Goal: Task Accomplishment & Management: Complete application form

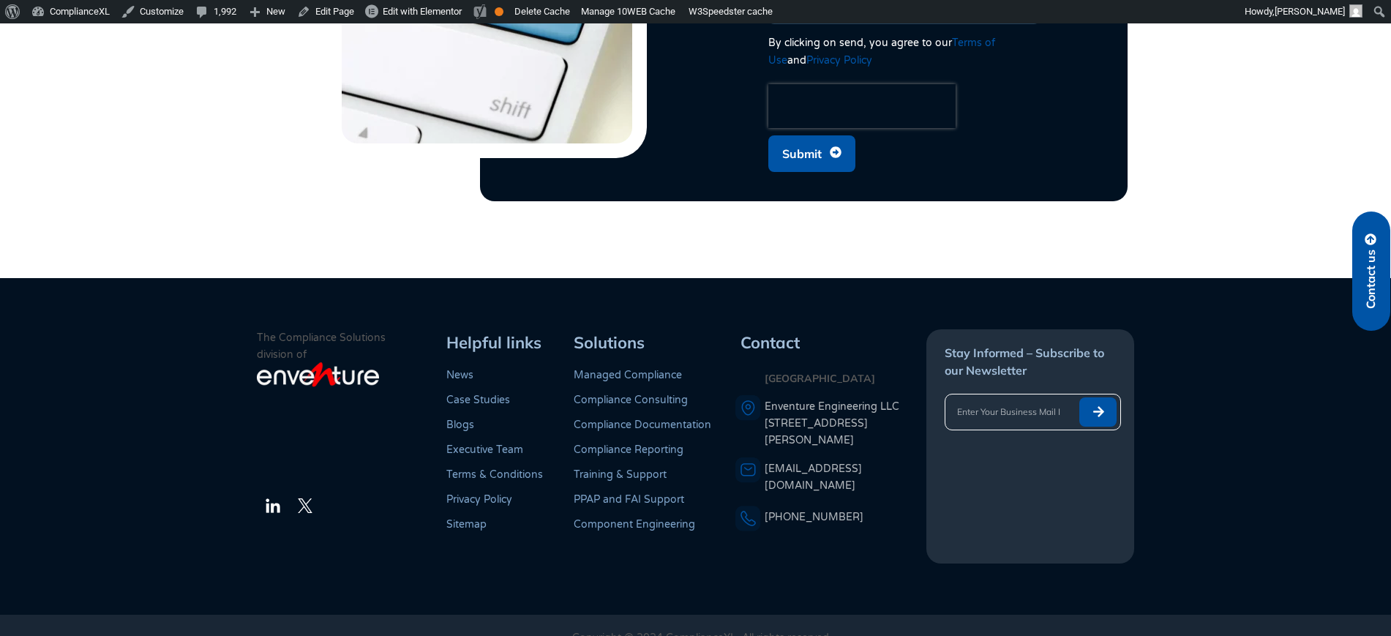
click at [1105, 397] on button "Submit" at bounding box center [1098, 411] width 38 height 29
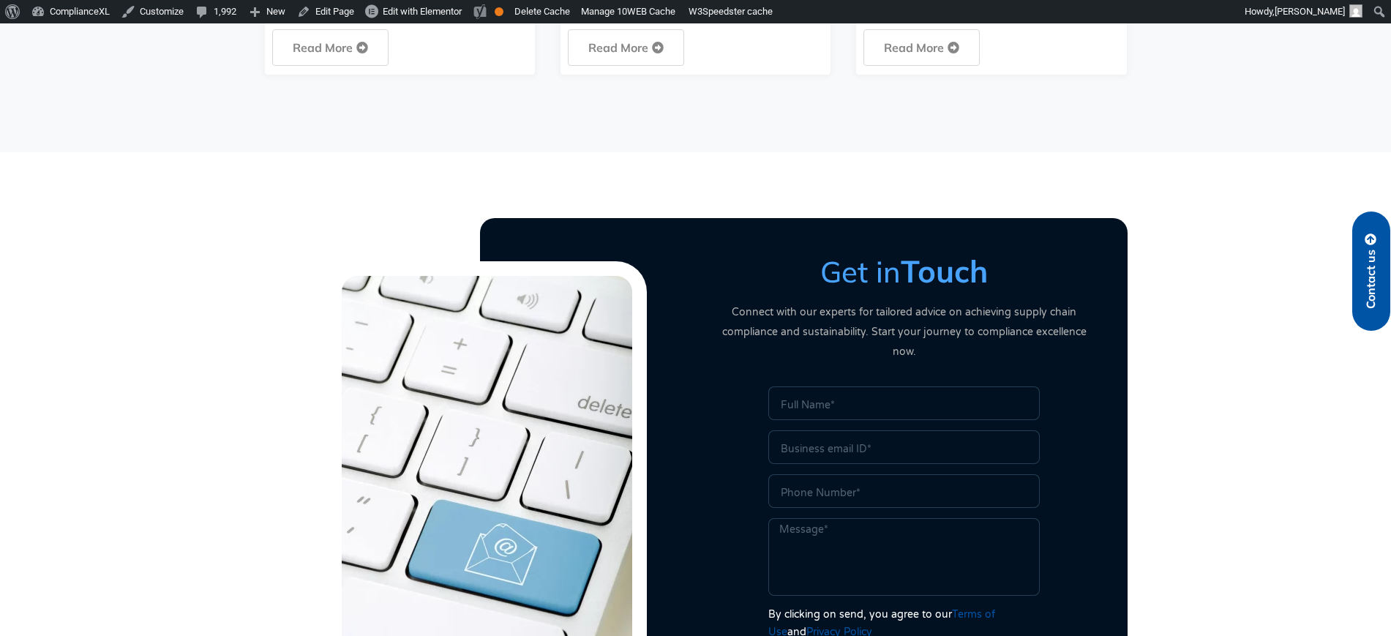
scroll to position [3661, 0]
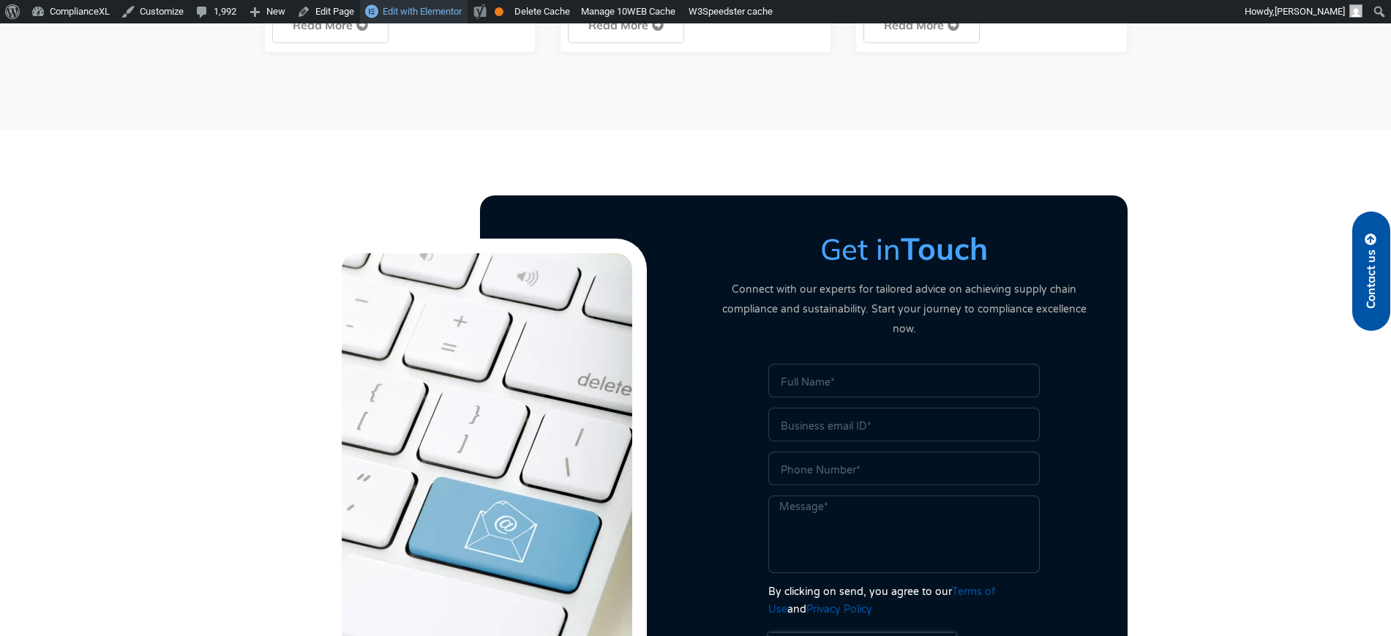
click at [424, 16] on span "Edit with Elementor" at bounding box center [422, 11] width 79 height 11
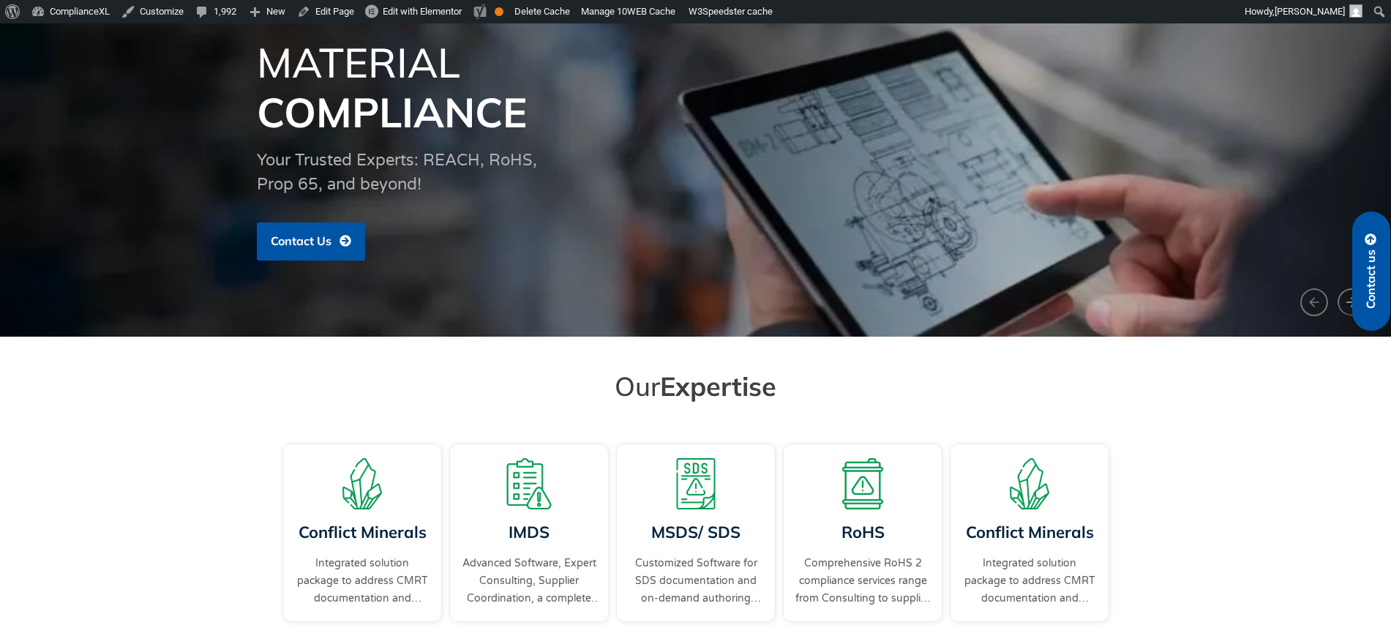
scroll to position [457, 0]
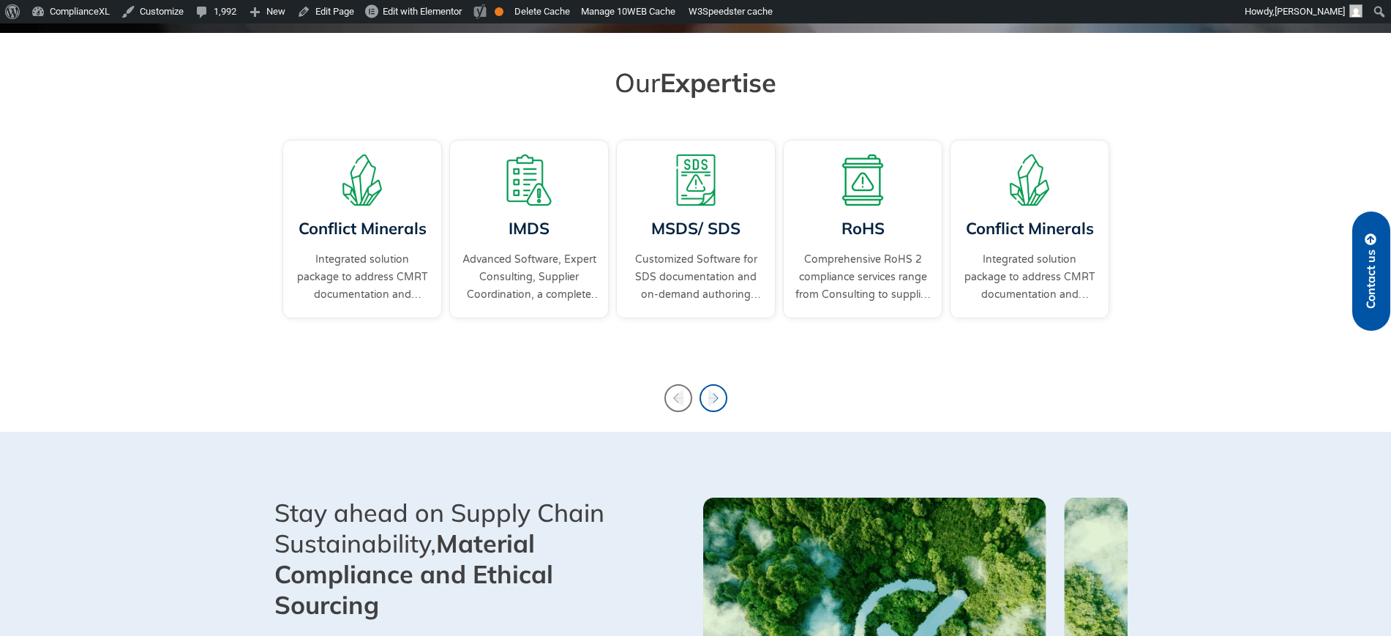
click at [707, 396] on icon "Next slide" at bounding box center [713, 398] width 28 height 28
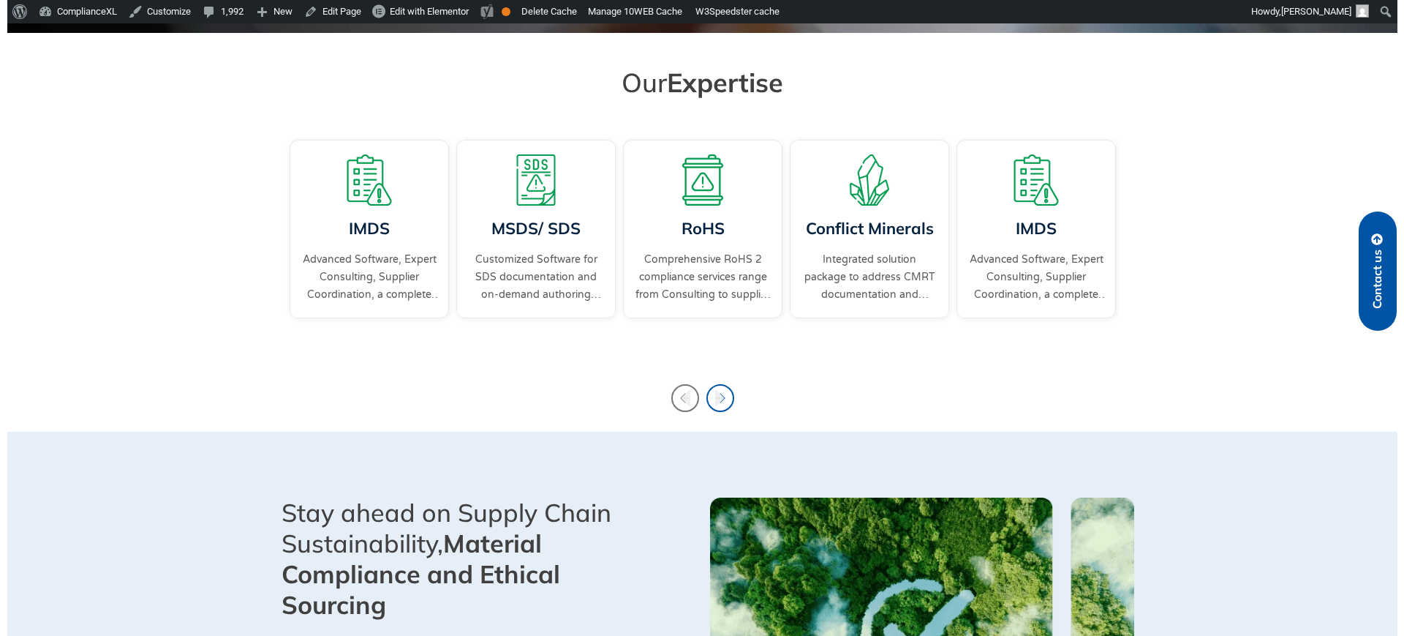
scroll to position [0, 0]
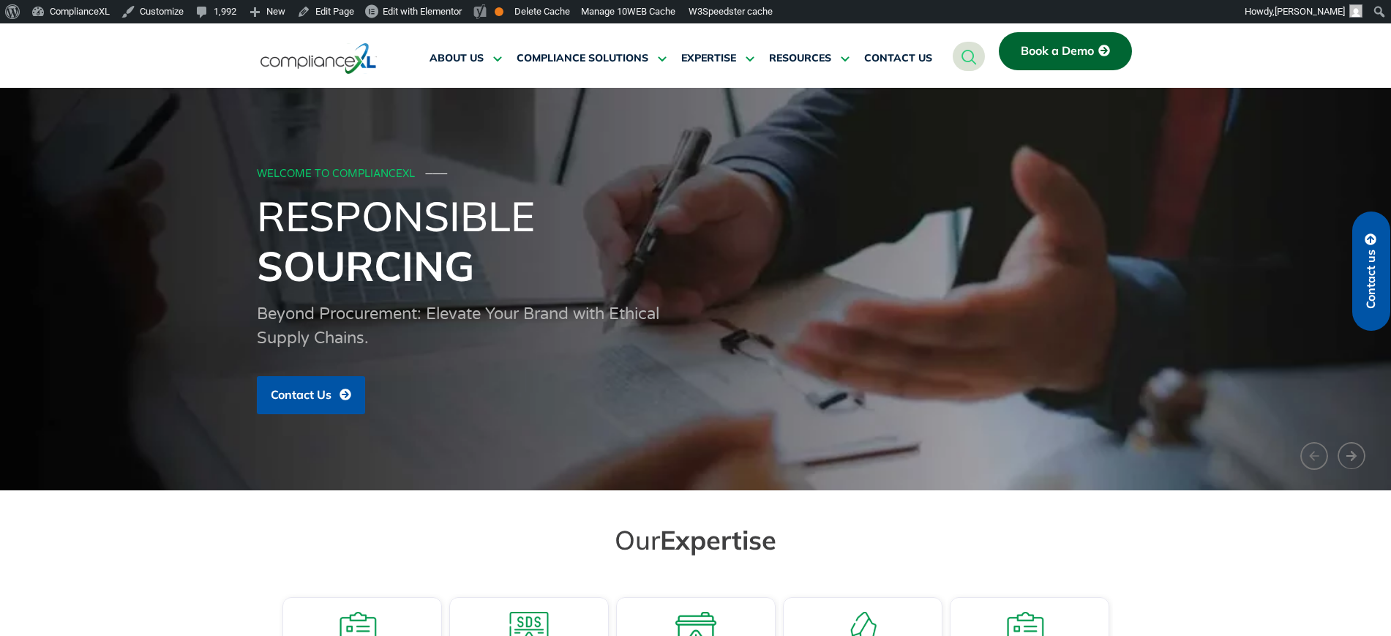
click at [1372, 283] on span "Contact us" at bounding box center [1370, 278] width 13 height 59
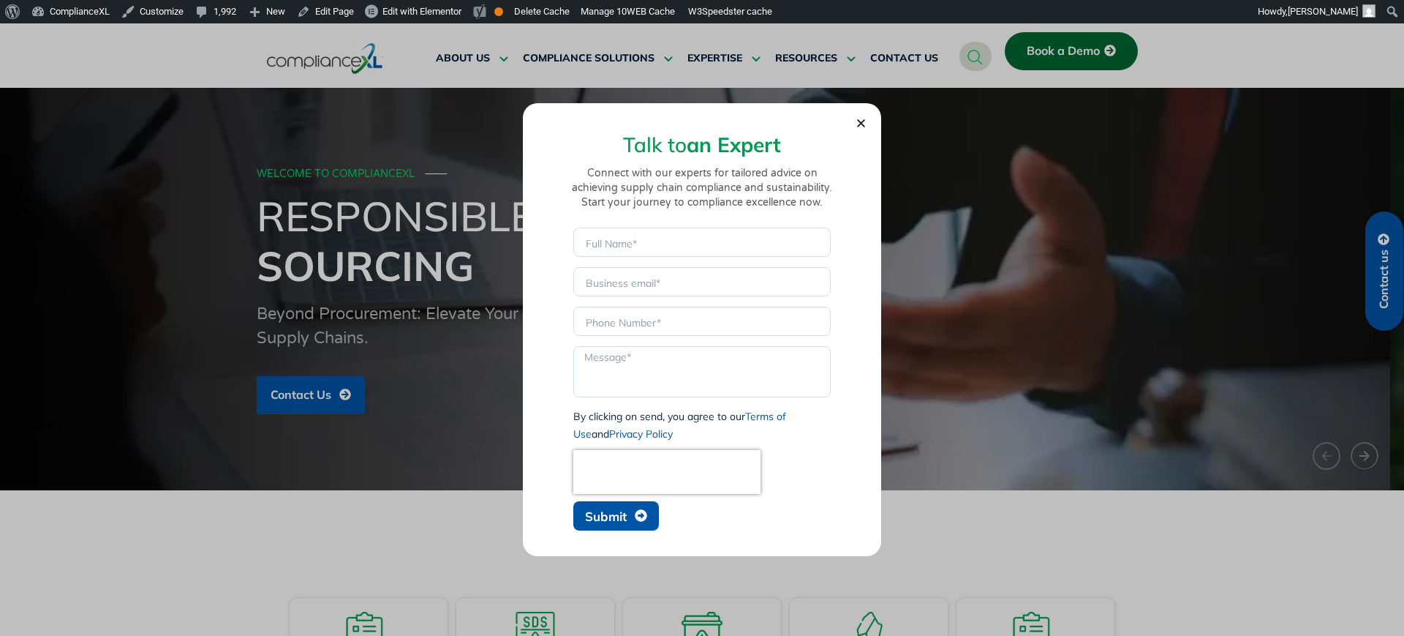
click at [631, 522] on span "Submit" at bounding box center [616, 516] width 62 height 14
click at [615, 520] on span "Submit" at bounding box center [606, 516] width 42 height 12
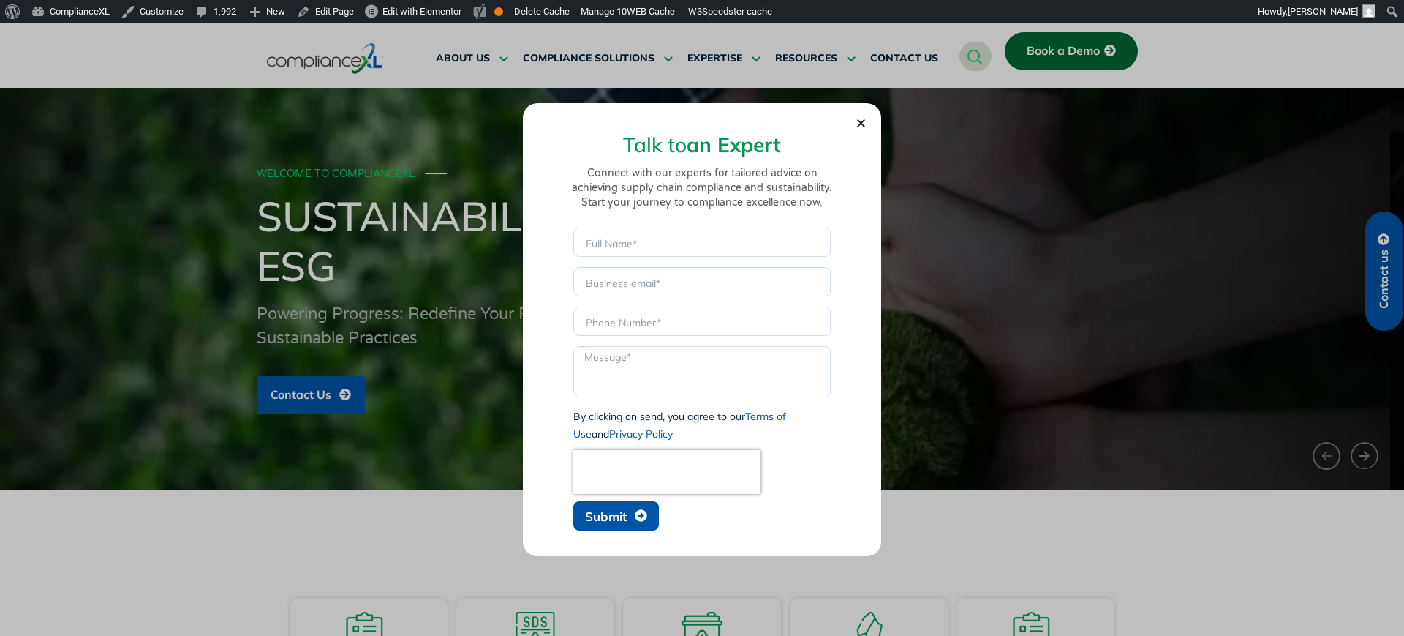
click at [859, 124] on icon "Close" at bounding box center [861, 123] width 11 height 11
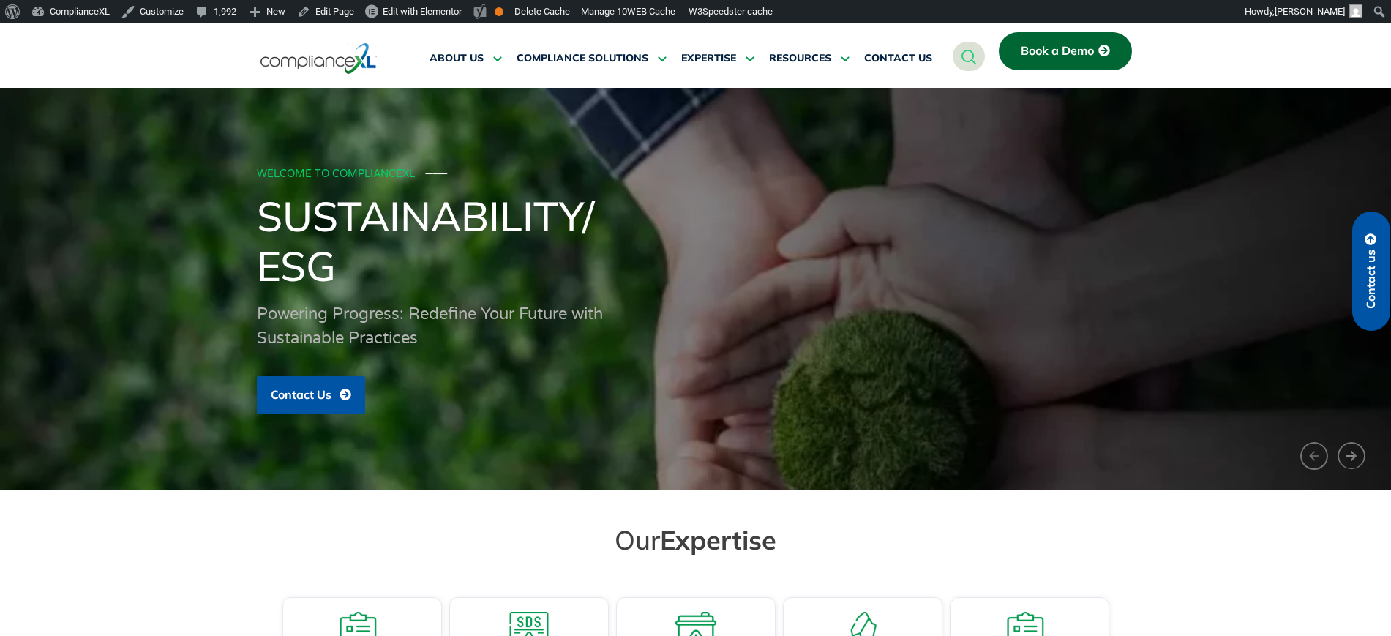
click at [1068, 45] on span "Book a Demo" at bounding box center [1056, 51] width 73 height 13
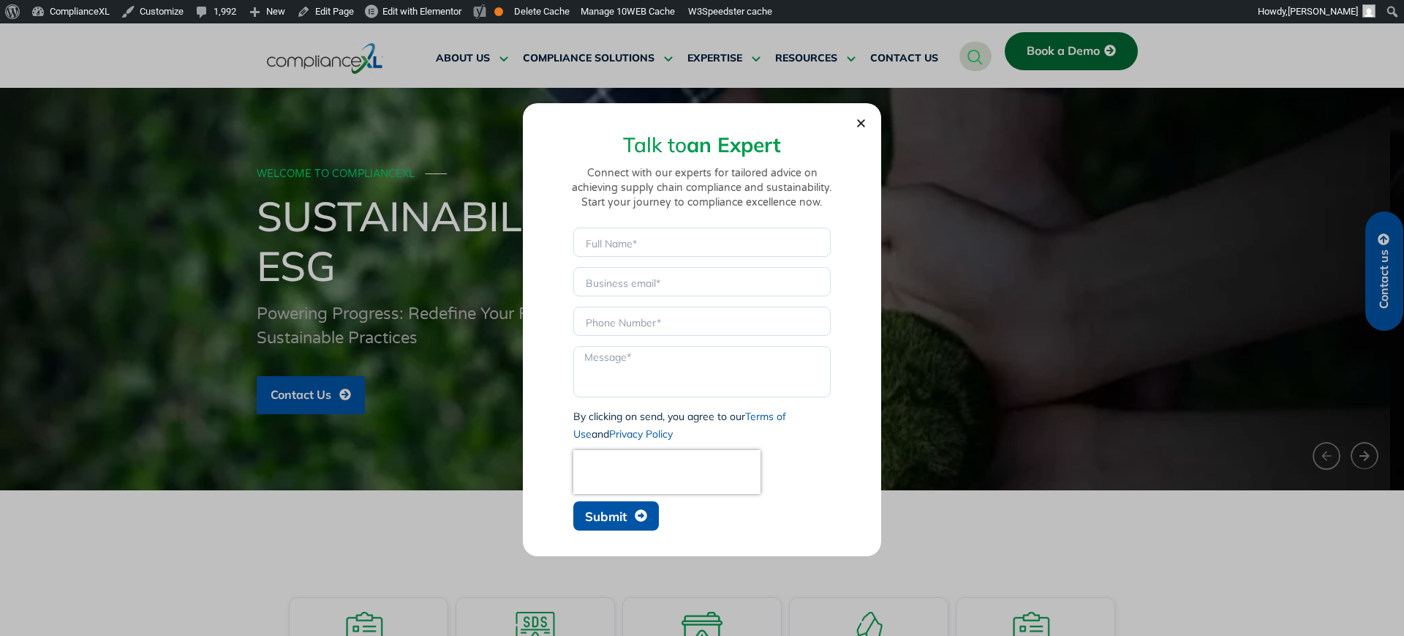
click at [620, 511] on span "Submit" at bounding box center [606, 516] width 42 height 12
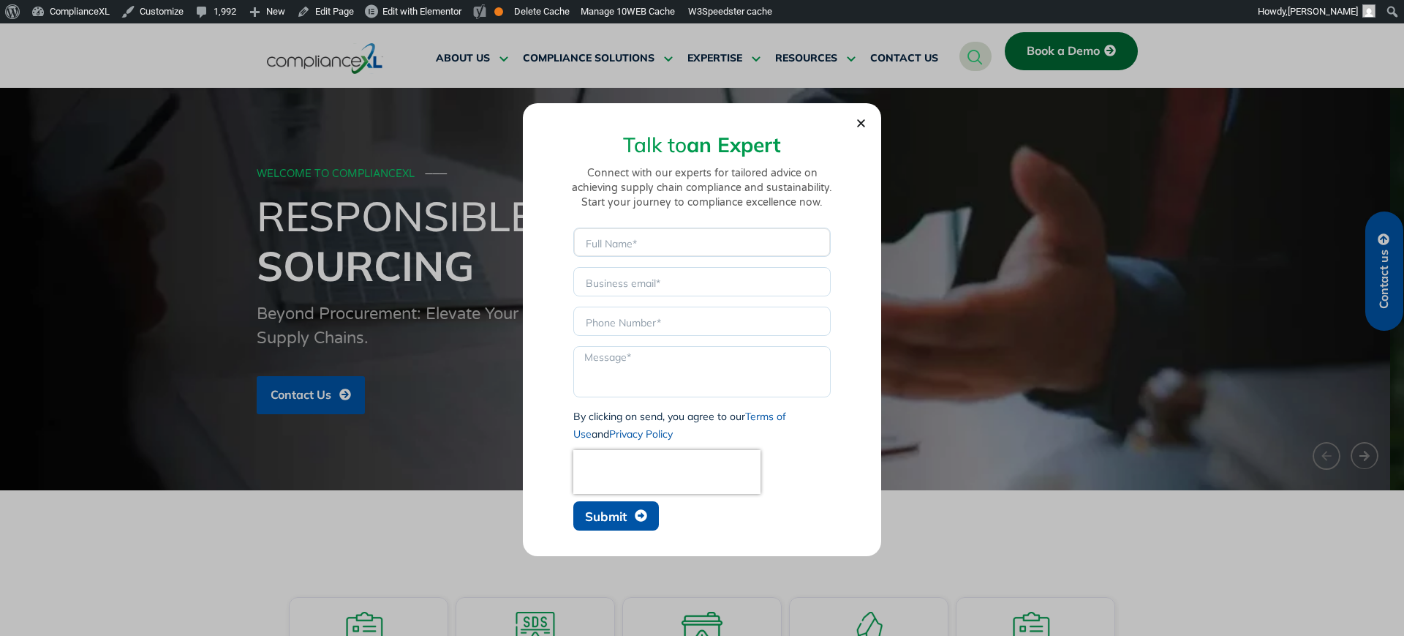
type input "R"
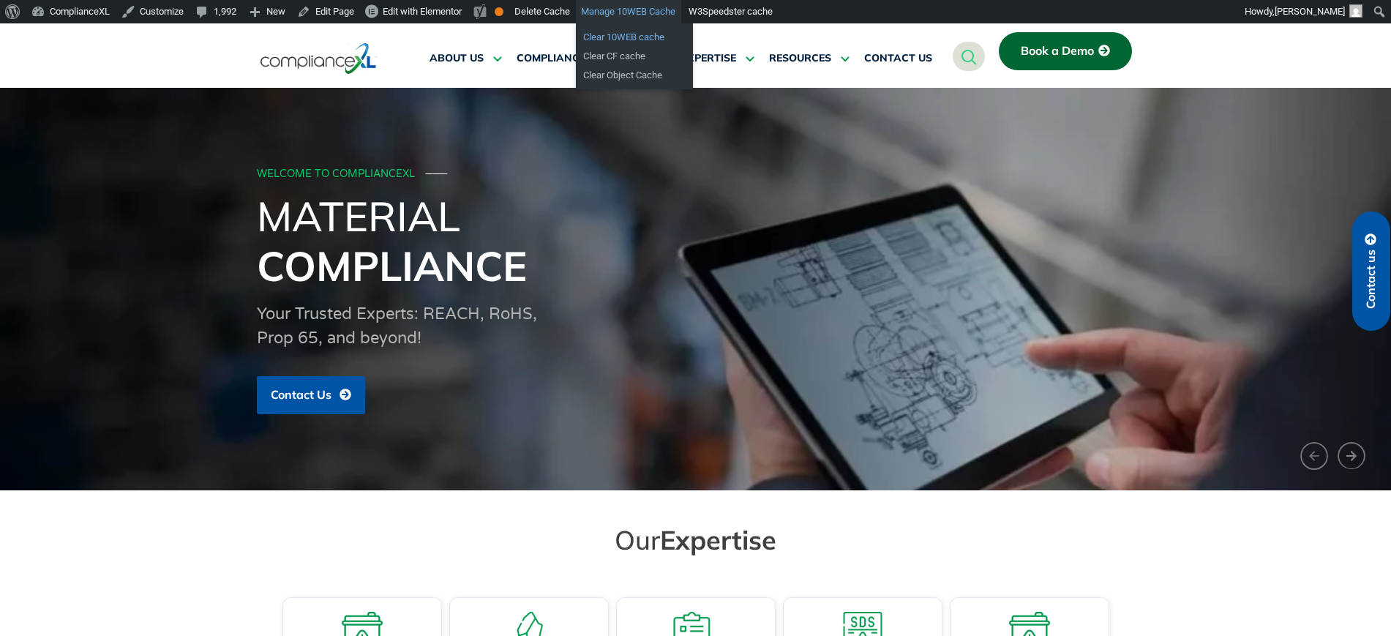
click at [631, 39] on link "Clear 10WEB cache" at bounding box center [634, 37] width 117 height 19
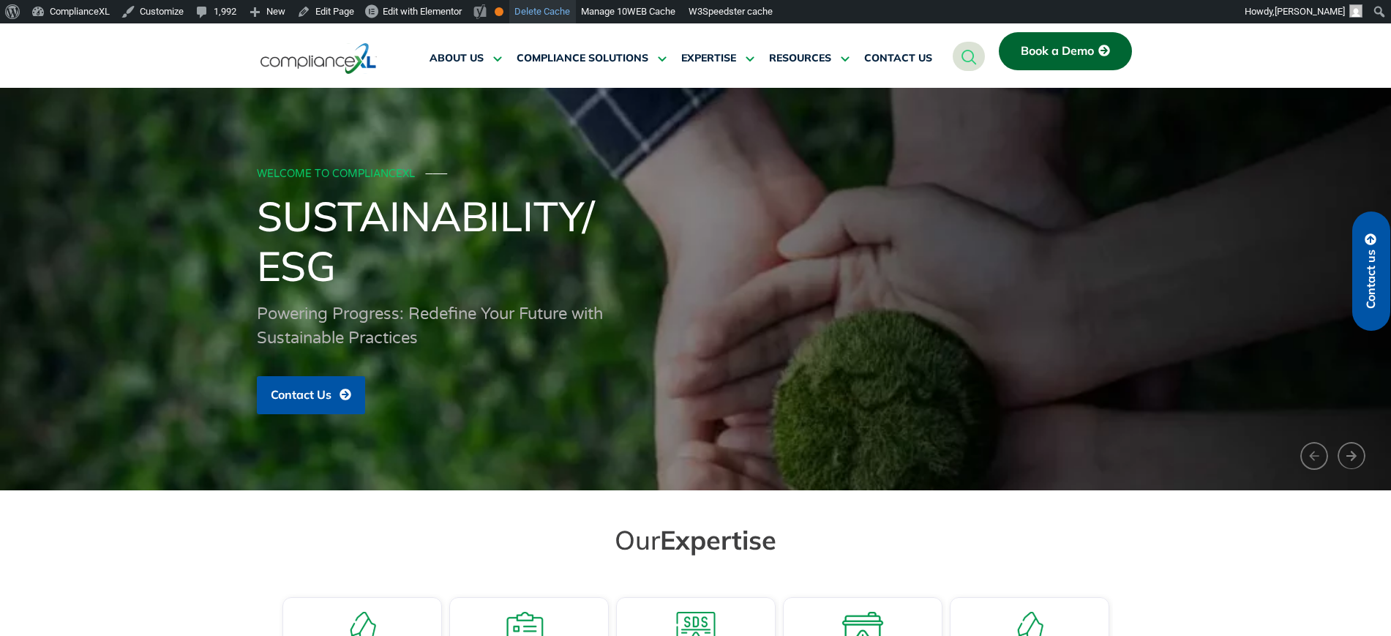
click at [538, 14] on link "Delete Cache" at bounding box center [542, 11] width 67 height 23
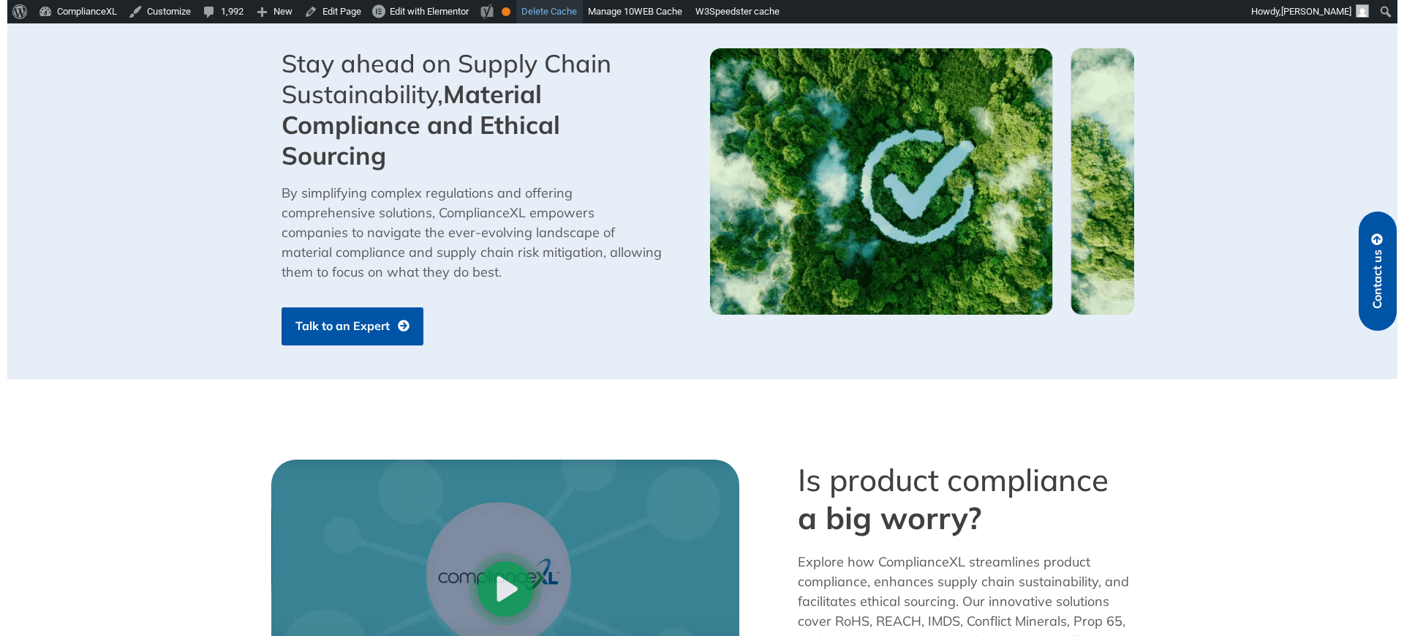
scroll to position [1372, 0]
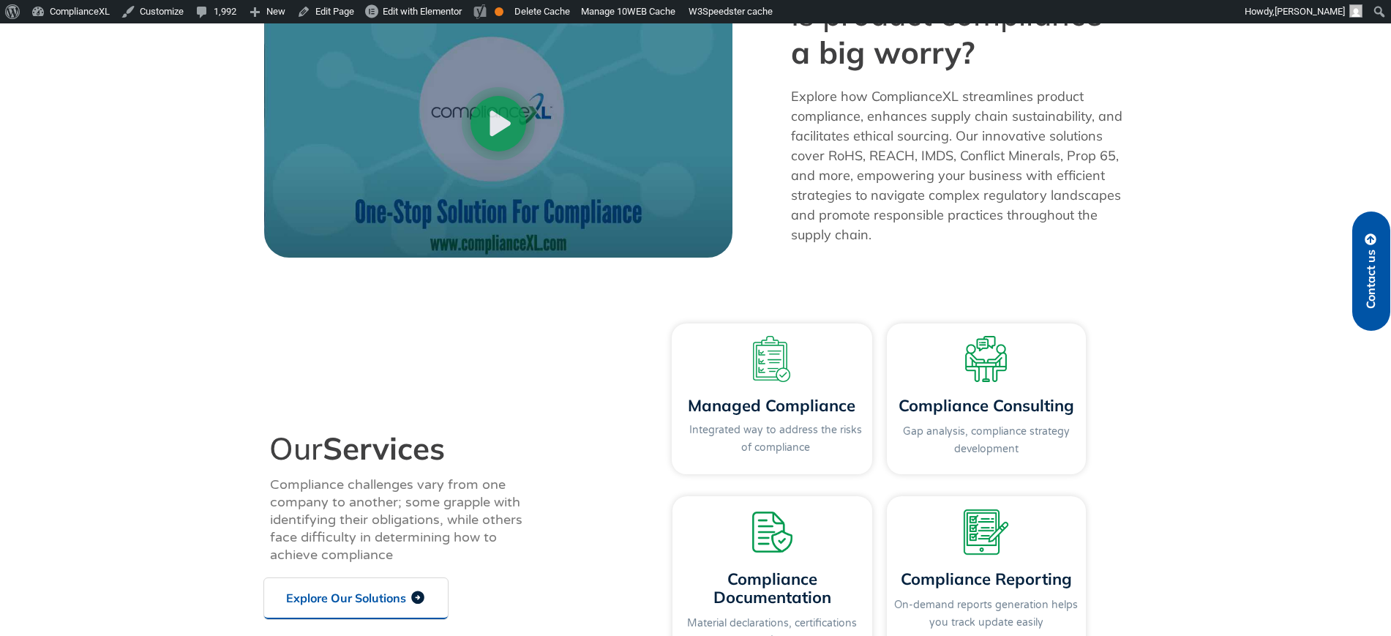
click at [1380, 262] on link "Contact us" at bounding box center [1371, 270] width 38 height 119
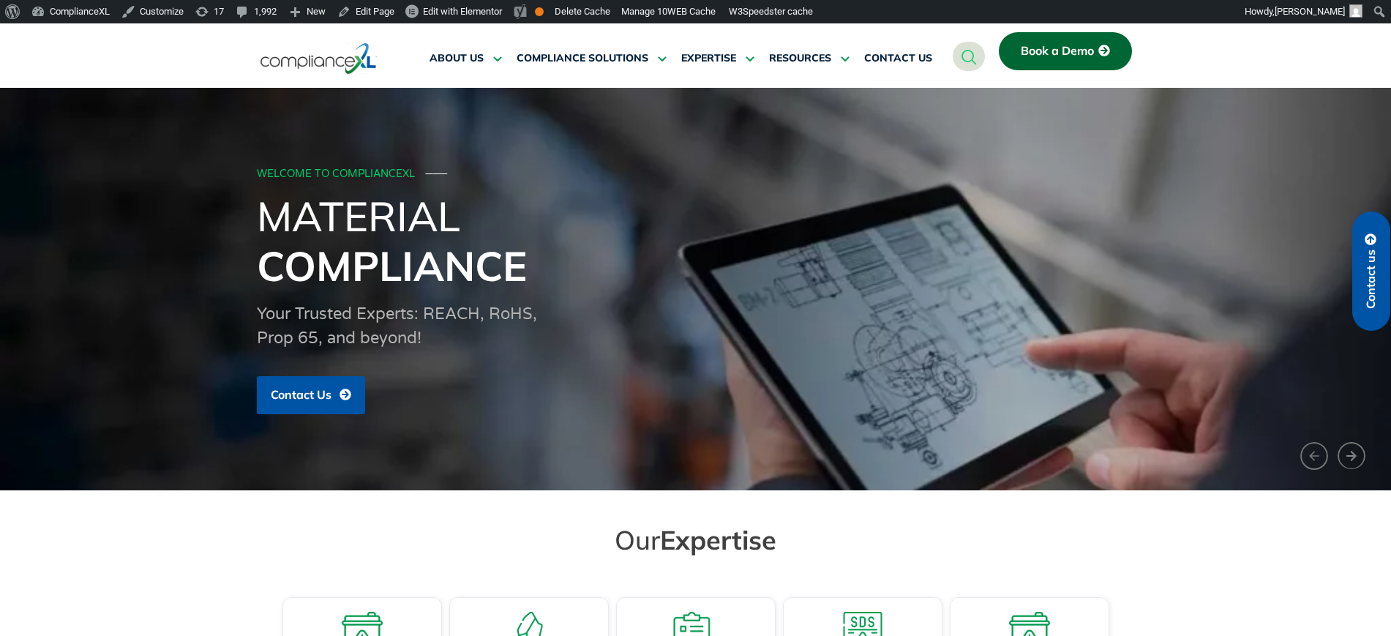
click at [1365, 271] on span "Contact us" at bounding box center [1370, 278] width 13 height 59
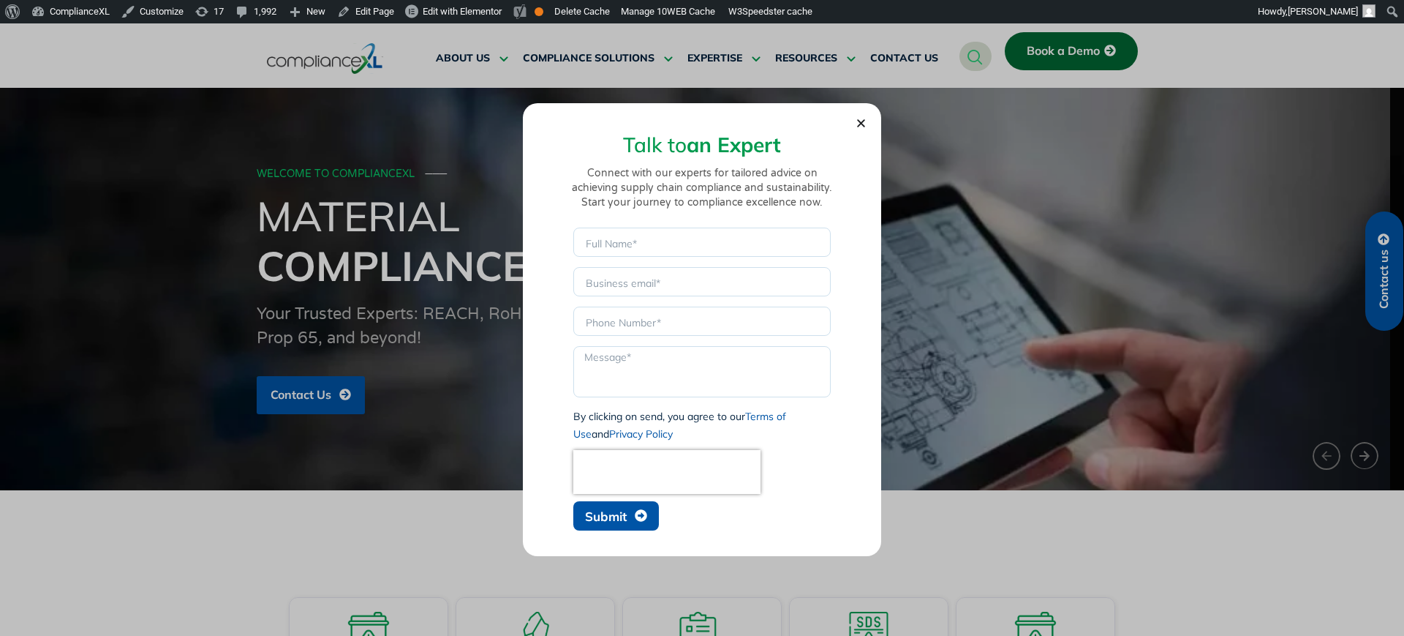
click at [577, 517] on button "Submit" at bounding box center [616, 515] width 86 height 29
click at [593, 520] on span "Submit" at bounding box center [606, 516] width 42 height 12
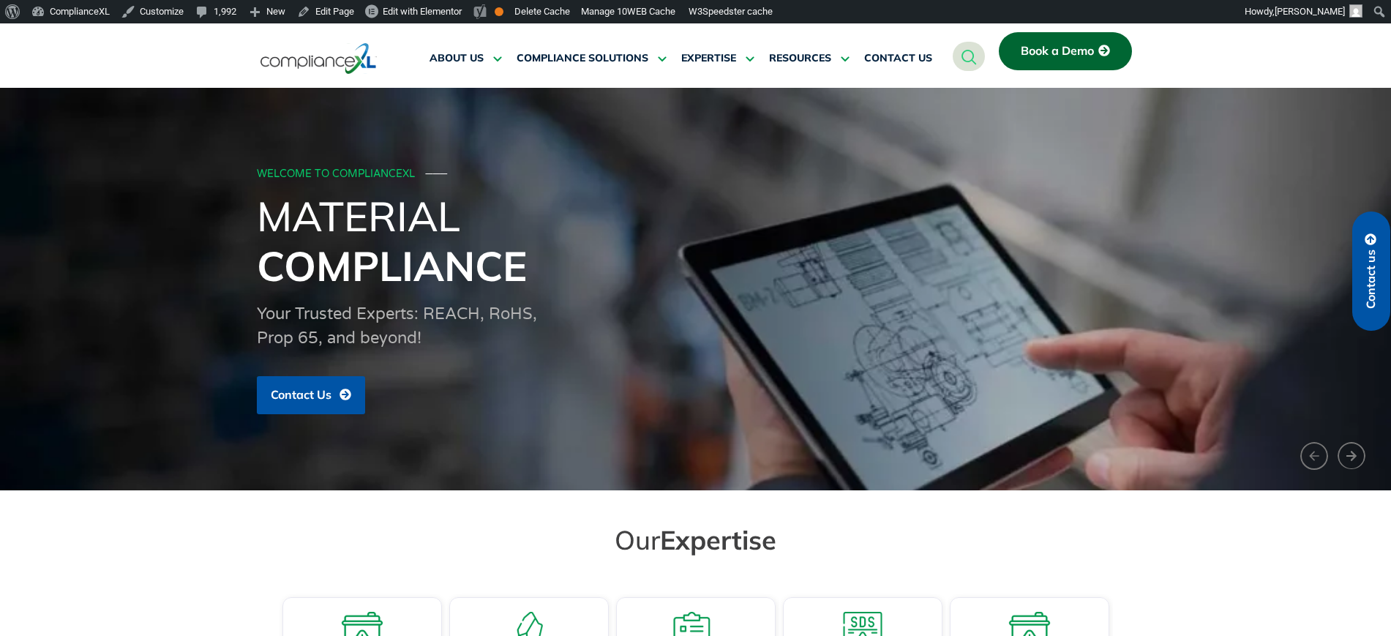
click at [1071, 56] on span "Book a Demo" at bounding box center [1056, 51] width 73 height 13
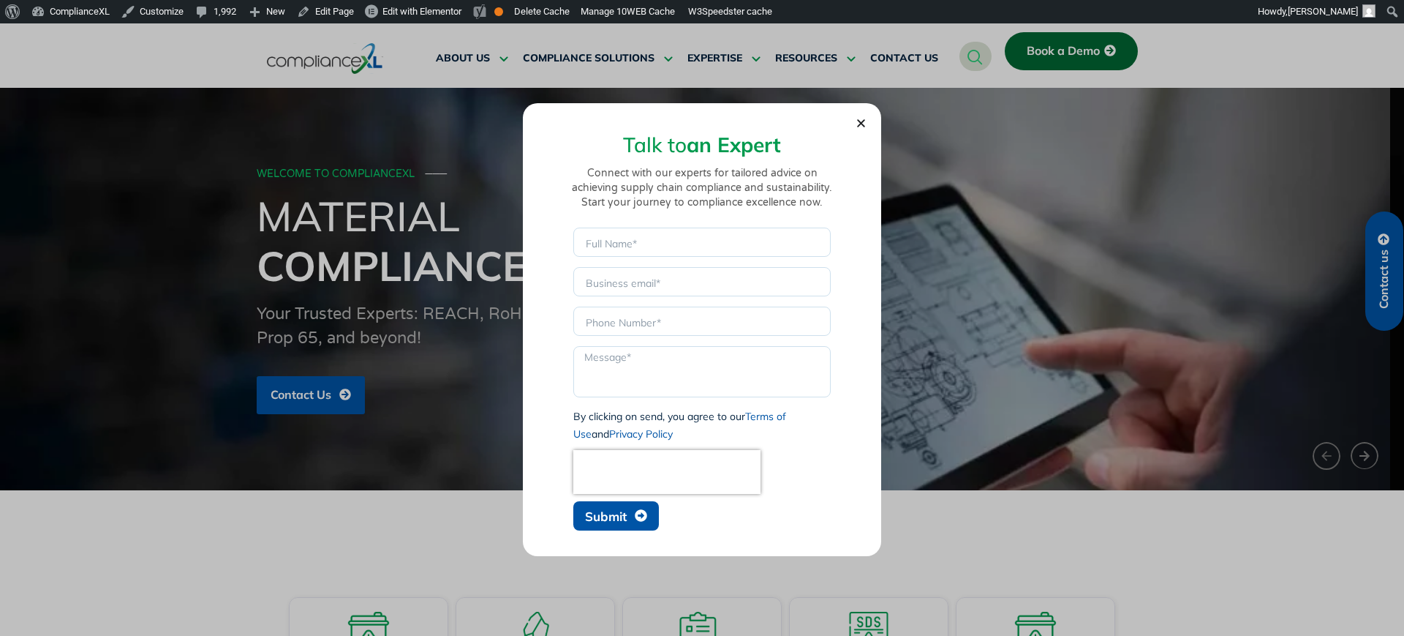
click at [619, 513] on span "Submit" at bounding box center [606, 516] width 42 height 12
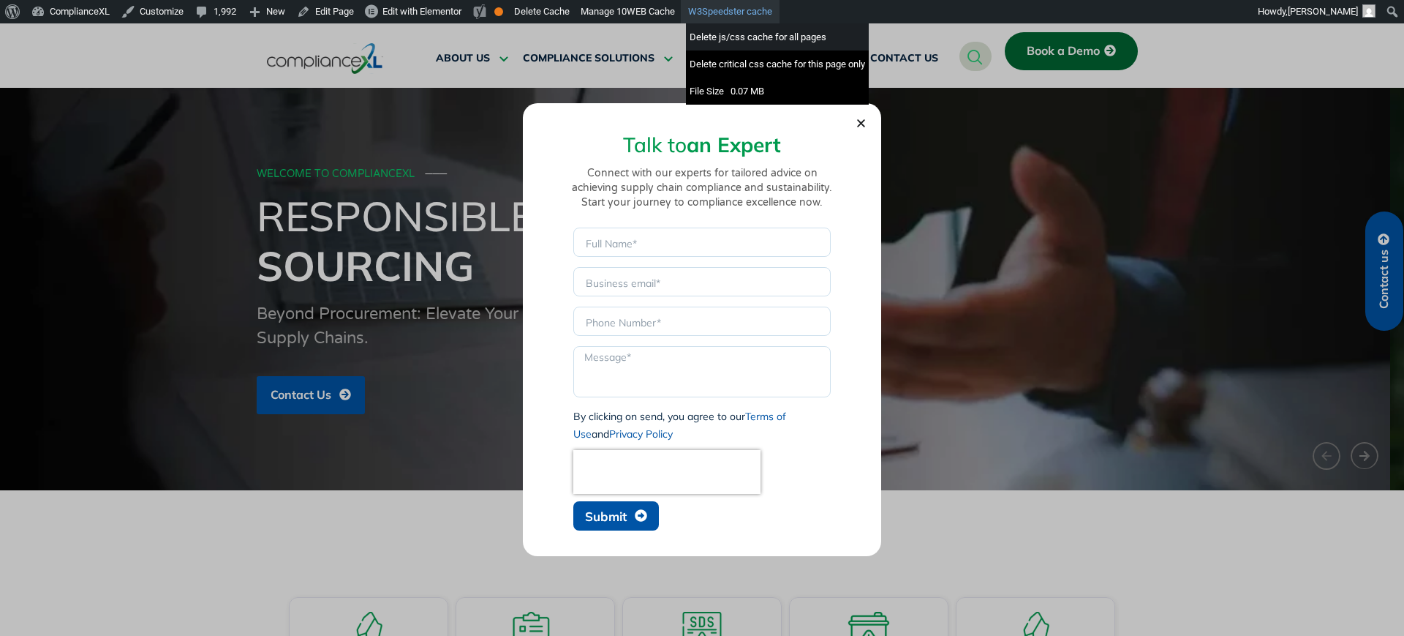
click at [738, 41] on div "Delete js/css cache for all pages" at bounding box center [777, 36] width 183 height 27
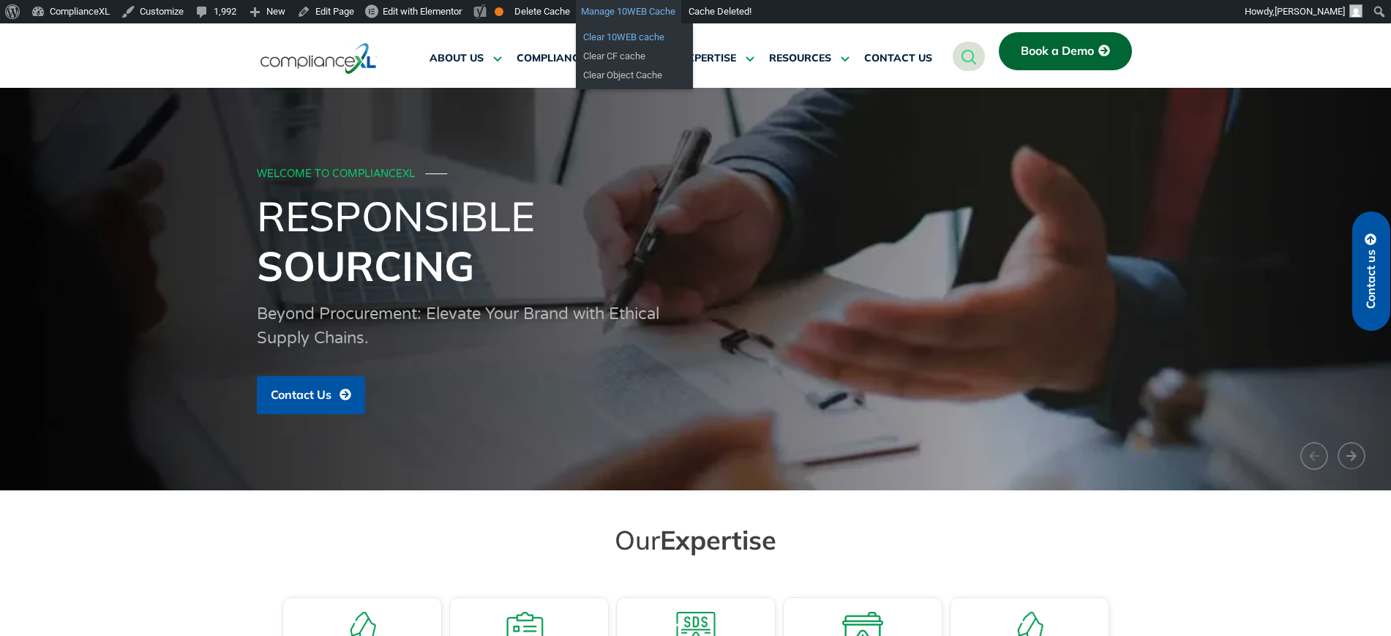
click at [632, 37] on link "Clear 10WEB cache" at bounding box center [634, 37] width 117 height 19
click at [628, 54] on link "Clear CF cache" at bounding box center [634, 56] width 117 height 19
click at [628, 74] on link "Clear Object Cache" at bounding box center [634, 75] width 117 height 19
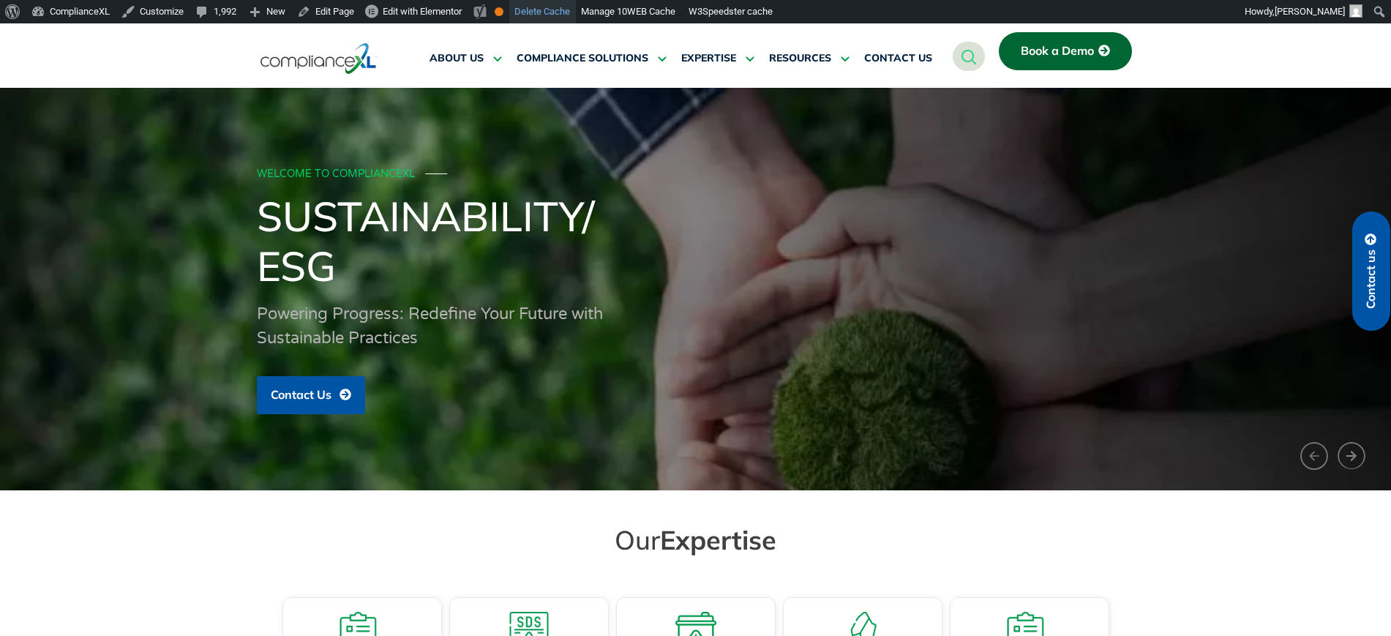
click at [546, 12] on link "Delete Cache" at bounding box center [542, 11] width 67 height 23
click at [1083, 53] on span "Book a Demo" at bounding box center [1056, 51] width 73 height 13
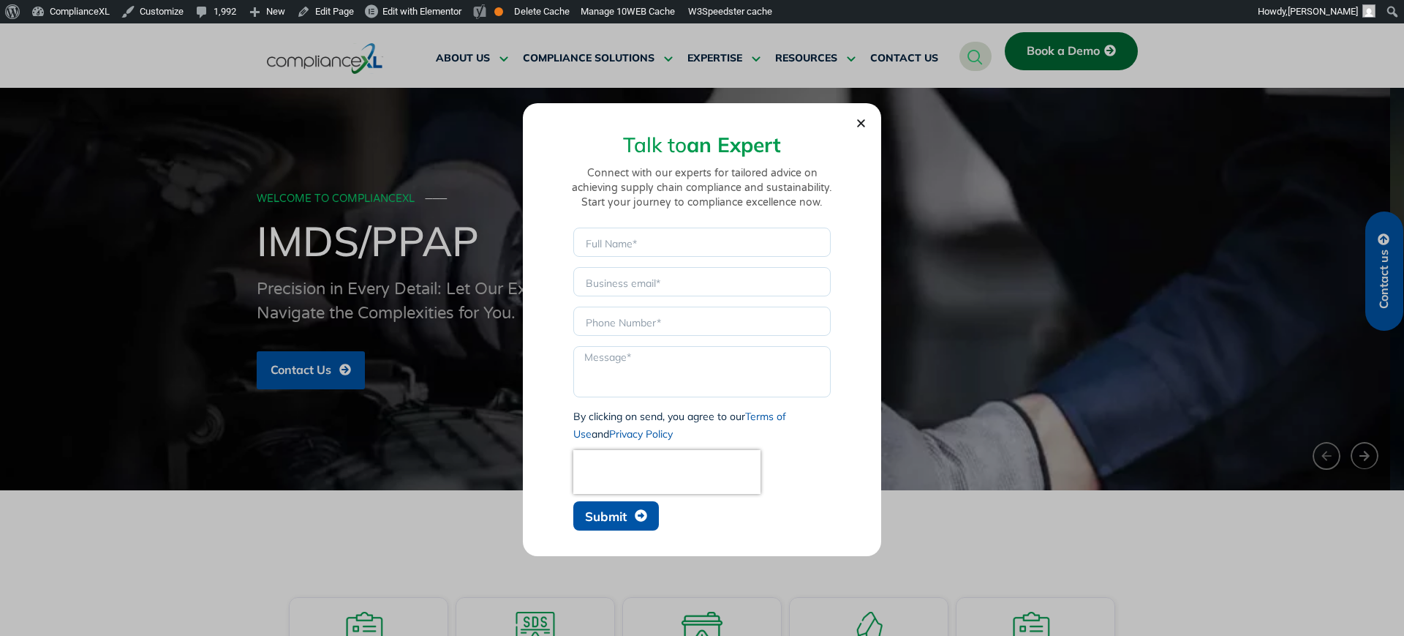
click at [614, 510] on span "Submit" at bounding box center [606, 516] width 42 height 12
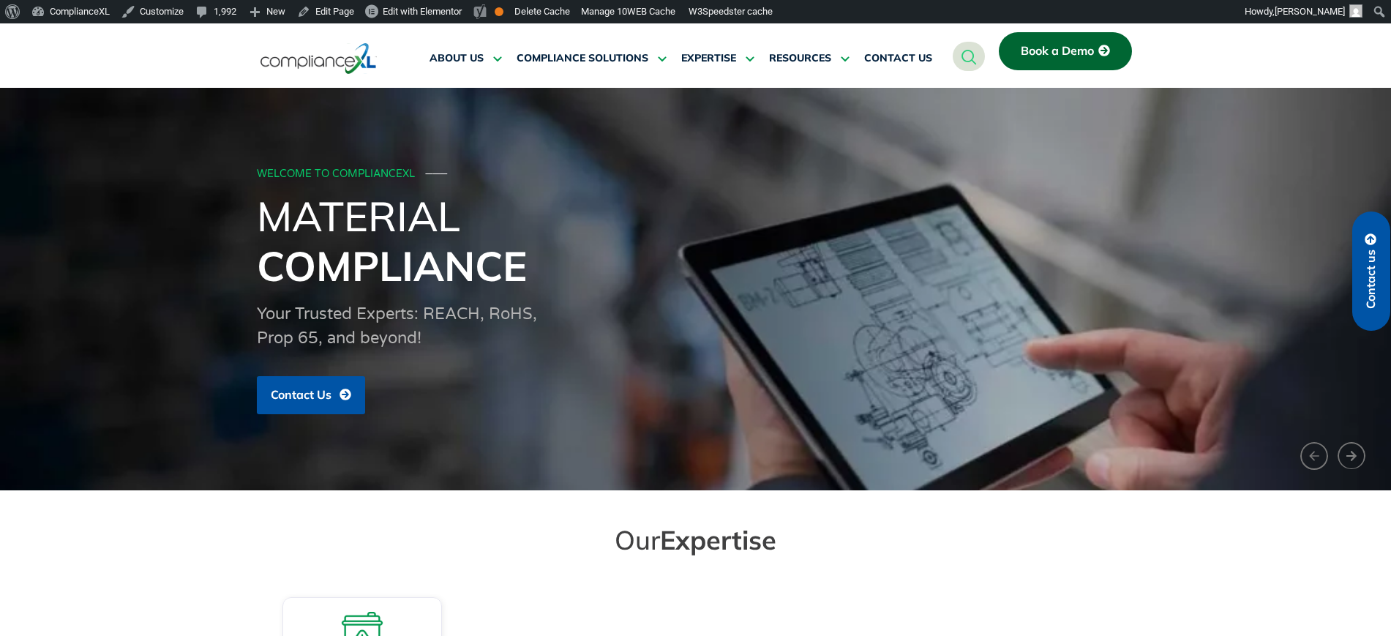
click at [1375, 244] on icon at bounding box center [1370, 239] width 12 height 12
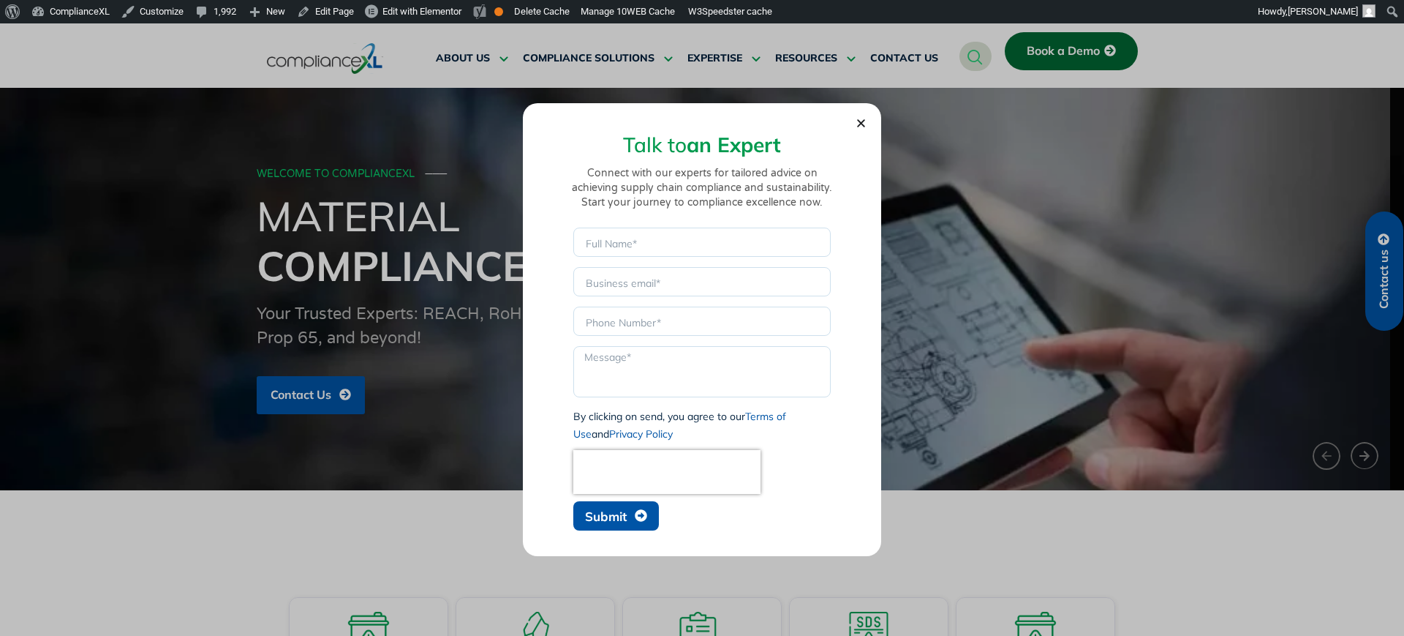
click at [625, 521] on span "Submit" at bounding box center [606, 516] width 42 height 12
click at [617, 519] on span "Submit" at bounding box center [606, 516] width 42 height 12
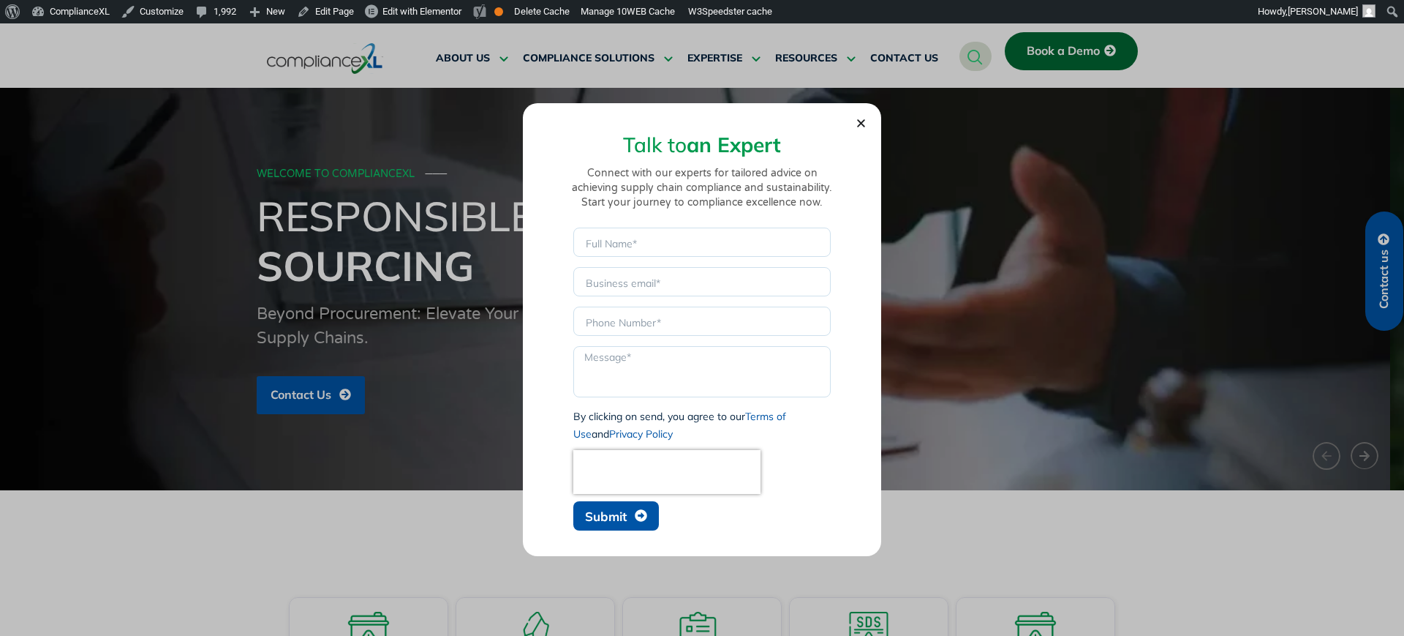
click at [617, 519] on span "Submit" at bounding box center [606, 516] width 42 height 12
type input "SSDS"
click at [610, 511] on span "Submit" at bounding box center [606, 516] width 42 height 12
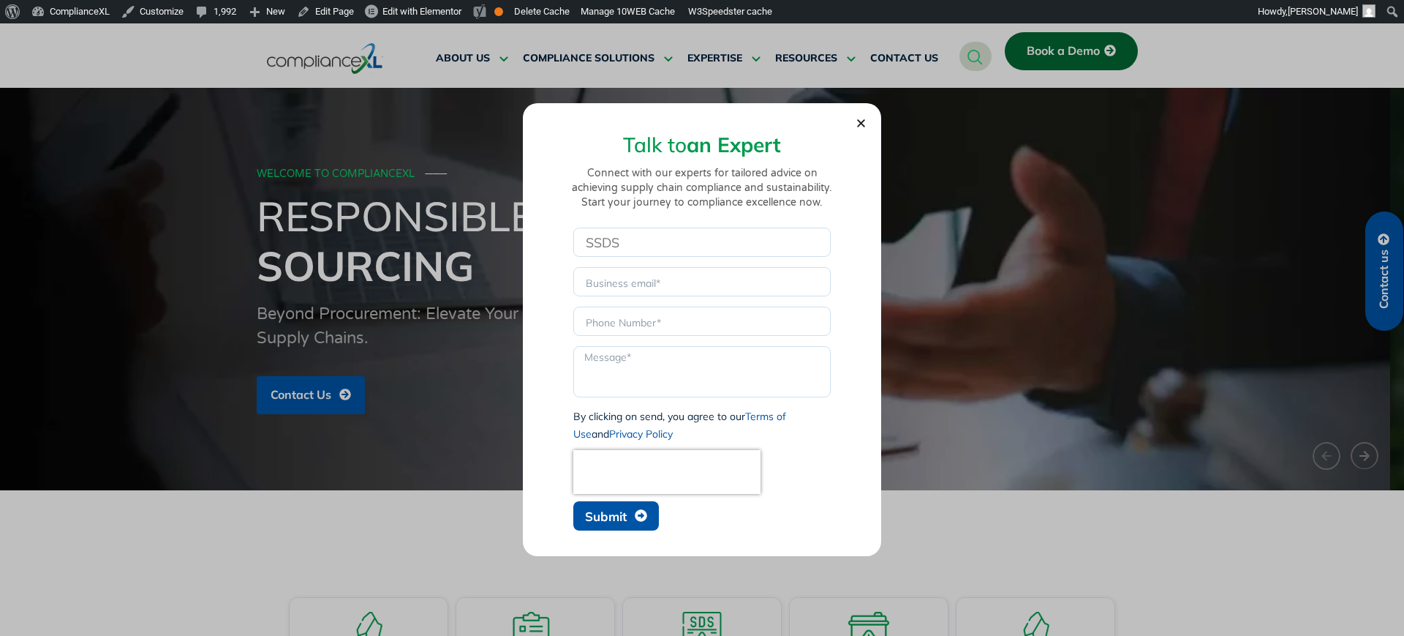
click at [610, 511] on span "Submit" at bounding box center [606, 516] width 42 height 12
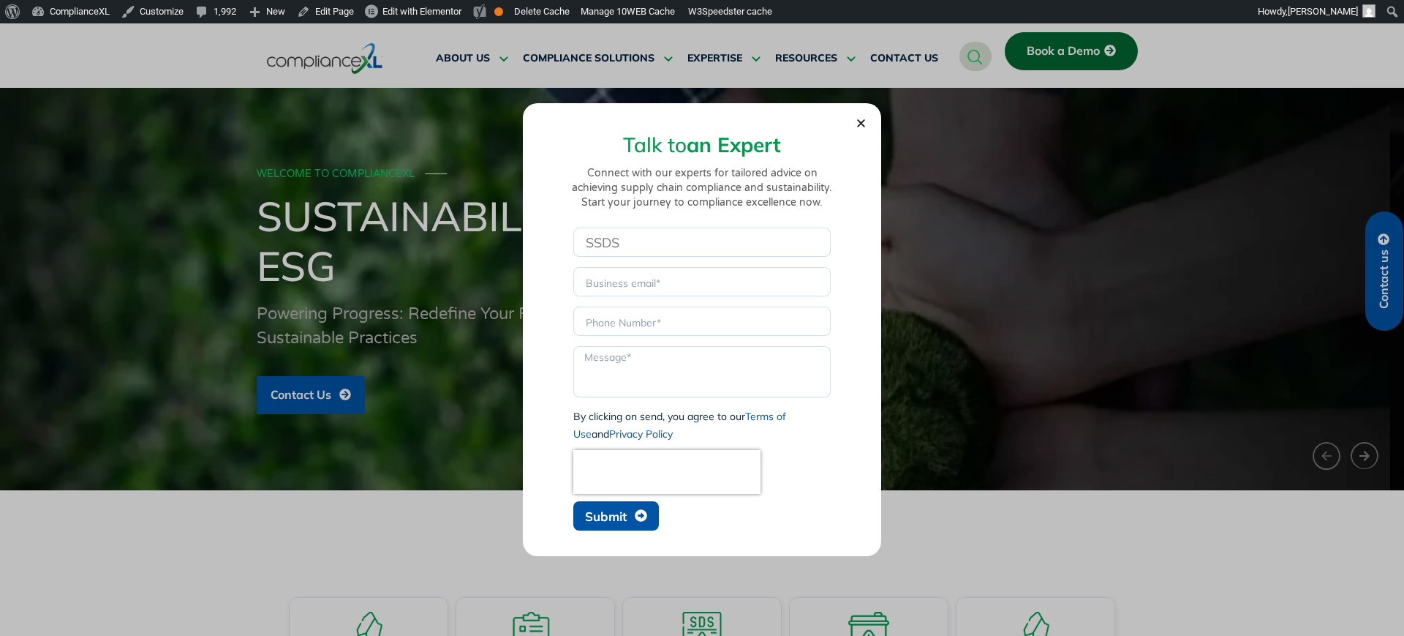
click at [610, 511] on span "Submit" at bounding box center [606, 516] width 42 height 12
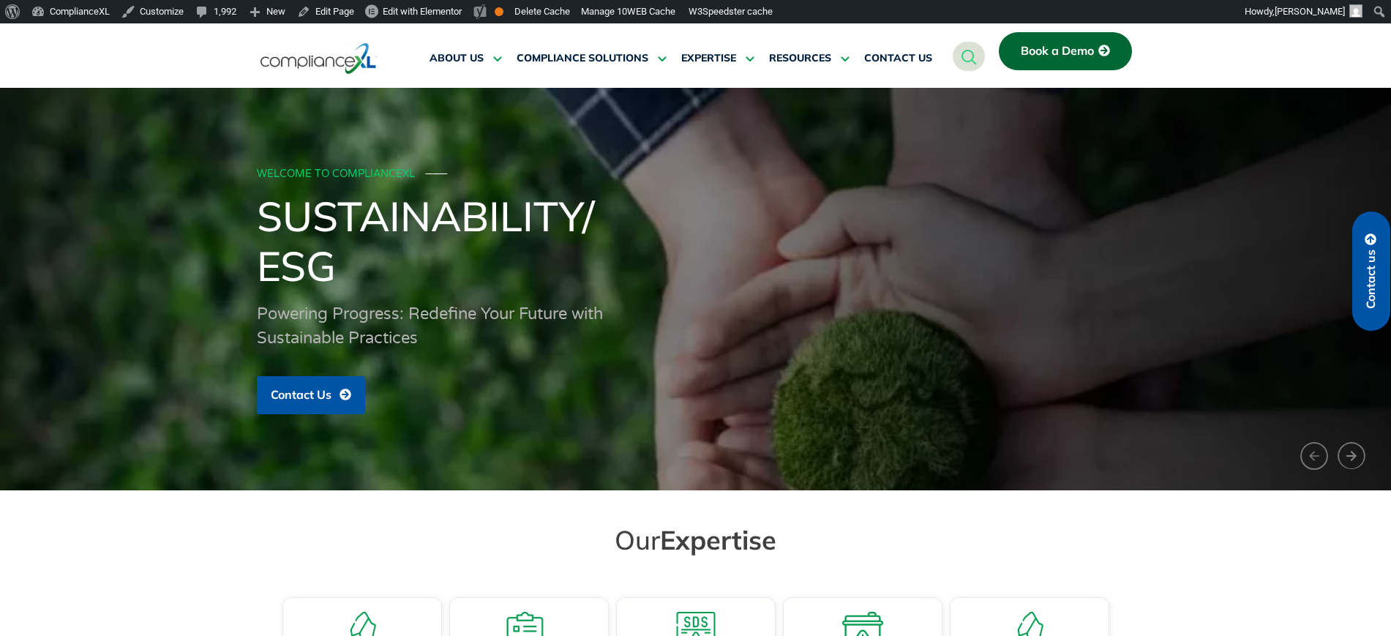
click at [1354, 272] on link "Contact us" at bounding box center [1371, 270] width 38 height 119
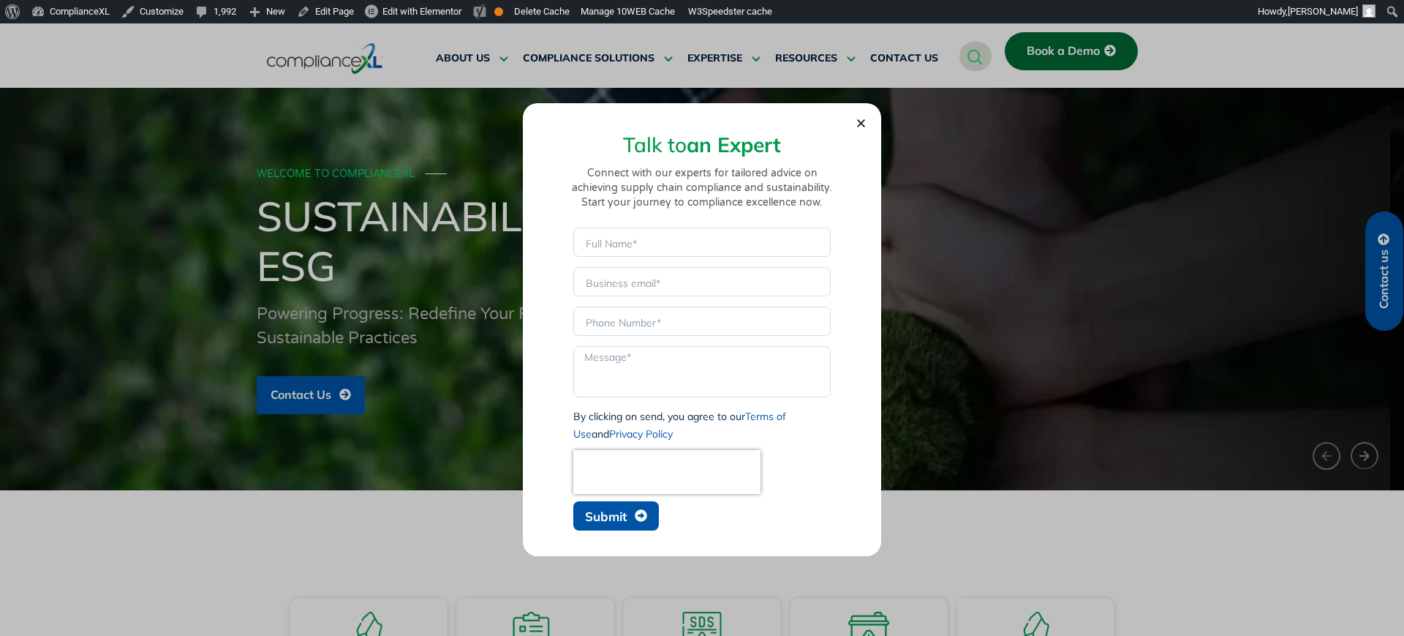
click at [613, 520] on span "Submit" at bounding box center [606, 516] width 42 height 12
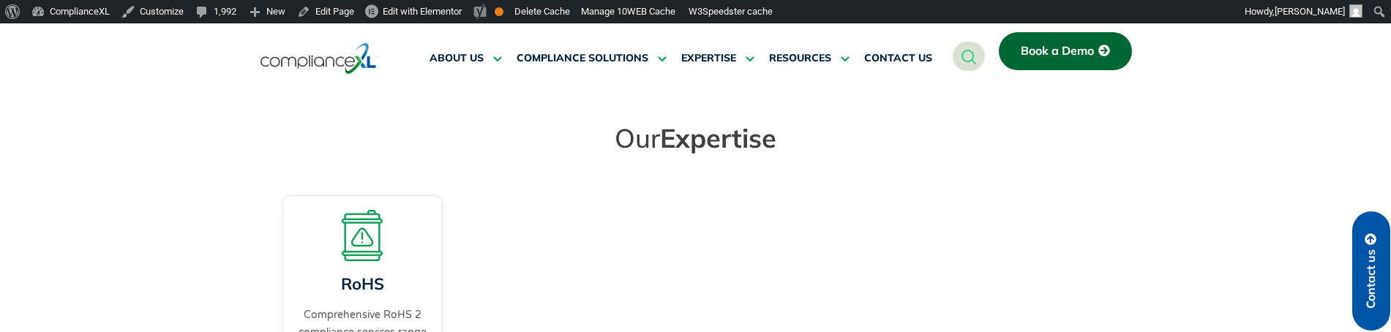
click at [1379, 289] on link "Contact us" at bounding box center [1371, 270] width 38 height 119
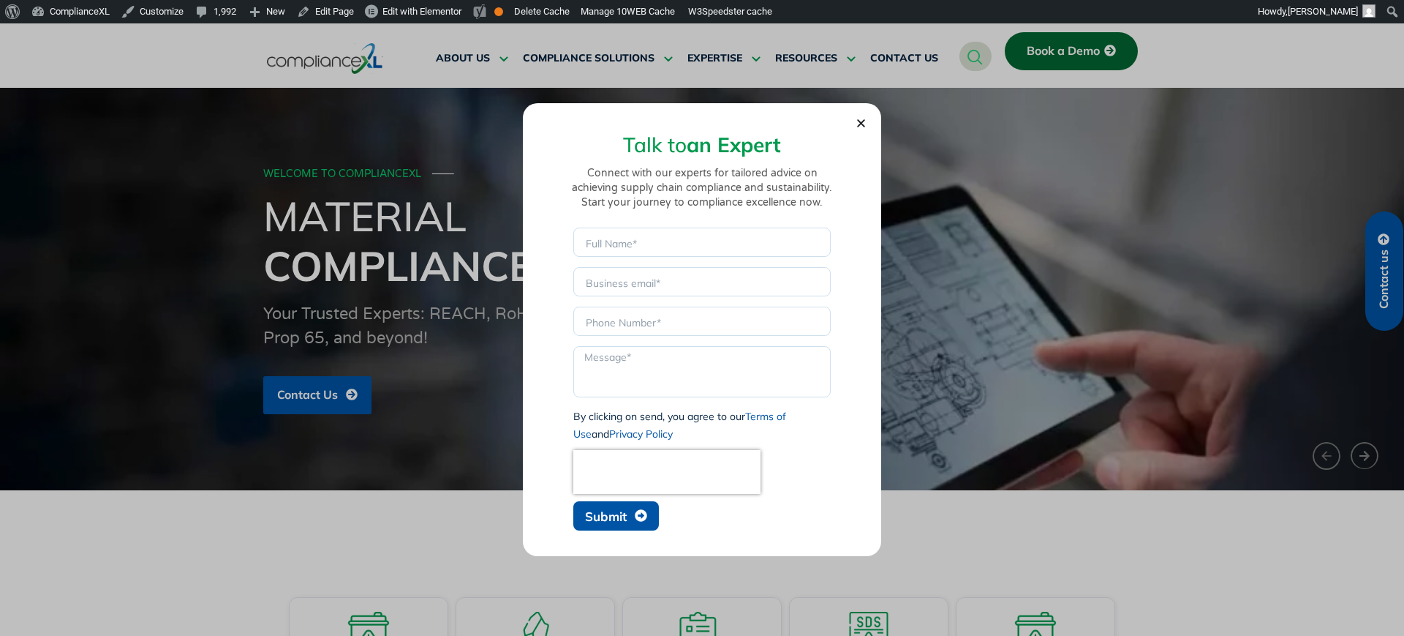
click at [612, 331] on button "Submit" at bounding box center [616, 515] width 86 height 29
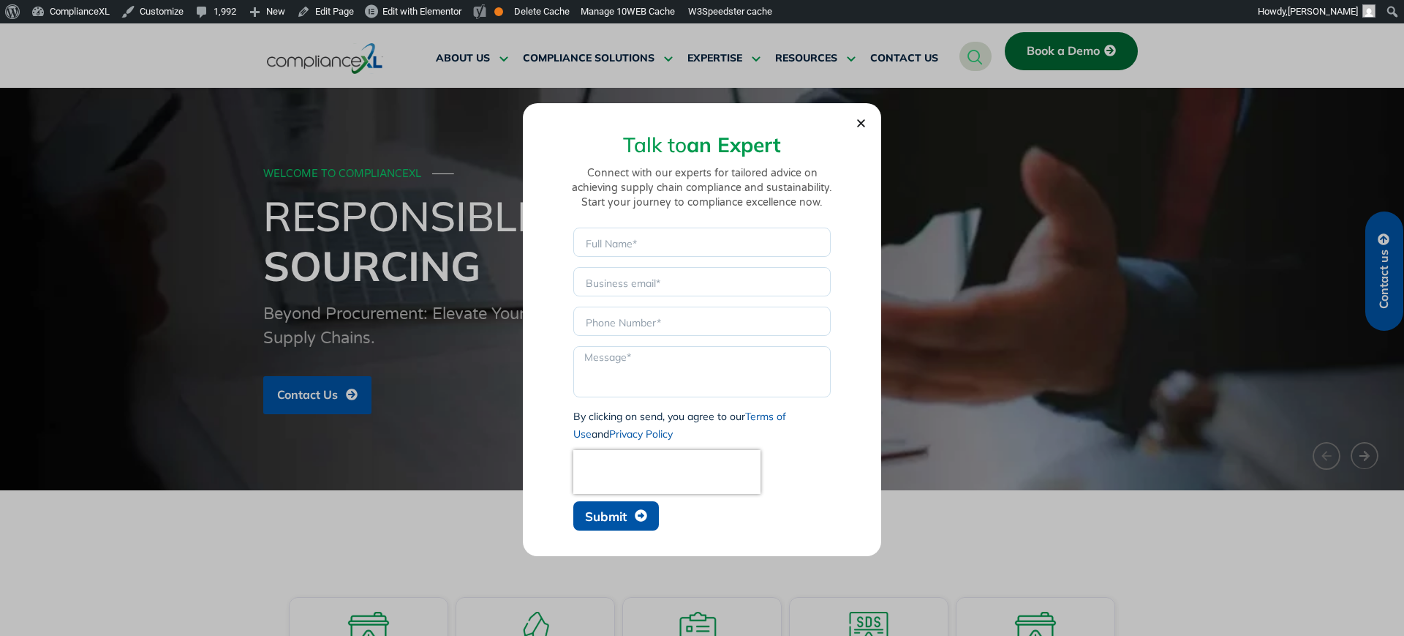
click at [617, 331] on button "Submit" at bounding box center [616, 515] width 86 height 29
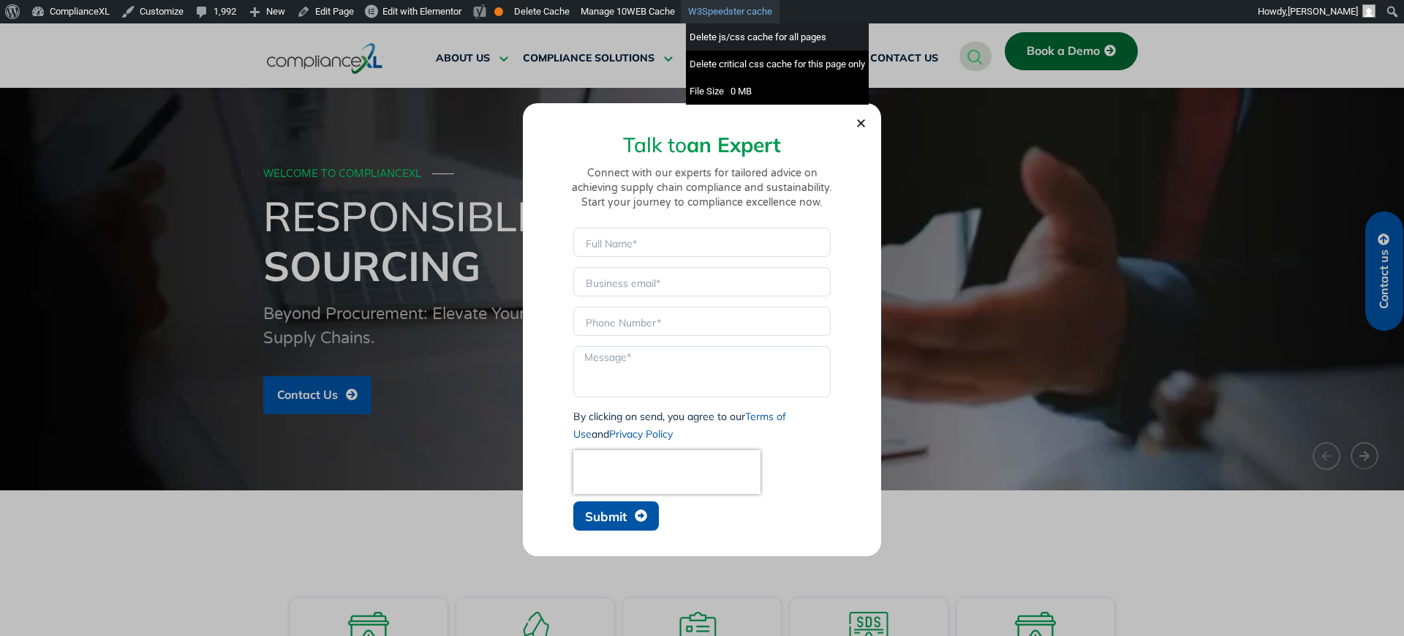
click at [729, 41] on div "Delete js/css cache for all pages" at bounding box center [777, 36] width 183 height 27
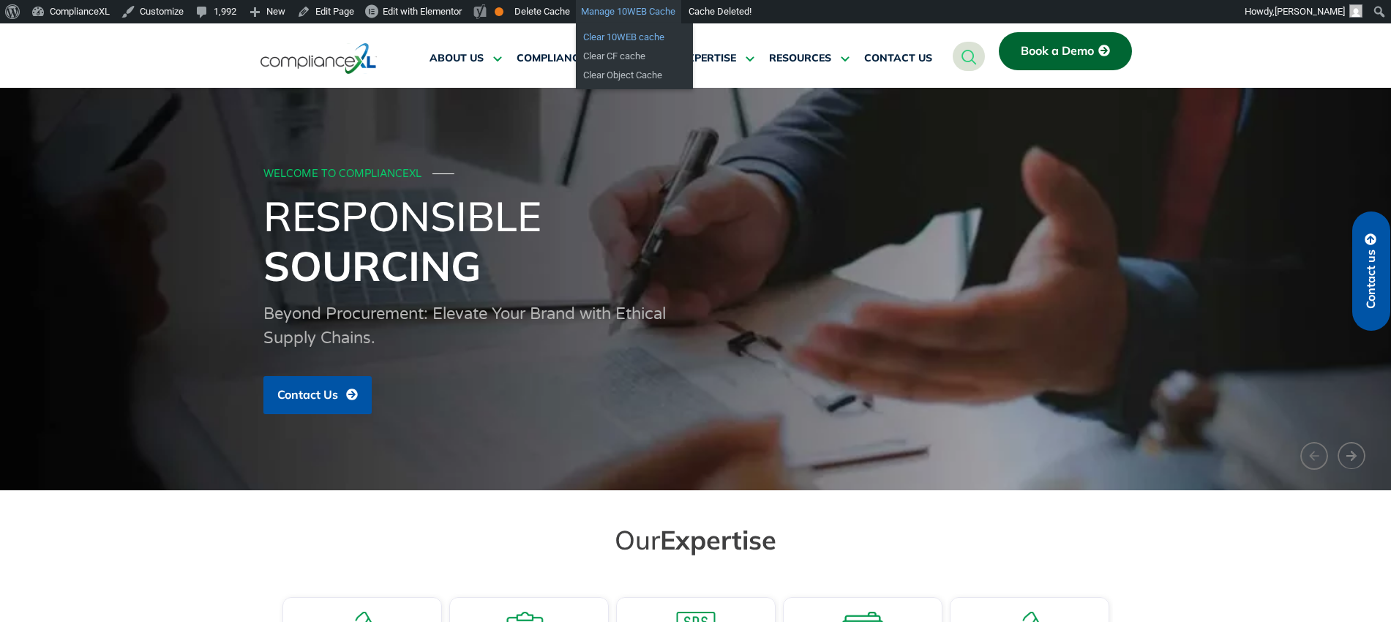
click at [625, 39] on link "Clear 10WEB cache" at bounding box center [634, 37] width 117 height 19
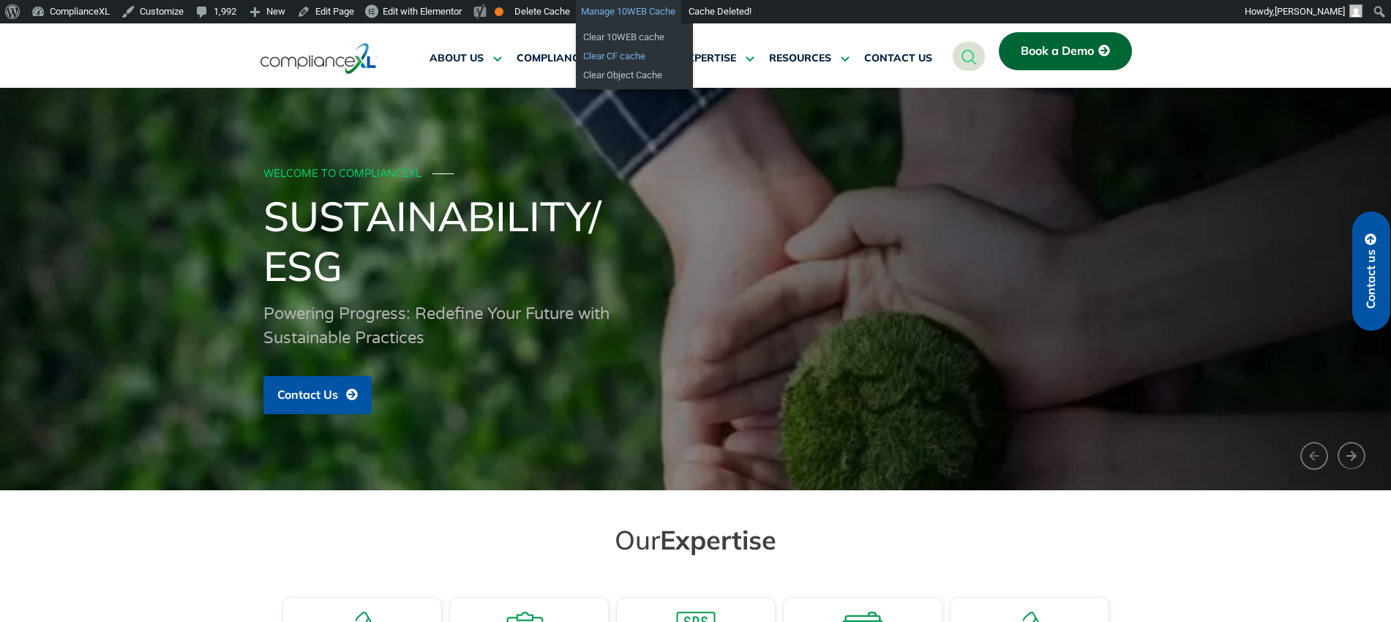
click at [625, 58] on link "Clear CF cache" at bounding box center [634, 56] width 117 height 19
click at [625, 75] on link "Clear Object Cache" at bounding box center [634, 75] width 117 height 19
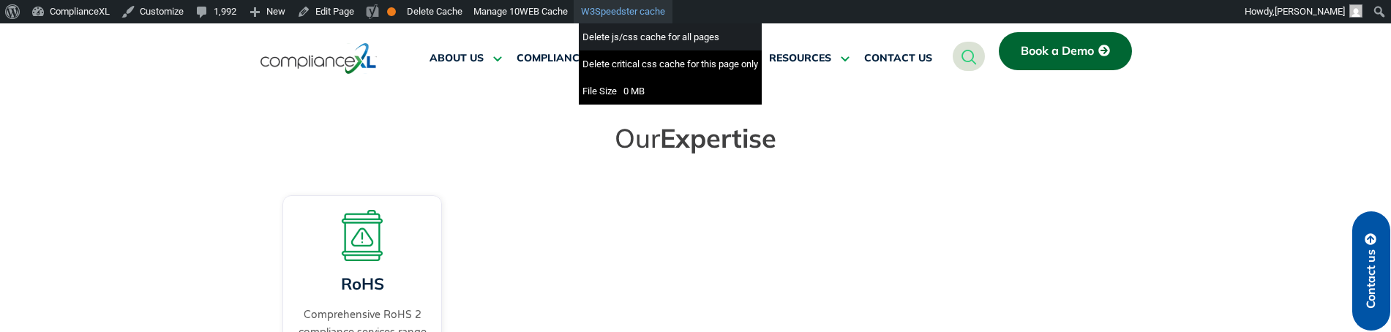
click at [617, 31] on div "Delete js/css cache for all pages" at bounding box center [670, 36] width 183 height 27
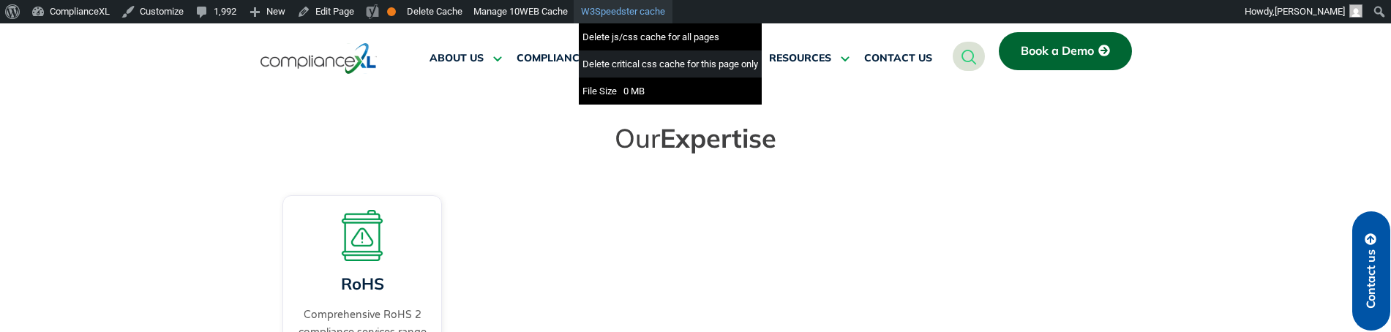
click at [619, 61] on div "Delete critical css cache for this page only" at bounding box center [670, 63] width 183 height 27
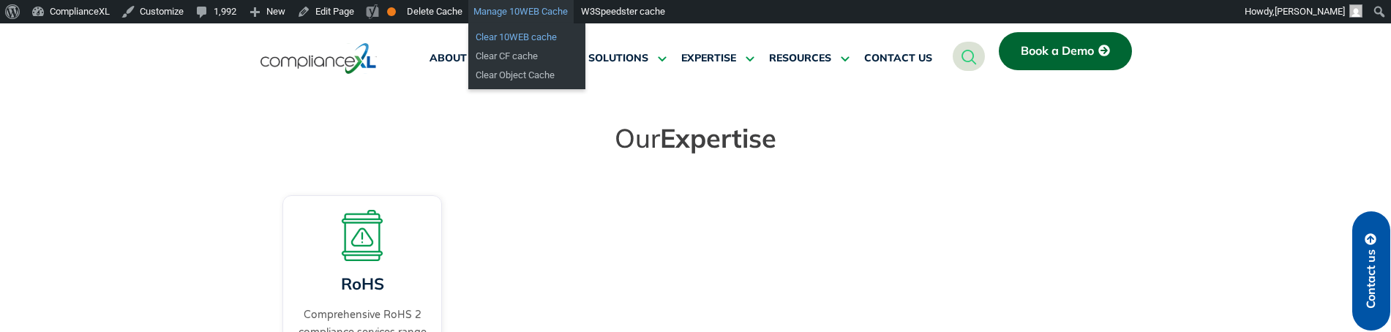
click at [524, 38] on link "Clear 10WEB cache" at bounding box center [526, 37] width 117 height 19
click at [518, 56] on link "Clear CF cache" at bounding box center [526, 56] width 117 height 19
click at [518, 74] on link "Clear Object Cache" at bounding box center [526, 75] width 117 height 19
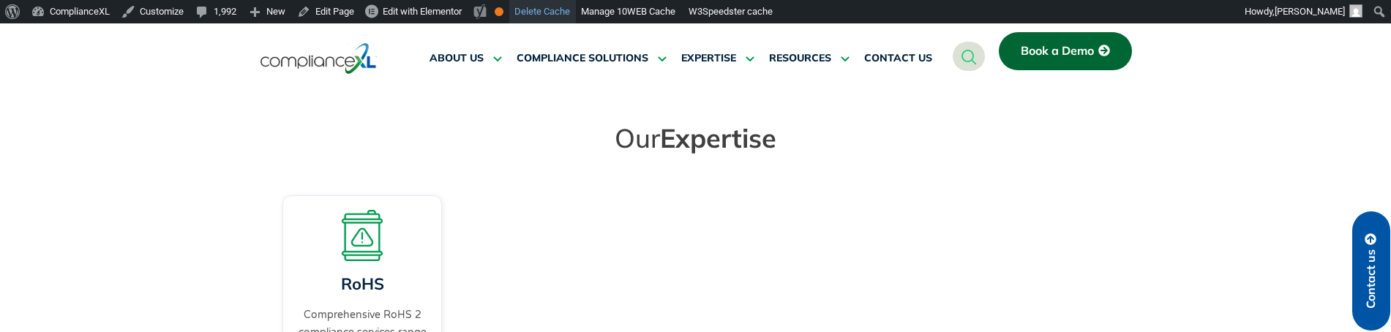
click at [439, 13] on span "Edit with Elementor" at bounding box center [422, 11] width 79 height 11
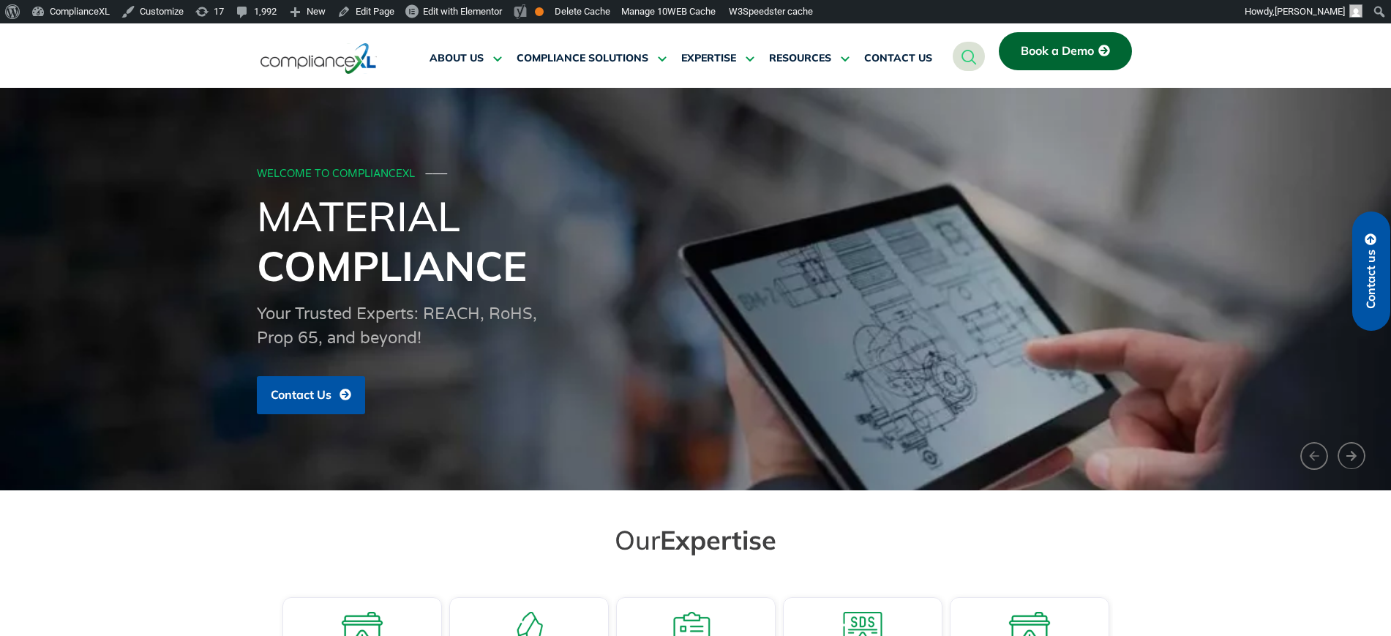
click at [1374, 269] on span "Contact us" at bounding box center [1370, 278] width 13 height 59
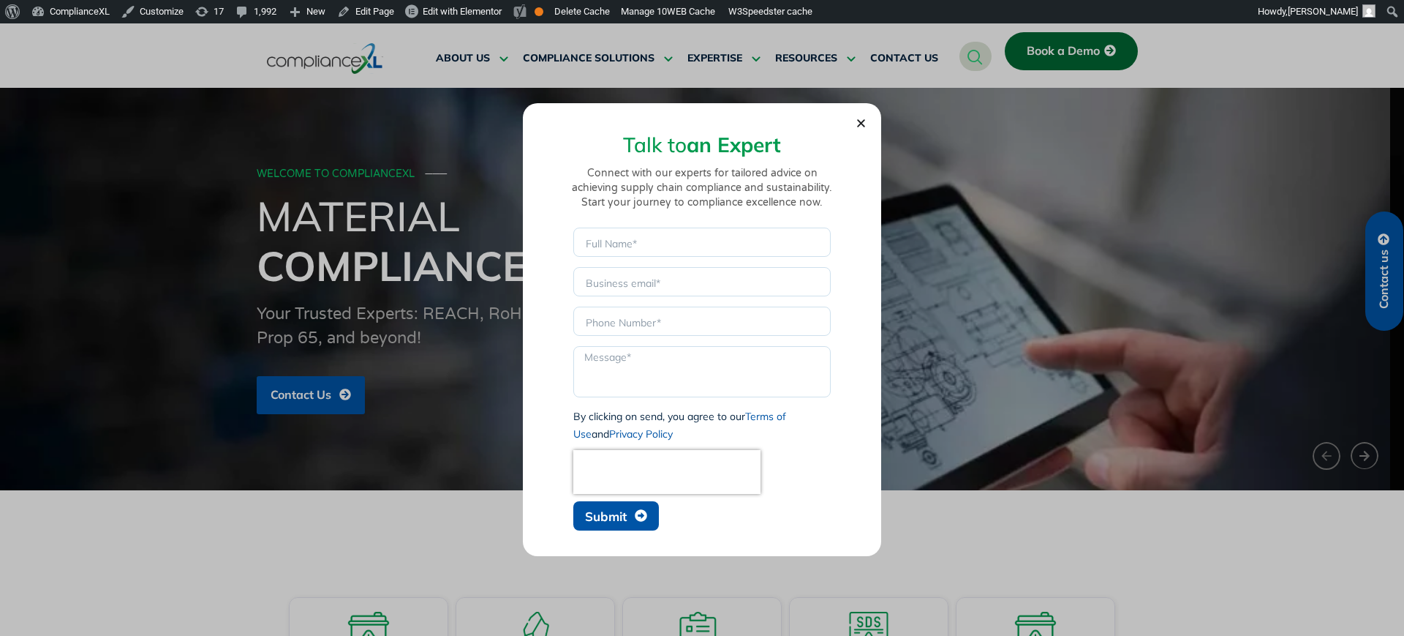
click at [633, 525] on button "Submit" at bounding box center [616, 515] width 86 height 29
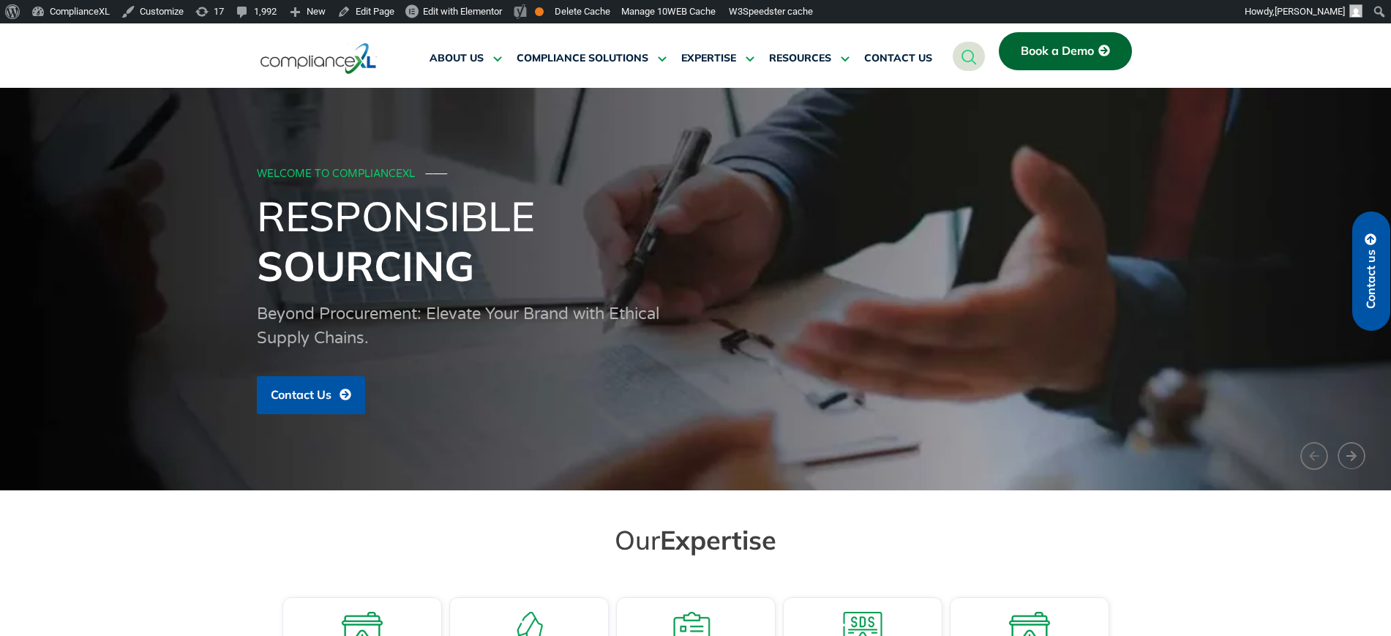
click at [1381, 282] on link "Contact us" at bounding box center [1371, 270] width 38 height 119
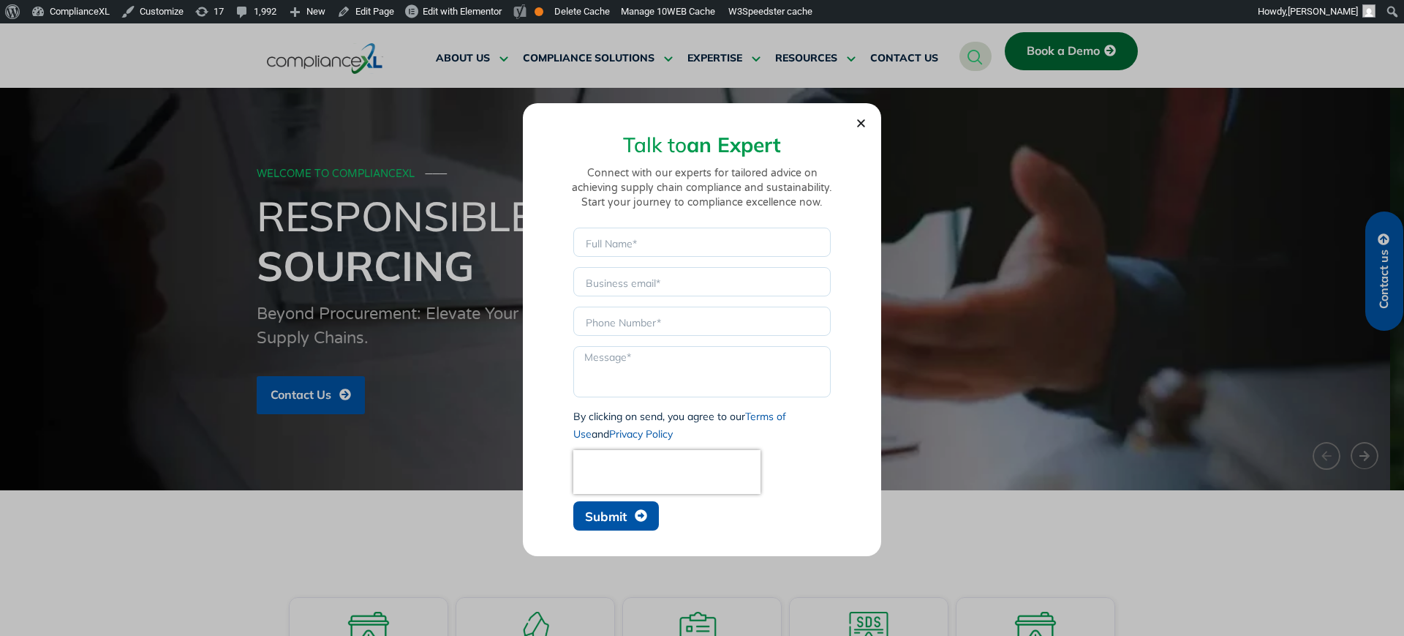
click at [622, 513] on span "Submit" at bounding box center [606, 516] width 42 height 12
click at [611, 520] on span "Submit" at bounding box center [606, 516] width 42 height 12
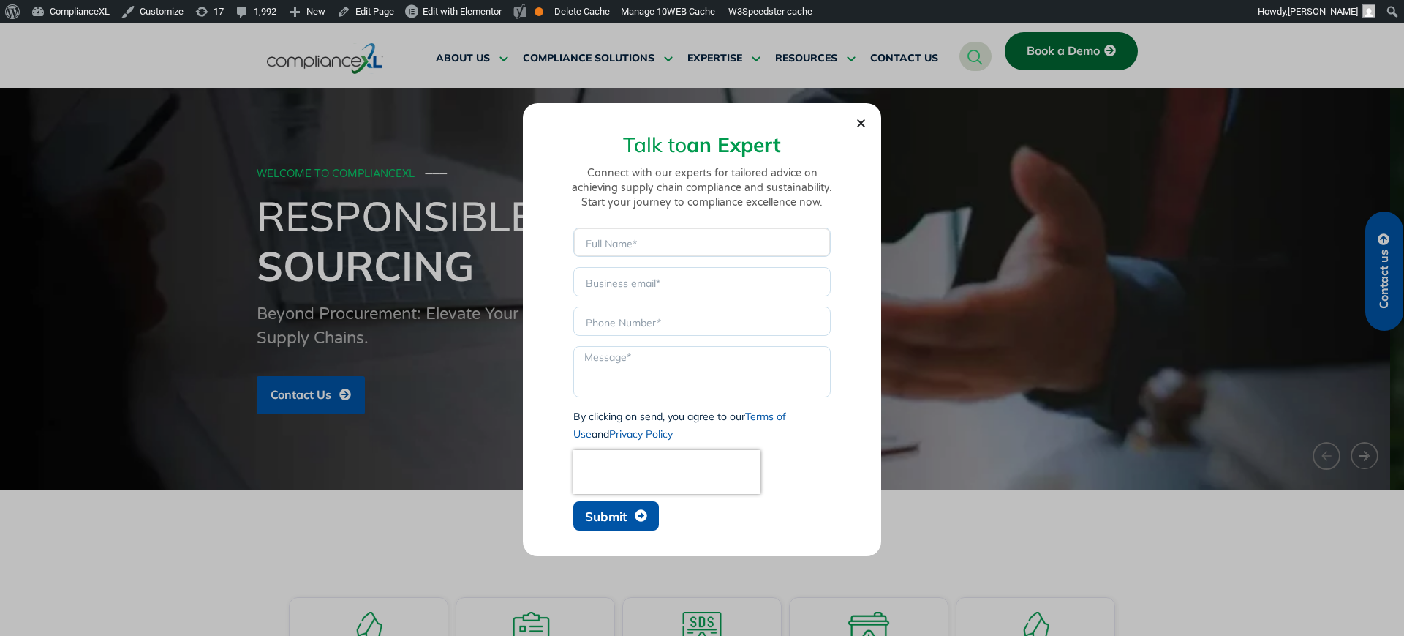
click at [639, 238] on input "Name" at bounding box center [701, 241] width 257 height 29
type input "dsadsd"
drag, startPoint x: 630, startPoint y: 292, endPoint x: 651, endPoint y: 288, distance: 21.5
click at [629, 292] on input "Email" at bounding box center [701, 281] width 257 height 29
drag, startPoint x: 632, startPoint y: 328, endPoint x: 657, endPoint y: 299, distance: 38.4
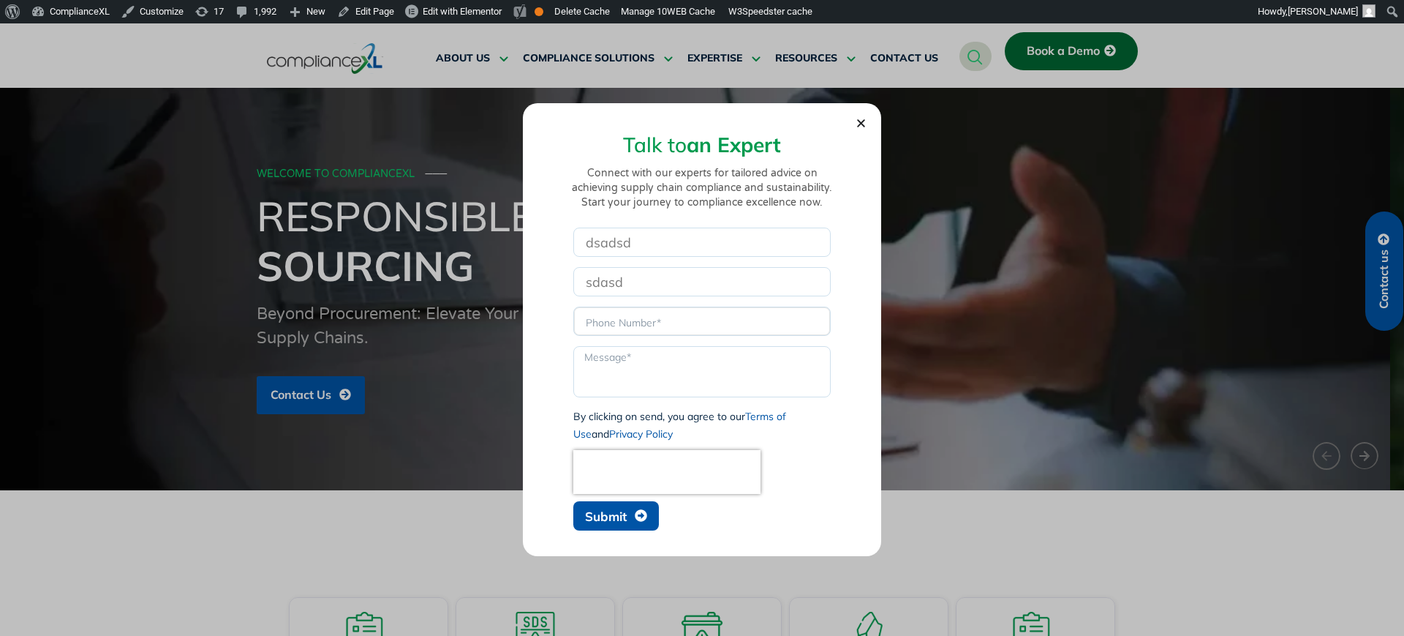
click at [632, 328] on input "Phone" at bounding box center [701, 320] width 257 height 29
click at [663, 285] on input "sdasd" at bounding box center [701, 281] width 257 height 29
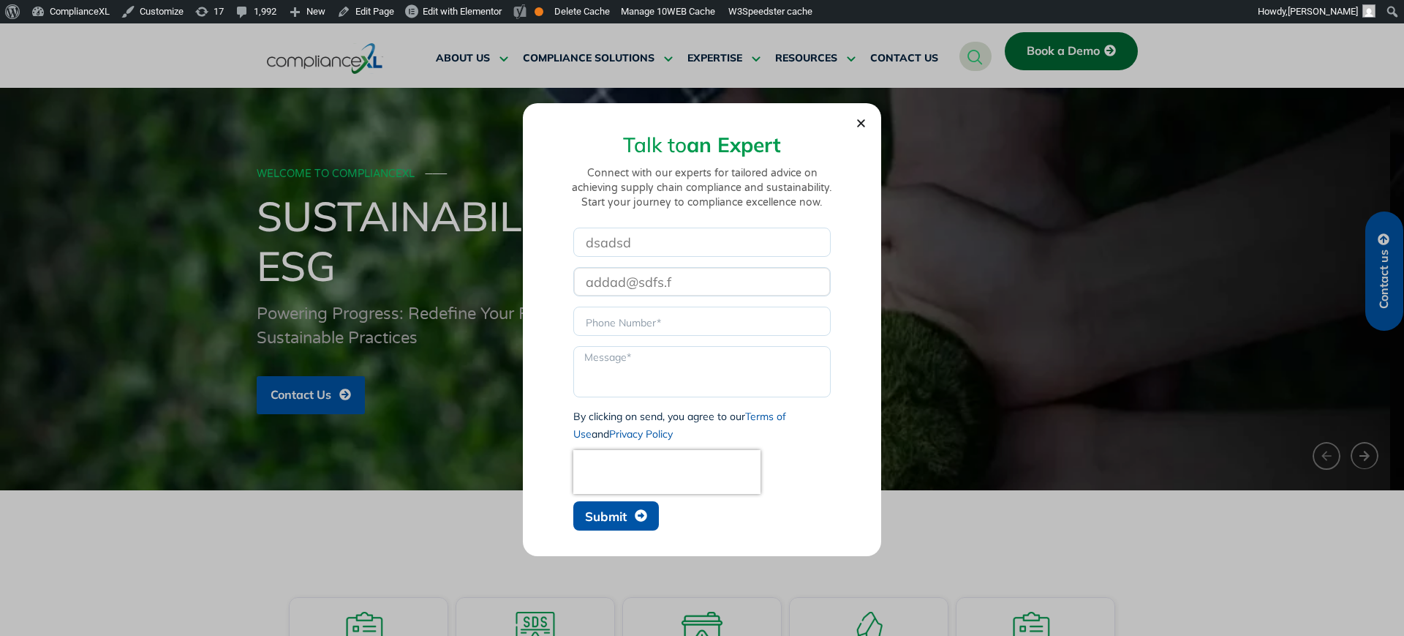
type input "addad@sdfs.f"
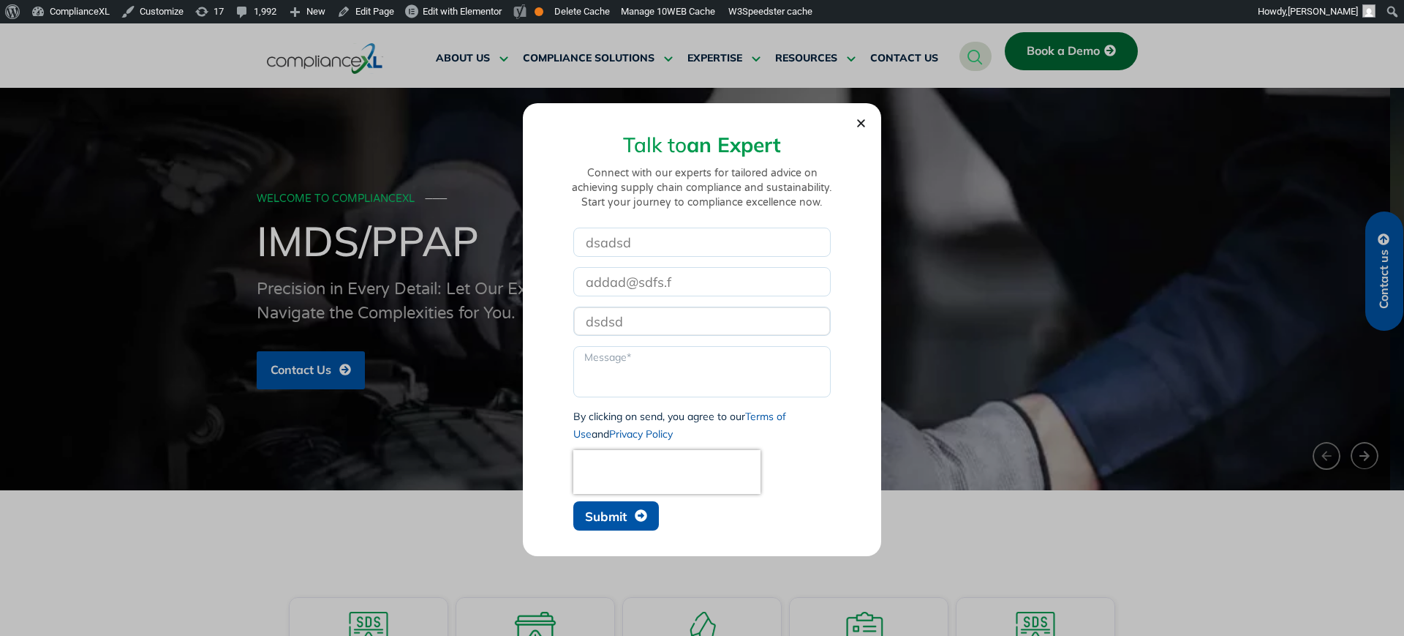
type input "dsdsd"
click at [620, 364] on textarea "Message" at bounding box center [701, 371] width 257 height 51
type textarea "sdd"
click at [609, 516] on span "Submit" at bounding box center [606, 516] width 42 height 12
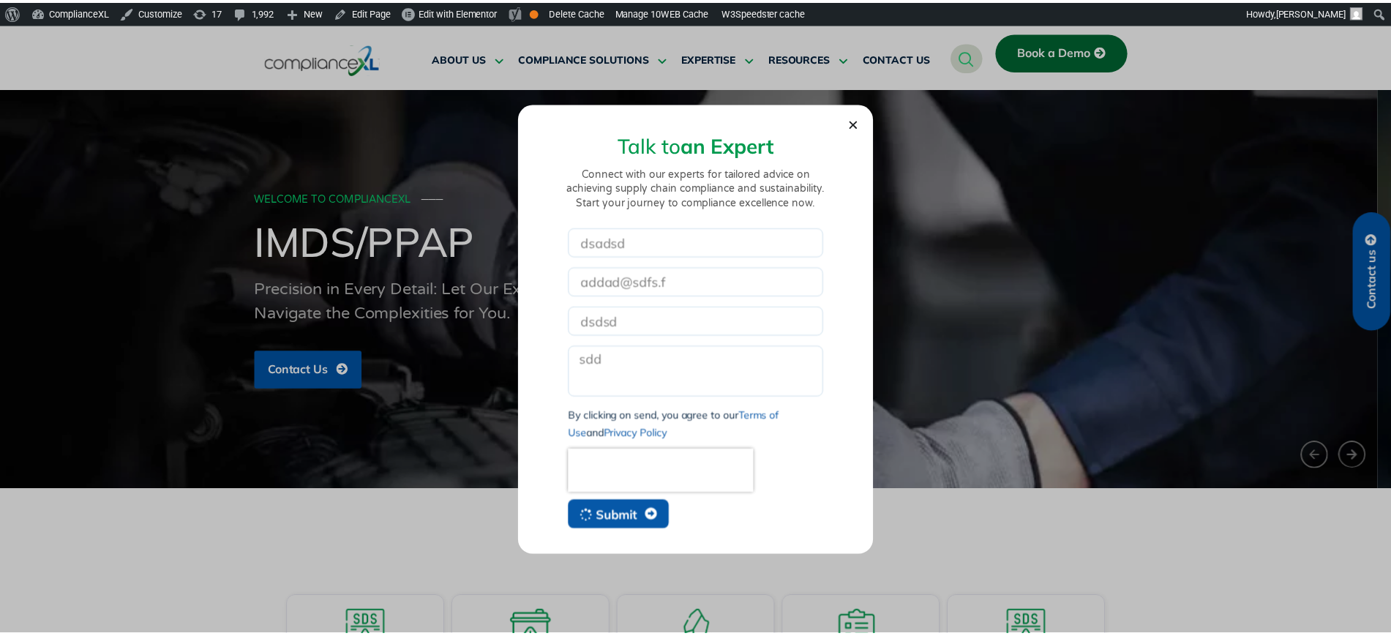
scroll to position [3443, 0]
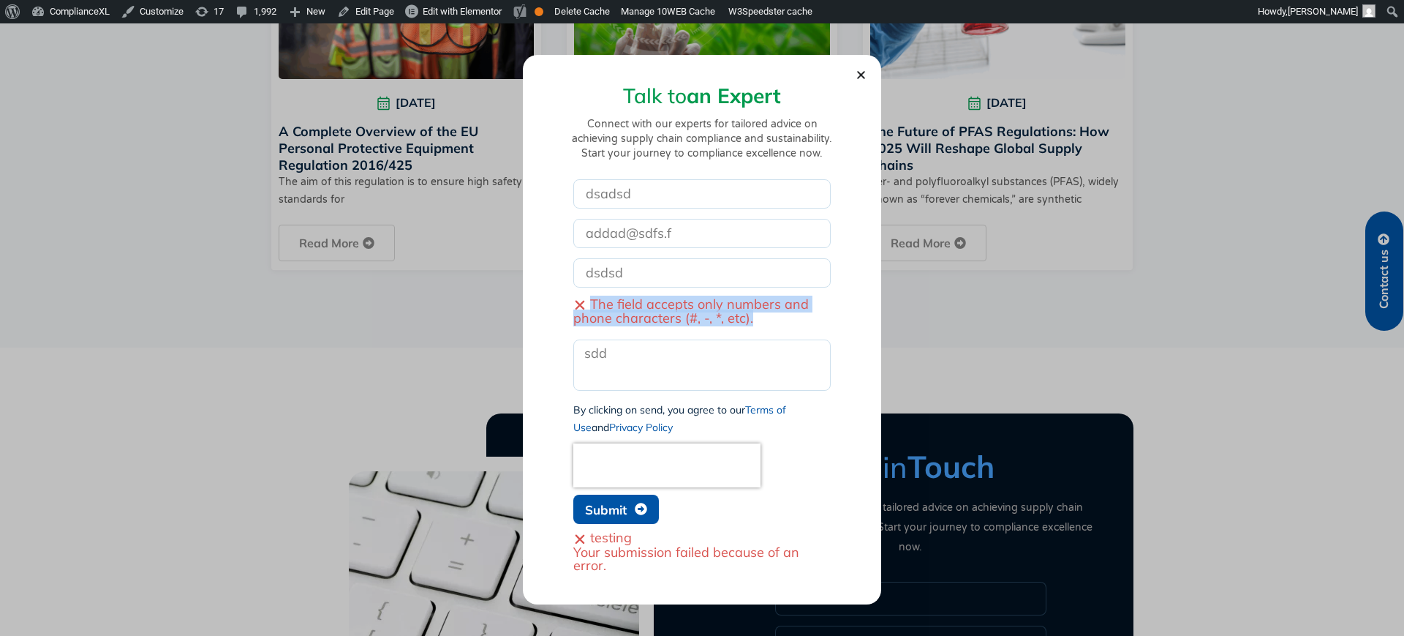
drag, startPoint x: 757, startPoint y: 320, endPoint x: 590, endPoint y: 306, distance: 168.1
click at [590, 306] on span "The field accepts only numbers and phone characters (#, -, *, etc)." at bounding box center [701, 312] width 257 height 28
click at [865, 74] on icon "Close" at bounding box center [861, 74] width 11 height 11
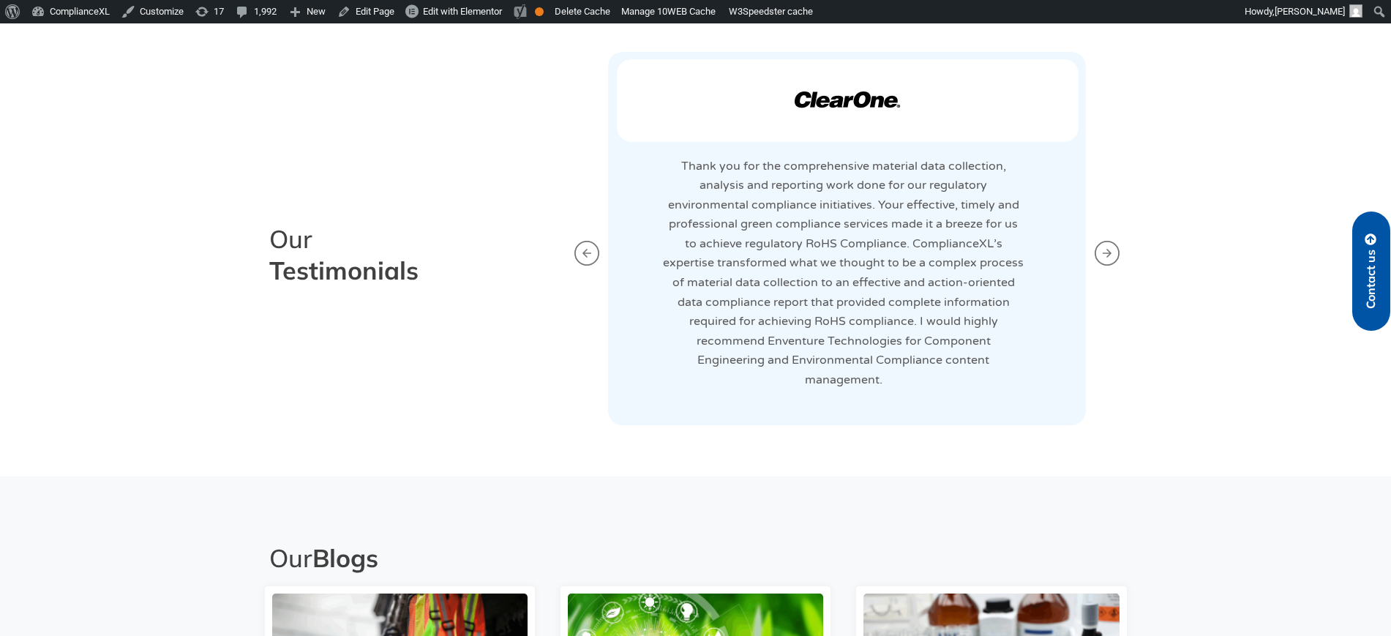
scroll to position [2529, 0]
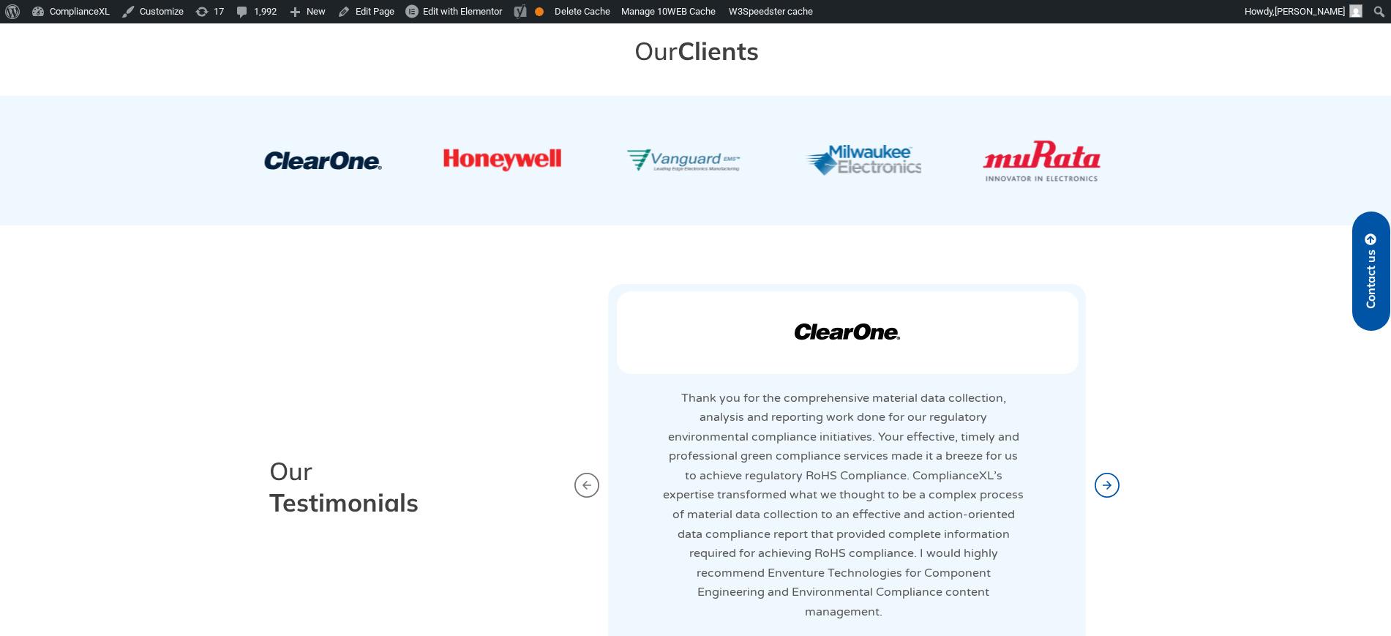
click at [1107, 494] on icon "Next slide" at bounding box center [1106, 485] width 25 height 25
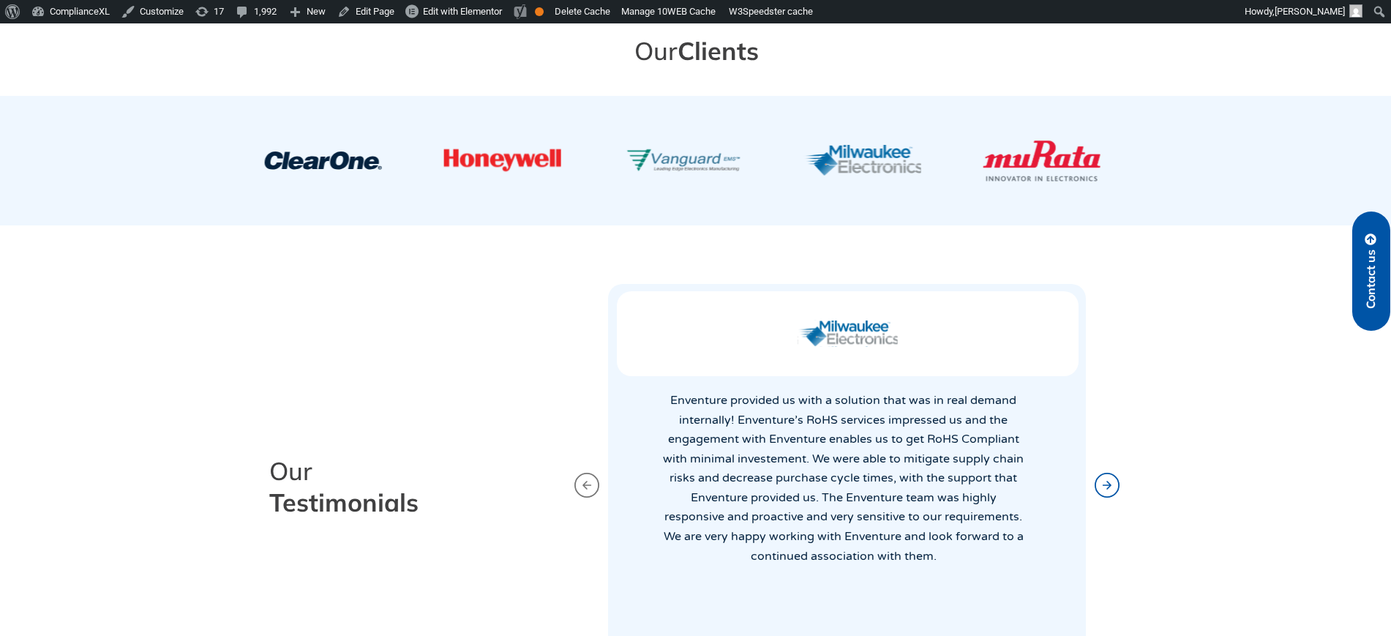
click at [1107, 494] on icon "Next slide" at bounding box center [1106, 485] width 25 height 25
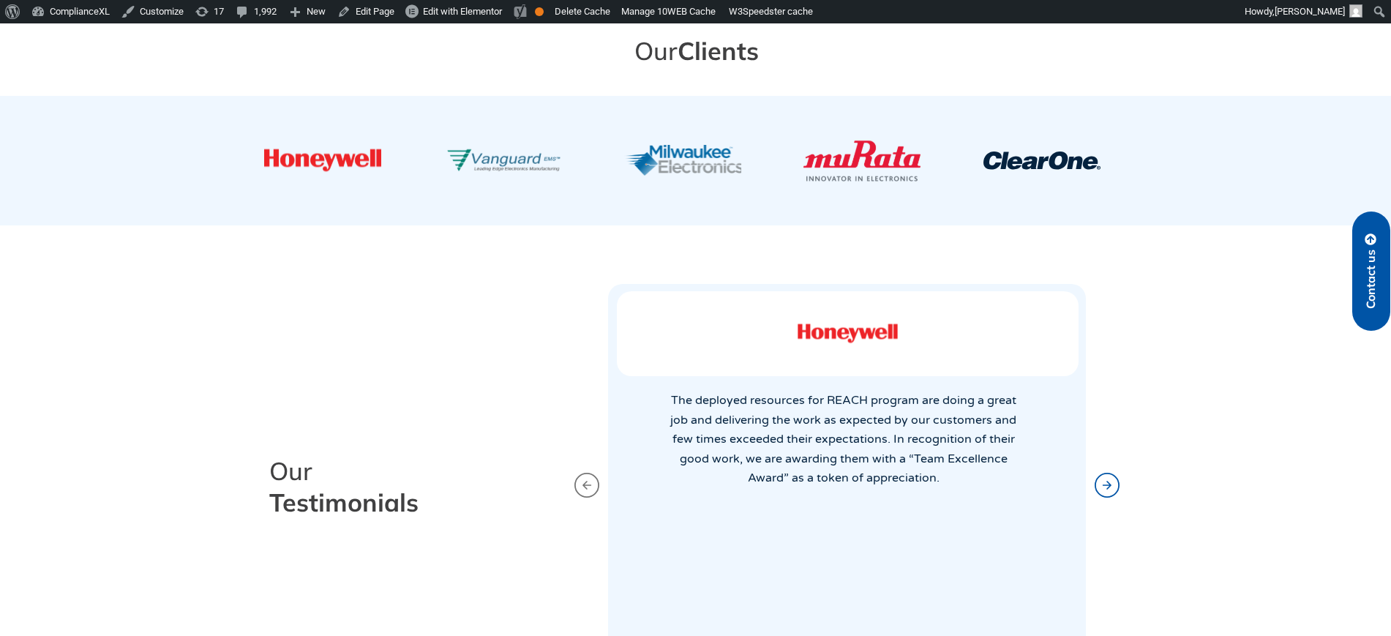
click at [1107, 494] on icon "Next slide" at bounding box center [1106, 485] width 25 height 25
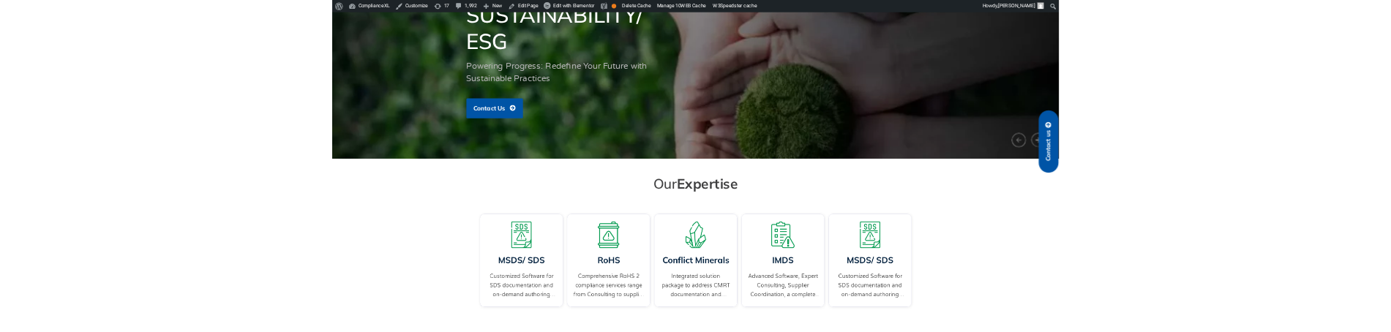
scroll to position [81, 0]
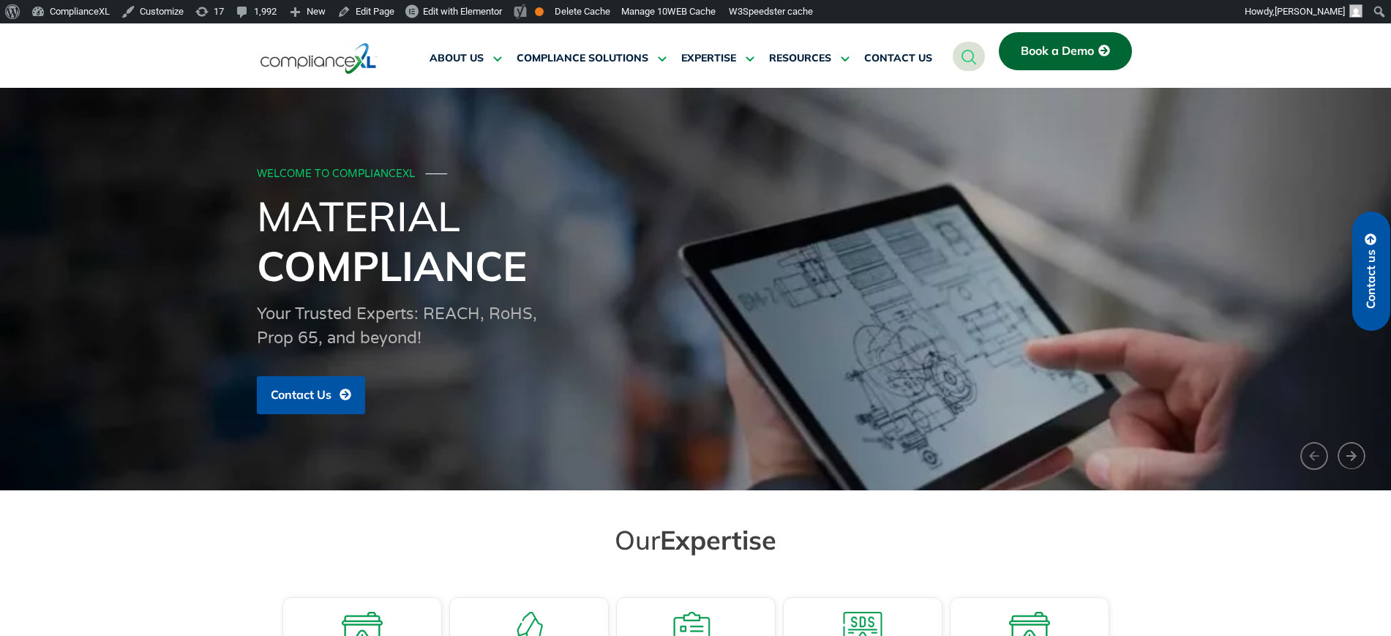
click at [1066, 56] on span "Book a Demo" at bounding box center [1056, 51] width 73 height 13
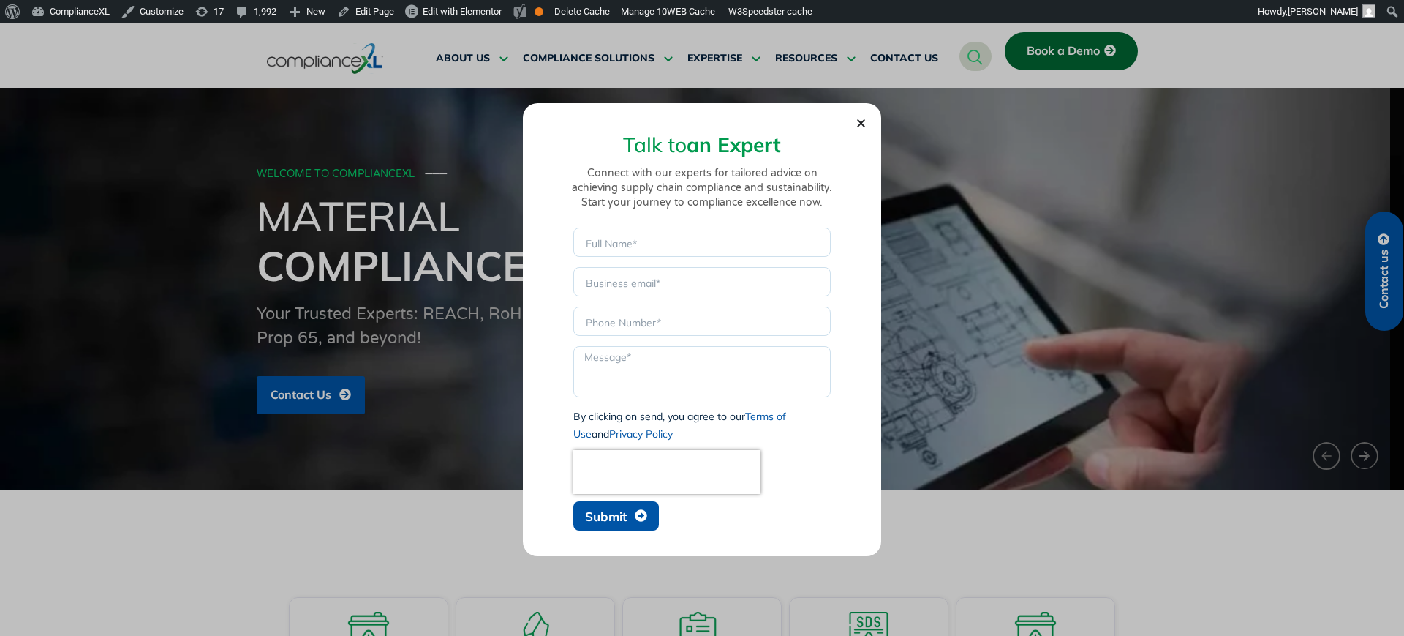
click at [595, 516] on span "Submit" at bounding box center [606, 516] width 42 height 12
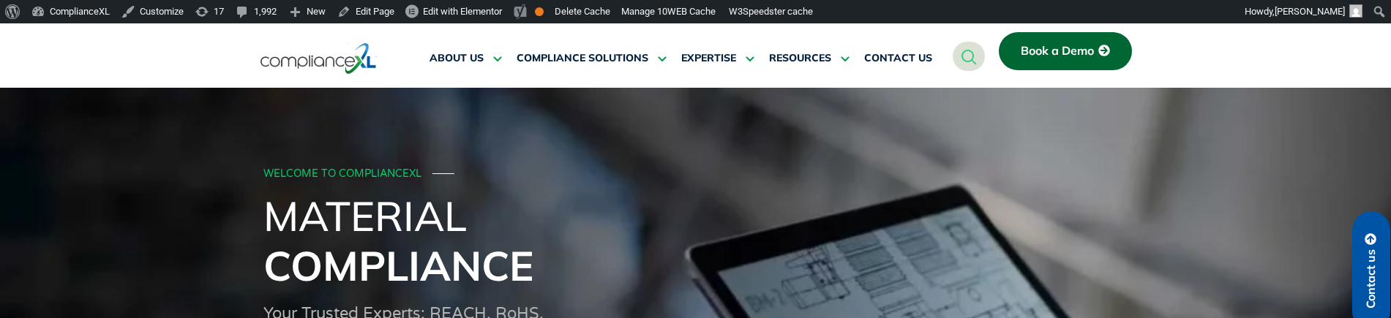
click at [1054, 57] on link "Book a Demo" at bounding box center [1064, 51] width 133 height 38
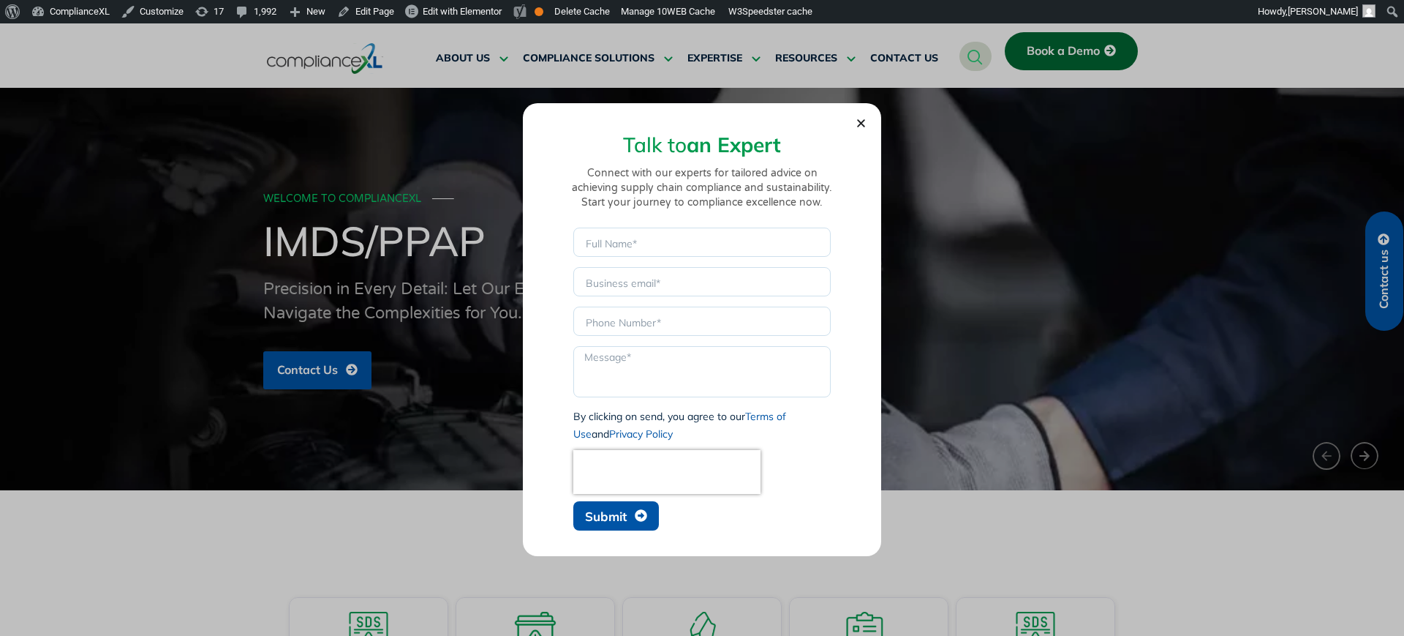
click at [1382, 275] on div "Talk to an Expert Connect with our experts for tailored advice on achieving sup…" at bounding box center [702, 329] width 1404 height 612
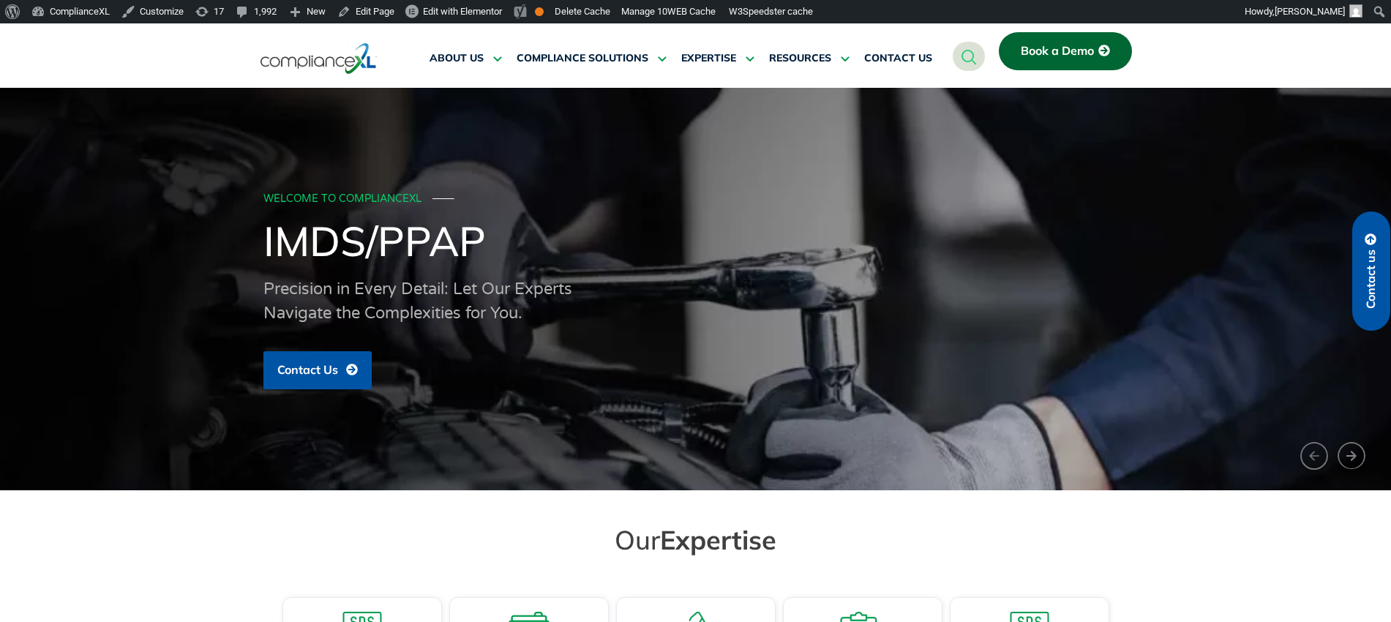
click at [1382, 275] on link "Contact us" at bounding box center [1371, 270] width 38 height 119
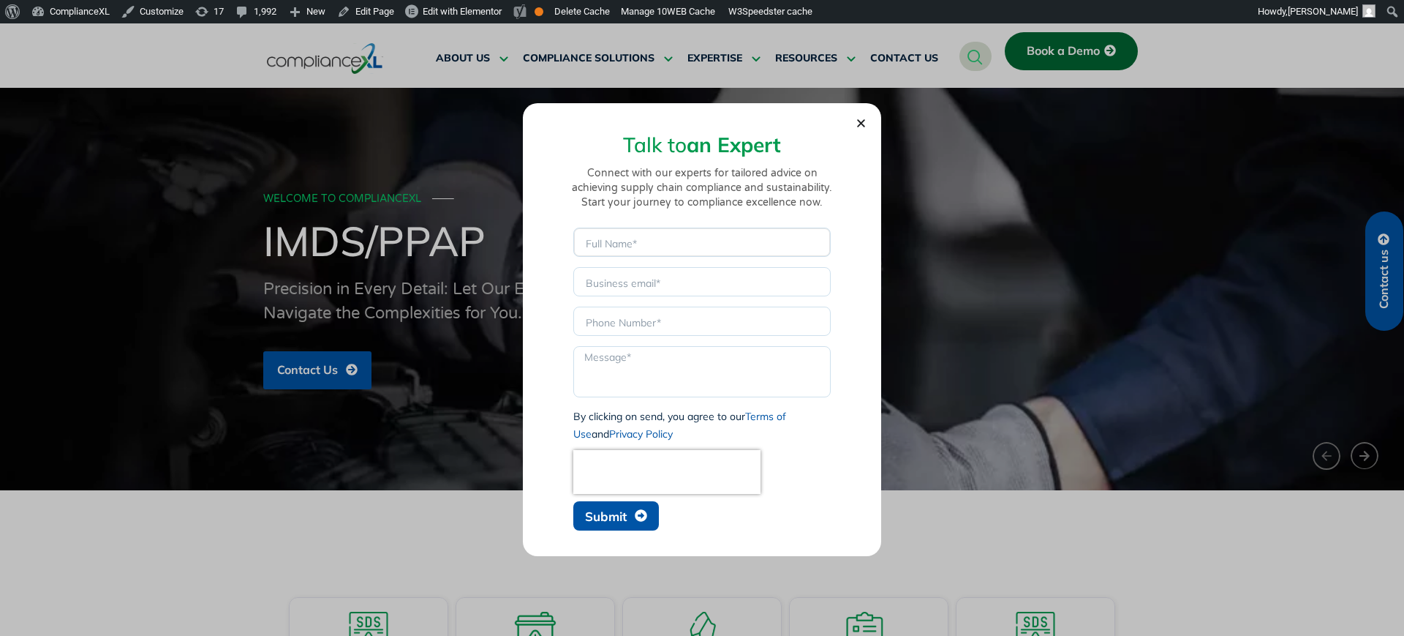
click at [701, 247] on input "Name" at bounding box center [701, 241] width 257 height 29
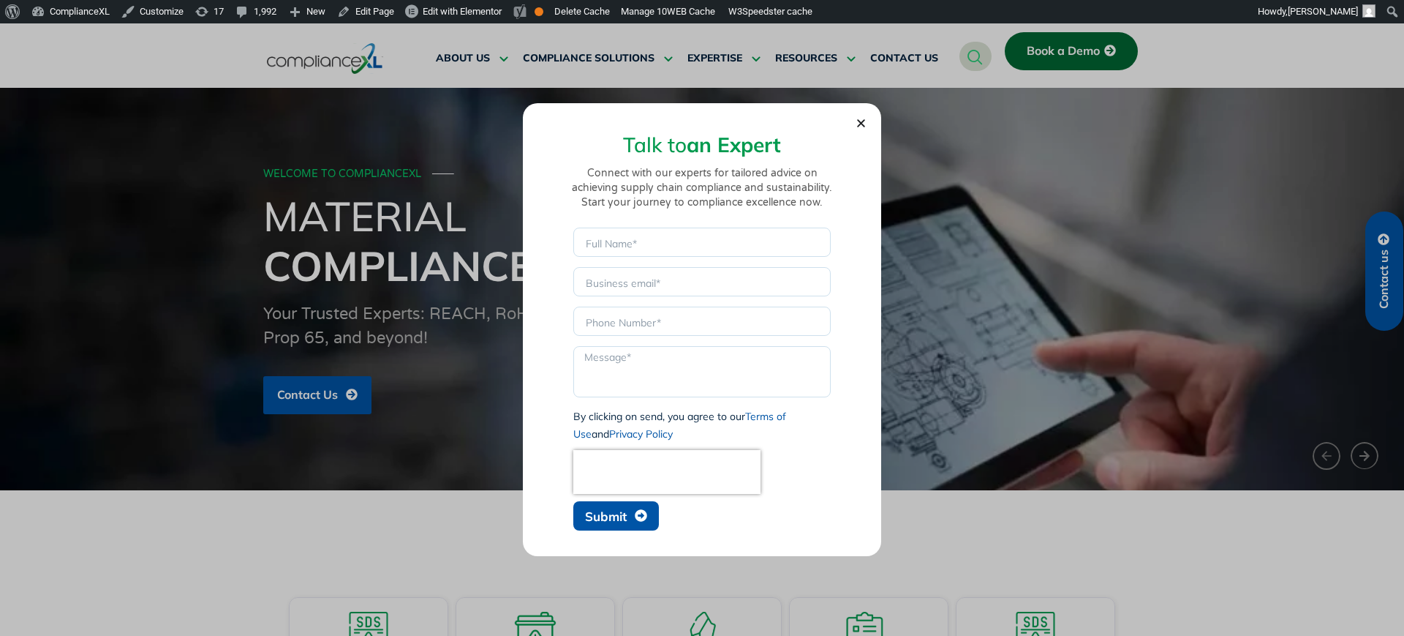
click at [859, 124] on icon "Close" at bounding box center [861, 123] width 11 height 11
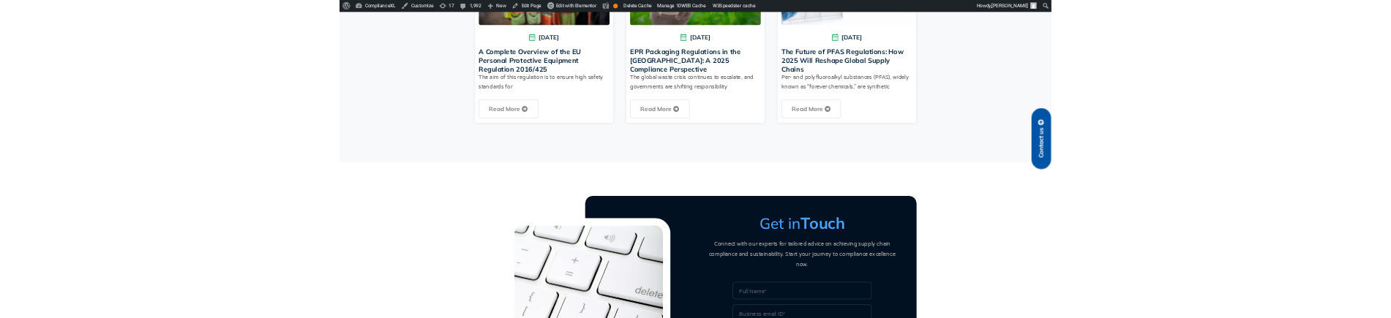
scroll to position [3769, 0]
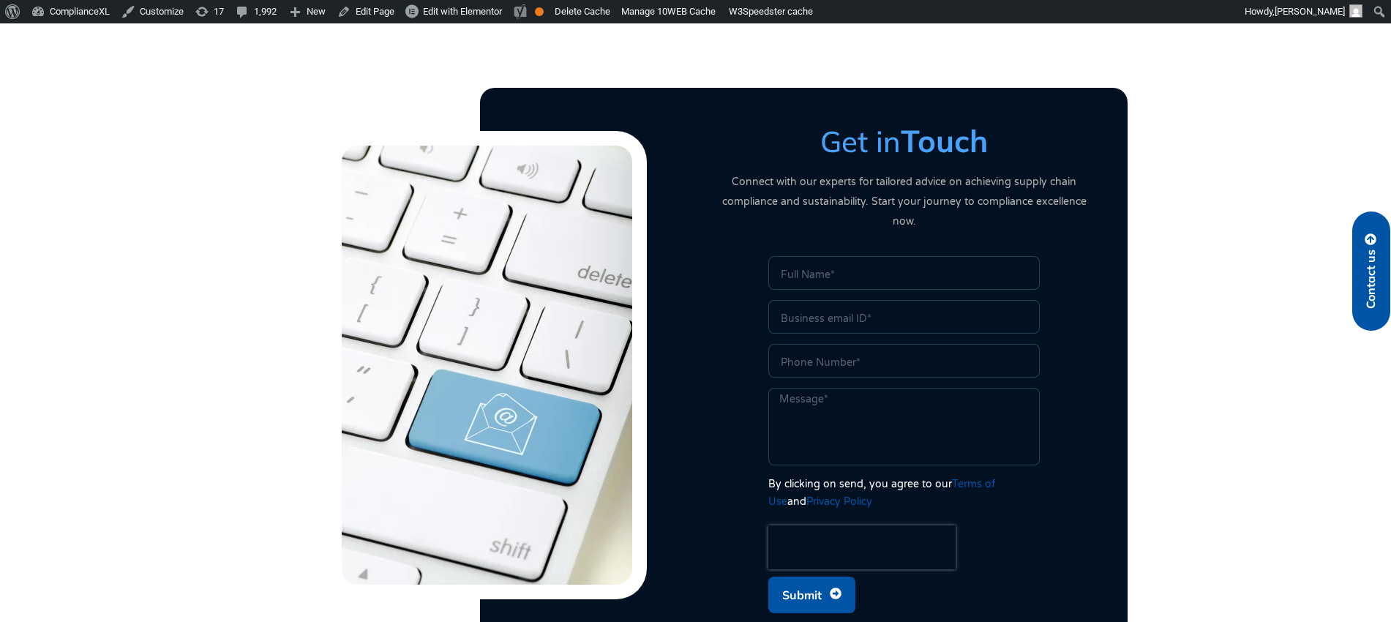
click at [846, 256] on input "Name" at bounding box center [903, 273] width 271 height 34
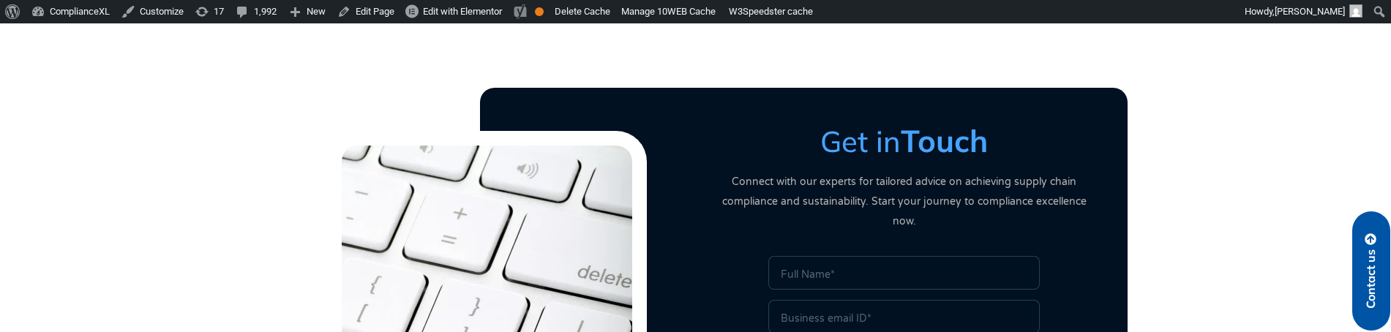
click at [1371, 272] on span "Contact us" at bounding box center [1370, 278] width 13 height 59
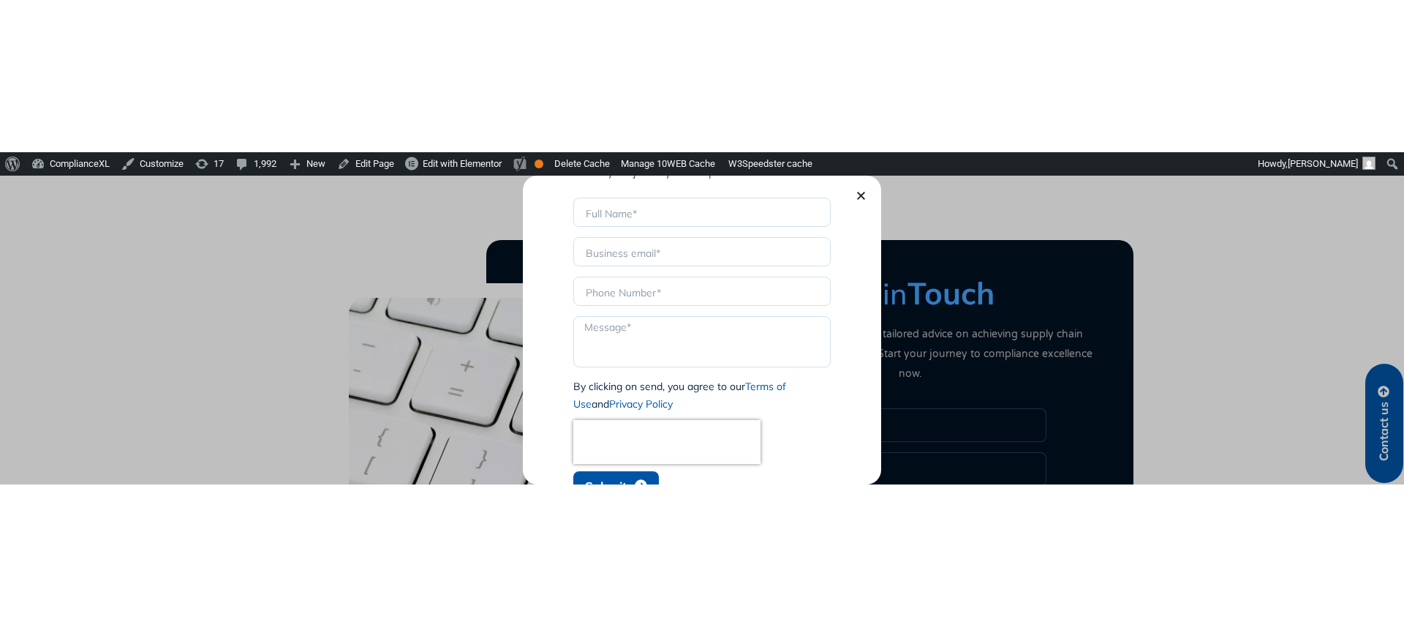
scroll to position [0, 0]
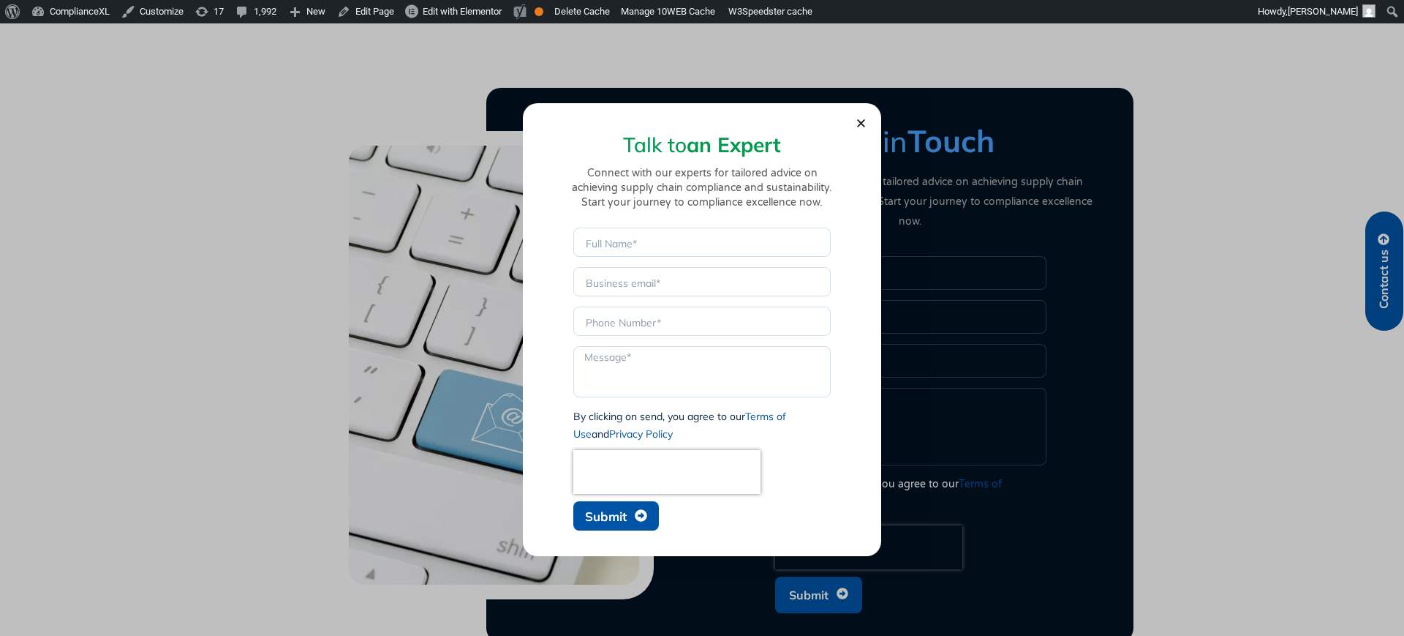
click at [859, 122] on icon "Close" at bounding box center [861, 123] width 11 height 11
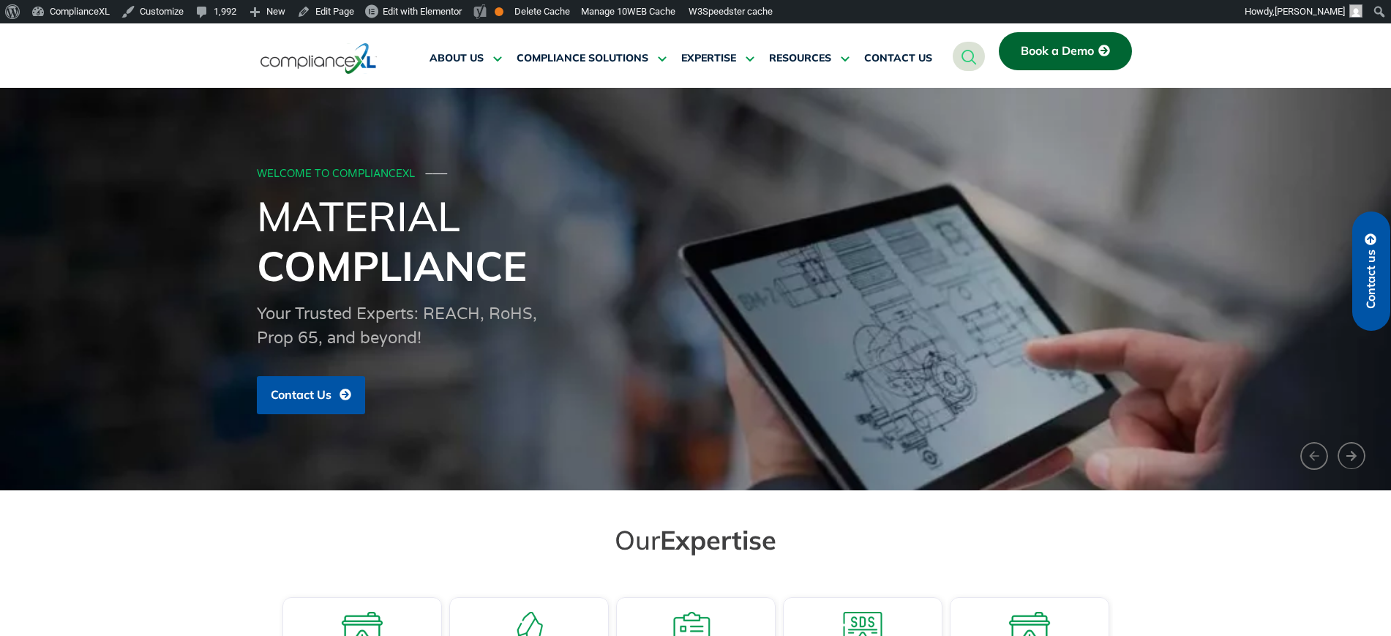
click at [1365, 261] on span "Contact us" at bounding box center [1370, 278] width 13 height 59
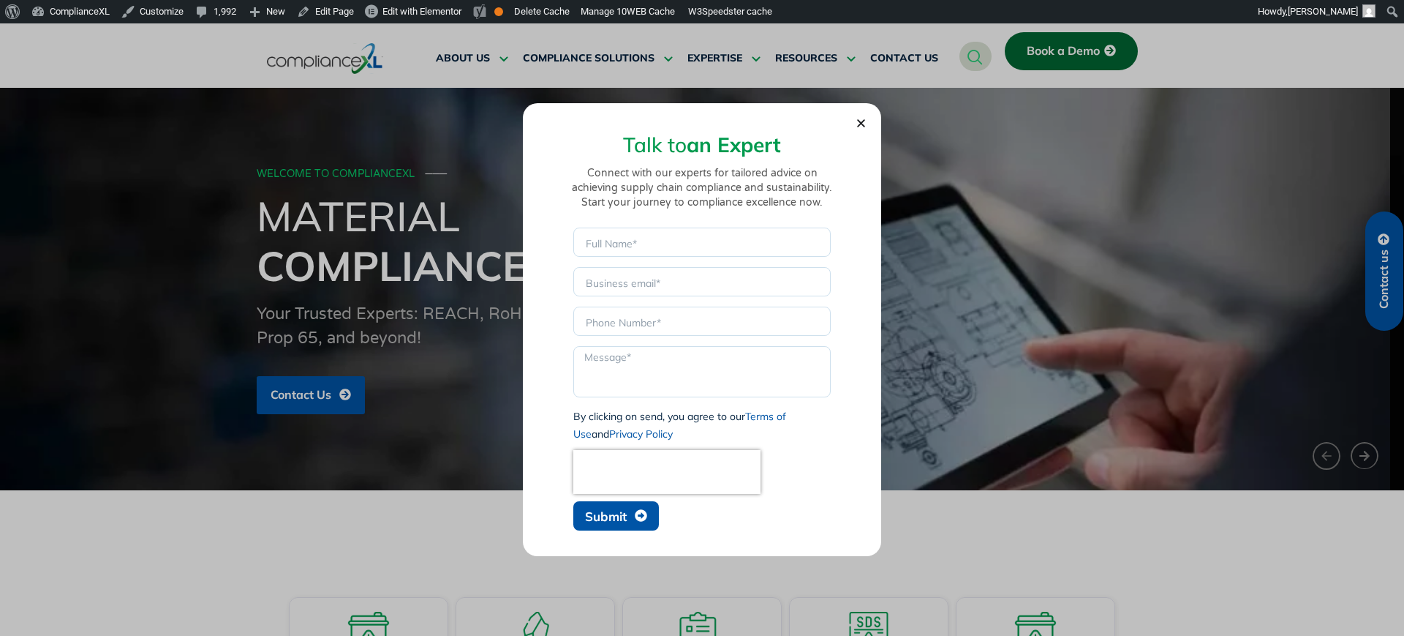
click at [605, 513] on span "Submit" at bounding box center [606, 516] width 42 height 12
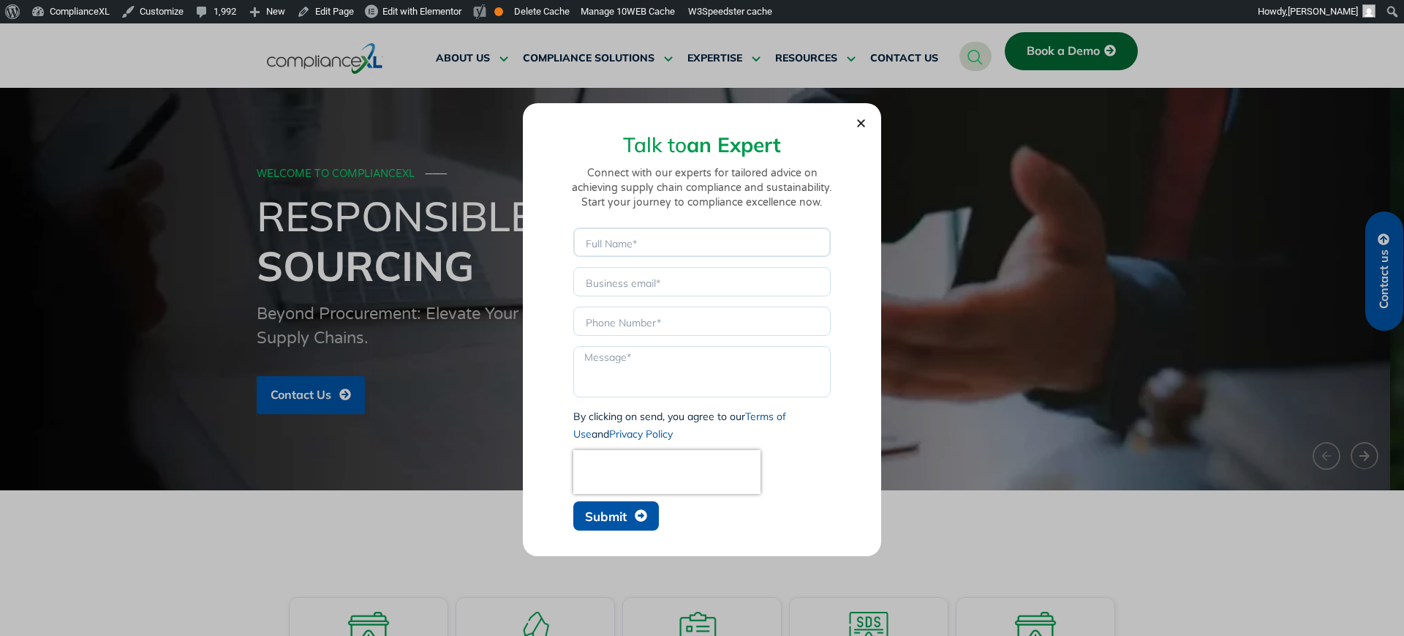
click at [639, 244] on input "Name" at bounding box center [701, 241] width 257 height 29
type input "[PERSON_NAME]"
click at [631, 290] on input "Email" at bounding box center [701, 281] width 257 height 29
type input "[EMAIL_ADDRESS][DOMAIN_NAME]"
click at [651, 325] on input "Phone" at bounding box center [701, 320] width 257 height 29
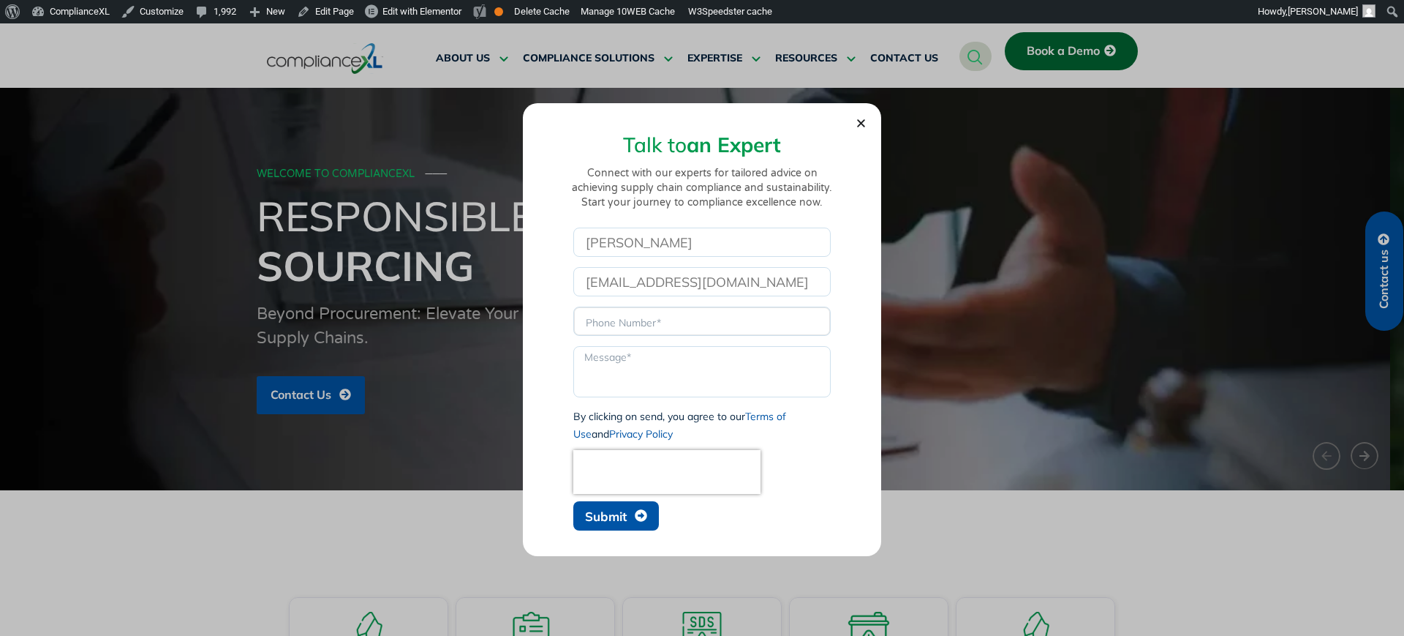
type input "sdsadas"
click at [642, 371] on textarea "Message" at bounding box center [701, 371] width 257 height 51
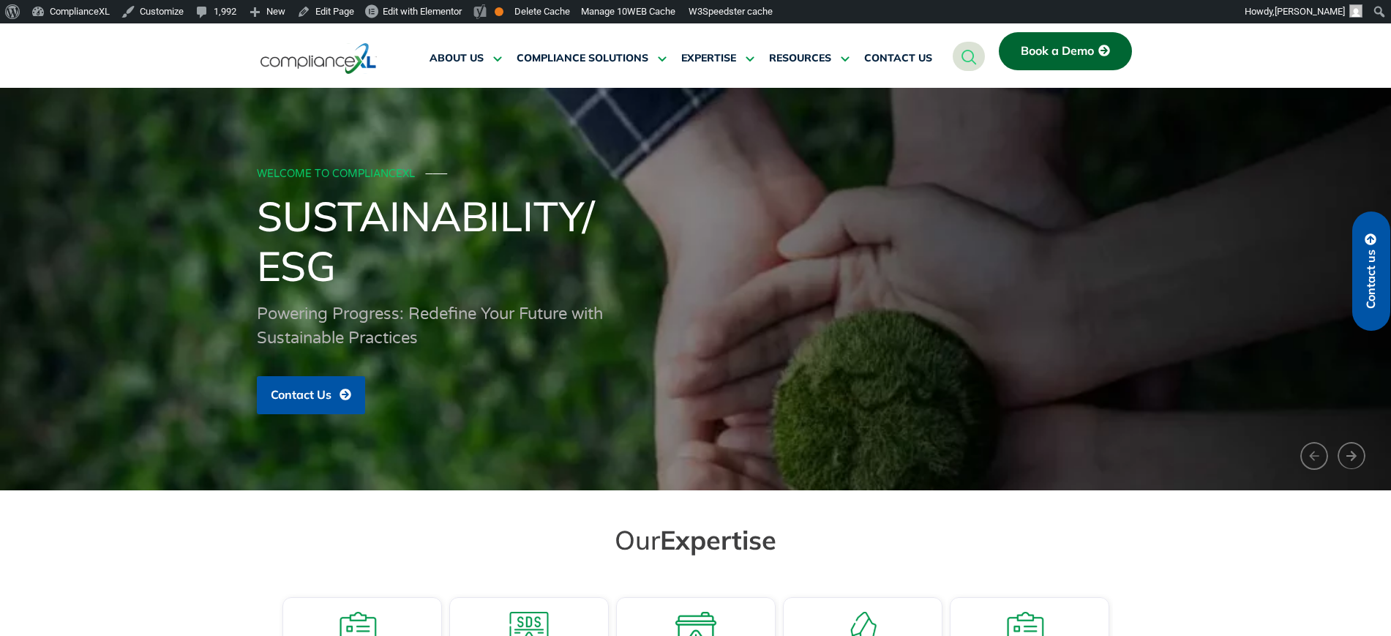
click at [1380, 263] on link "Contact us" at bounding box center [1371, 270] width 38 height 119
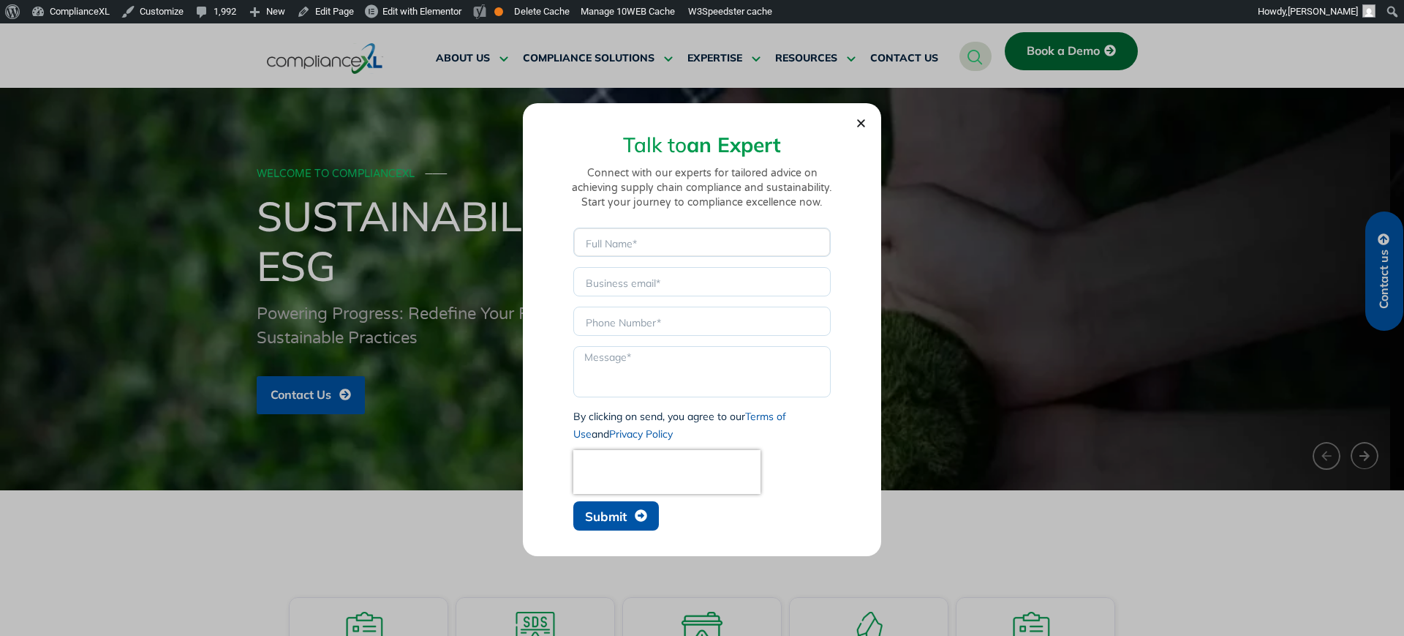
drag, startPoint x: 627, startPoint y: 242, endPoint x: 630, endPoint y: 249, distance: 7.9
click at [627, 242] on input "Name" at bounding box center [701, 241] width 257 height 29
type input "Rajesh K Malhotra"
drag, startPoint x: 630, startPoint y: 291, endPoint x: 645, endPoint y: 301, distance: 18.5
click at [630, 291] on input "Email" at bounding box center [701, 281] width 257 height 29
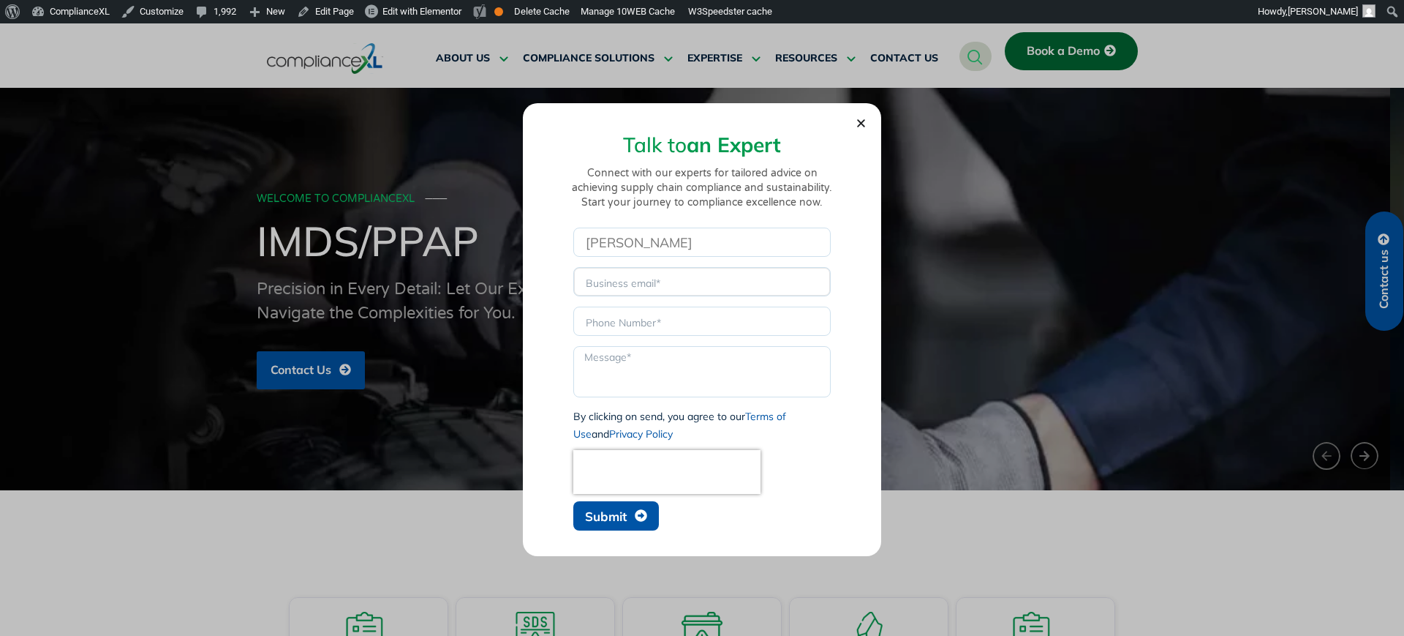
type input "eot.rajesh@gmail.com"
click at [637, 322] on input "Phone" at bounding box center [701, 320] width 257 height 29
type input "sdsadas"
click at [628, 374] on textarea "Message" at bounding box center [701, 371] width 257 height 51
type textarea "trdssd"
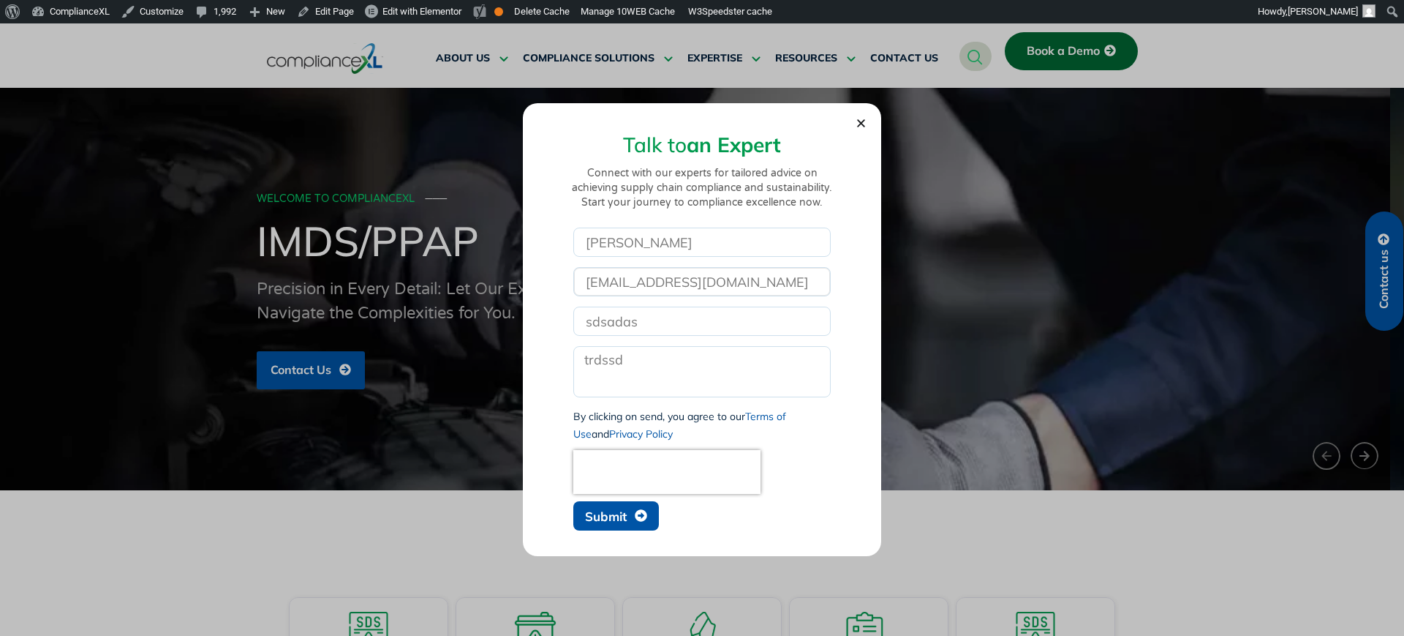
click at [631, 282] on input "[EMAIL_ADDRESS][DOMAIN_NAME]" at bounding box center [701, 281] width 257 height 29
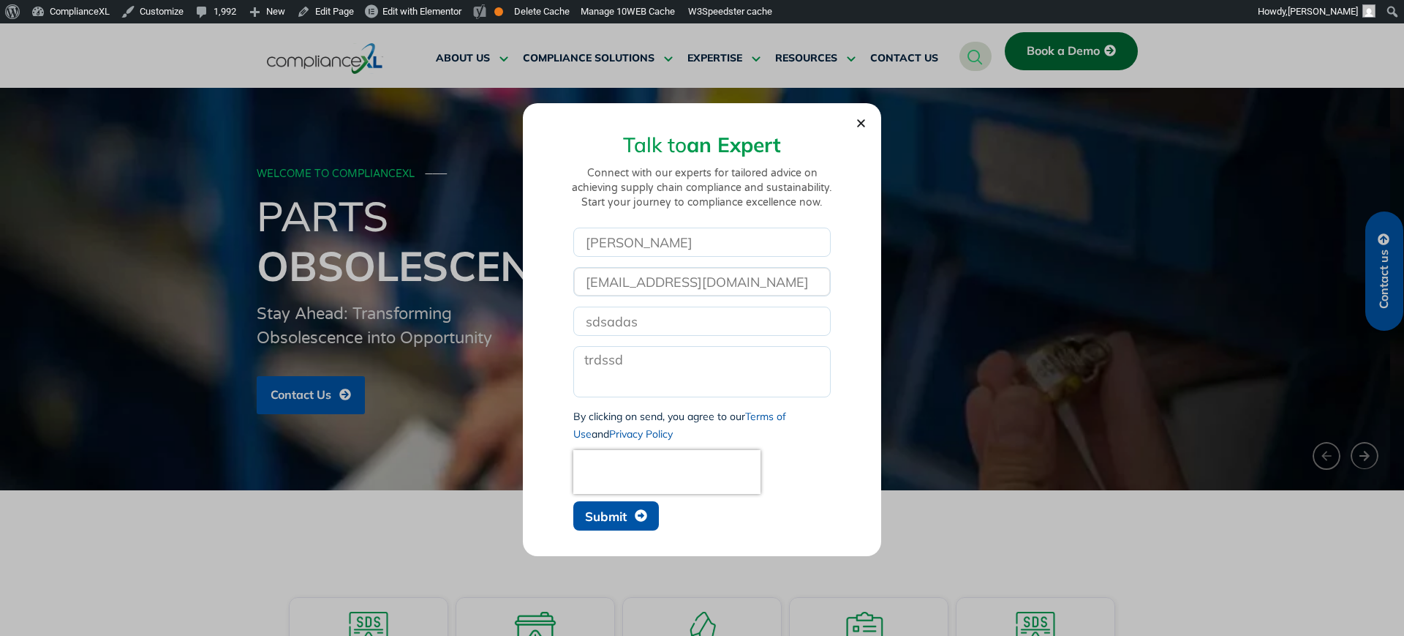
drag, startPoint x: 631, startPoint y: 282, endPoint x: 577, endPoint y: 277, distance: 53.6
click at [577, 277] on input "[EMAIL_ADDRESS][DOMAIN_NAME]" at bounding box center [701, 281] width 257 height 29
click at [598, 517] on span "Submit" at bounding box center [606, 516] width 42 height 12
click at [601, 518] on span "Submit" at bounding box center [606, 516] width 42 height 12
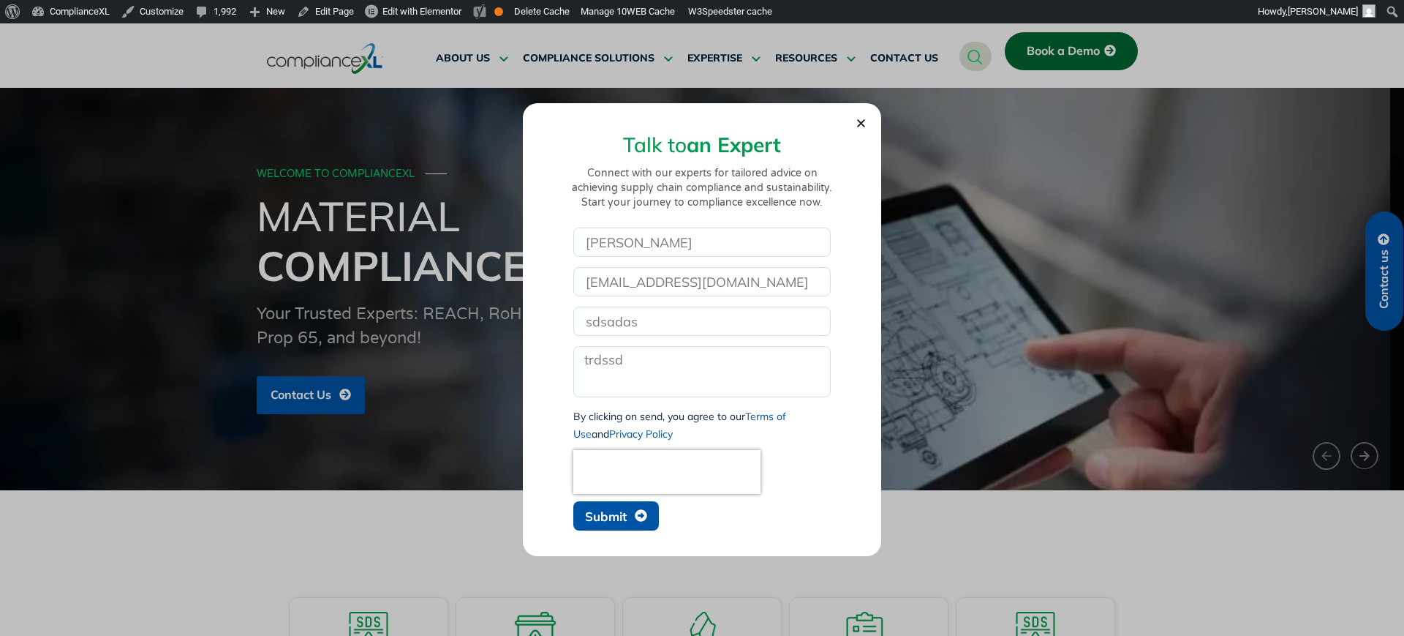
click at [605, 515] on span "Submit" at bounding box center [606, 516] width 42 height 12
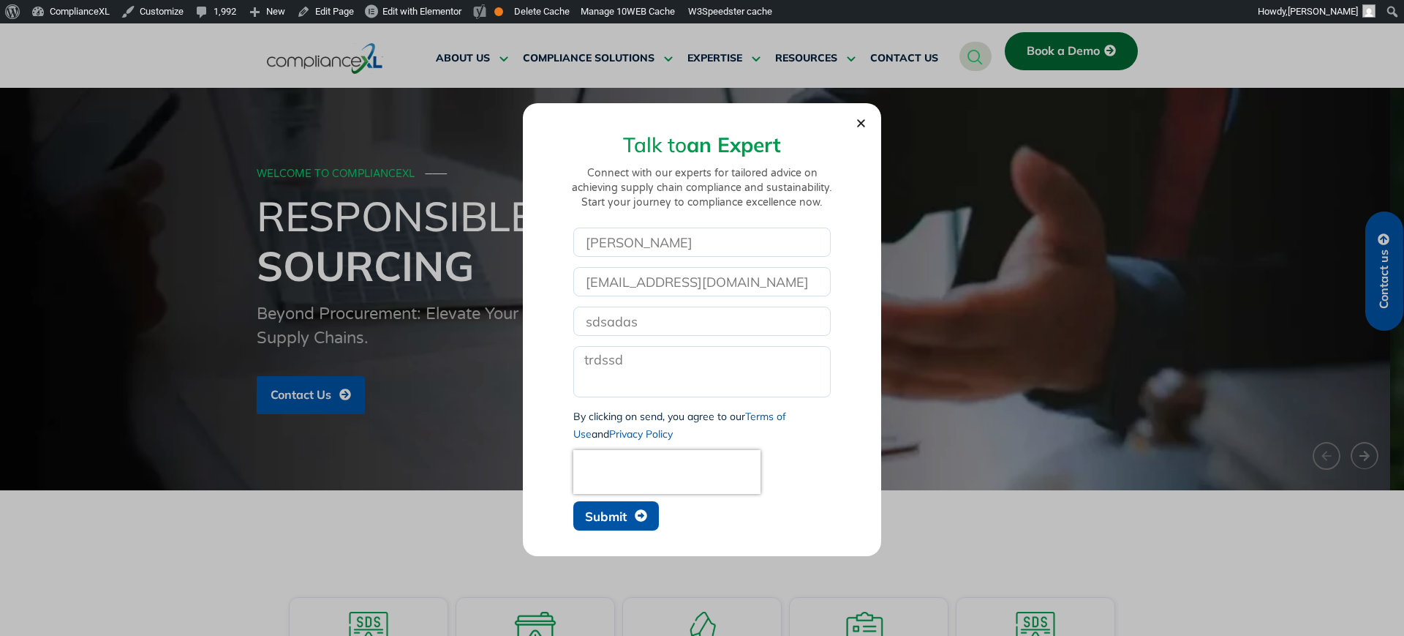
click at [605, 515] on span "Submit" at bounding box center [606, 516] width 42 height 12
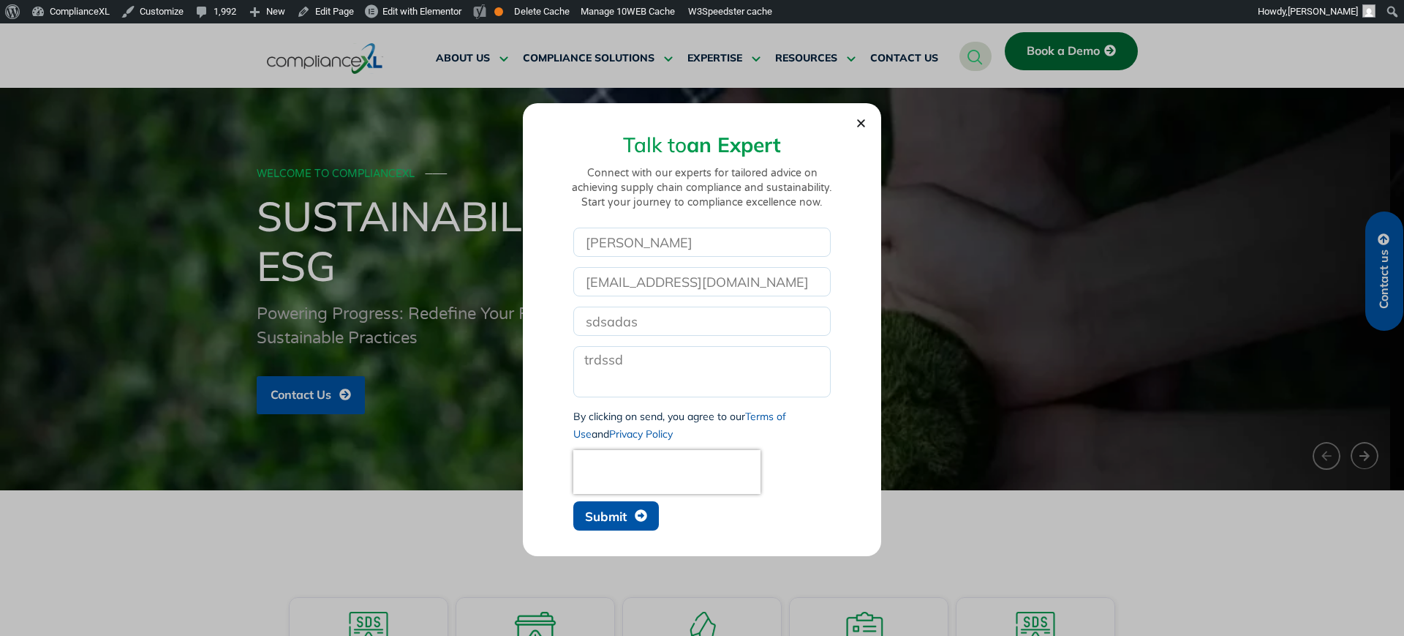
click at [605, 515] on span "Submit" at bounding box center [606, 516] width 42 height 12
click at [609, 515] on span "Submit" at bounding box center [606, 516] width 42 height 12
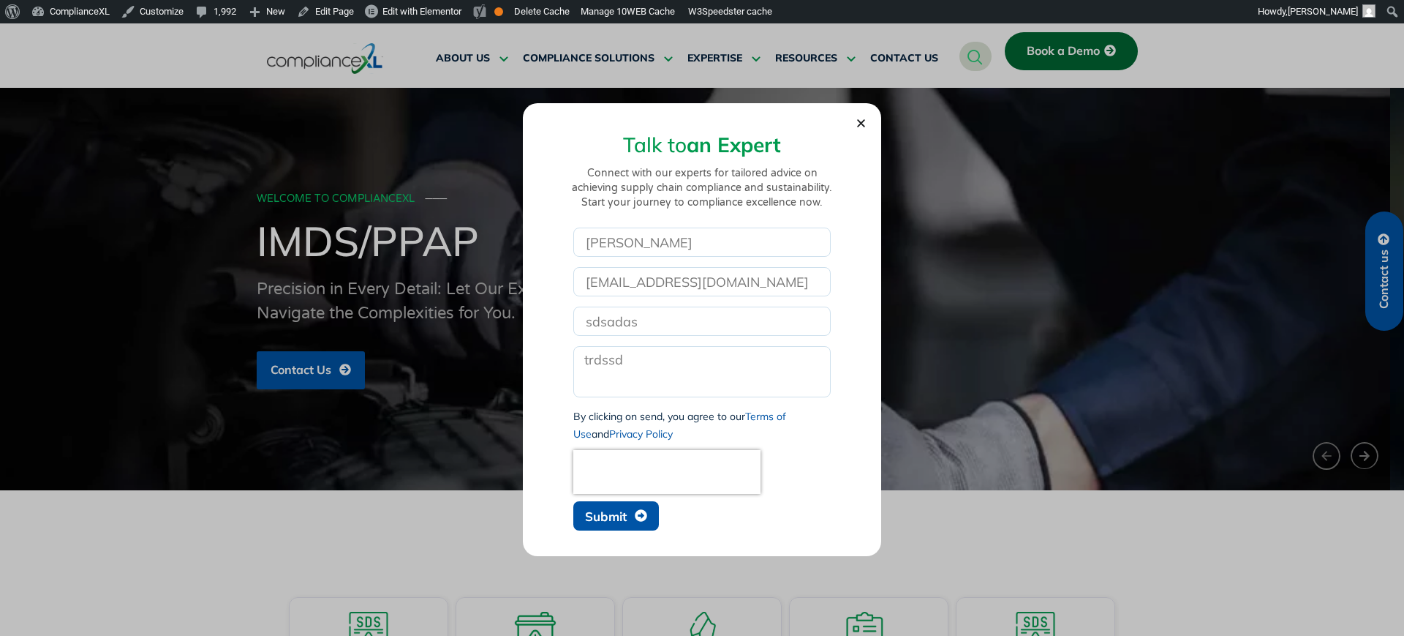
click at [609, 515] on span "Submit" at bounding box center [606, 516] width 42 height 12
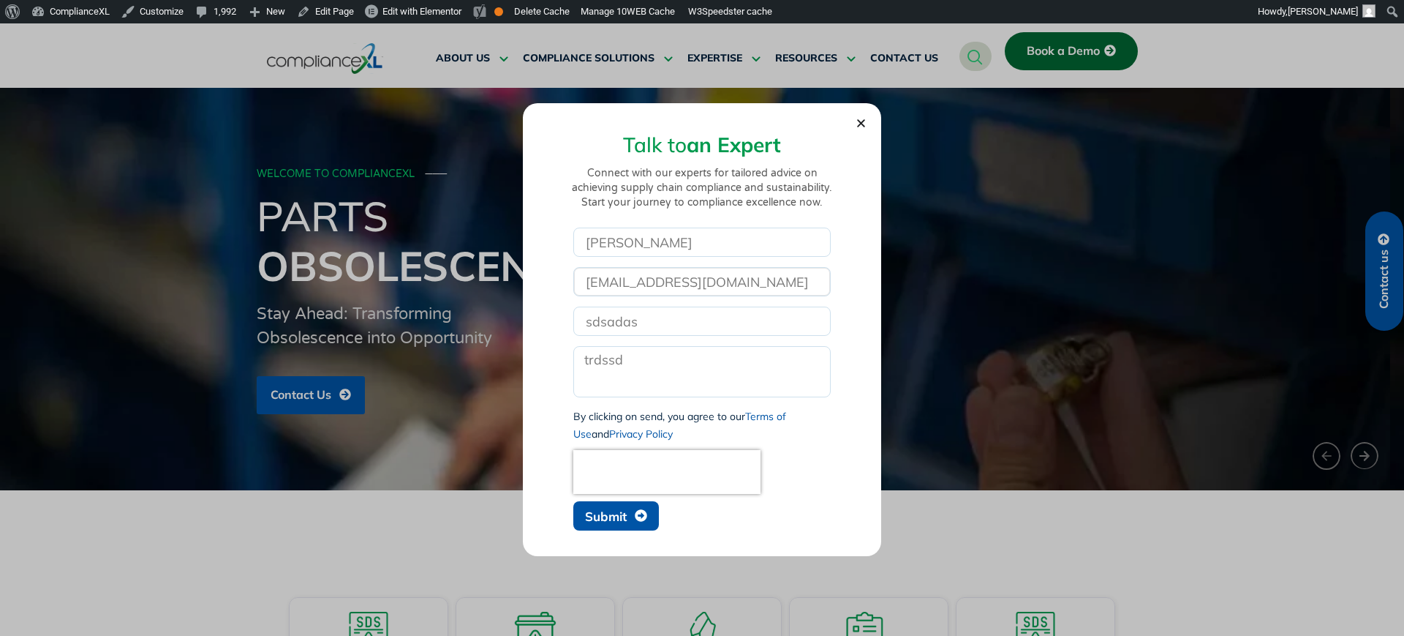
click at [609, 282] on input "gdfgdg@gmail.com" at bounding box center [701, 281] width 257 height 29
paste input "1033edge"
click at [590, 285] on input "1033edge.com" at bounding box center [701, 281] width 257 height 29
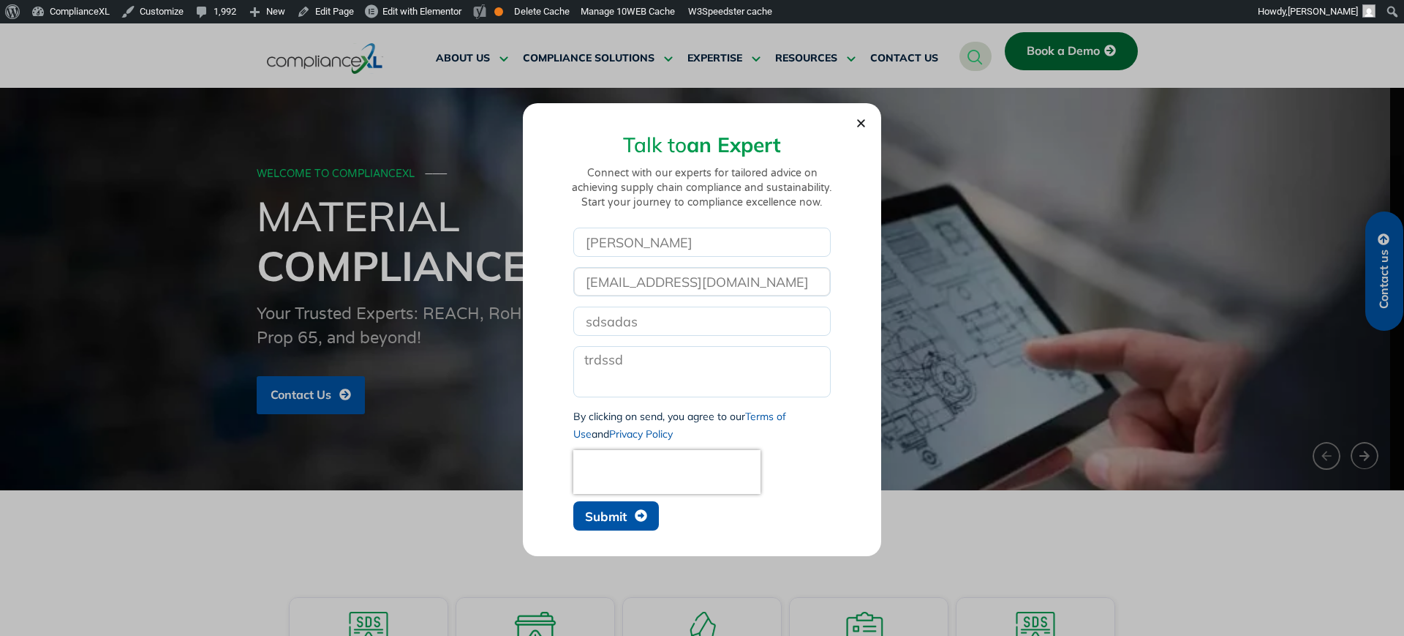
type input "sdfdsfdsf@1033edge.com"
click at [595, 507] on button "Submit" at bounding box center [616, 515] width 86 height 29
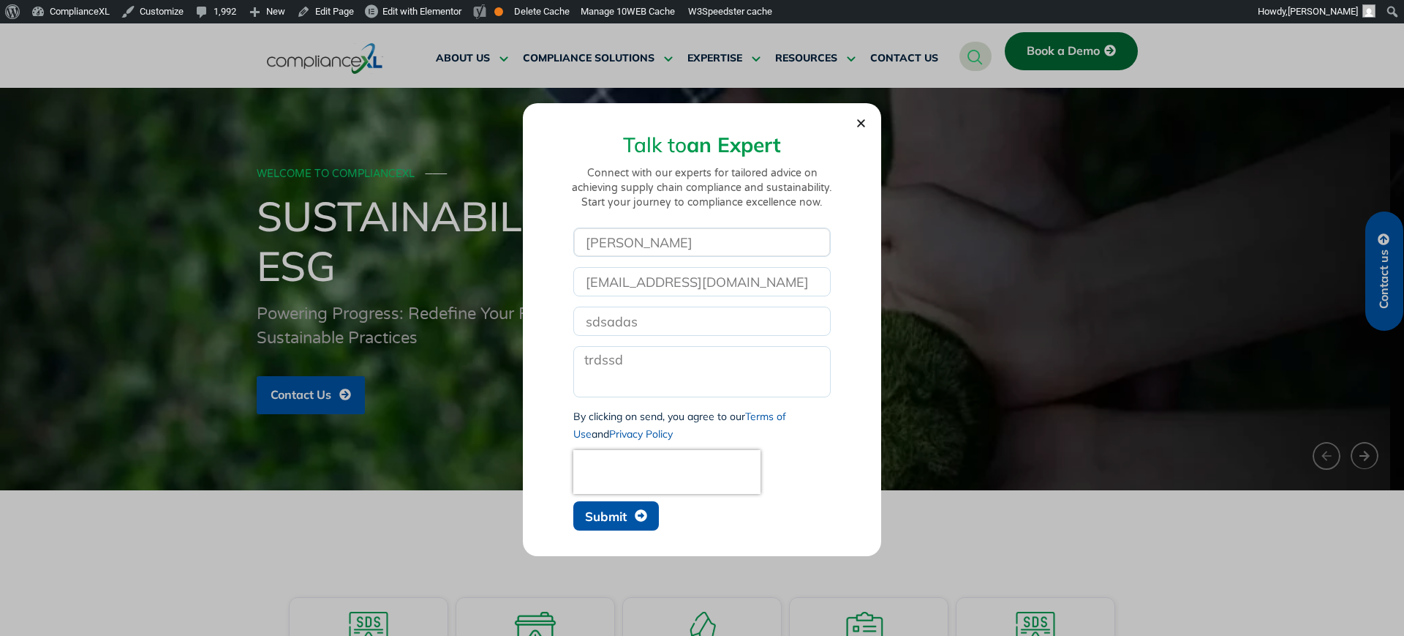
drag, startPoint x: 743, startPoint y: 247, endPoint x: 435, endPoint y: 251, distance: 308.0
click at [435, 251] on div "Talk to an Expert Connect with our experts for tailored advice on achieving sup…" at bounding box center [702, 329] width 1404 height 612
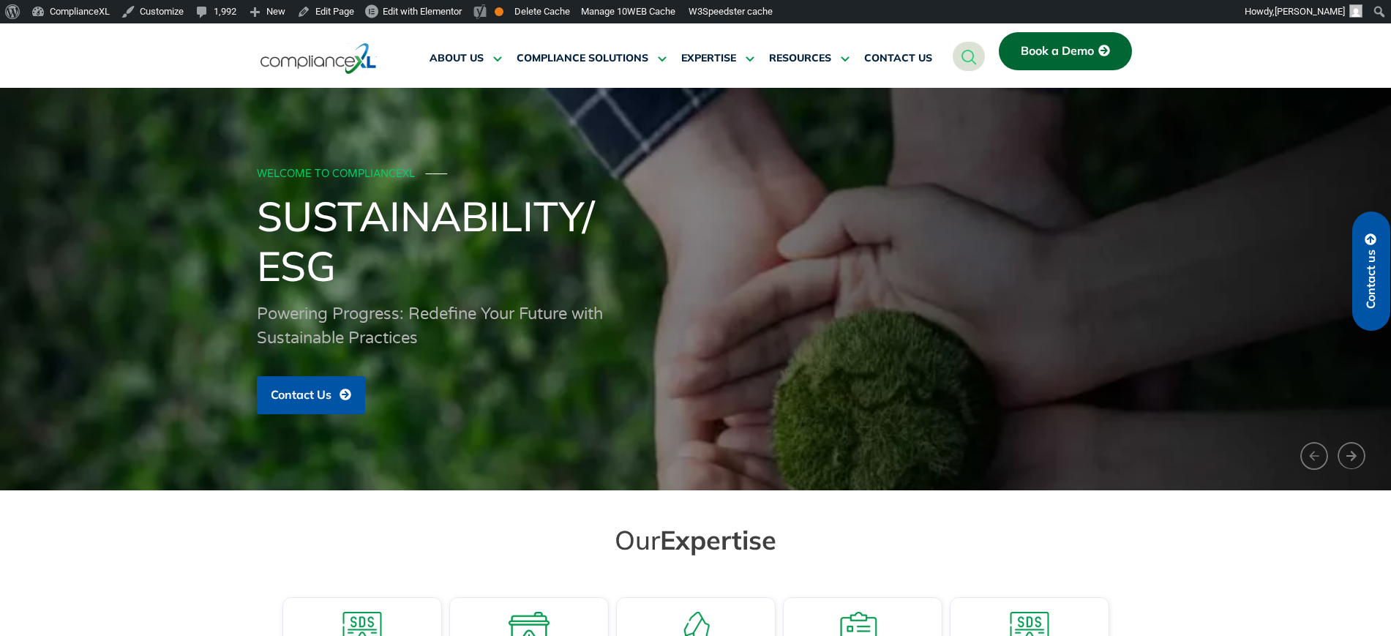
click at [1382, 280] on link "Contact us" at bounding box center [1371, 270] width 38 height 119
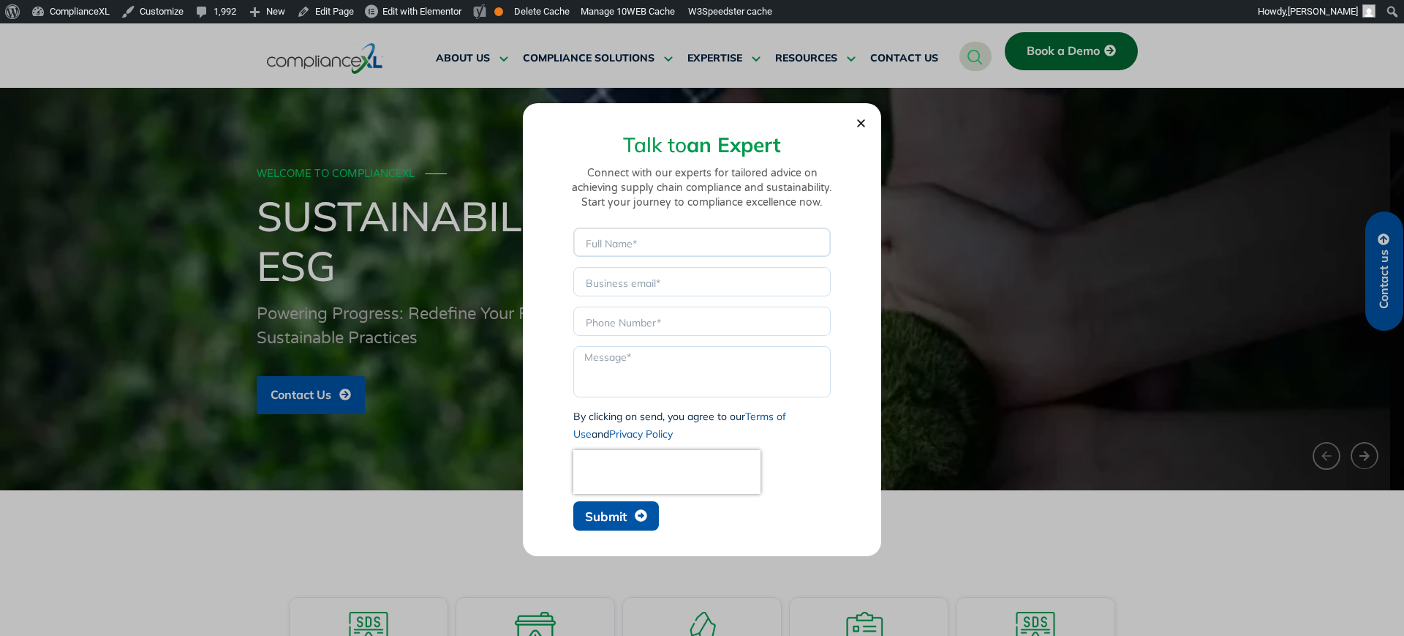
click at [655, 250] on input "Name" at bounding box center [701, 241] width 257 height 29
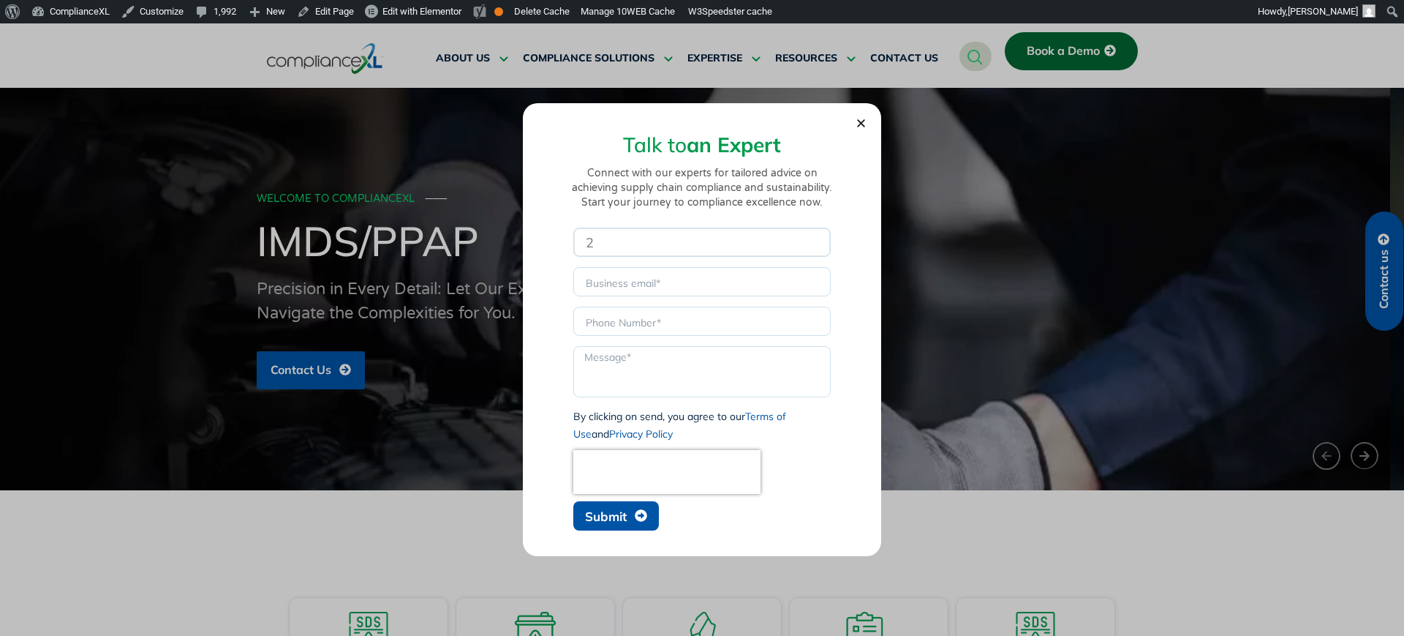
type input "2"
click at [605, 521] on span "Submit" at bounding box center [606, 516] width 42 height 12
click at [639, 287] on input "Email" at bounding box center [701, 281] width 257 height 29
paste input "1033edge.com"
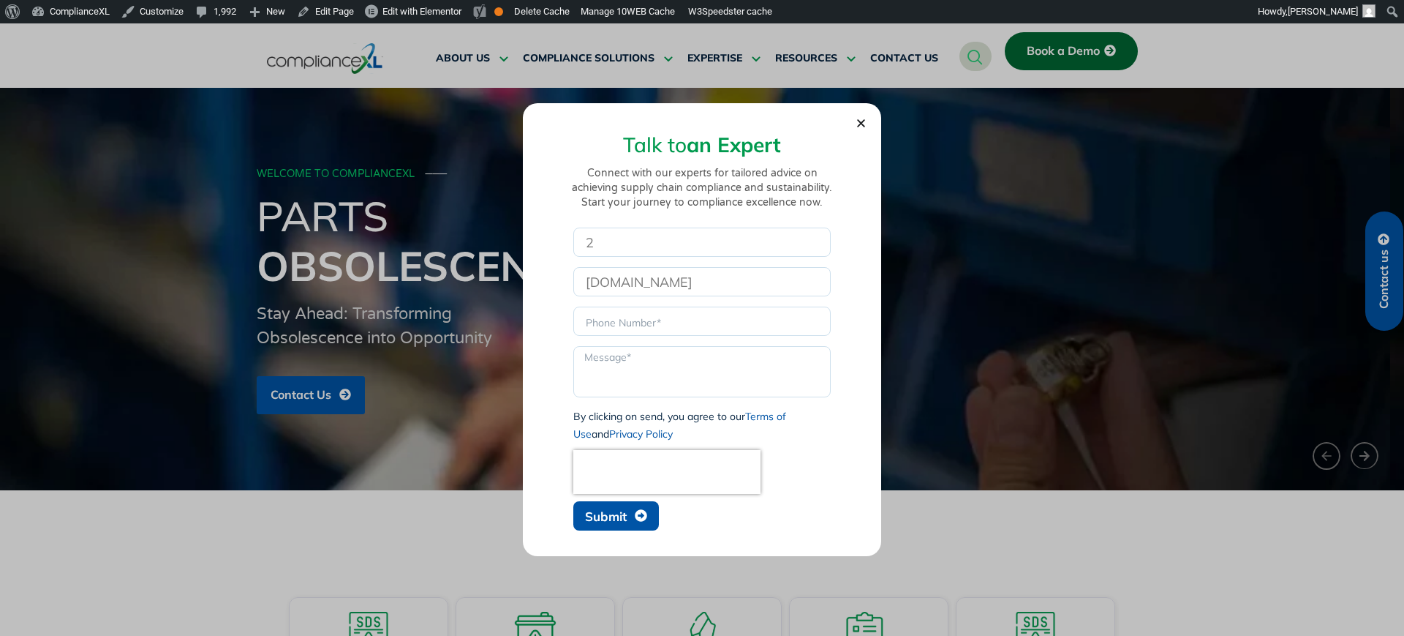
click at [601, 519] on span "Submit" at bounding box center [606, 516] width 42 height 12
click at [587, 287] on input "1033edge.com" at bounding box center [701, 281] width 257 height 29
click at [590, 288] on input "@1033edge.com" at bounding box center [701, 281] width 257 height 29
type input "sd@1033edge.com"
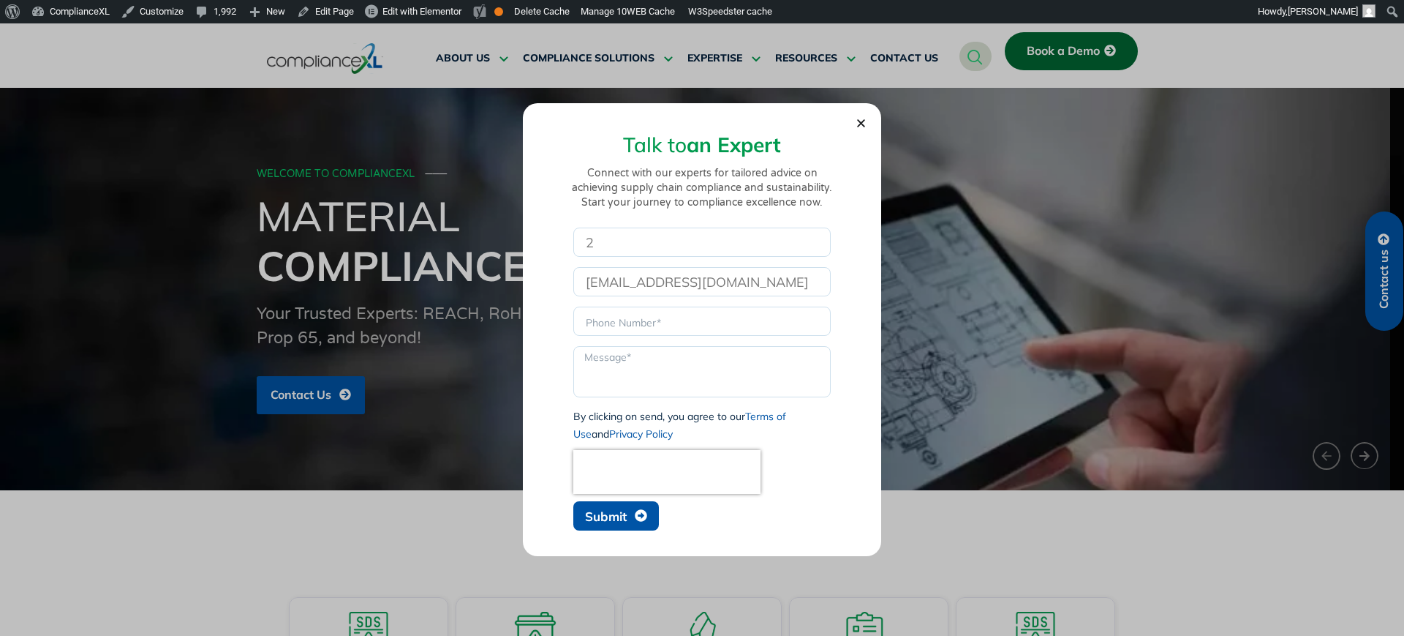
click at [612, 517] on span "Submit" at bounding box center [606, 516] width 42 height 12
click at [590, 325] on input "Phone" at bounding box center [701, 320] width 257 height 29
type input "sdfd"
click at [632, 371] on textarea "Message" at bounding box center [701, 371] width 257 height 51
type textarea "dsds"
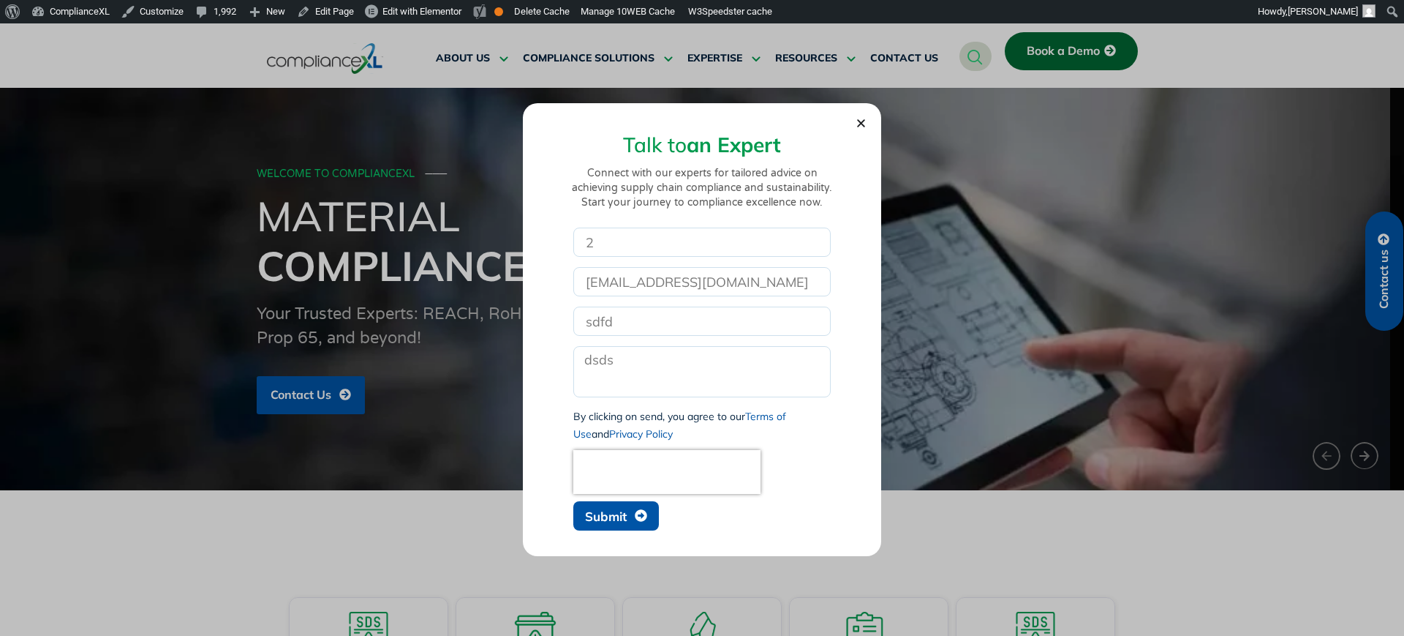
click at [600, 522] on span "Submit" at bounding box center [606, 516] width 42 height 12
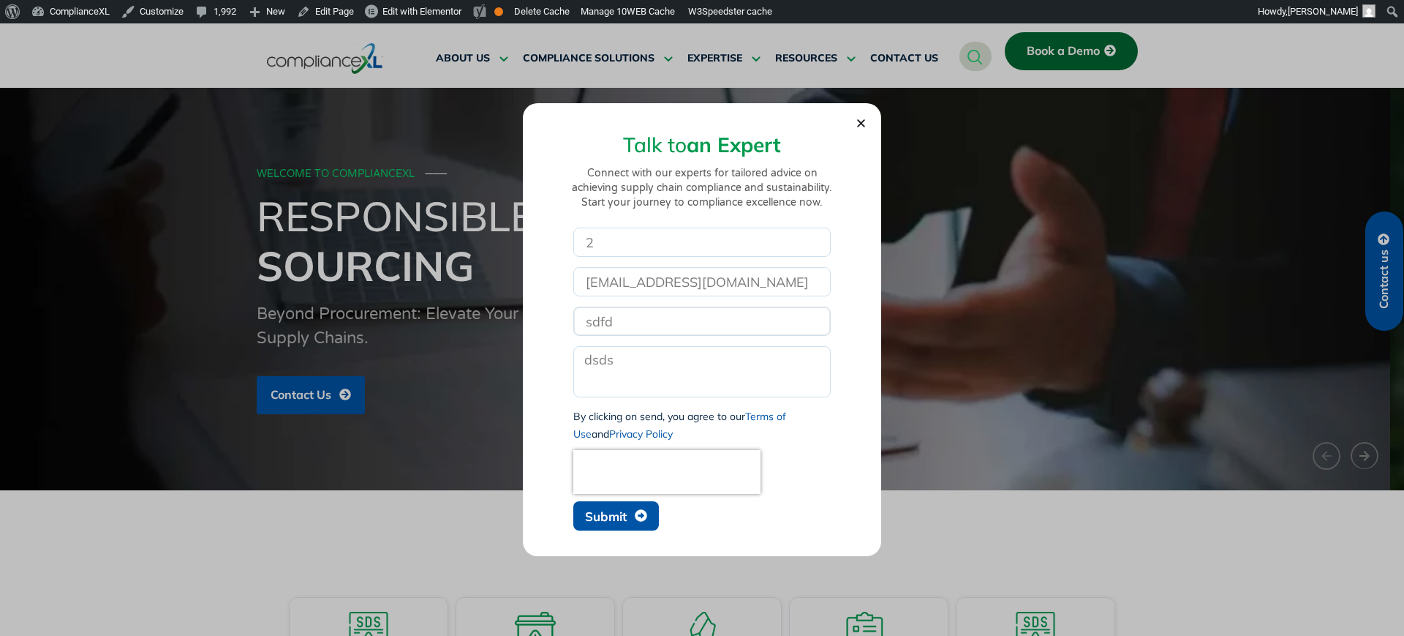
click at [579, 315] on input "sdfd" at bounding box center [701, 320] width 257 height 29
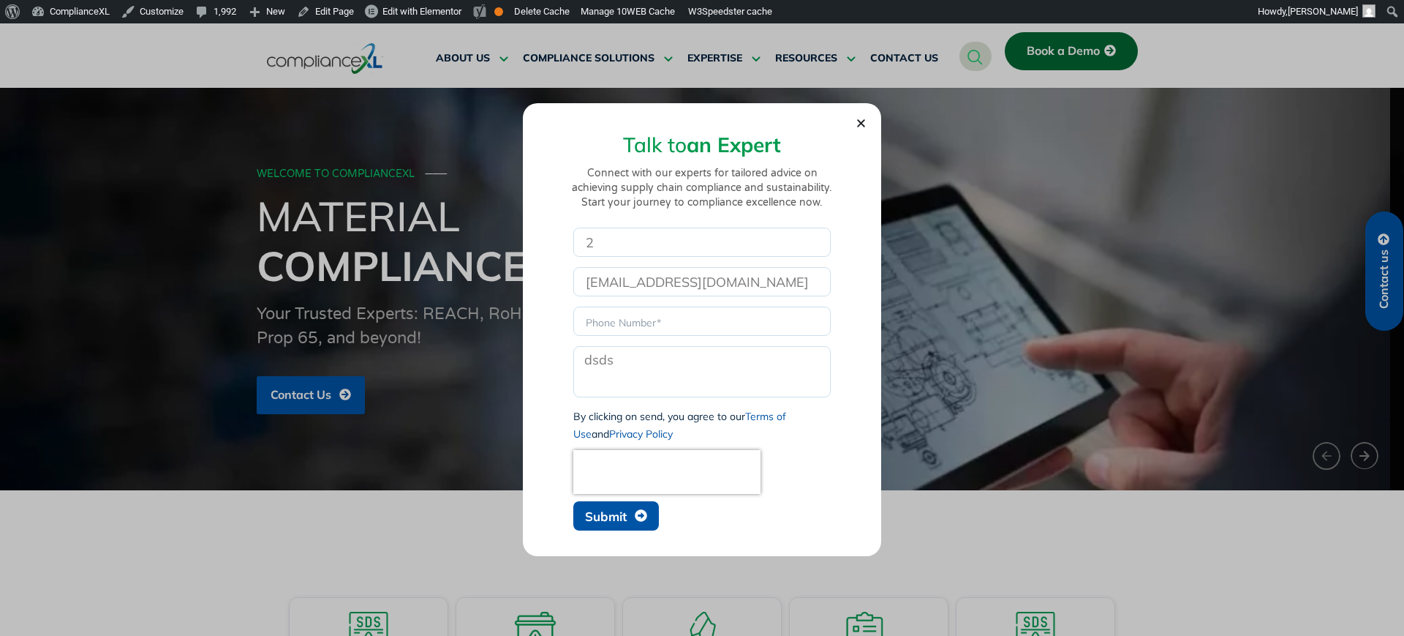
click at [859, 122] on icon "Close" at bounding box center [861, 123] width 11 height 11
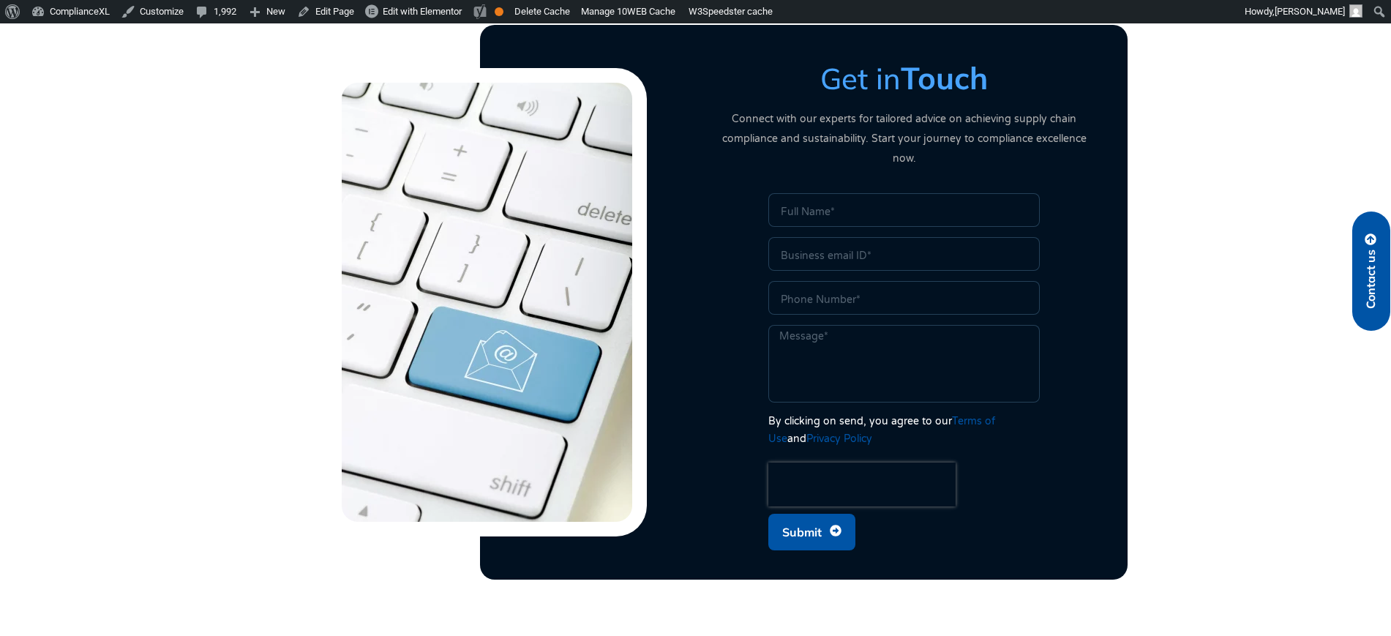
scroll to position [3752, 0]
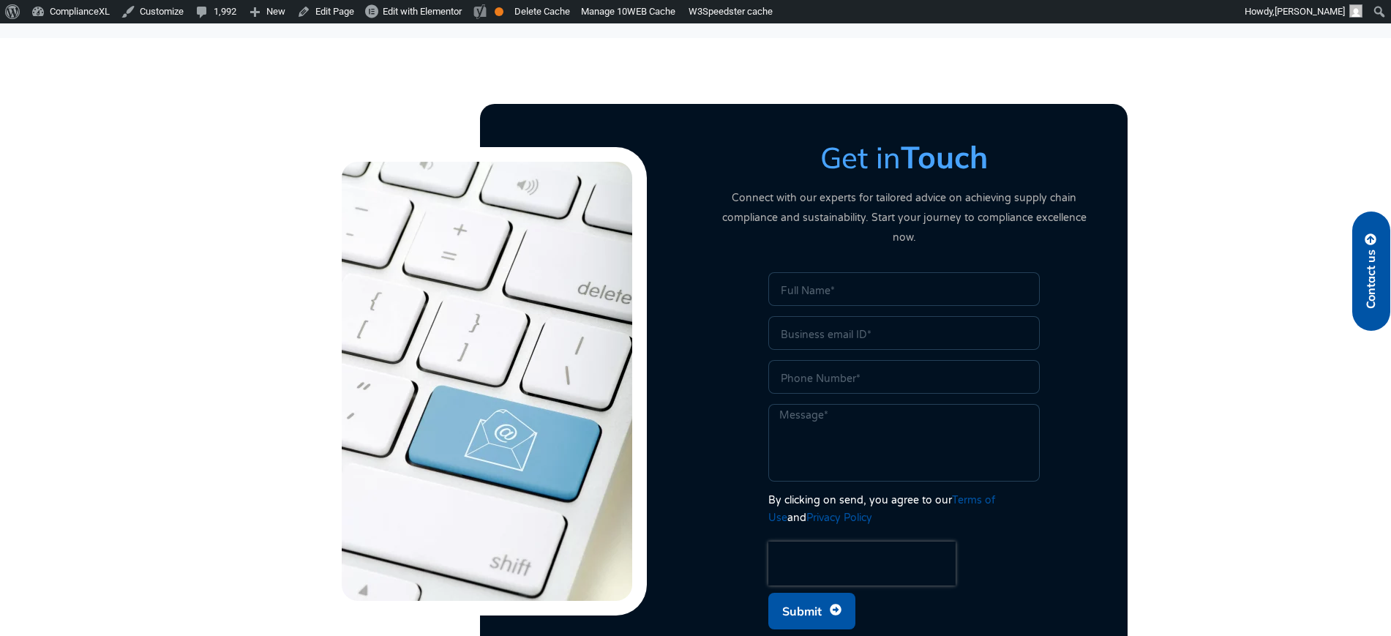
click at [839, 316] on input "Email" at bounding box center [903, 333] width 271 height 34
type input "sadsadsa@gmail.com"
type input "dshsab"
type input "sfha"
click at [791, 599] on span "Submit" at bounding box center [801, 611] width 39 height 28
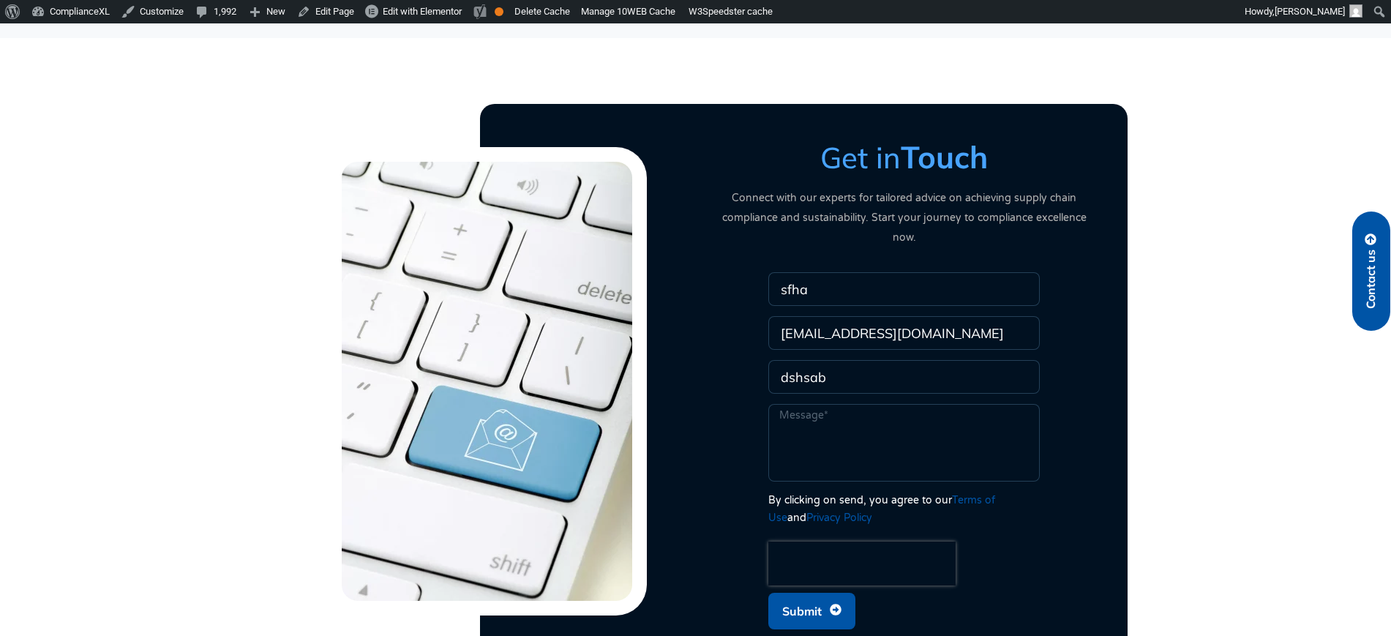
click at [799, 597] on span "Submit" at bounding box center [801, 611] width 39 height 28
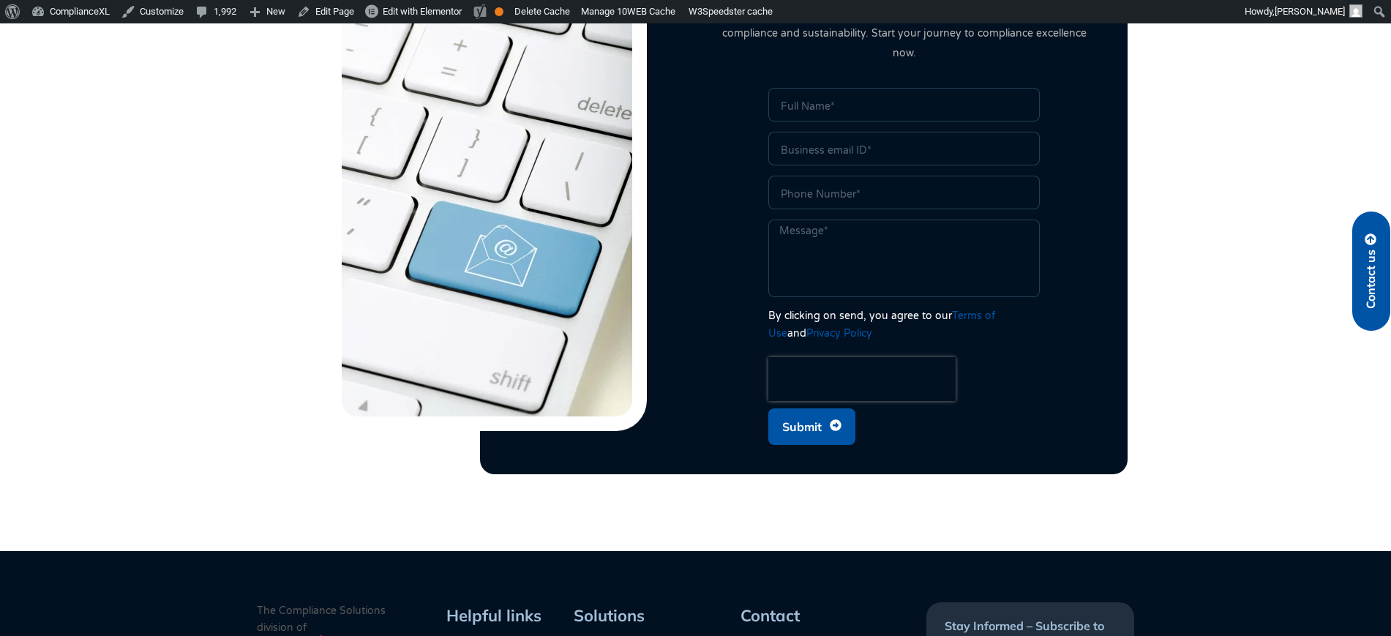
click at [806, 413] on span "Submit" at bounding box center [801, 427] width 39 height 28
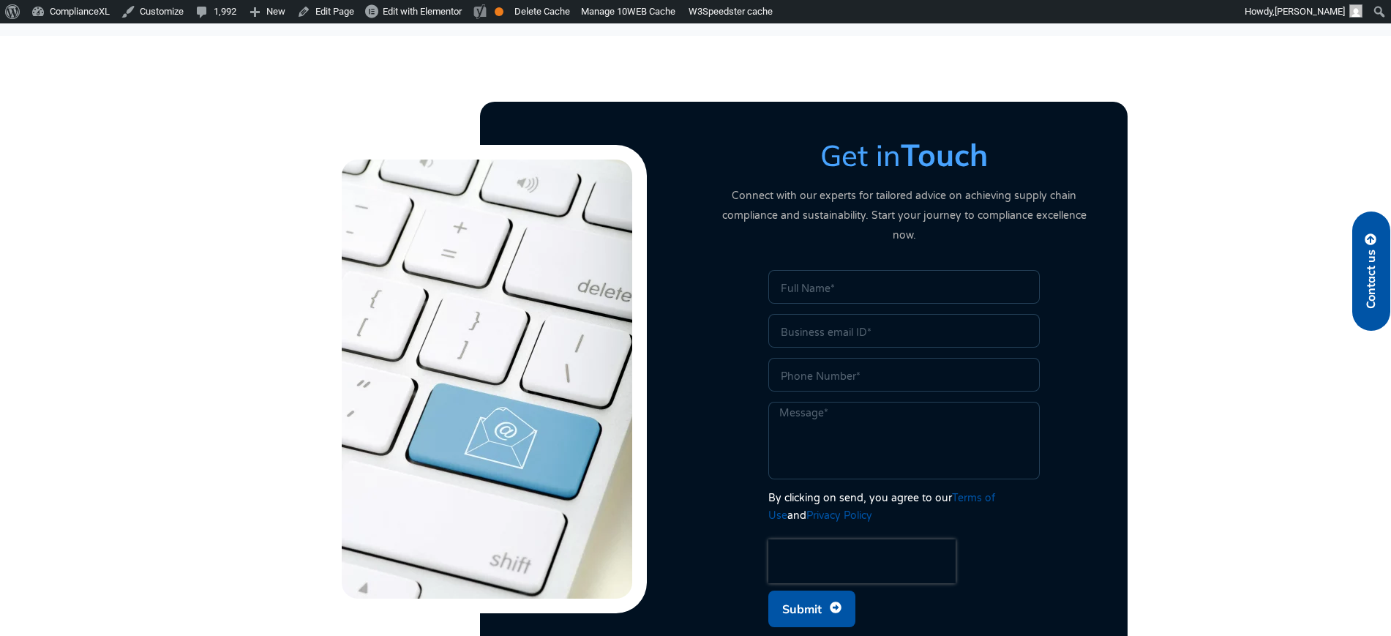
scroll to position [3754, 0]
click at [800, 271] on input "Name" at bounding box center [903, 288] width 271 height 34
type input "[PERSON_NAME]"
click at [832, 317] on input "Email" at bounding box center [903, 332] width 271 height 34
type input "[EMAIL_ADDRESS][DOMAIN_NAME]"
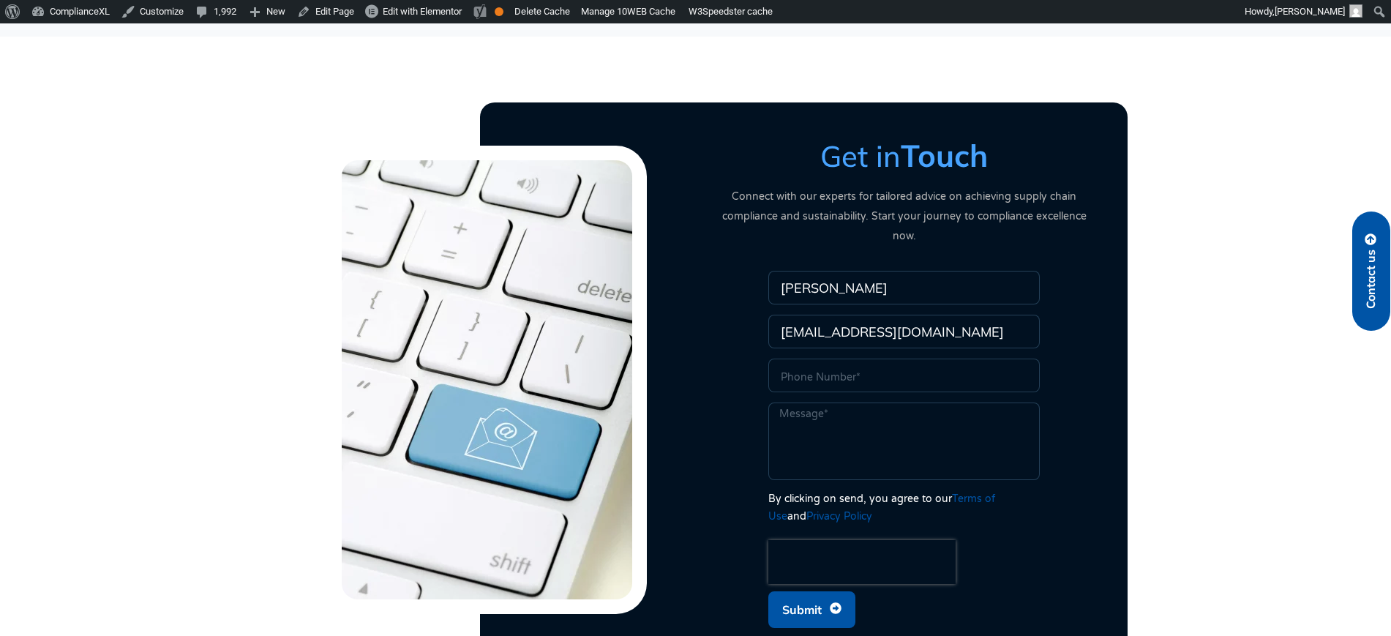
click at [850, 358] on input "Phone" at bounding box center [903, 375] width 271 height 34
type input "sdsadas"
click at [846, 408] on textarea "Message" at bounding box center [903, 441] width 271 height 78
type textarea "ds"
click at [811, 595] on span "Submit" at bounding box center [801, 609] width 39 height 28
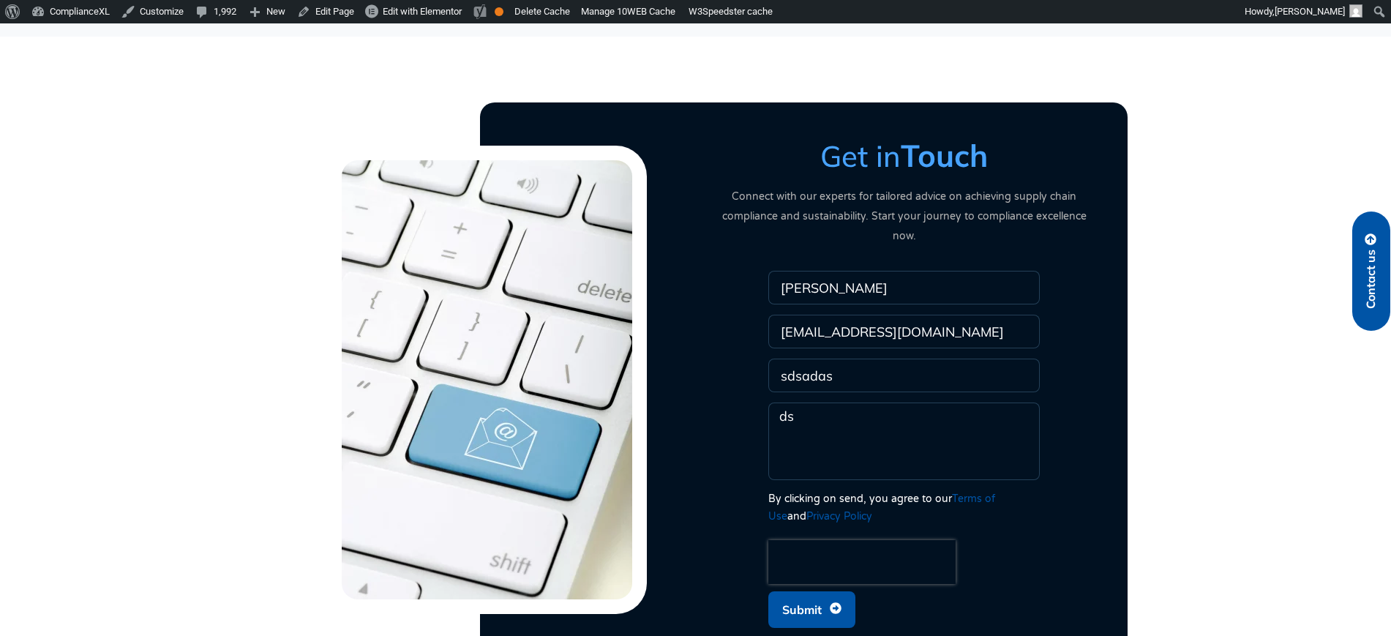
click at [879, 315] on input "[EMAIL_ADDRESS][DOMAIN_NAME]" at bounding box center [903, 332] width 271 height 34
click at [828, 315] on input "[EMAIL_ADDRESS][DOMAIN_NAME]" at bounding box center [903, 332] width 271 height 34
drag, startPoint x: 828, startPoint y: 301, endPoint x: 750, endPoint y: 298, distance: 77.6
click at [750, 298] on div "Name [PERSON_NAME] Email [EMAIL_ADDRESS][DOMAIN_NAME] Phone sdsadas Message ds …" at bounding box center [904, 453] width 388 height 364
type input "[EMAIL_ADDRESS][DOMAIN_NAME]"
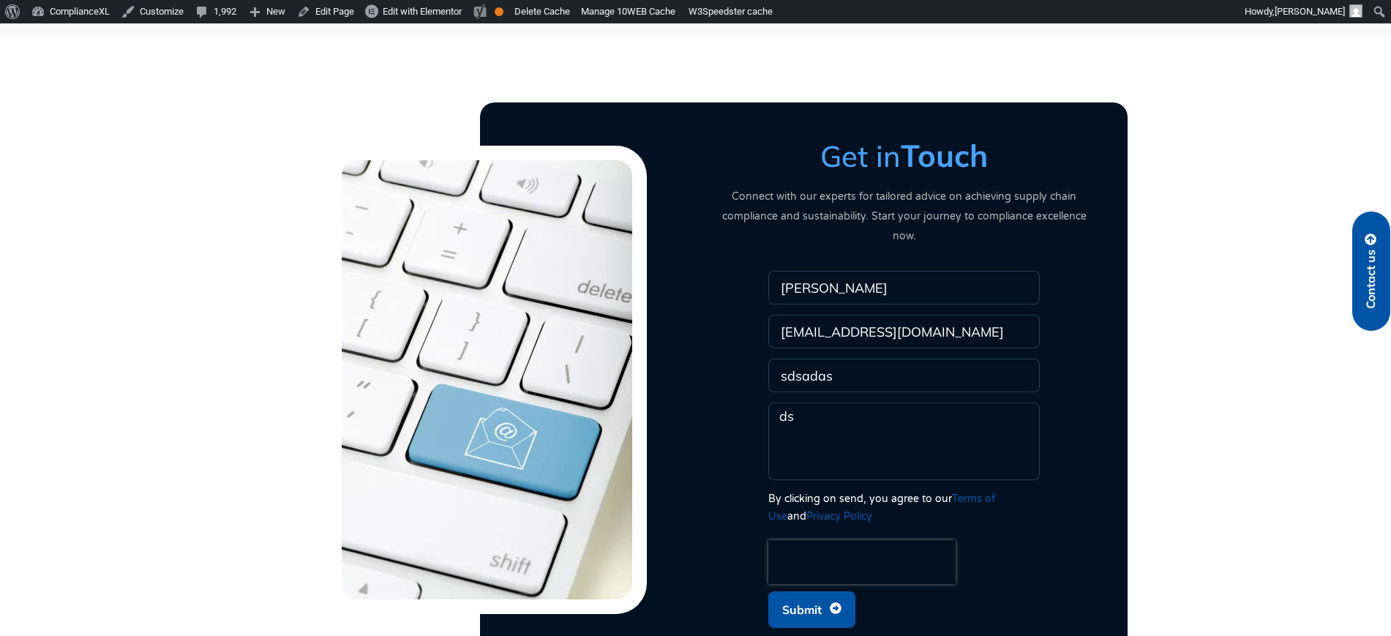
click at [821, 595] on span "Submit" at bounding box center [801, 609] width 39 height 28
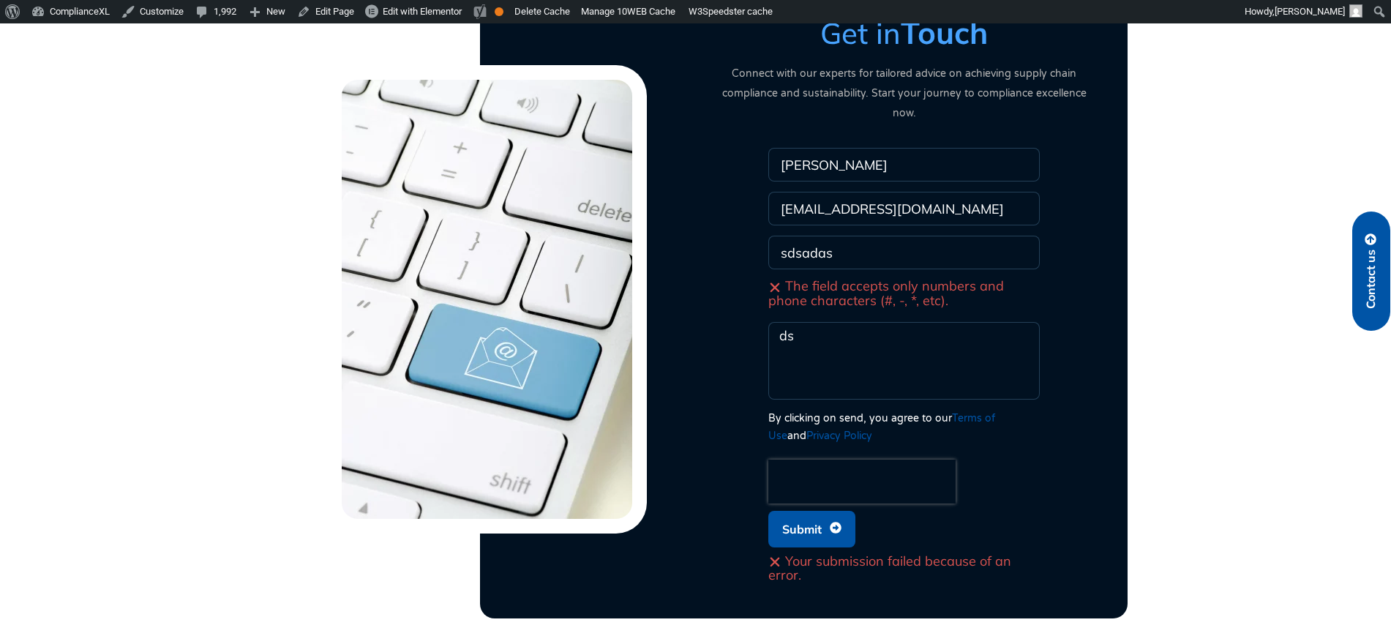
scroll to position [3845, 0]
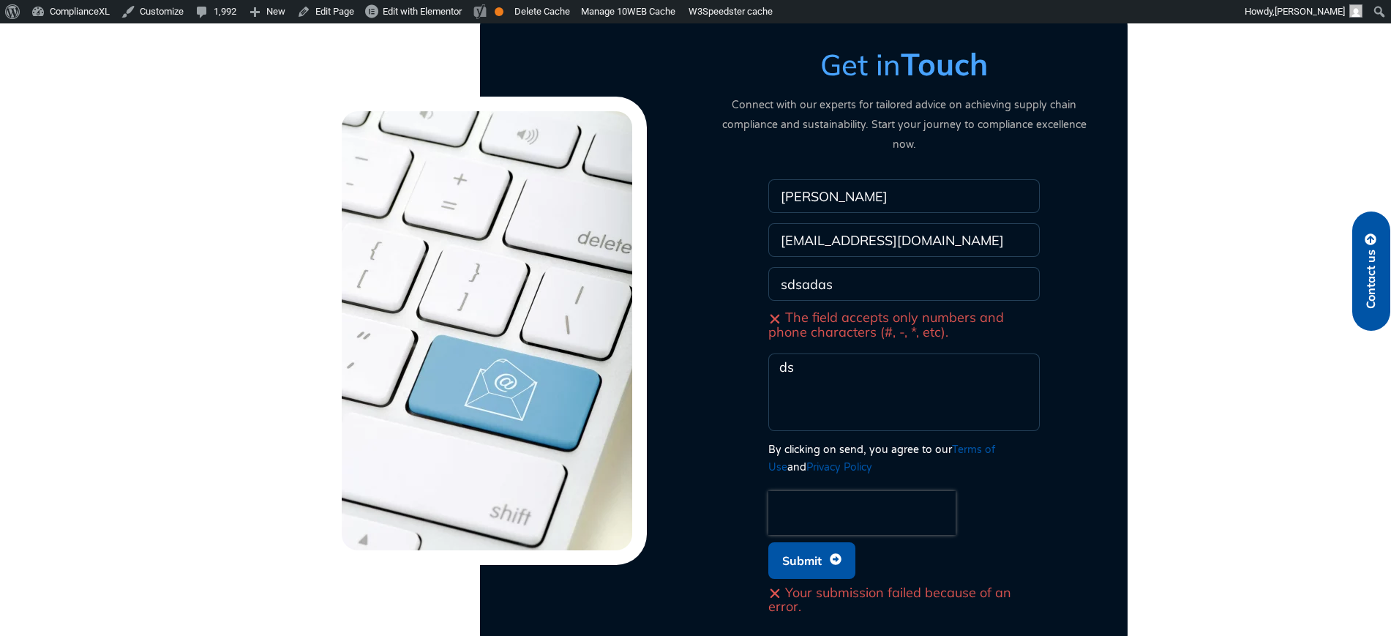
click at [802, 546] on span "Submit" at bounding box center [801, 560] width 39 height 28
drag, startPoint x: 941, startPoint y: 175, endPoint x: 335, endPoint y: 180, distance: 606.4
click at [323, 175] on div "Get in Touch Connect with our experts for tailored advice on achieving supply c…" at bounding box center [696, 330] width 834 height 609
type input "1"
click at [805, 546] on span "Submit" at bounding box center [801, 560] width 39 height 28
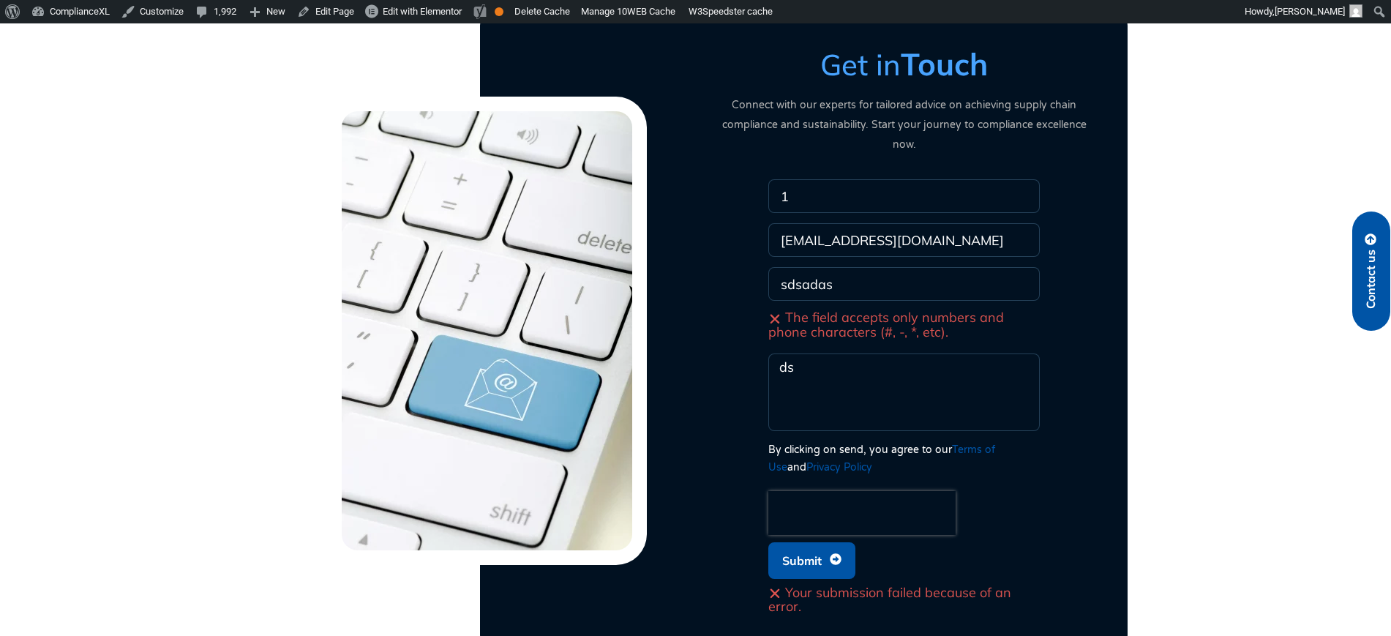
drag, startPoint x: 840, startPoint y: 256, endPoint x: 573, endPoint y: 238, distance: 267.6
click at [573, 238] on div "Get in Touch Connect with our experts for tailored advice on achieving supply c…" at bounding box center [696, 330] width 834 height 609
type input "444444444444444444444444444444444"
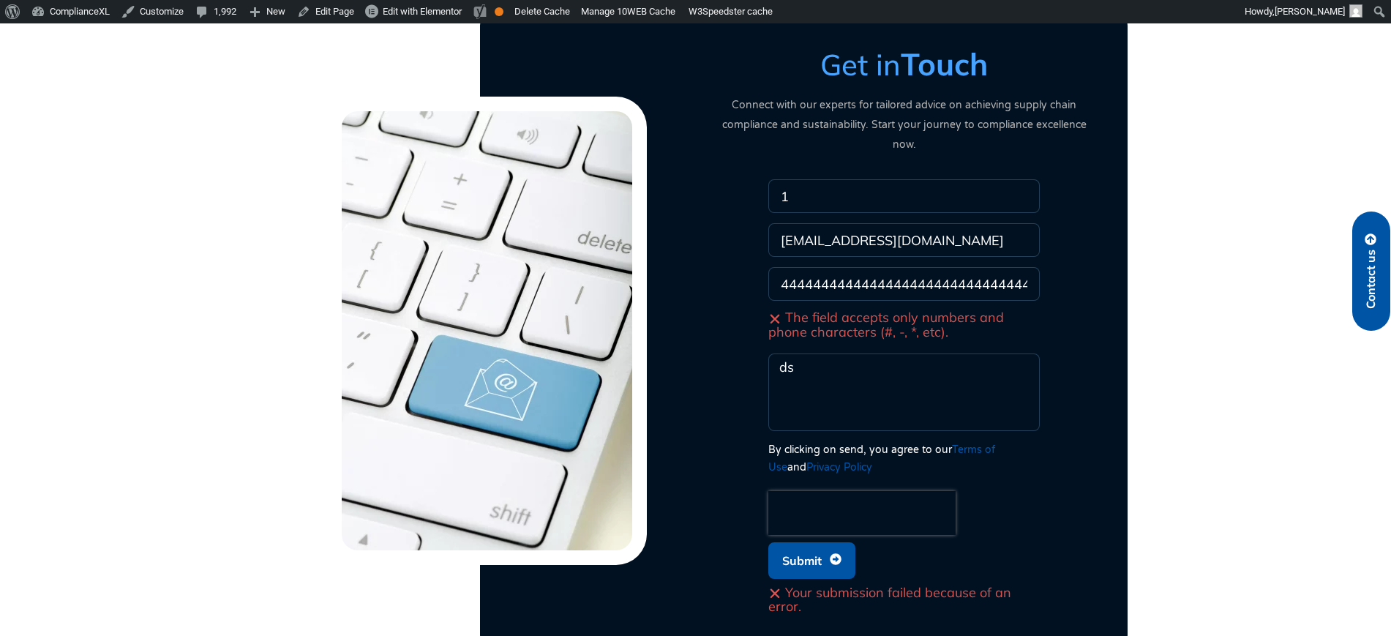
click at [843, 223] on input "[EMAIL_ADDRESS][DOMAIN_NAME]" at bounding box center [903, 240] width 271 height 34
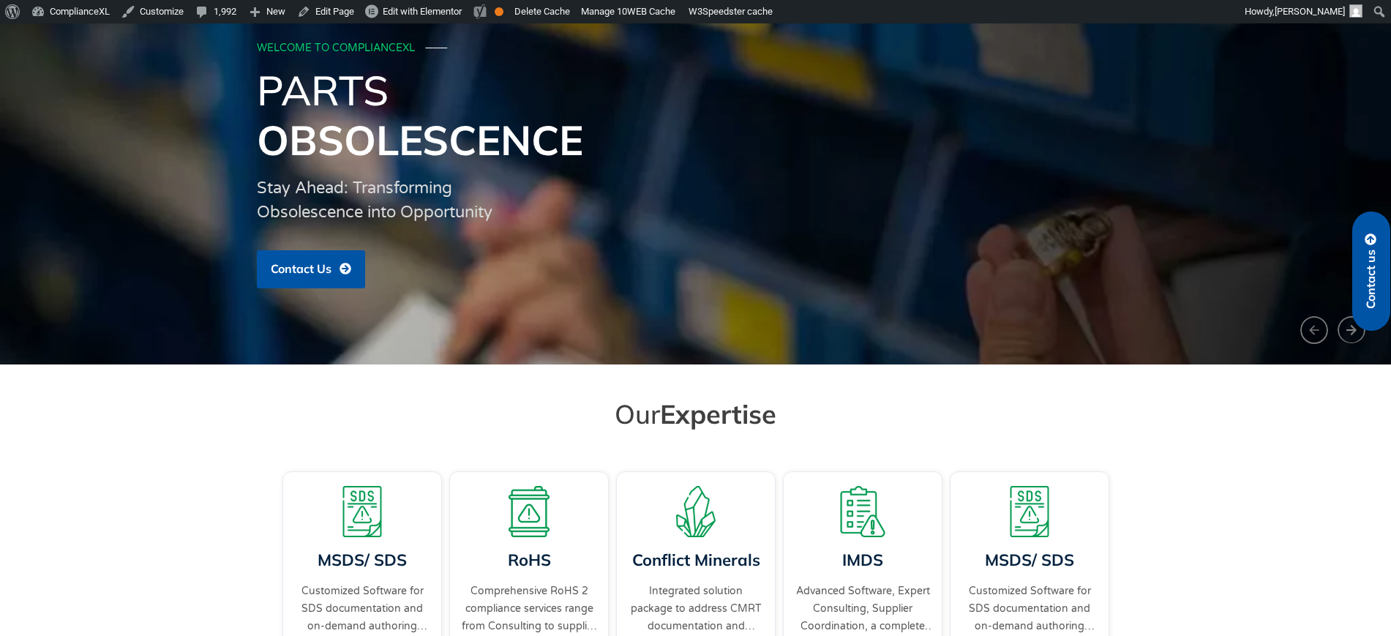
scroll to position [274, 0]
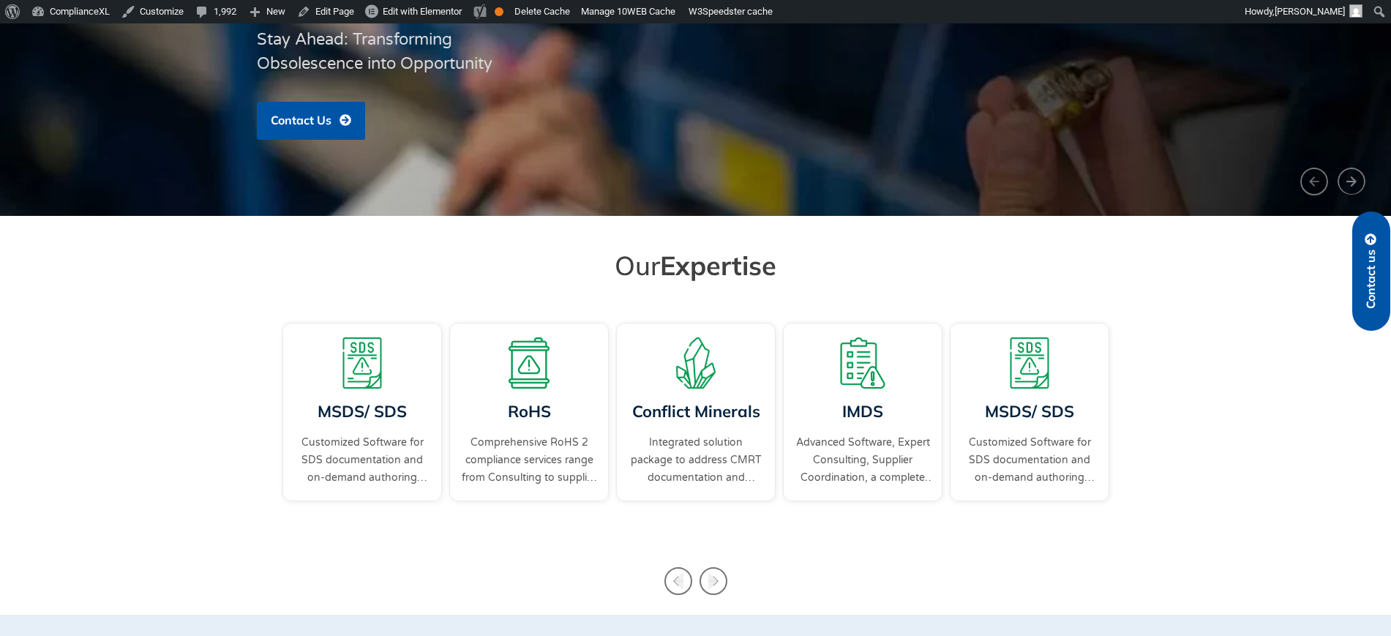
click at [1370, 264] on span "Contact us" at bounding box center [1370, 278] width 13 height 59
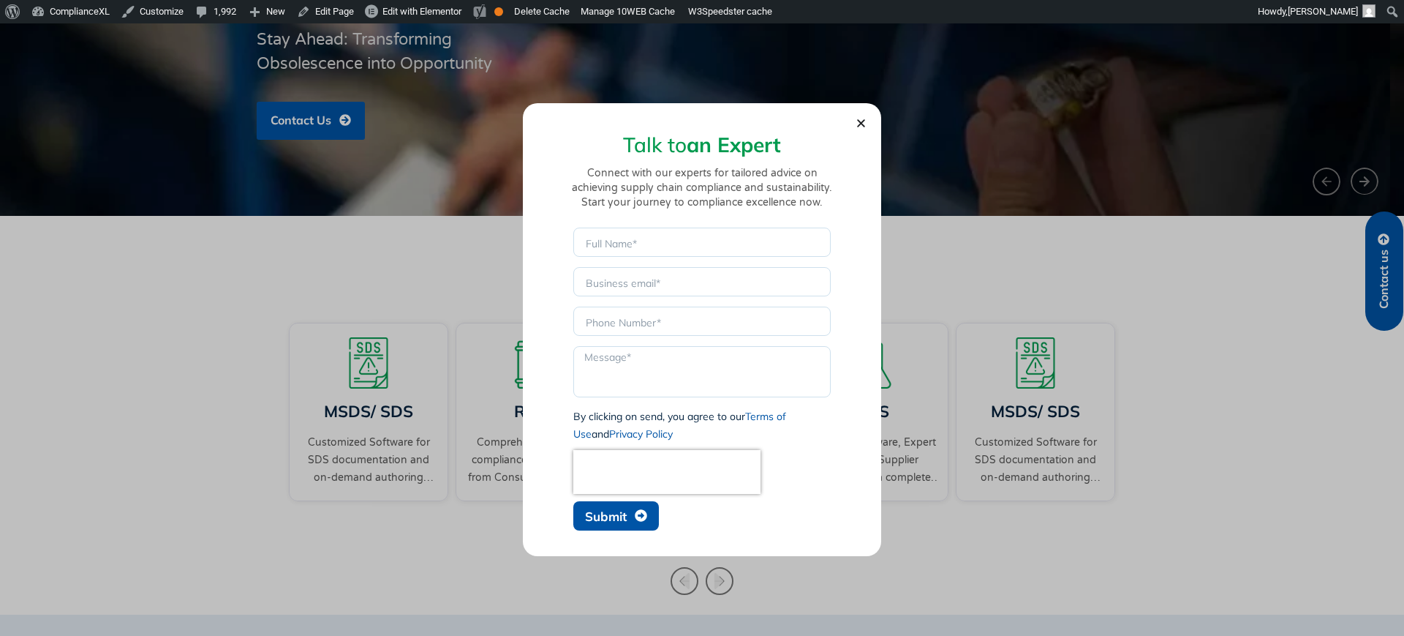
click at [623, 522] on span "Submit" at bounding box center [606, 516] width 42 height 12
click at [671, 247] on input "Name" at bounding box center [701, 241] width 257 height 29
type input "Rajesh K Malhotra"
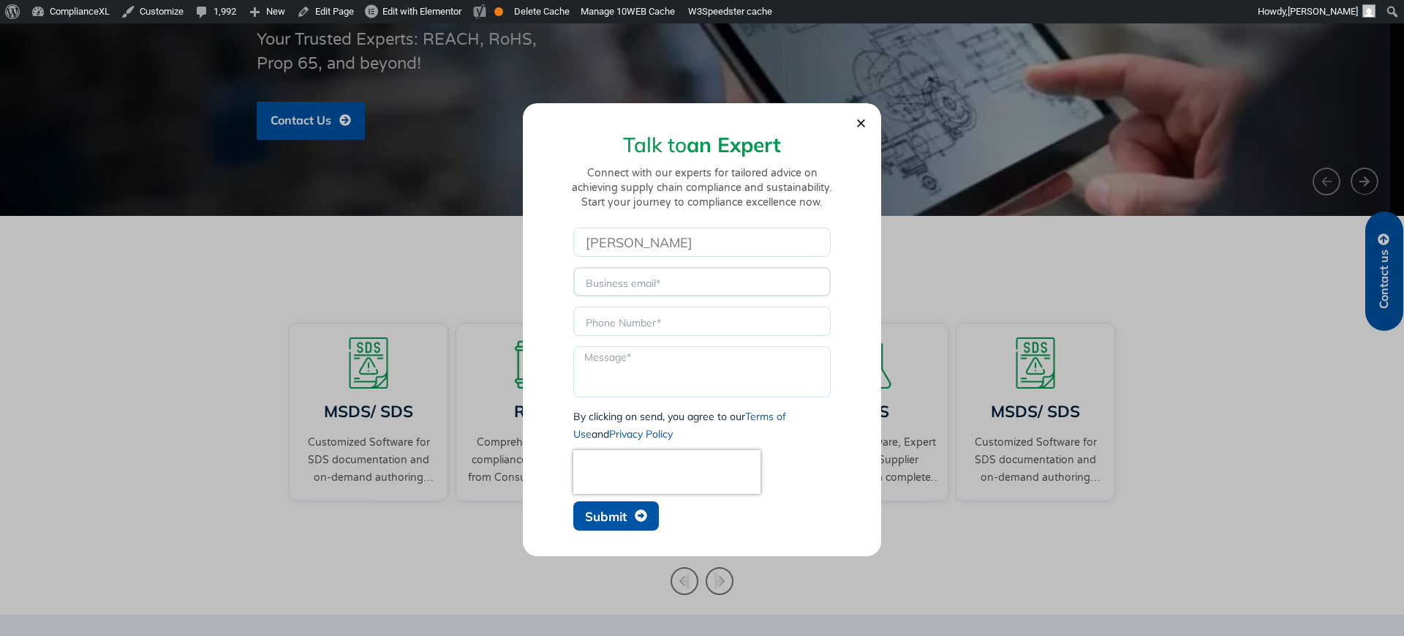
click at [663, 285] on input "Email" at bounding box center [701, 281] width 257 height 29
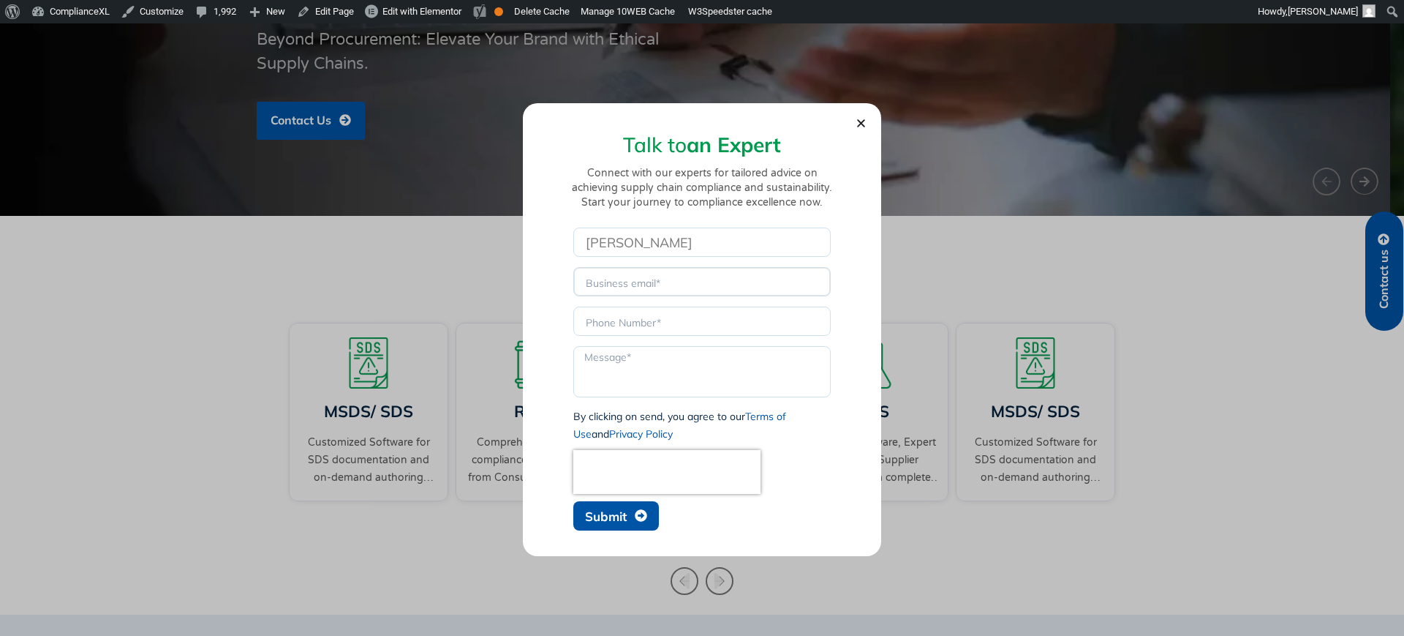
type input "[EMAIL_ADDRESS][DOMAIN_NAME]"
drag, startPoint x: 648, startPoint y: 318, endPoint x: 658, endPoint y: 326, distance: 12.6
click at [648, 318] on input "Phone" at bounding box center [701, 320] width 257 height 29
type input "sdsadas"
click at [622, 506] on button "Submit" at bounding box center [616, 515] width 86 height 29
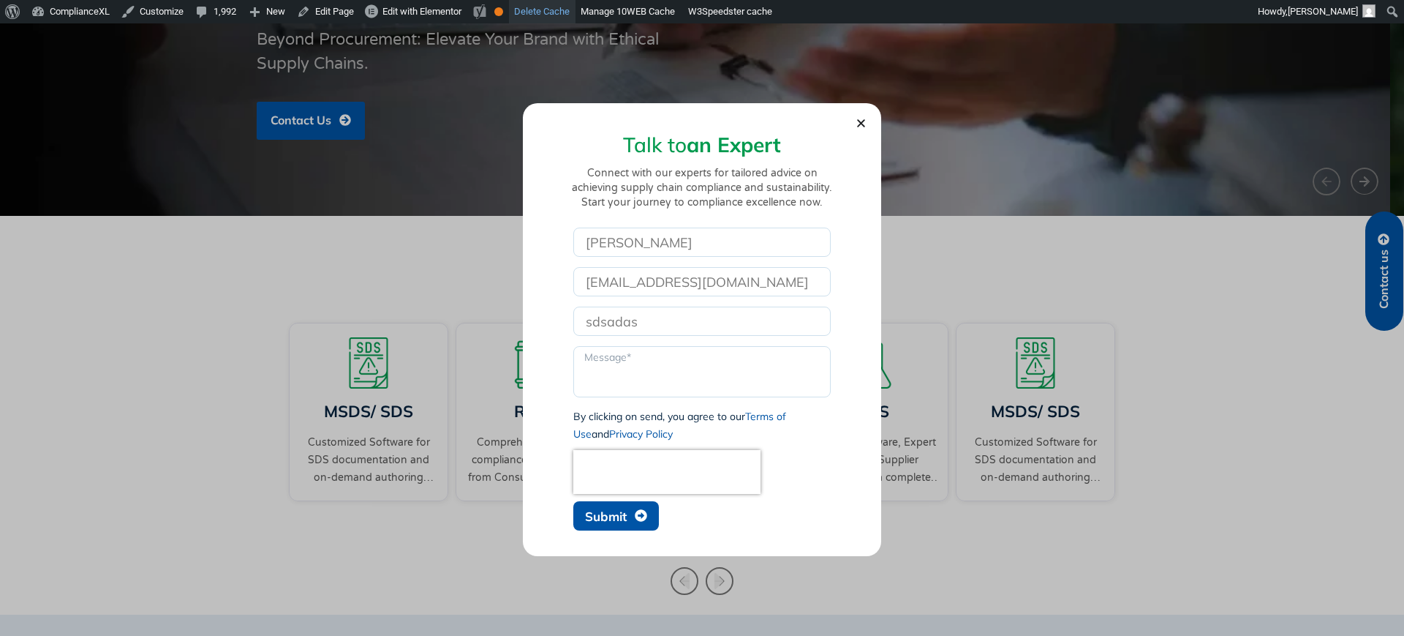
click at [535, 11] on link "Delete Cache" at bounding box center [542, 11] width 67 height 23
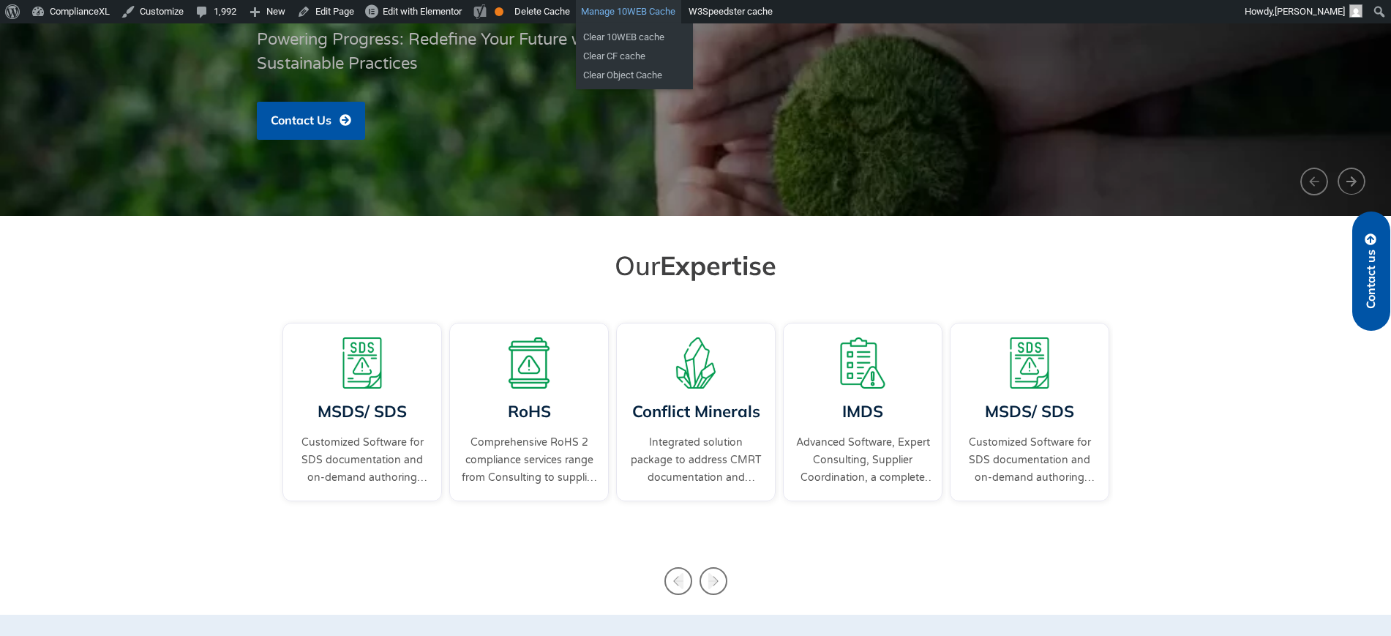
click at [627, 17] on link "Manage 10WEB Cache" at bounding box center [628, 11] width 105 height 23
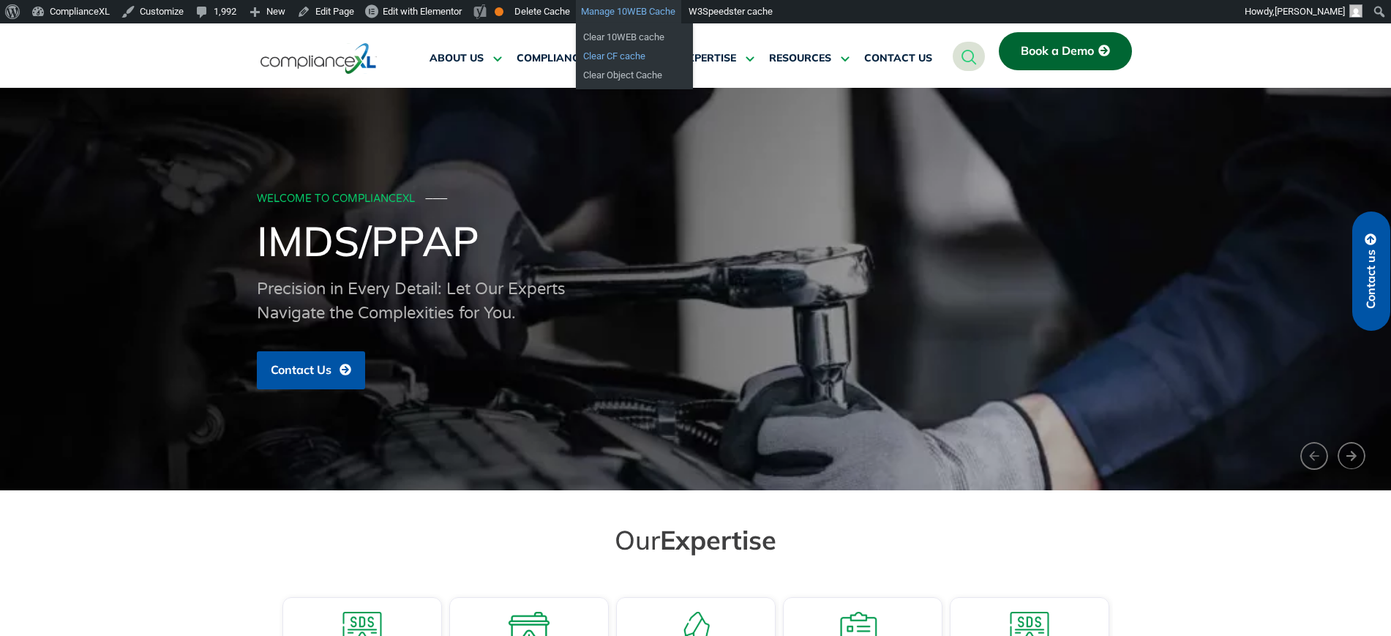
click at [631, 52] on link "Clear CF cache" at bounding box center [634, 56] width 117 height 19
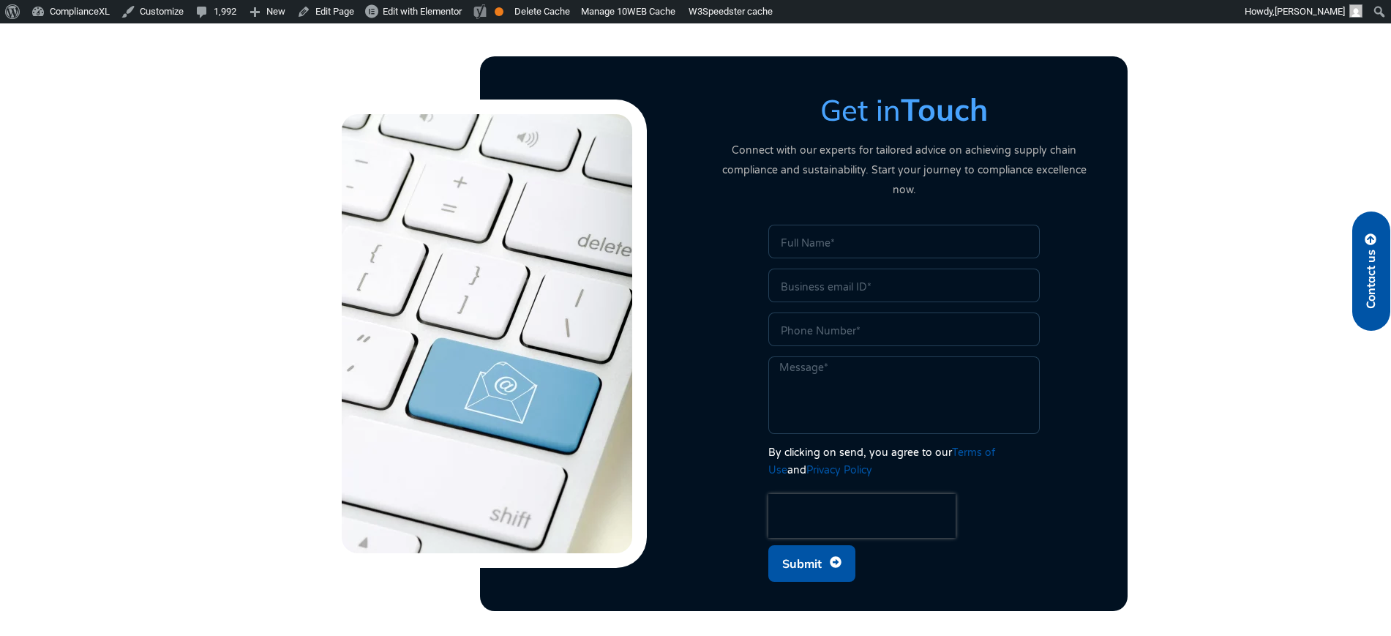
scroll to position [3832, 0]
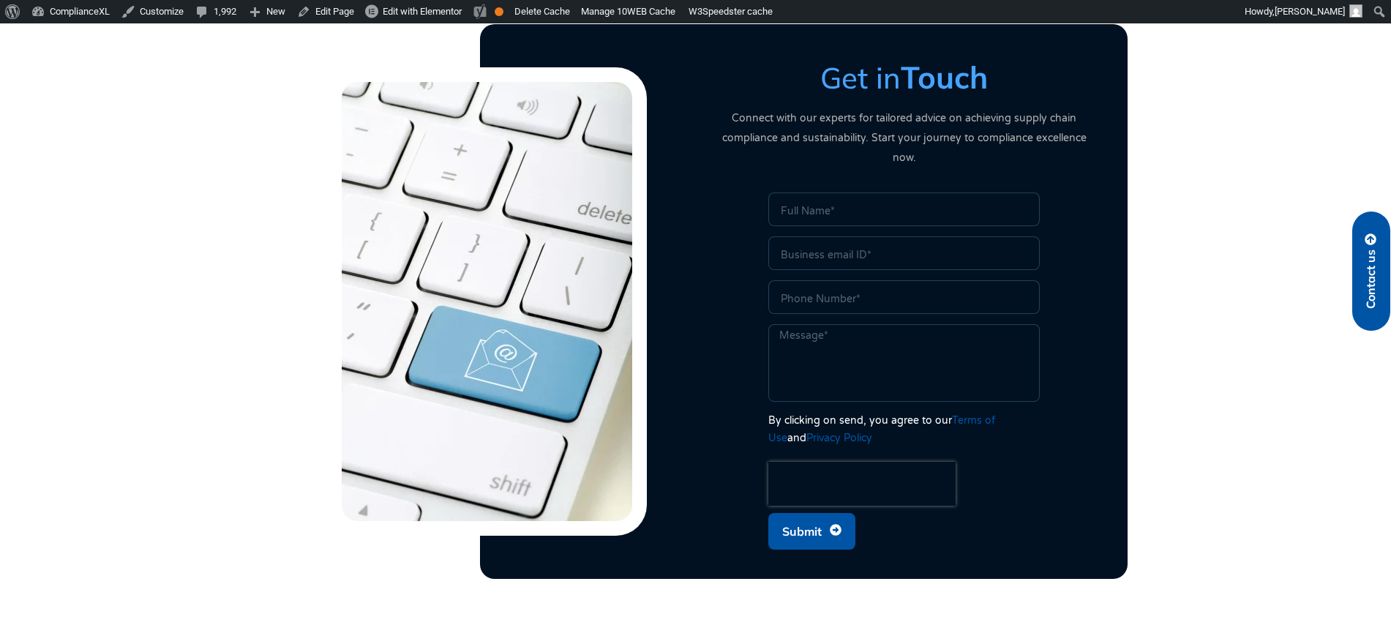
click at [805, 517] on span "Submit" at bounding box center [801, 531] width 39 height 28
click at [810, 192] on input "Name" at bounding box center [903, 209] width 271 height 34
type input "sd"
drag, startPoint x: 814, startPoint y: 230, endPoint x: 826, endPoint y: 227, distance: 11.9
click at [814, 236] on input "Email" at bounding box center [903, 253] width 271 height 34
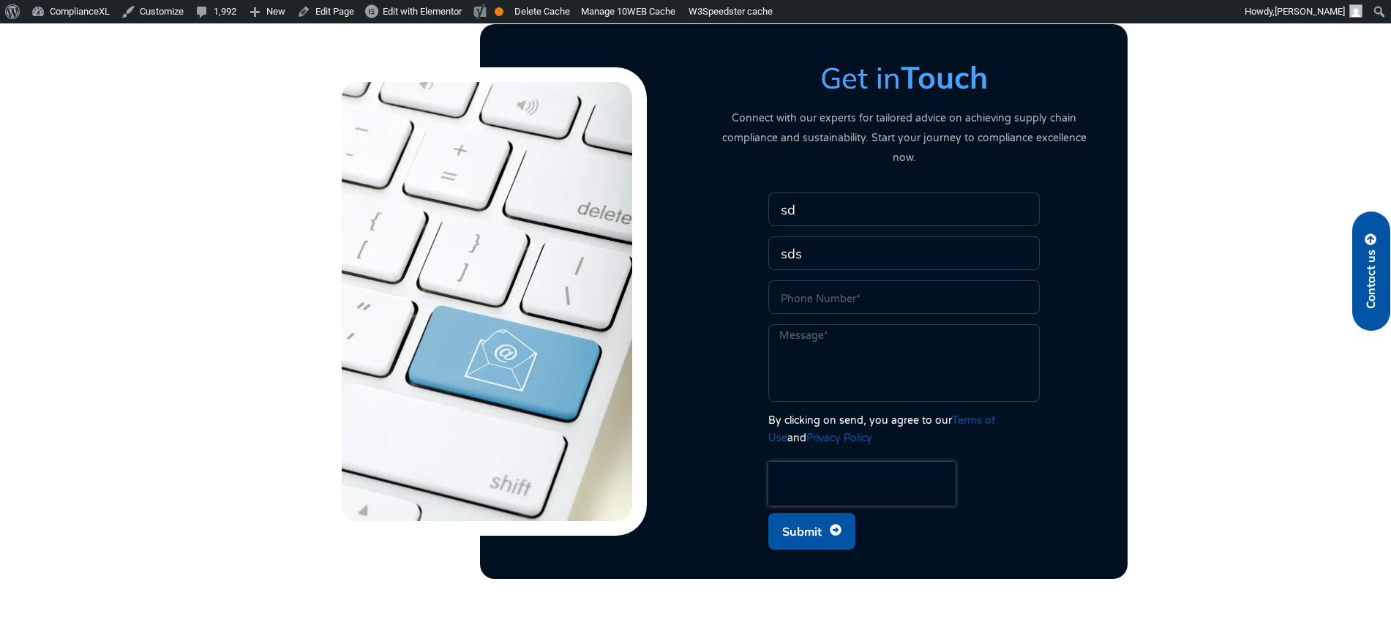
type input "sds"
click at [831, 285] on input "Phone" at bounding box center [903, 297] width 271 height 34
type input "sds"
click at [807, 325] on textarea "s" at bounding box center [903, 363] width 271 height 78
type textarea "sdsd"
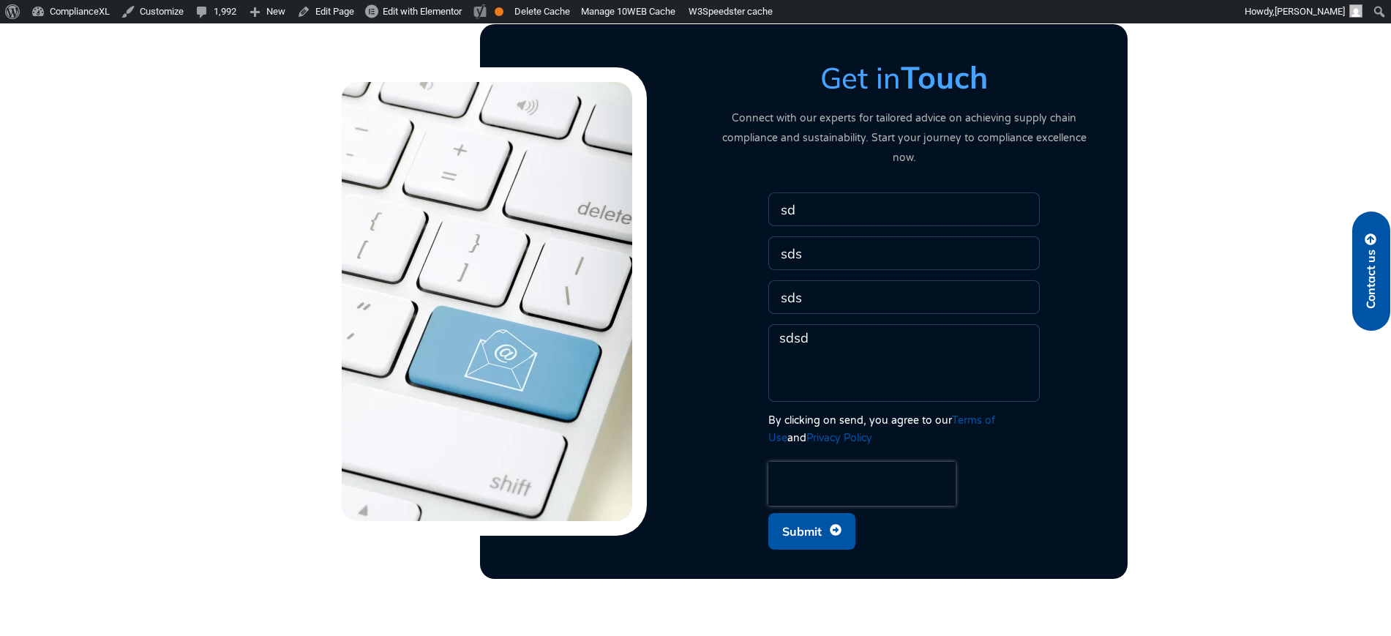
click at [797, 518] on span "Submit" at bounding box center [801, 531] width 39 height 28
type input "sds@sdsd.csdf"
click at [806, 517] on span "Submit" at bounding box center [801, 531] width 39 height 28
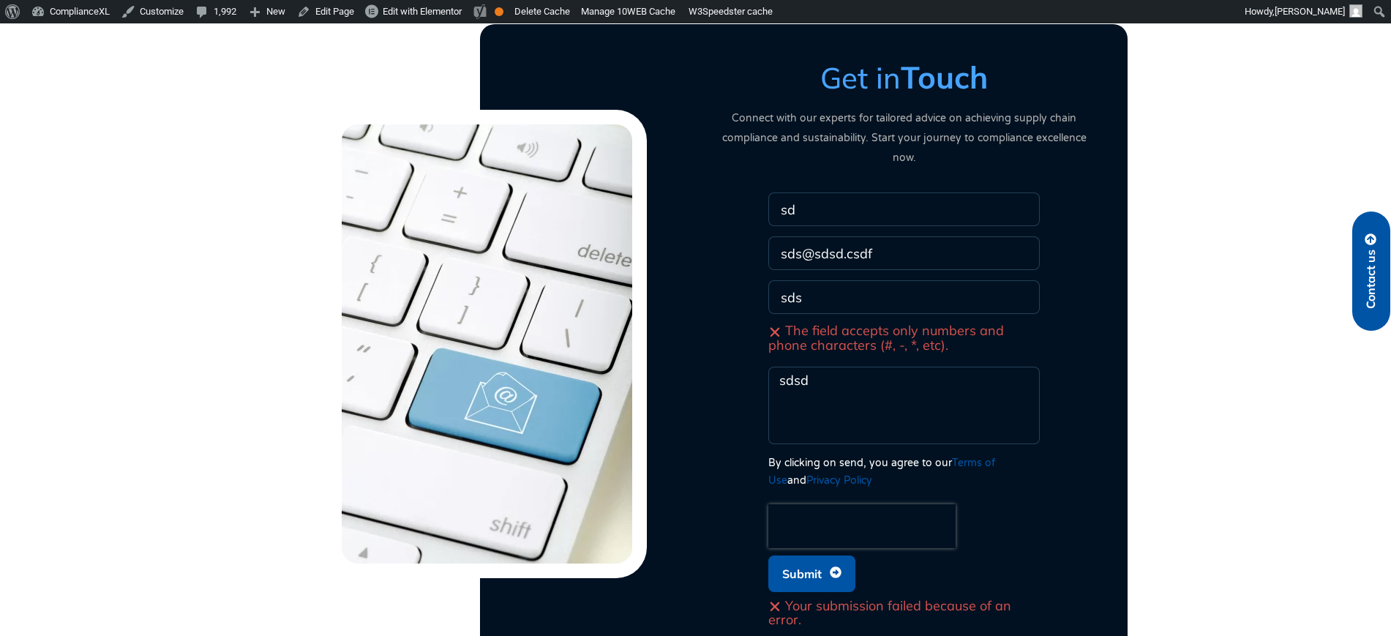
click at [803, 599] on div "Your submission failed because of an error." at bounding box center [903, 613] width 271 height 28
drag, startPoint x: 803, startPoint y: 579, endPoint x: 792, endPoint y: 593, distance: 17.7
click at [792, 599] on div "Your submission failed because of an error." at bounding box center [903, 613] width 271 height 28
copy div "Your submission failed because of an error"
click at [797, 324] on span "The field accepts only numbers and phone characters (#, -, *, etc)." at bounding box center [903, 338] width 271 height 28
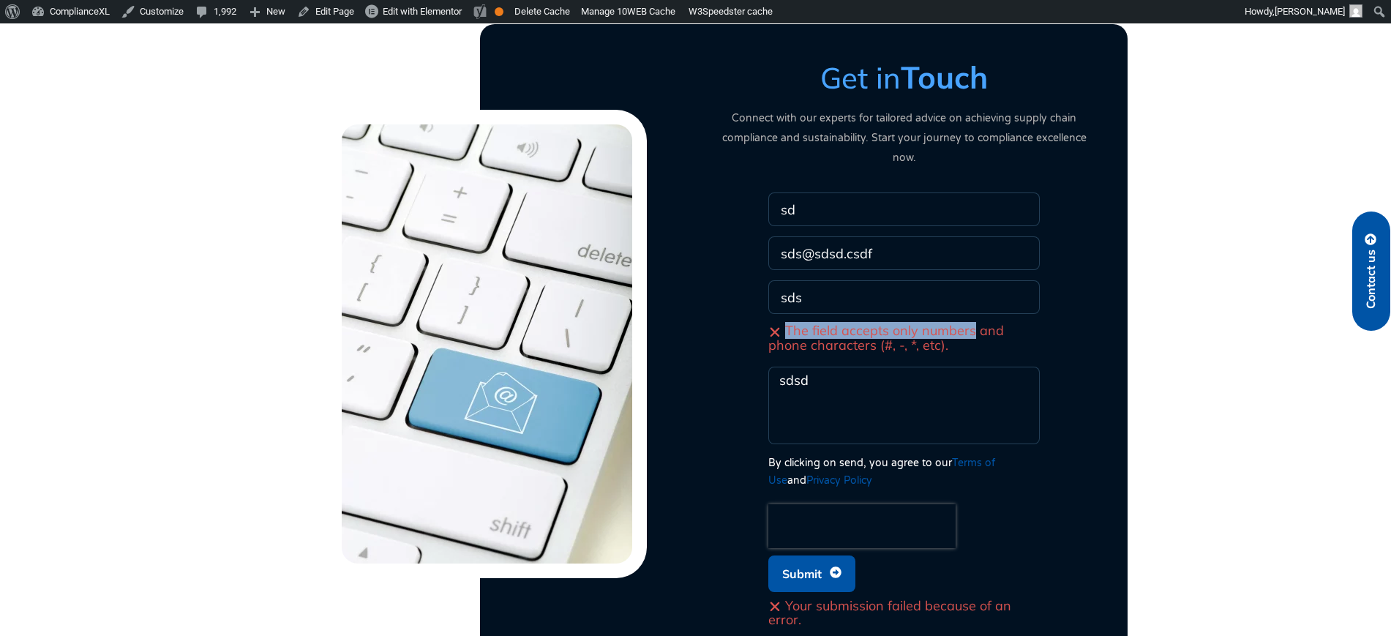
drag, startPoint x: 797, startPoint y: 307, endPoint x: 948, endPoint y: 308, distance: 150.7
click at [948, 324] on span "The field accepts only numbers and phone characters (#, -, *, etc)." at bounding box center [903, 338] width 271 height 28
copy span "The field accepts only numbers"
click at [815, 280] on input "sds" at bounding box center [903, 297] width 271 height 34
drag, startPoint x: 819, startPoint y: 274, endPoint x: 671, endPoint y: 255, distance: 149.1
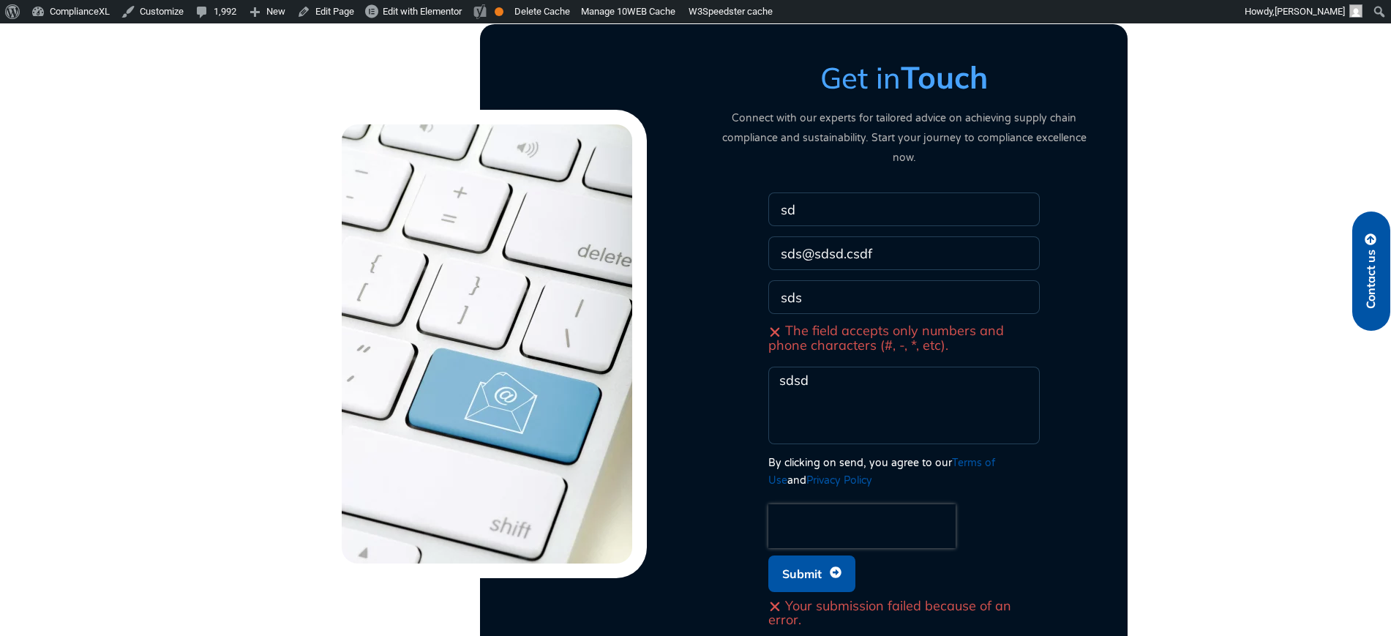
click at [671, 255] on div "Get in Touch Connect with our experts for tailored advice on achieving supply c…" at bounding box center [696, 343] width 834 height 609
drag, startPoint x: 828, startPoint y: 271, endPoint x: 698, endPoint y: 296, distance: 132.6
click at [698, 296] on div "Get in Touch Connect with our experts for tailored advice on achieving supply c…" at bounding box center [904, 343] width 417 height 609
click at [838, 236] on input "sds@sdsd.csdf" at bounding box center [903, 253] width 271 height 34
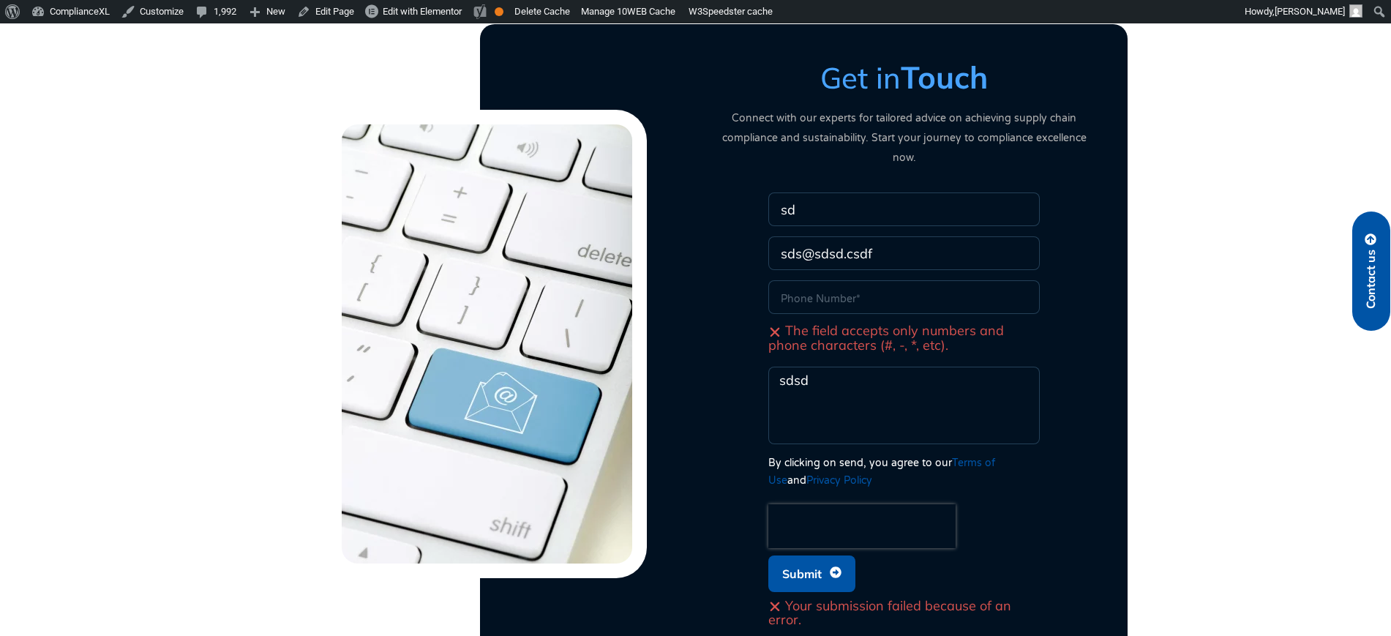
click at [838, 236] on input "sds@sdsd.csdf" at bounding box center [903, 253] width 271 height 34
click at [883, 236] on input "Email" at bounding box center [903, 253] width 271 height 34
type input "dsdsdas@gmail.com"
click at [796, 560] on span "Submit" at bounding box center [801, 574] width 39 height 28
click at [821, 280] on input "Phone" at bounding box center [903, 297] width 271 height 34
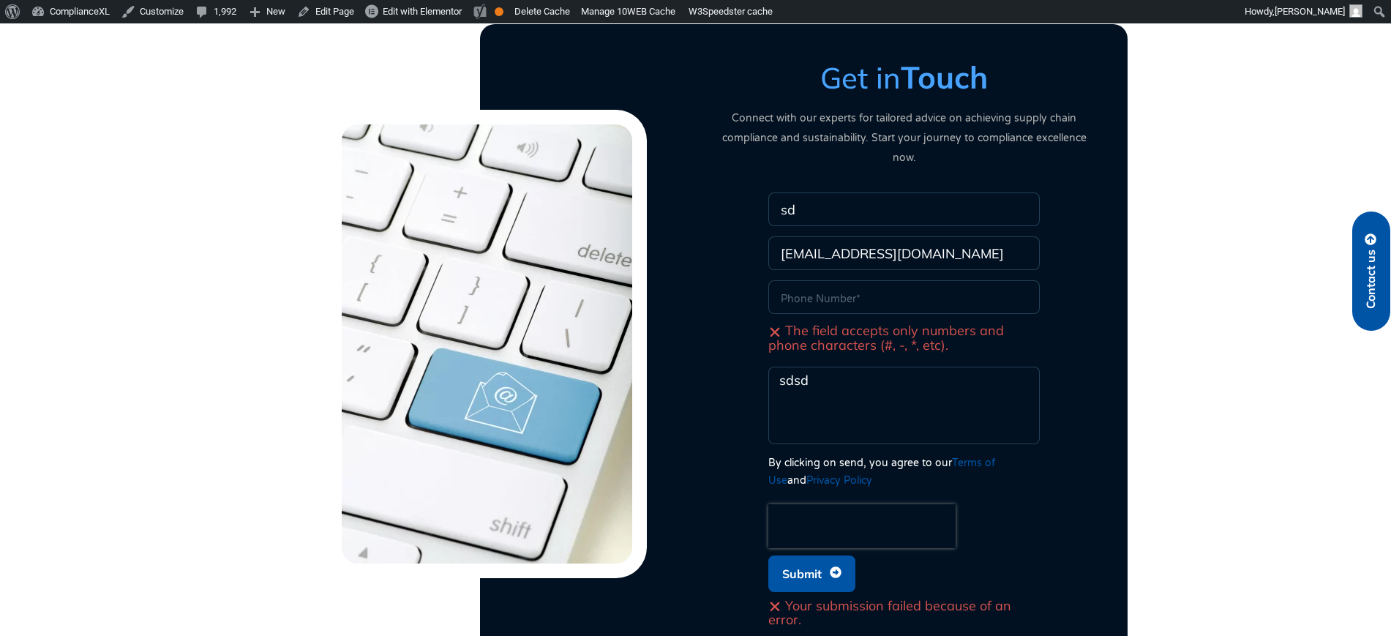
drag, startPoint x: 821, startPoint y: 265, endPoint x: 890, endPoint y: 264, distance: 68.8
click at [890, 280] on input "Phone" at bounding box center [903, 297] width 271 height 34
drag, startPoint x: 918, startPoint y: 233, endPoint x: 925, endPoint y: 252, distance: 19.7
click at [919, 236] on input "dsdsdas@gmail.com" at bounding box center [903, 253] width 271 height 34
click at [807, 560] on span "Submit" at bounding box center [801, 574] width 39 height 28
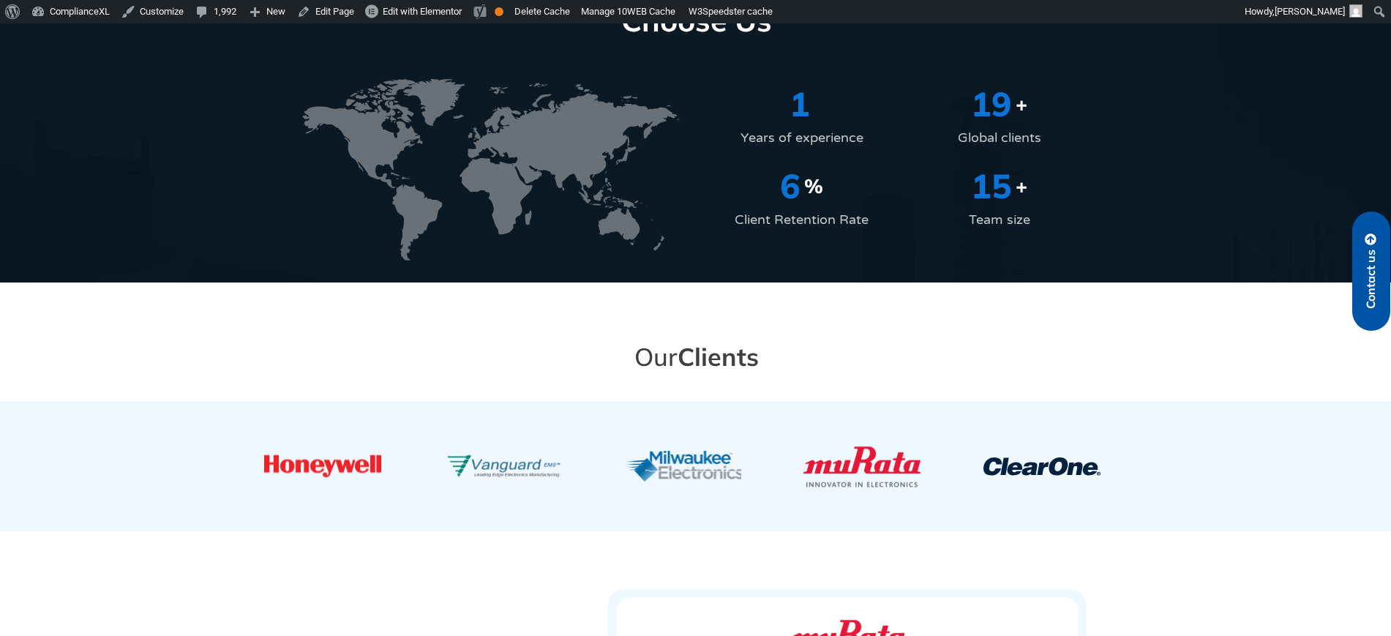
scroll to position [3832, 0]
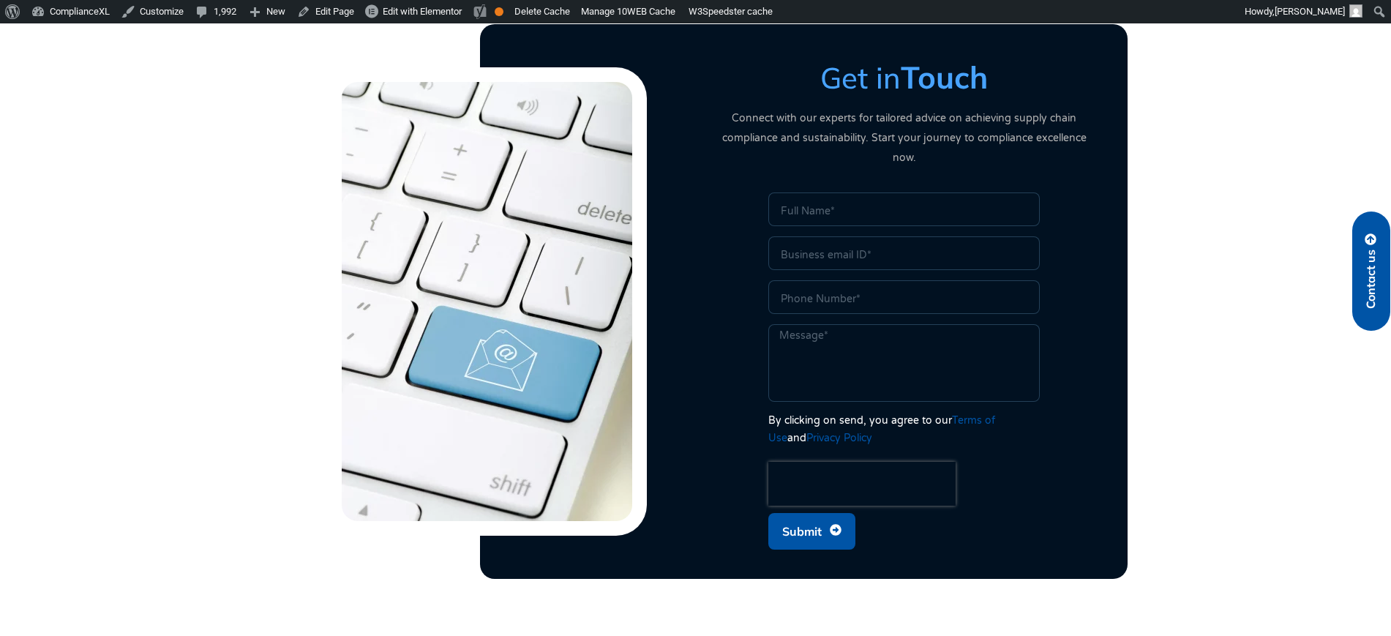
click at [803, 517] on span "Submit" at bounding box center [801, 531] width 39 height 28
click at [813, 192] on input "Name" at bounding box center [903, 209] width 271 height 34
type input "[PERSON_NAME]"
click at [825, 236] on input "Email" at bounding box center [903, 253] width 271 height 34
type input "[EMAIL_ADDRESS][DOMAIN_NAME]"
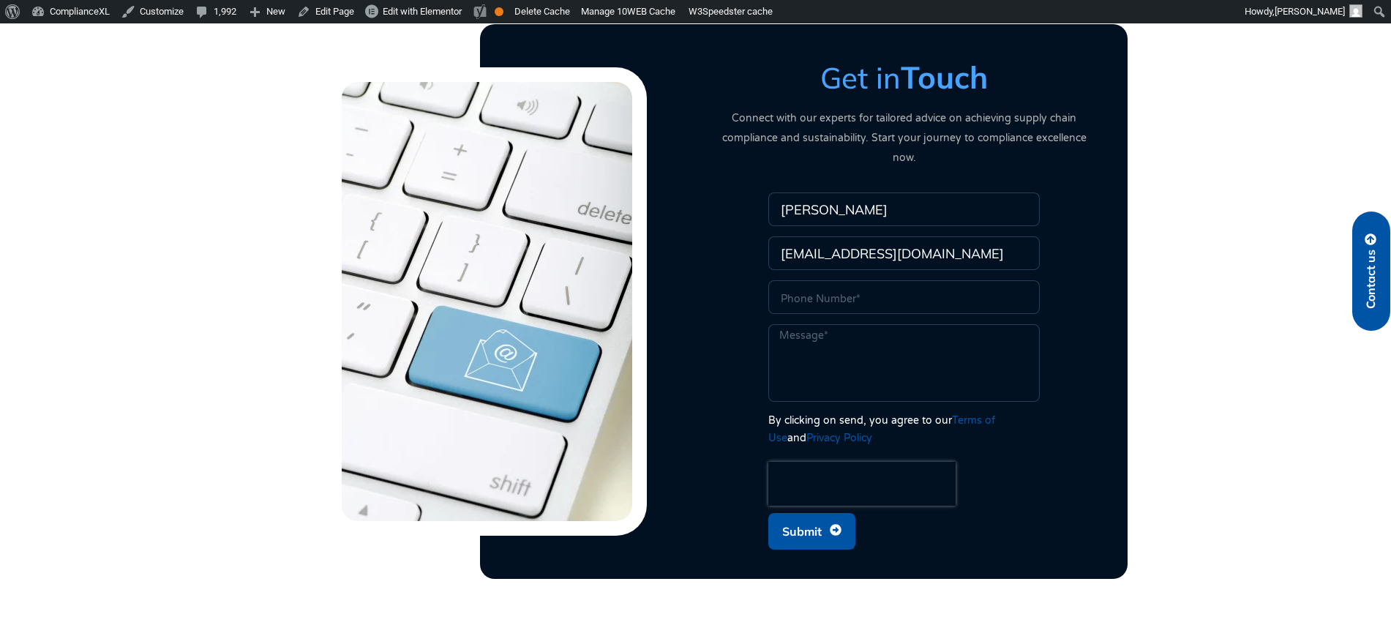
drag, startPoint x: 807, startPoint y: 273, endPoint x: 824, endPoint y: 282, distance: 19.6
click at [807, 280] on input "Phone" at bounding box center [903, 297] width 271 height 34
type input "sdsadas"
click at [785, 341] on textarea "Message" at bounding box center [903, 363] width 271 height 78
type textarea "dgdf"
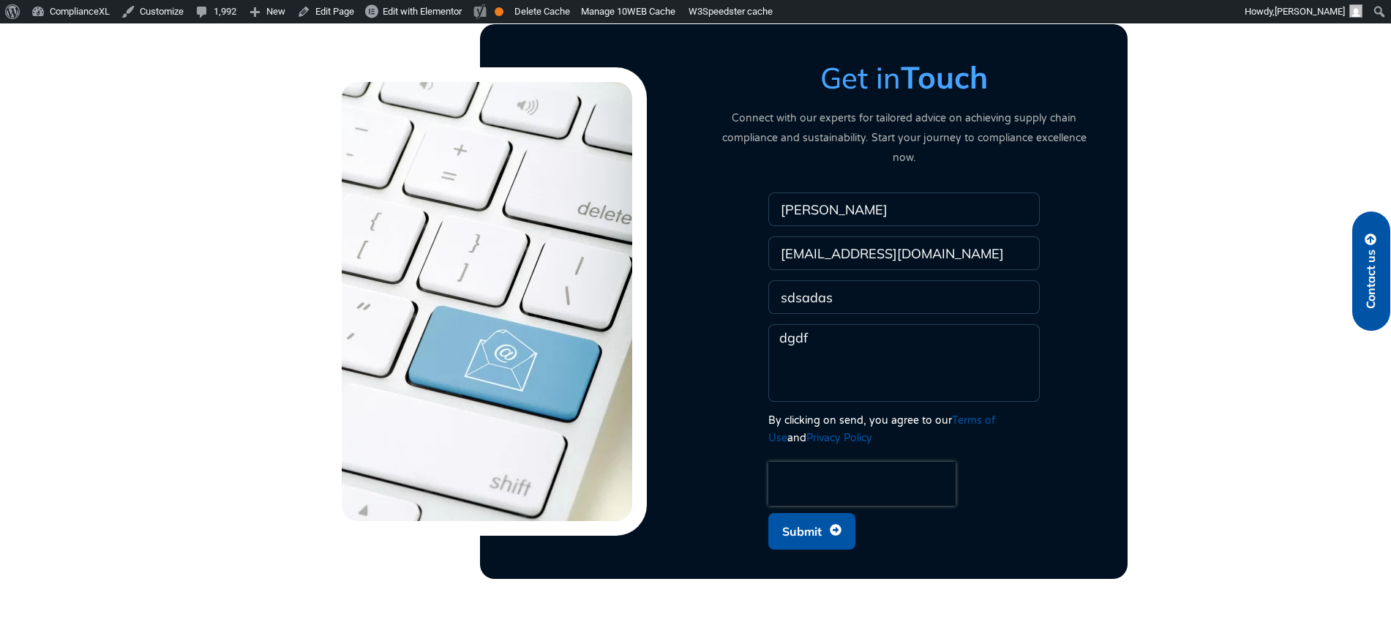
click at [781, 513] on button "Submit" at bounding box center [811, 531] width 87 height 37
click at [789, 517] on span "Submit" at bounding box center [801, 531] width 39 height 28
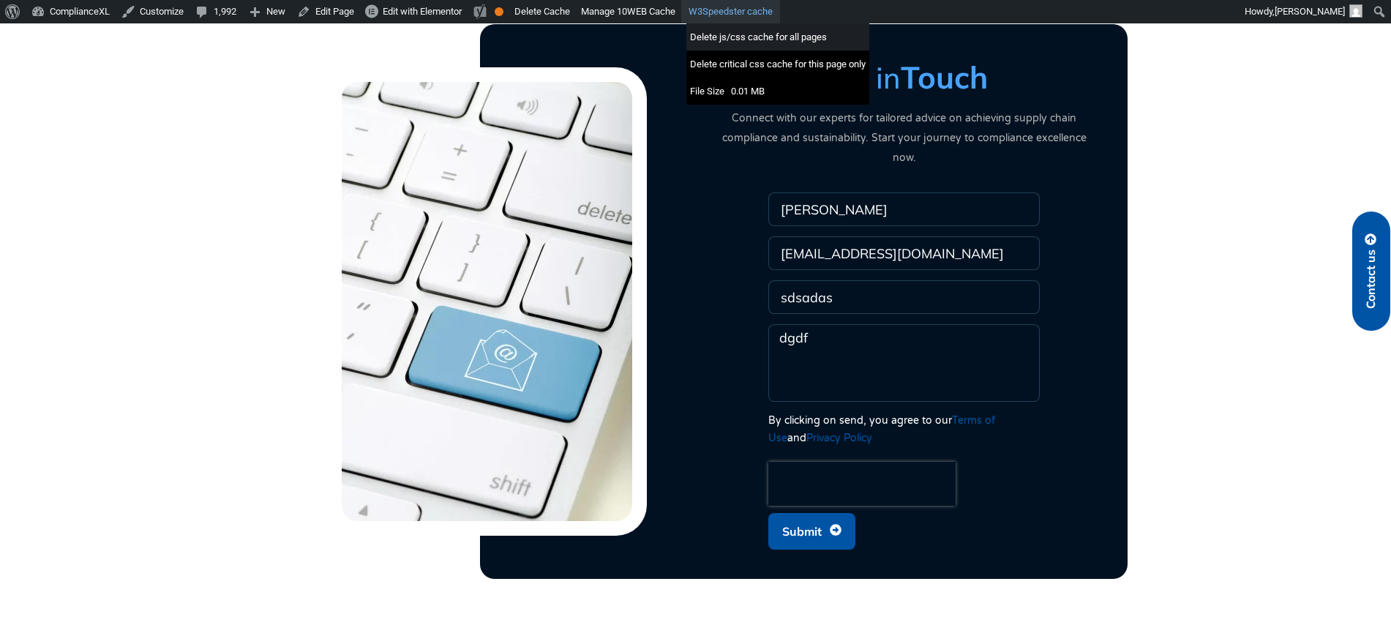
click at [727, 38] on div "Delete js/css cache for all pages" at bounding box center [777, 36] width 183 height 27
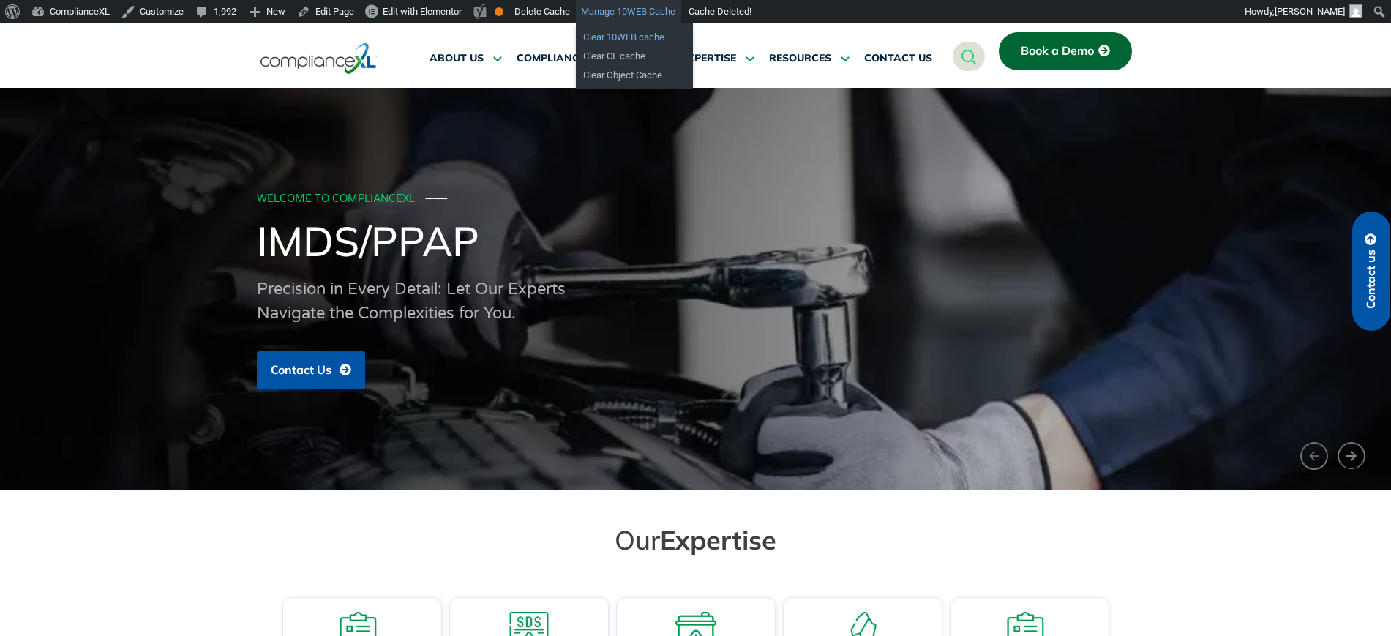
click at [626, 40] on link "Clear 10WEB cache" at bounding box center [634, 37] width 117 height 19
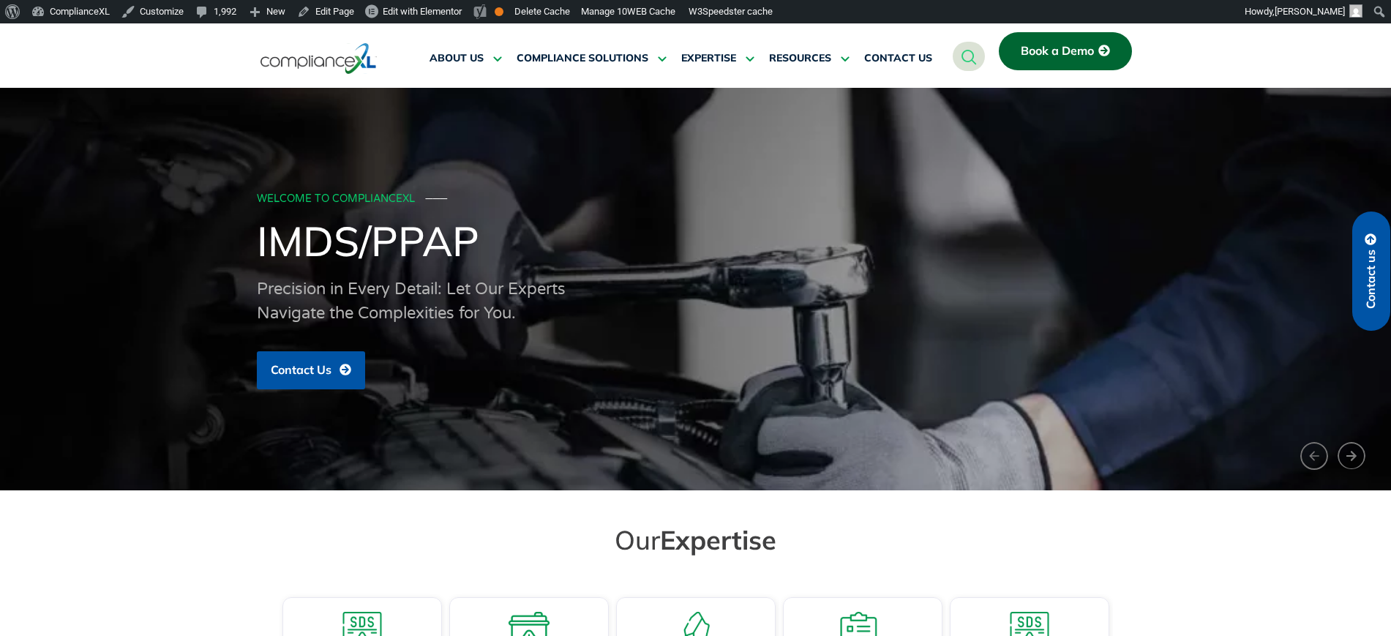
click at [1054, 41] on link "Book a Demo" at bounding box center [1064, 51] width 133 height 38
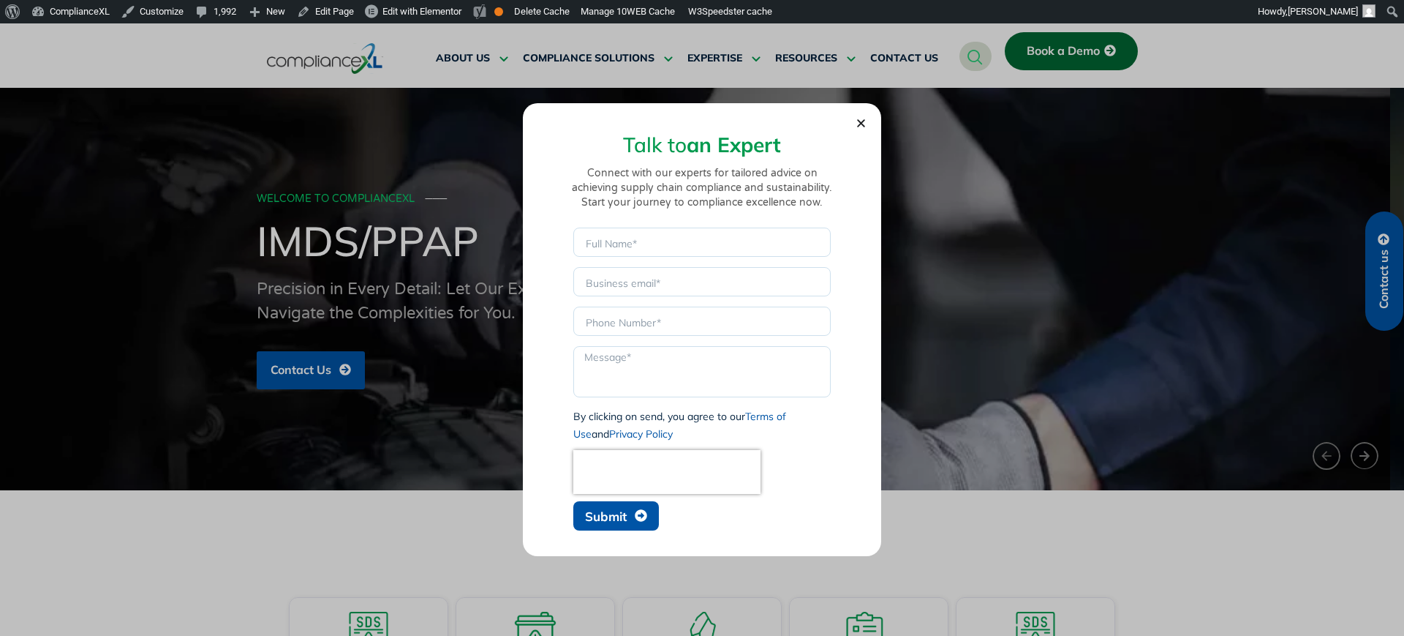
click at [622, 514] on span "Submit" at bounding box center [606, 516] width 42 height 12
click at [635, 252] on input "Name" at bounding box center [701, 241] width 257 height 29
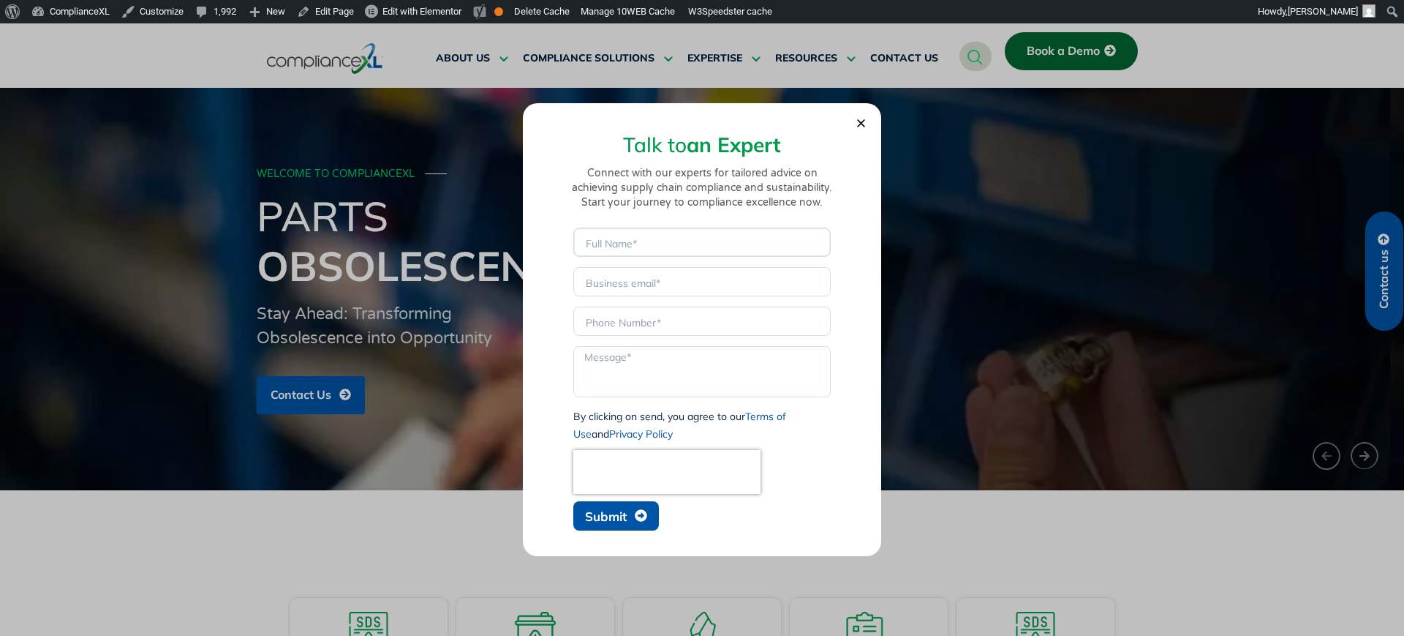
type input "[PERSON_NAME]"
click at [612, 271] on input "Email" at bounding box center [701, 281] width 257 height 29
type input "[EMAIL_ADDRESS][DOMAIN_NAME]"
click at [639, 326] on input "Phone" at bounding box center [701, 320] width 257 height 29
type input "sdsadas"
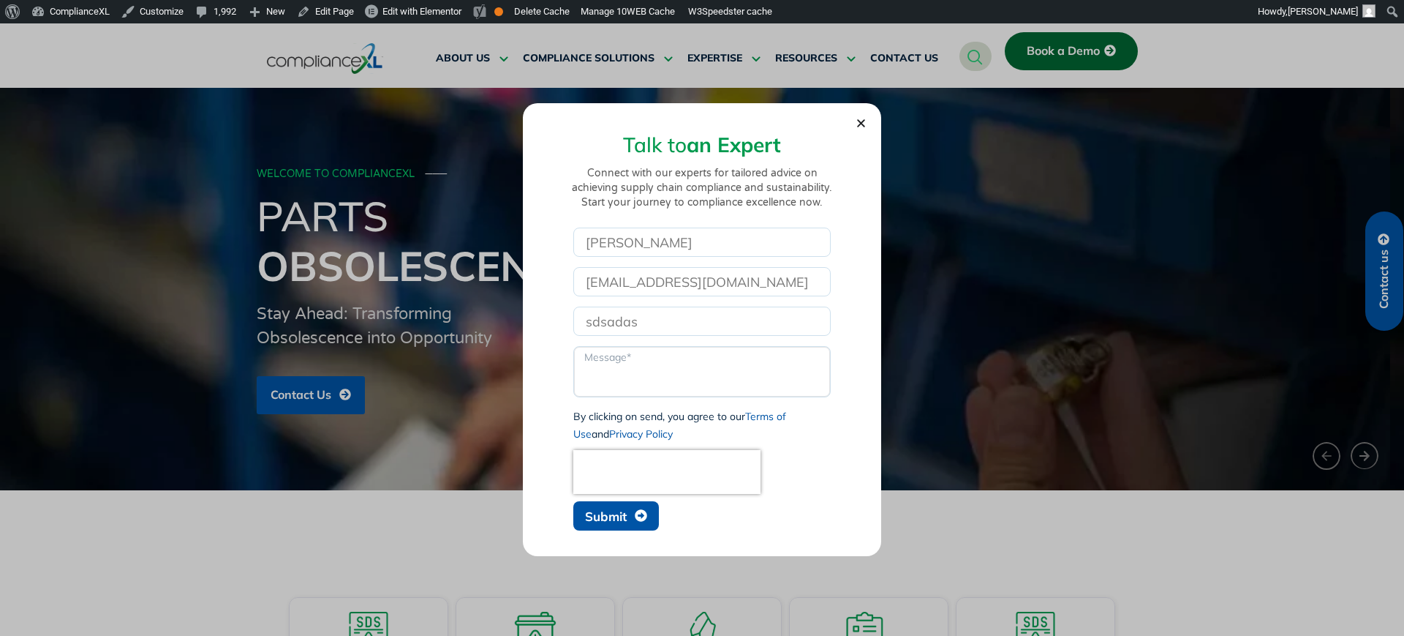
click at [615, 380] on textarea "Message" at bounding box center [701, 371] width 257 height 51
type textarea "fdgfdg"
click at [609, 514] on span "Submit" at bounding box center [606, 516] width 42 height 12
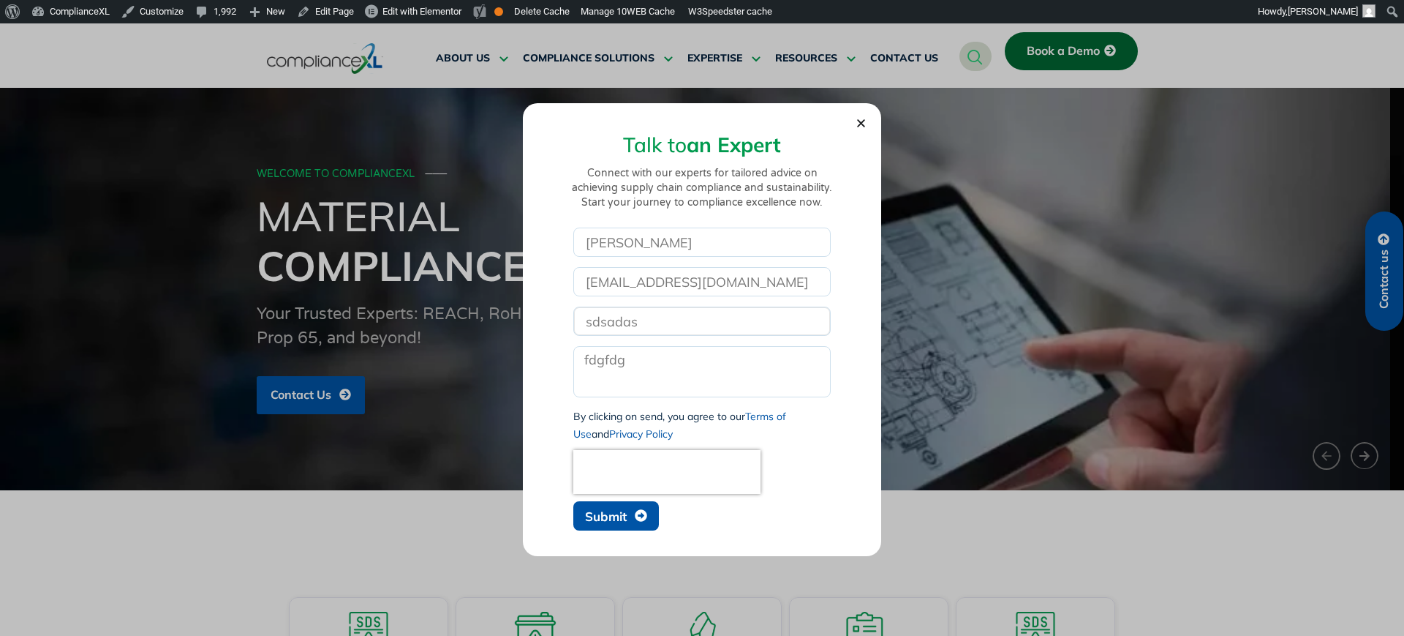
click at [655, 317] on input "sdsadas" at bounding box center [701, 320] width 257 height 29
click at [861, 126] on icon "Close" at bounding box center [861, 123] width 11 height 11
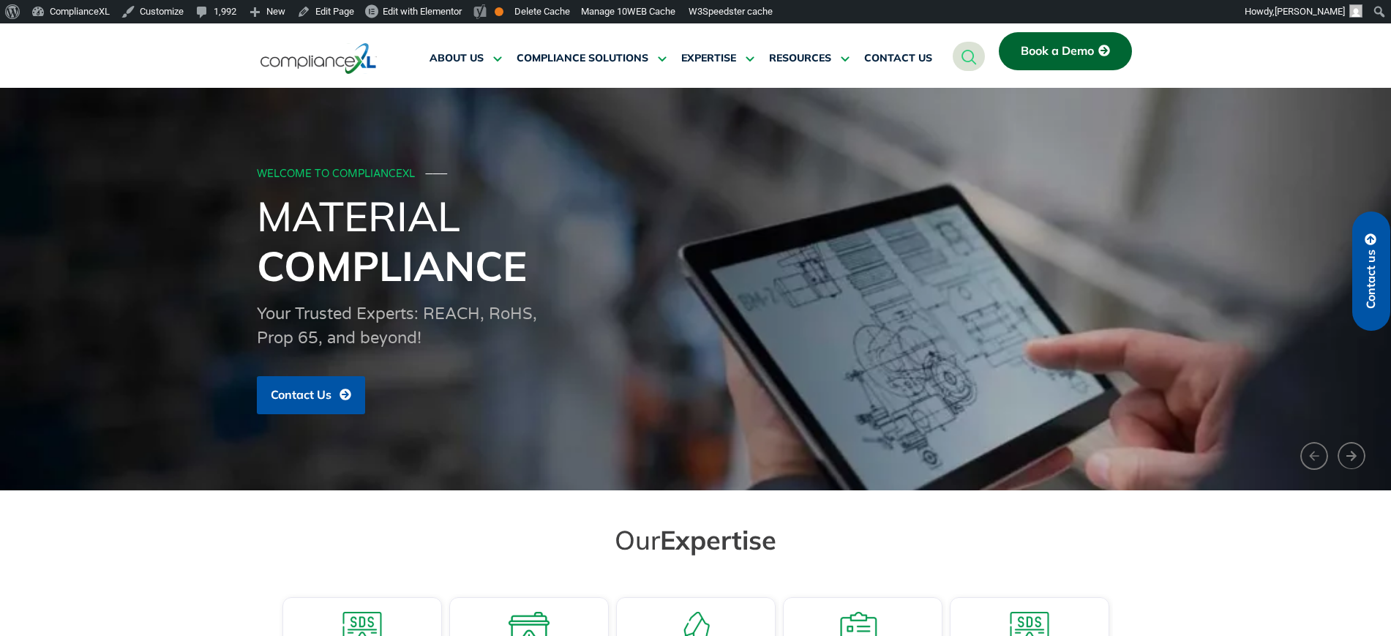
click at [1378, 260] on link "Contact us" at bounding box center [1371, 270] width 38 height 119
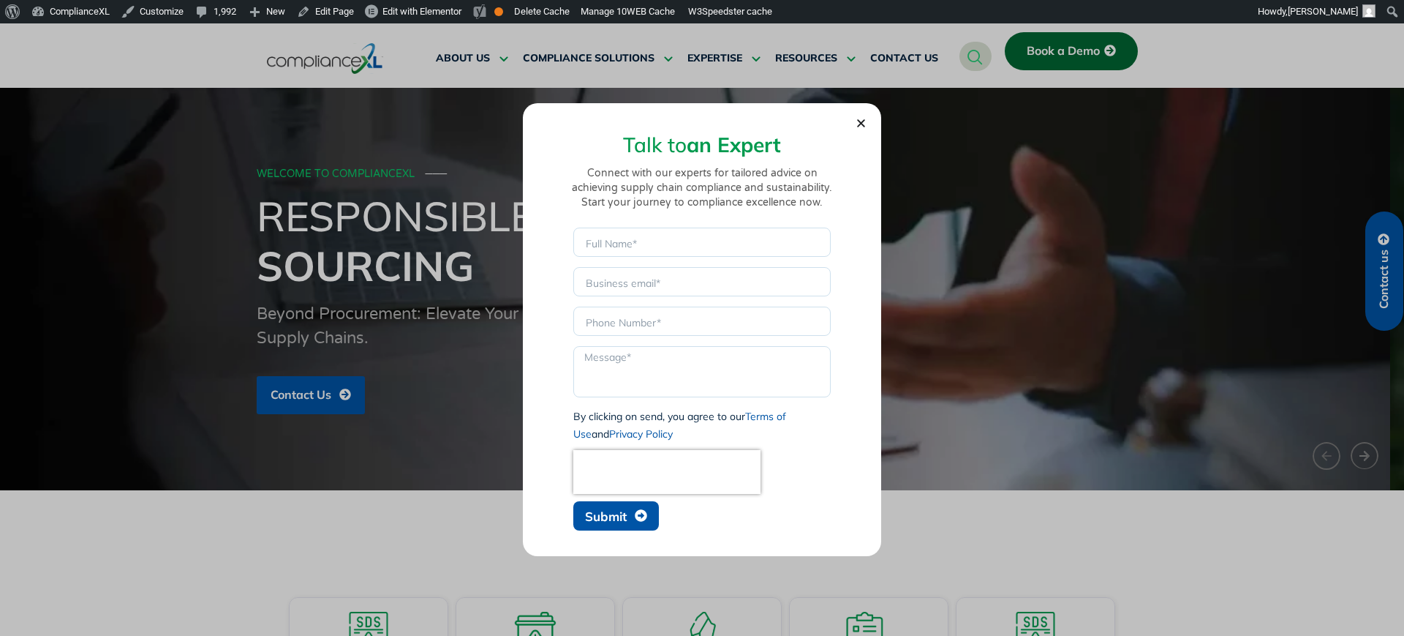
click at [632, 520] on span "Submit" at bounding box center [616, 516] width 62 height 14
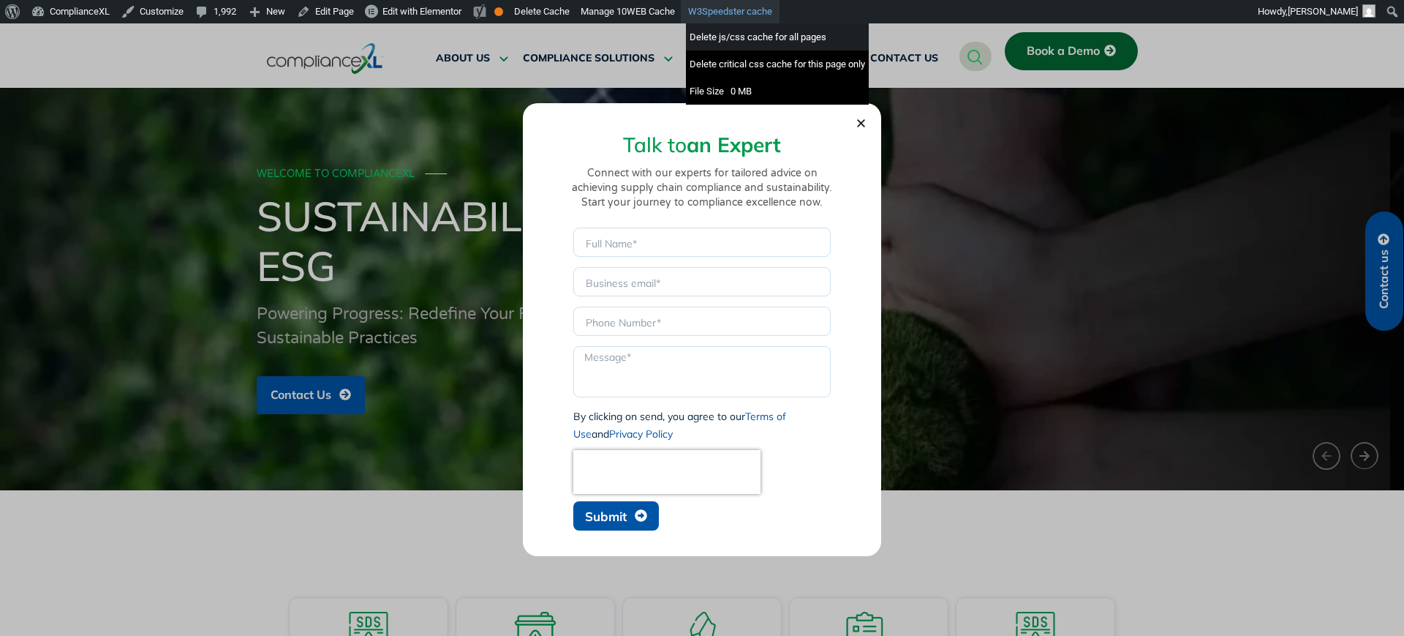
click at [722, 33] on div "Delete js/css cache for all pages" at bounding box center [777, 36] width 183 height 27
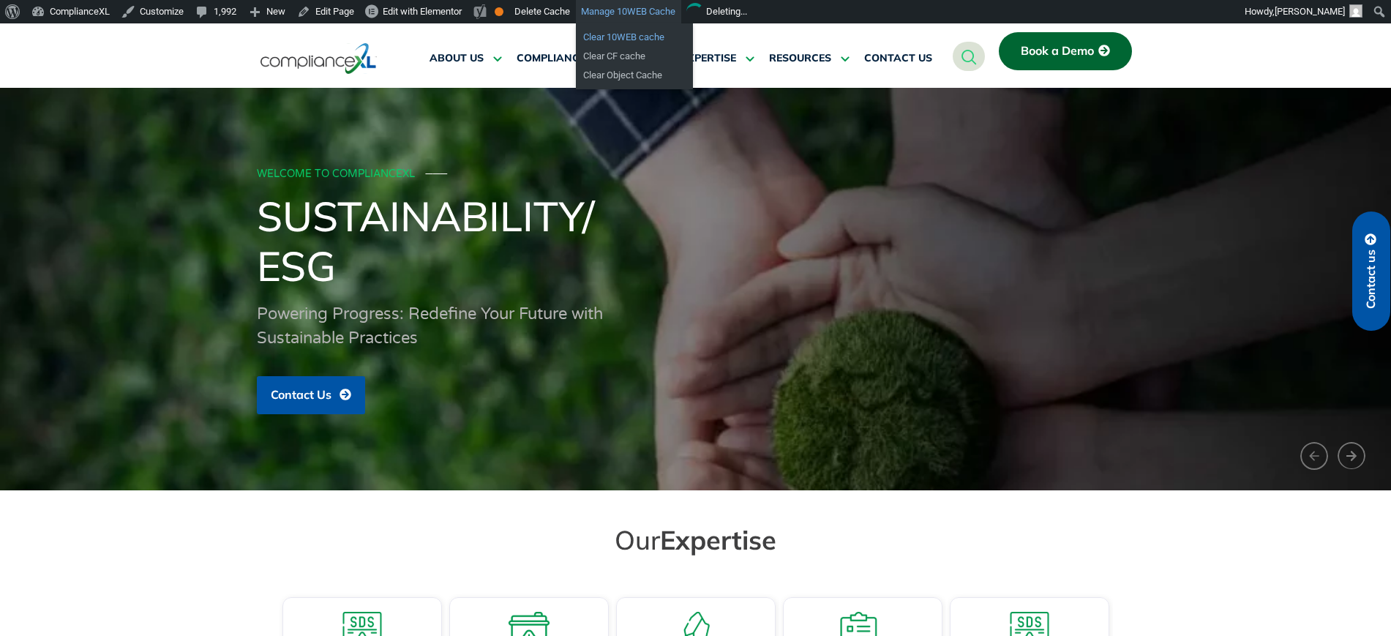
click at [608, 37] on link "Clear 10WEB cache" at bounding box center [634, 37] width 117 height 19
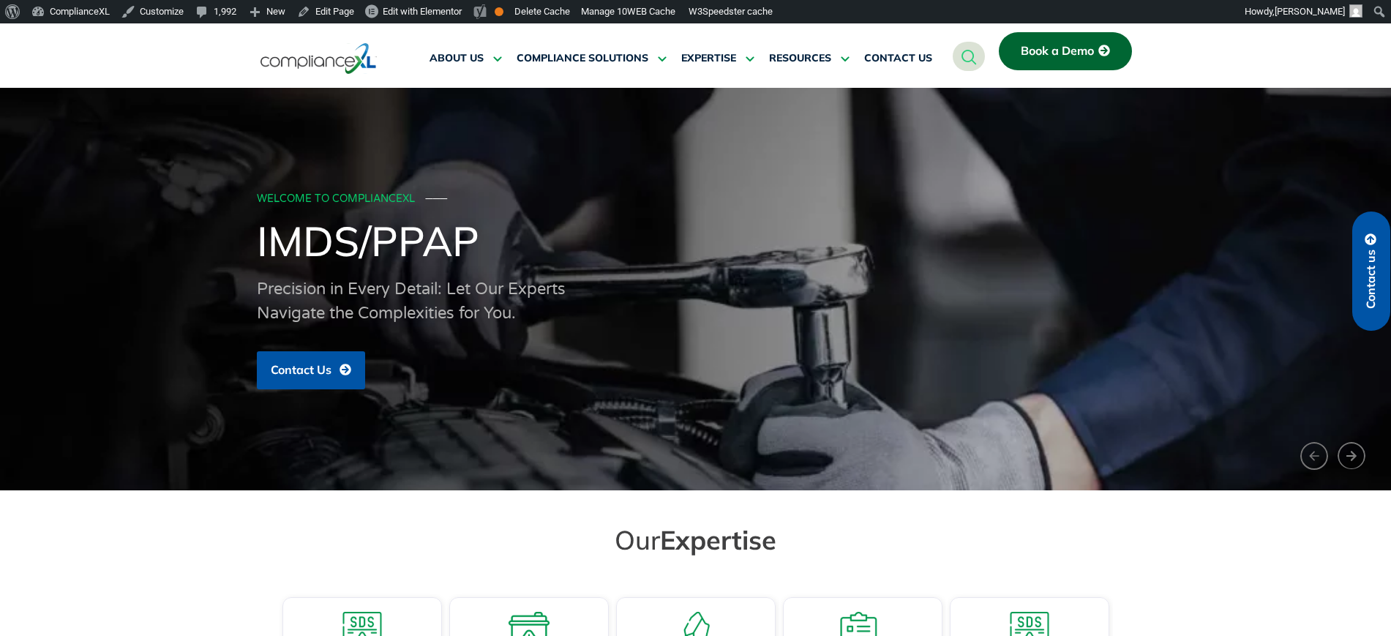
click at [1363, 246] on link "Contact us" at bounding box center [1371, 270] width 38 height 119
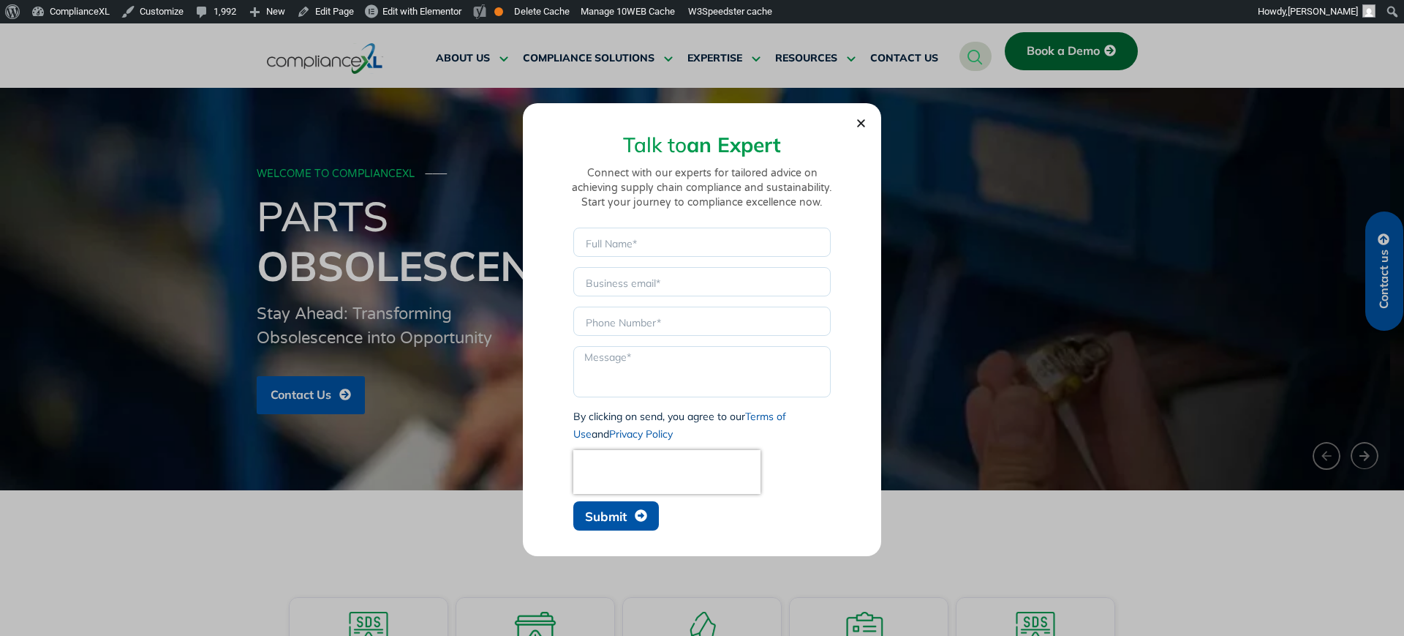
click at [620, 512] on span "Submit" at bounding box center [606, 516] width 42 height 12
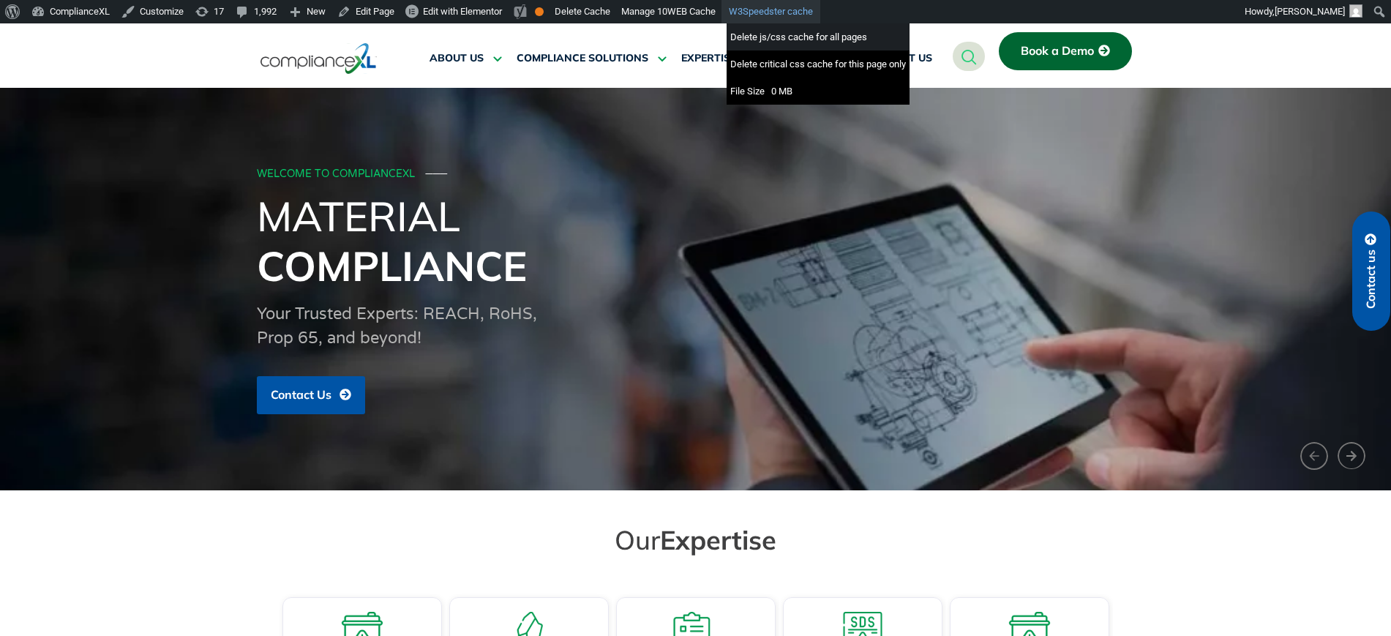
click at [772, 39] on div "Delete js/css cache for all pages" at bounding box center [817, 36] width 183 height 27
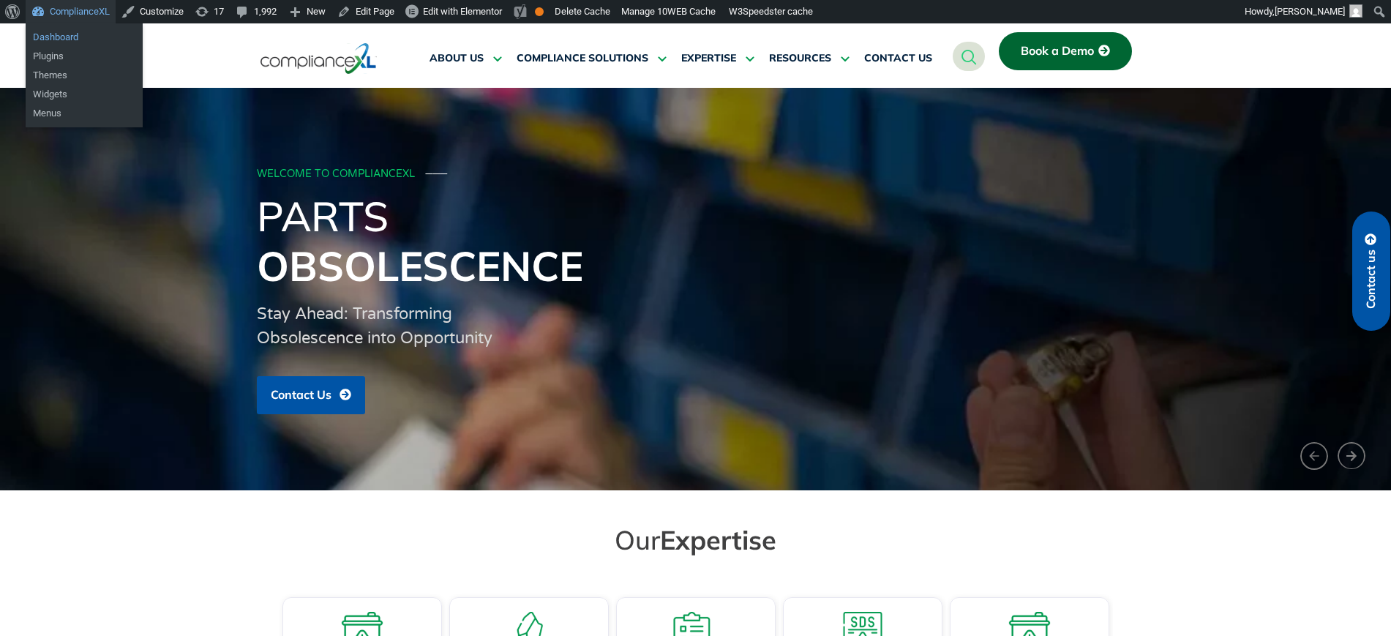
click at [68, 29] on link "Dashboard" at bounding box center [84, 37] width 117 height 19
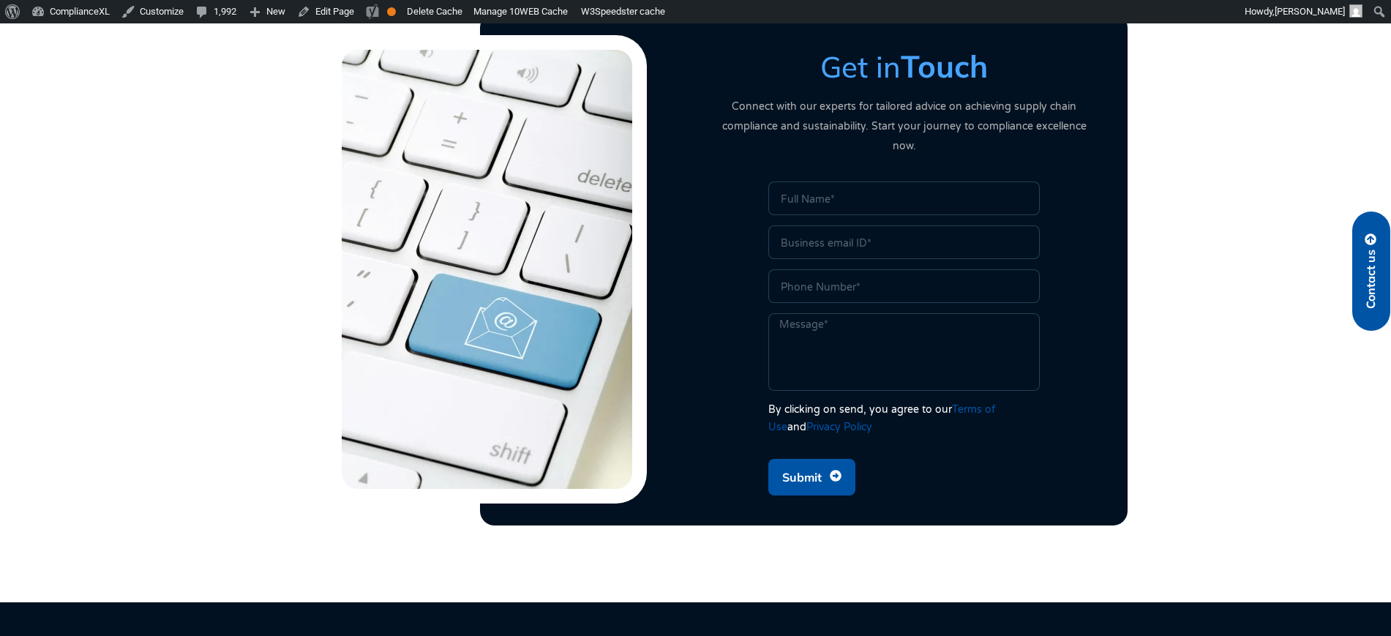
scroll to position [3523, 0]
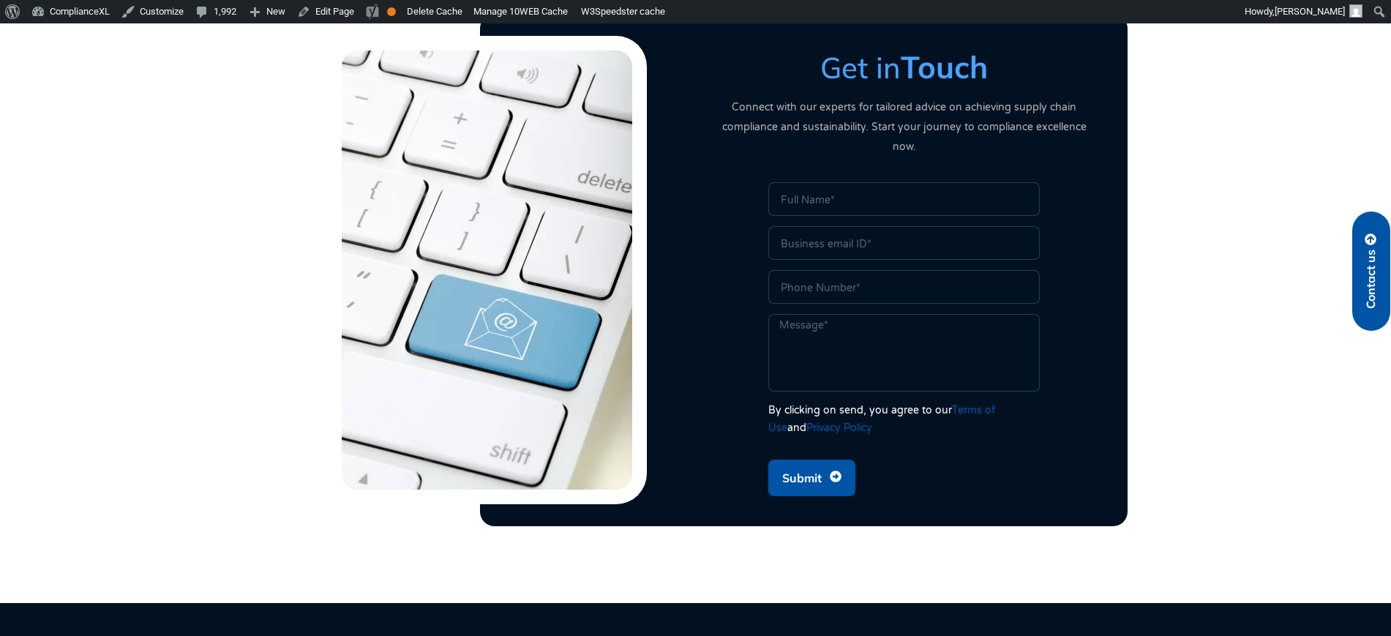
click at [818, 331] on span "Submit" at bounding box center [801, 478] width 39 height 28
click at [876, 195] on input "Name" at bounding box center [903, 199] width 271 height 34
type input "[PERSON_NAME]"
click at [816, 230] on input "Email" at bounding box center [903, 243] width 271 height 34
type input "[EMAIL_ADDRESS][DOMAIN_NAME]"
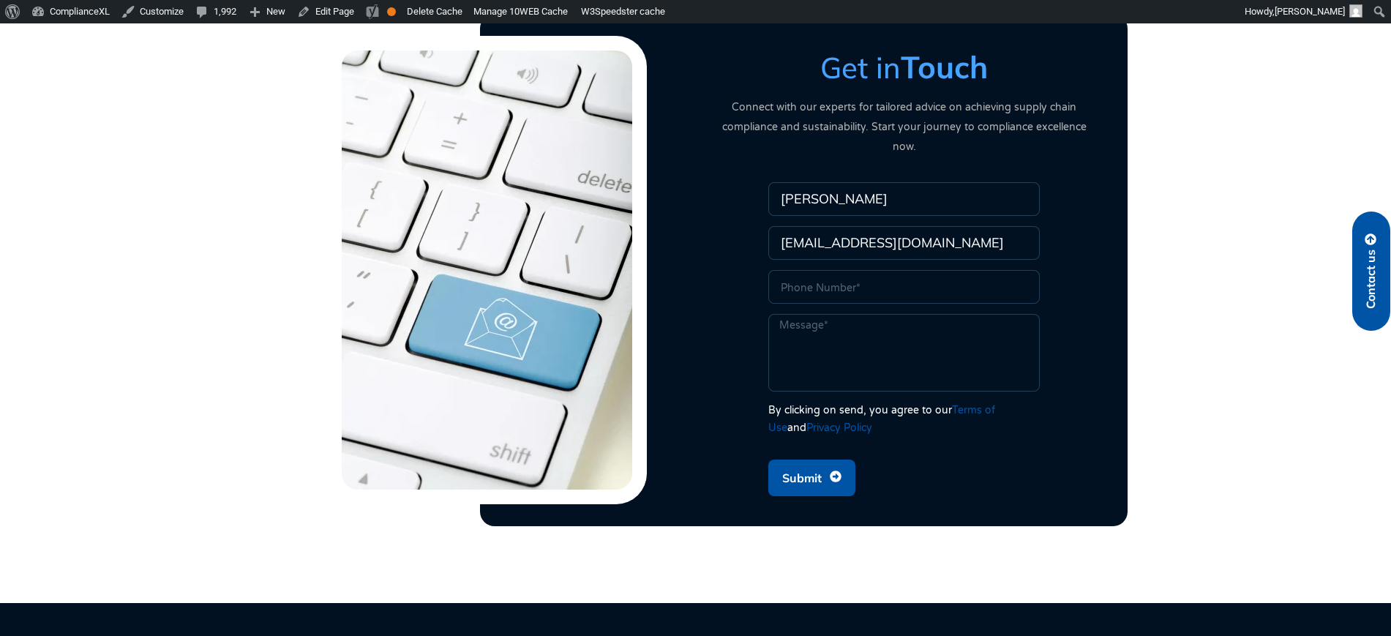
click at [850, 281] on input "Phone" at bounding box center [903, 287] width 271 height 34
type input "sdsadas"
click at [803, 331] on textarea "Message" at bounding box center [903, 353] width 271 height 78
type textarea "trres"
drag, startPoint x: 836, startPoint y: 239, endPoint x: 478, endPoint y: 242, distance: 358.4
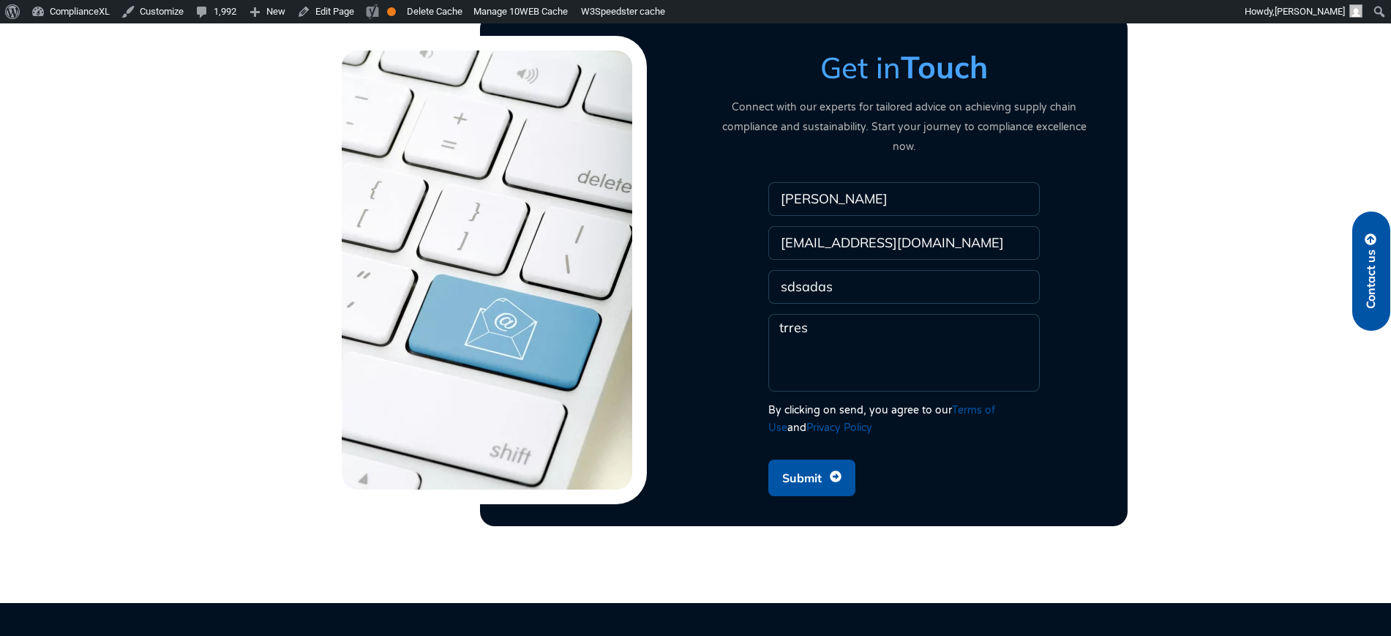
click at [478, 242] on div "Get in Touch Connect with our experts for tailored advice on achieving supply c…" at bounding box center [696, 270] width 834 height 483
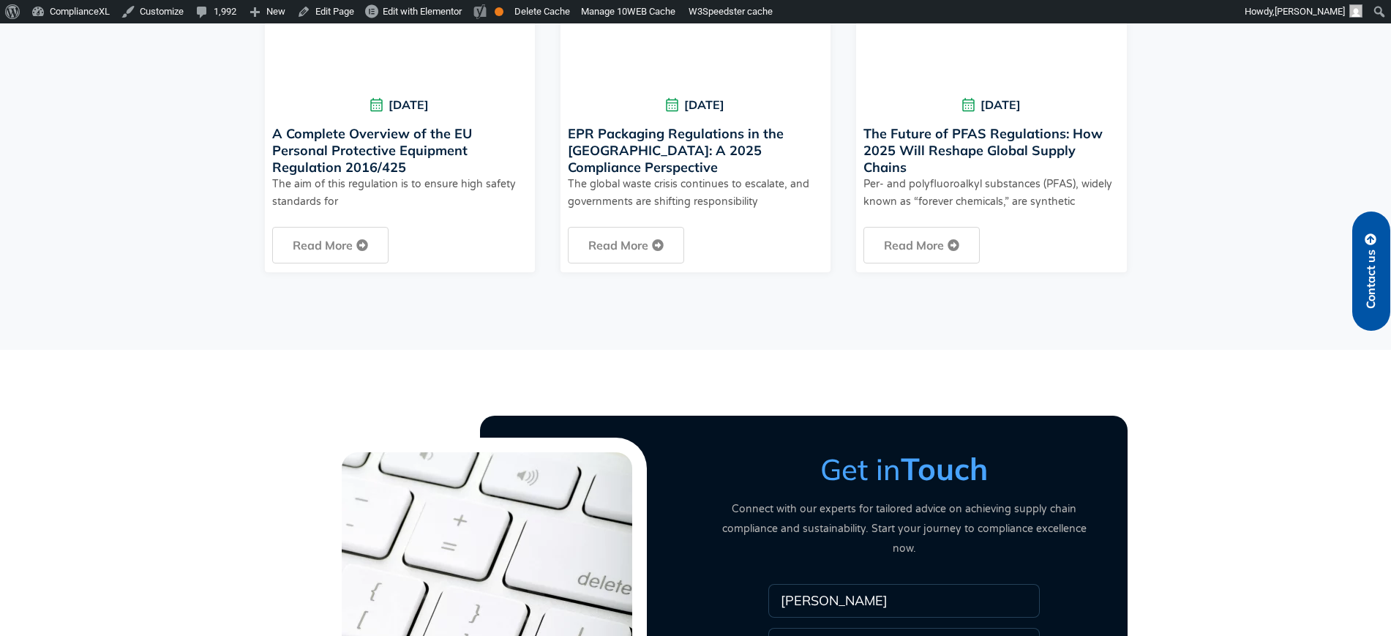
scroll to position [3924, 0]
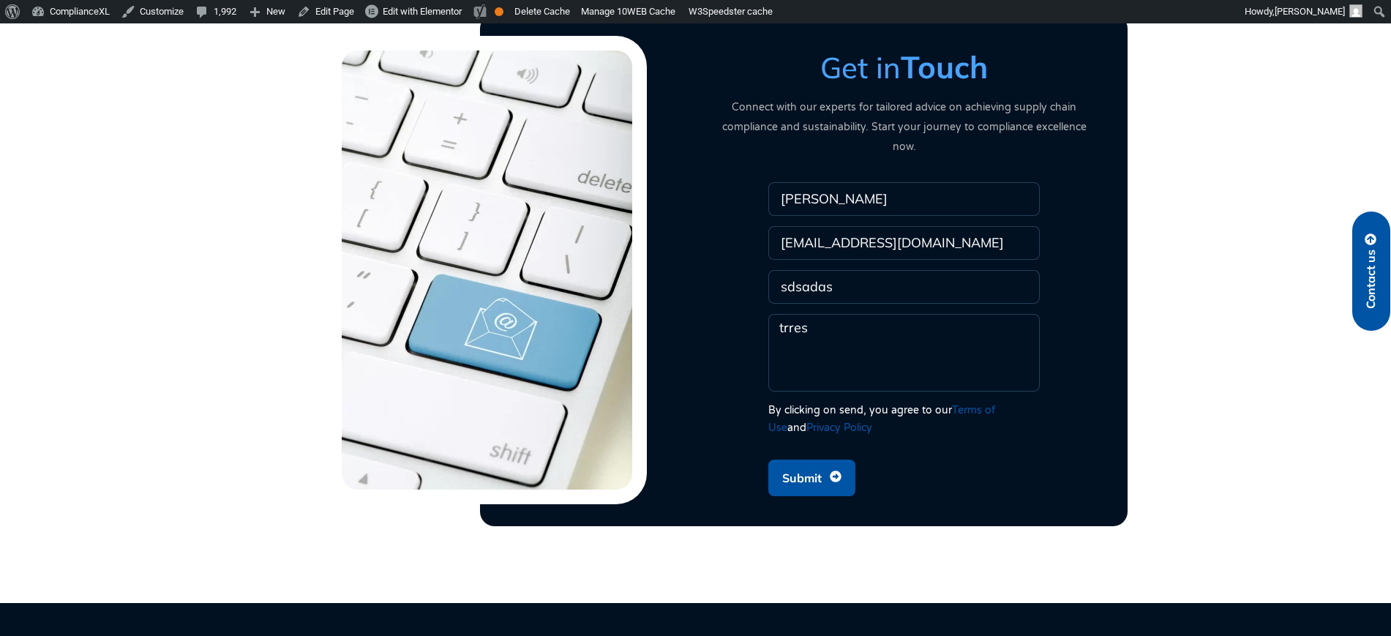
type input "[EMAIL_ADDRESS][DOMAIN_NAME]"
click at [800, 331] on span "Submit" at bounding box center [801, 478] width 39 height 28
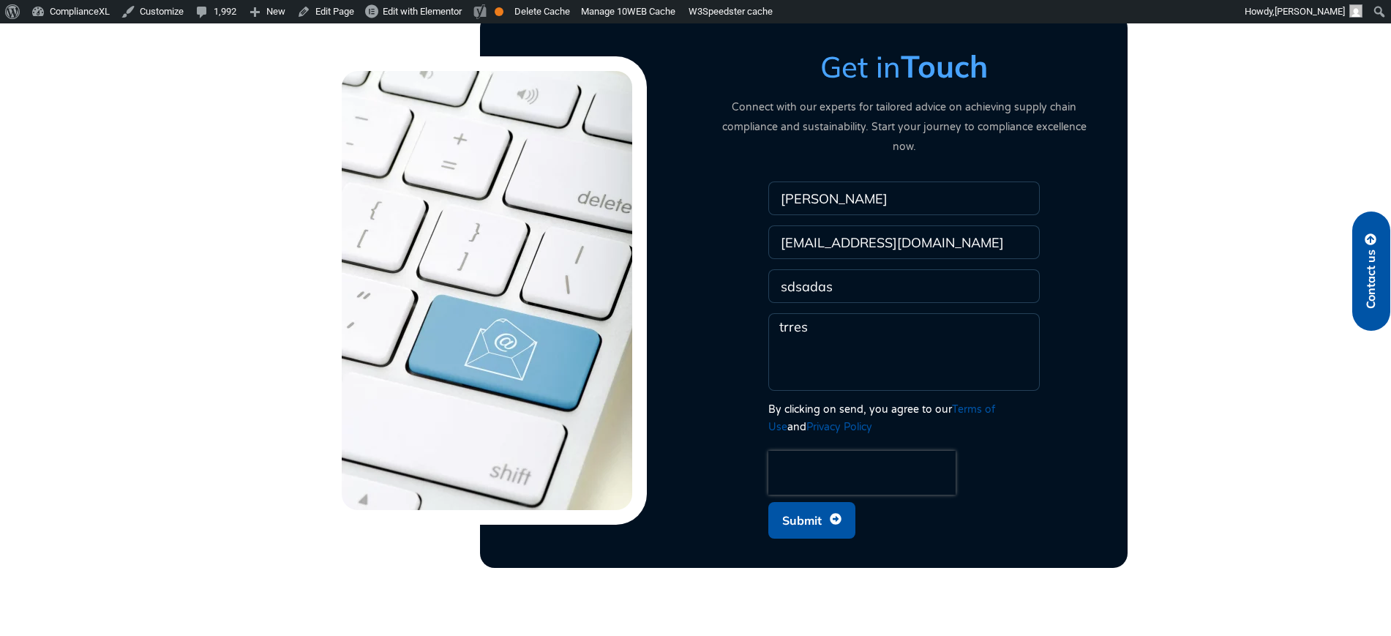
scroll to position [3826, 0]
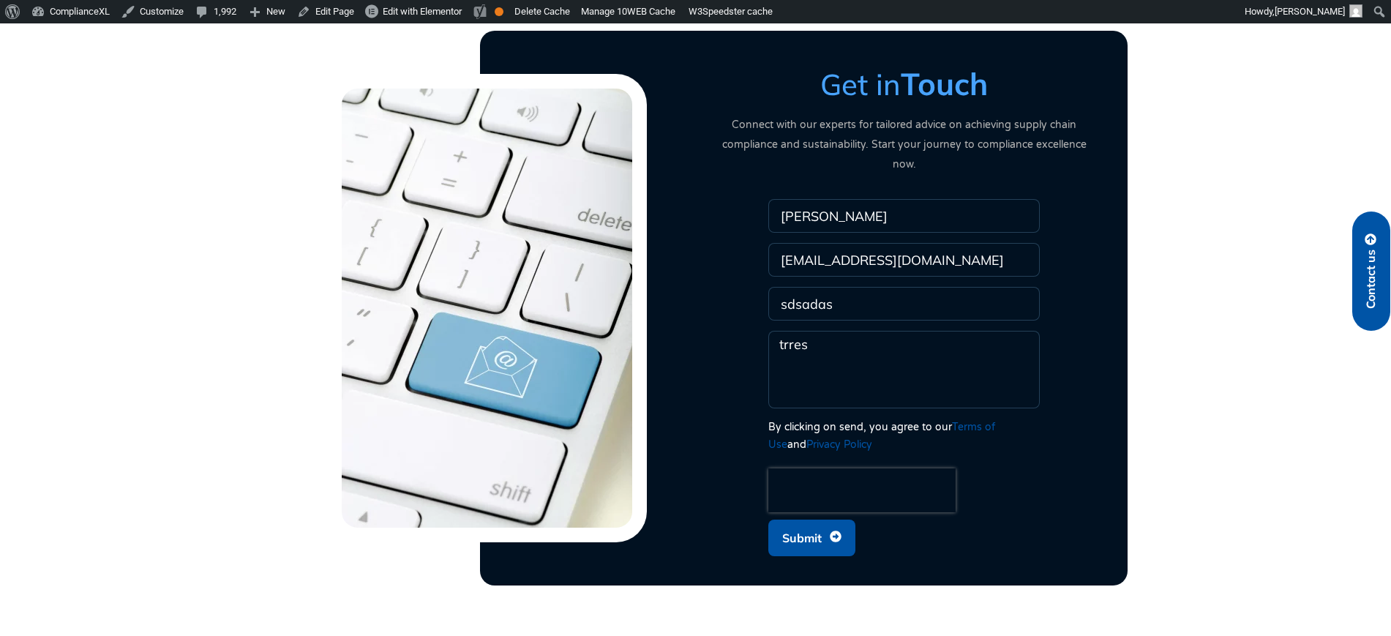
click at [783, 331] on span "Submit" at bounding box center [801, 538] width 39 height 28
click at [815, 331] on span "Submit" at bounding box center [801, 538] width 39 height 28
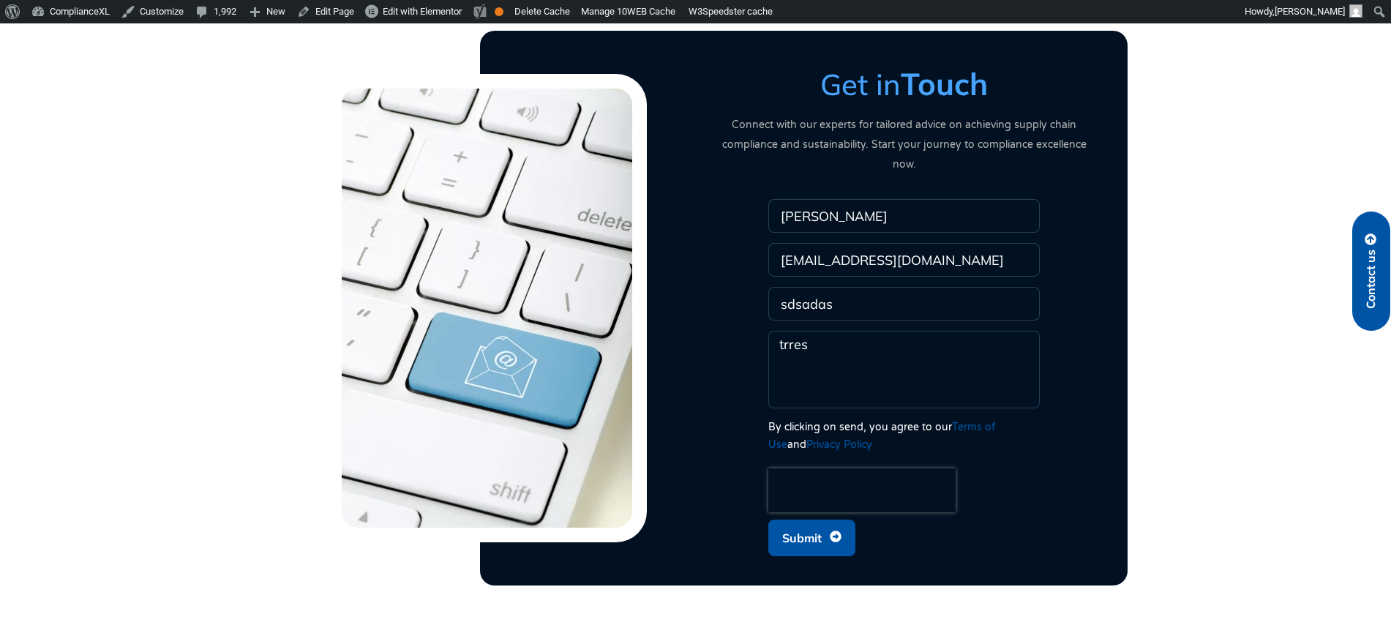
click at [1385, 287] on link "Contact us" at bounding box center [1371, 270] width 38 height 119
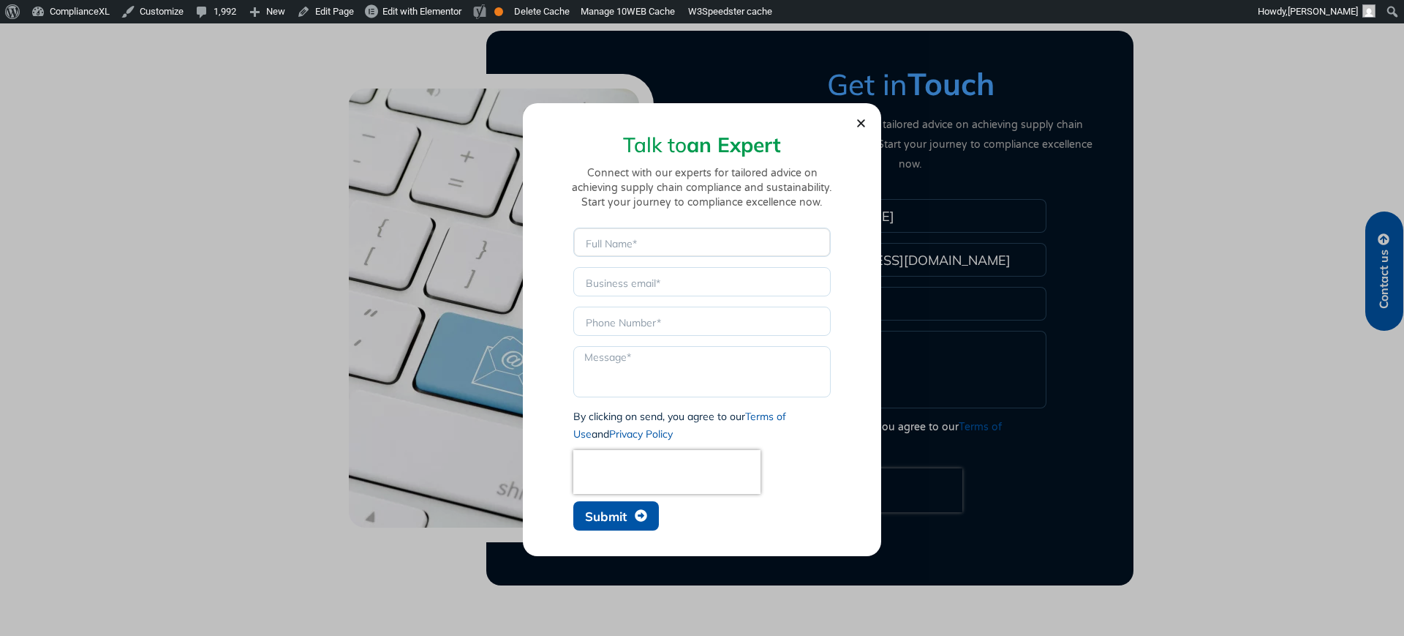
click at [679, 230] on input "Name" at bounding box center [701, 241] width 257 height 29
type input "[PERSON_NAME]"
click at [651, 290] on input "Email" at bounding box center [701, 281] width 257 height 29
click at [629, 276] on input "[EMAIL_ADDRESS][DOMAIN_NAME]" at bounding box center [701, 281] width 257 height 29
drag, startPoint x: 629, startPoint y: 276, endPoint x: 546, endPoint y: 268, distance: 83.0
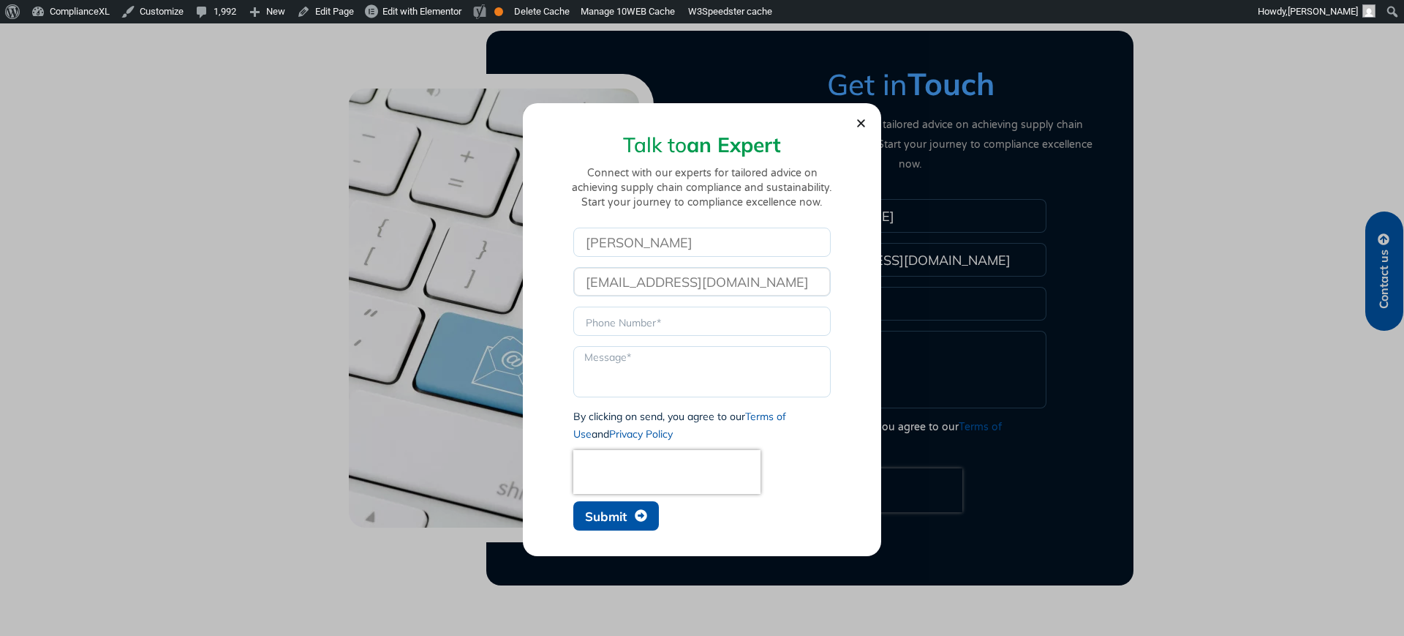
click at [546, 268] on section "Talk to an Expert Connect with our experts for tailored advice on achieving sup…" at bounding box center [703, 326] width 330 height 424
type input "[EMAIL_ADDRESS][DOMAIN_NAME]"
click at [663, 314] on input "Phone" at bounding box center [701, 320] width 257 height 29
type input "sdsadas"
click at [661, 331] on textarea "Message" at bounding box center [701, 371] width 257 height 51
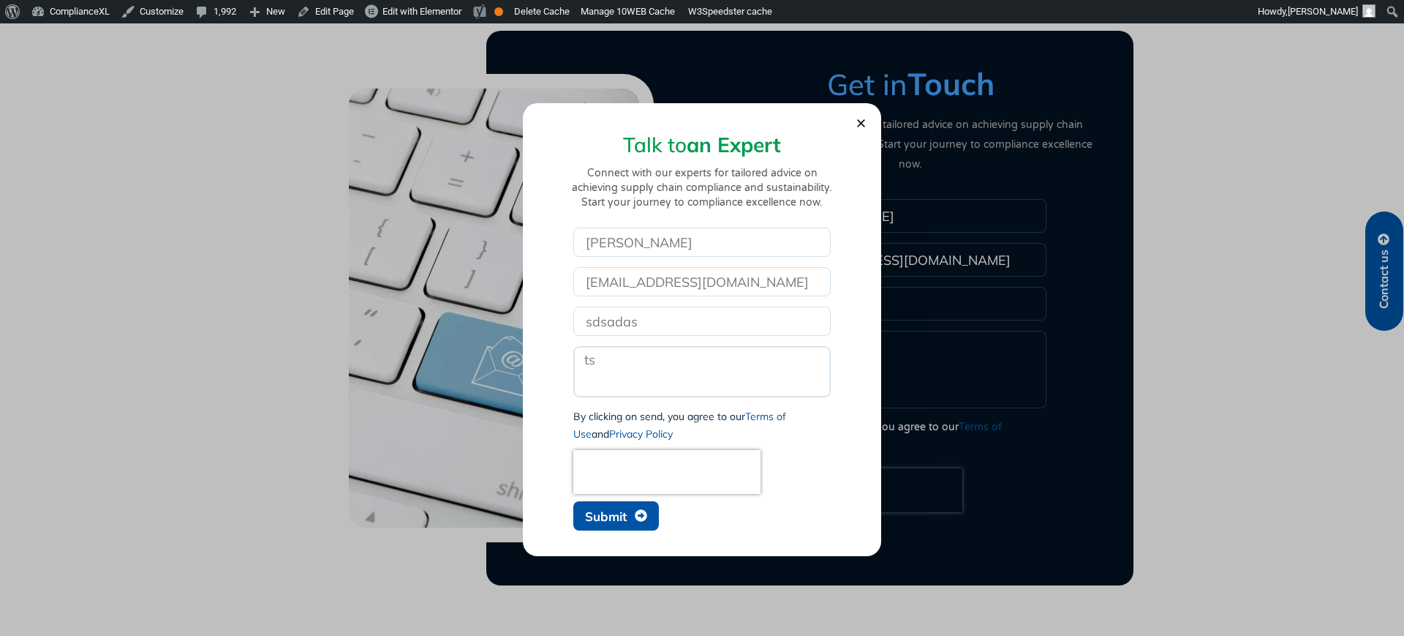
type textarea "ts"
click at [608, 331] on div "Name [PERSON_NAME] Email [EMAIL_ADDRESS][DOMAIN_NAME] Phone sdsadas Message ts …" at bounding box center [702, 382] width 265 height 310
click at [609, 331] on button "Submit" at bounding box center [616, 515] width 86 height 29
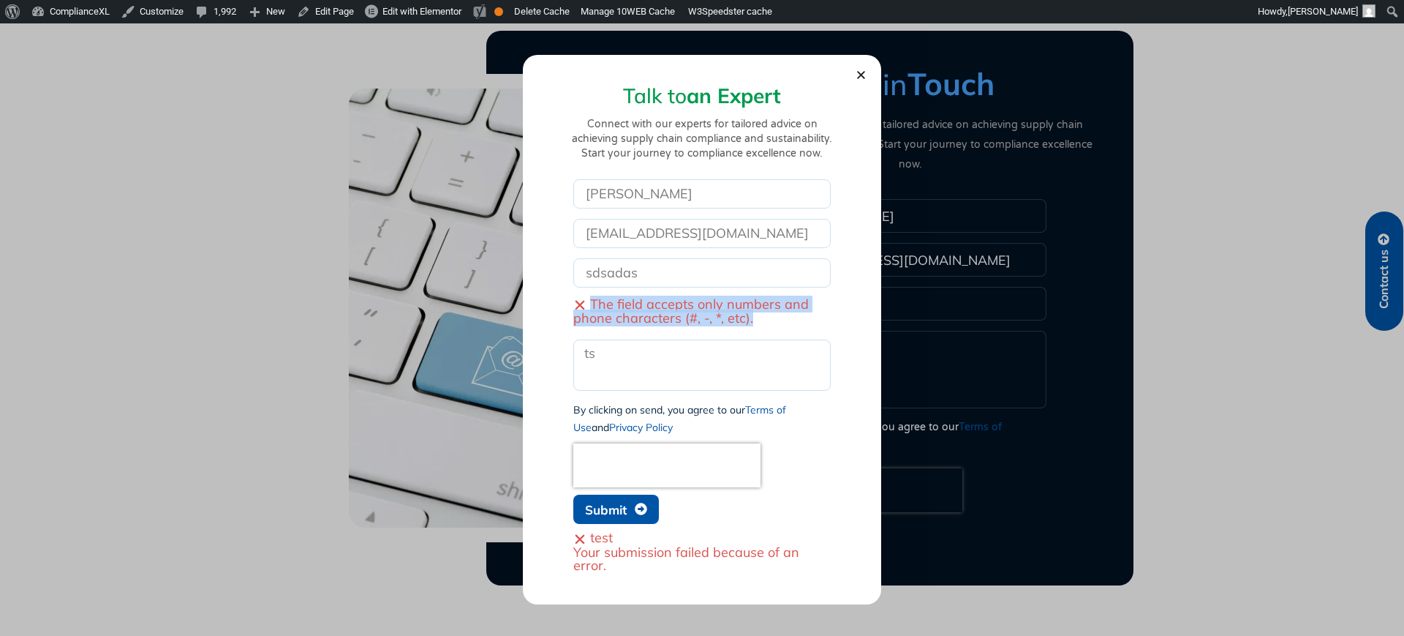
drag, startPoint x: 755, startPoint y: 317, endPoint x: 568, endPoint y: 301, distance: 187.2
click at [568, 301] on div "Name [PERSON_NAME] Email [EMAIL_ADDRESS][DOMAIN_NAME] Phone sdsadas The field a…" at bounding box center [703, 375] width 286 height 393
copy span "The field accepts only numbers and phone characters (#, -, *, etc)."
drag, startPoint x: 856, startPoint y: 68, endPoint x: 843, endPoint y: 69, distance: 12.5
click at [856, 69] on icon "Close" at bounding box center [861, 74] width 11 height 11
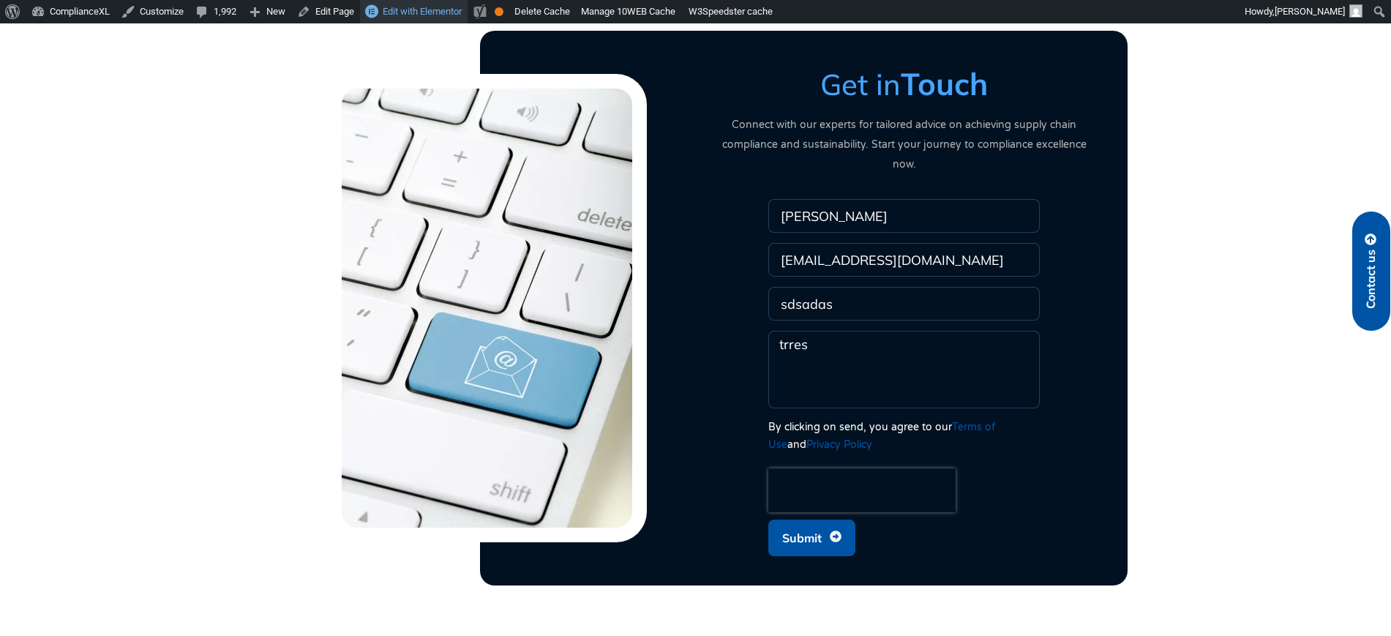
click at [432, 7] on span "Edit with Elementor" at bounding box center [422, 11] width 79 height 11
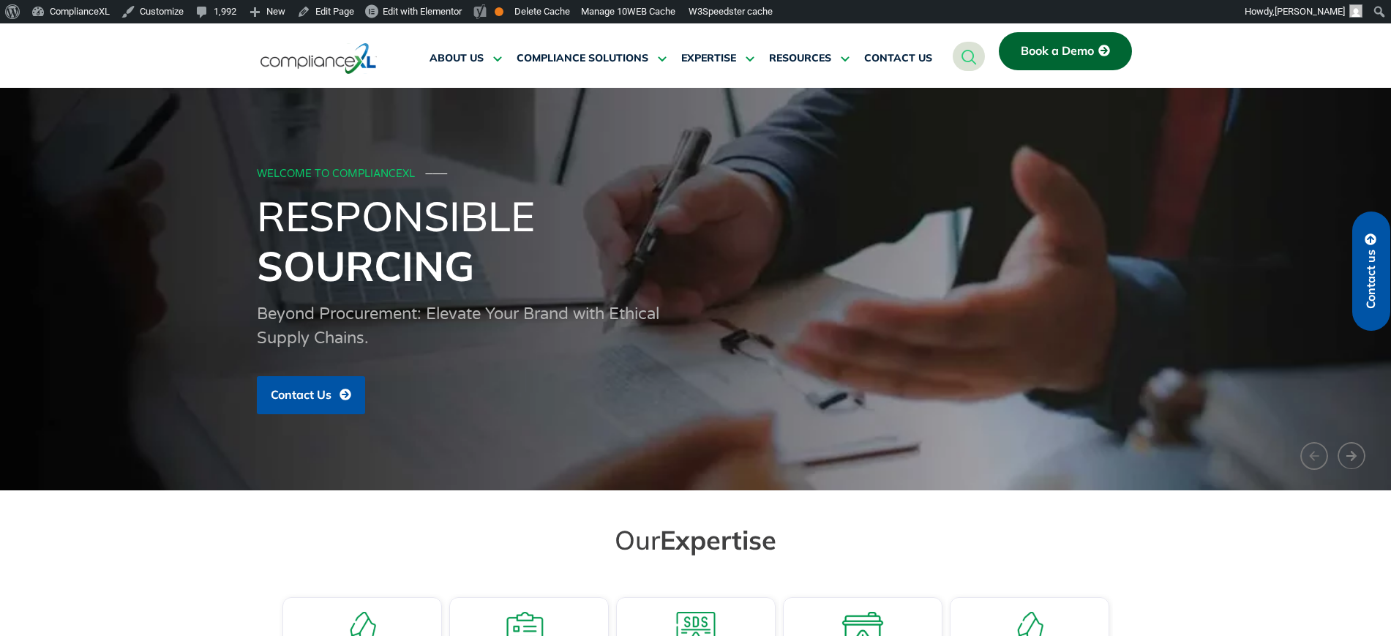
click at [1057, 61] on link "Book a Demo" at bounding box center [1064, 51] width 133 height 38
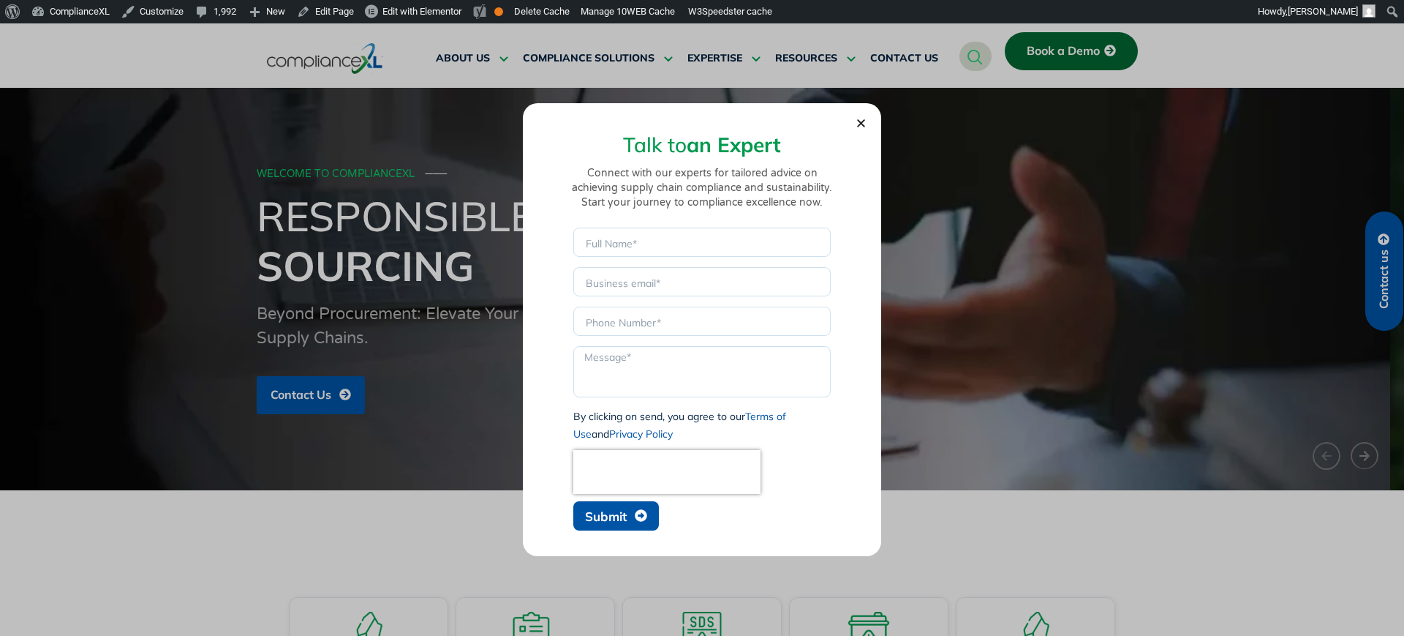
click at [603, 533] on div "Name Email Phone Message By clicking on send, you agree to our Terms of Use and…" at bounding box center [702, 382] width 265 height 310
click at [607, 522] on span "Submit" at bounding box center [606, 516] width 42 height 12
click at [1390, 287] on div "Talk to an Expert Connect with our experts for tailored advice on achieving sup…" at bounding box center [702, 329] width 1404 height 612
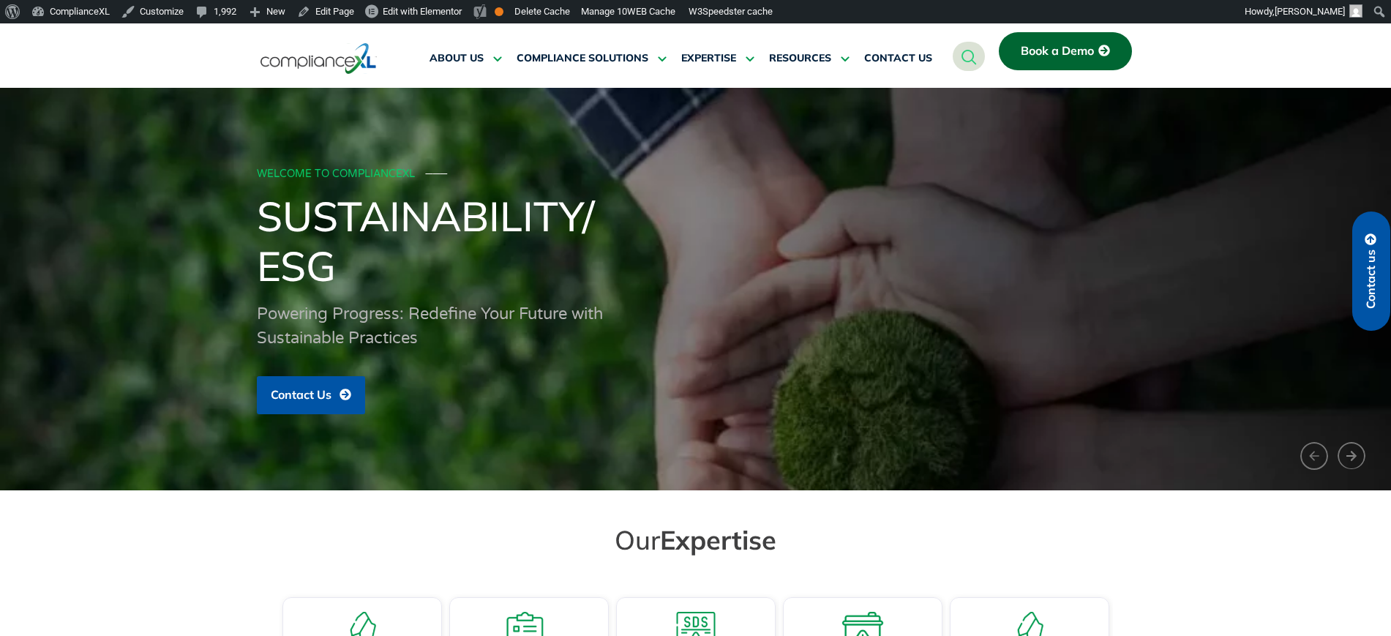
click at [1380, 283] on link "Contact us" at bounding box center [1371, 270] width 38 height 119
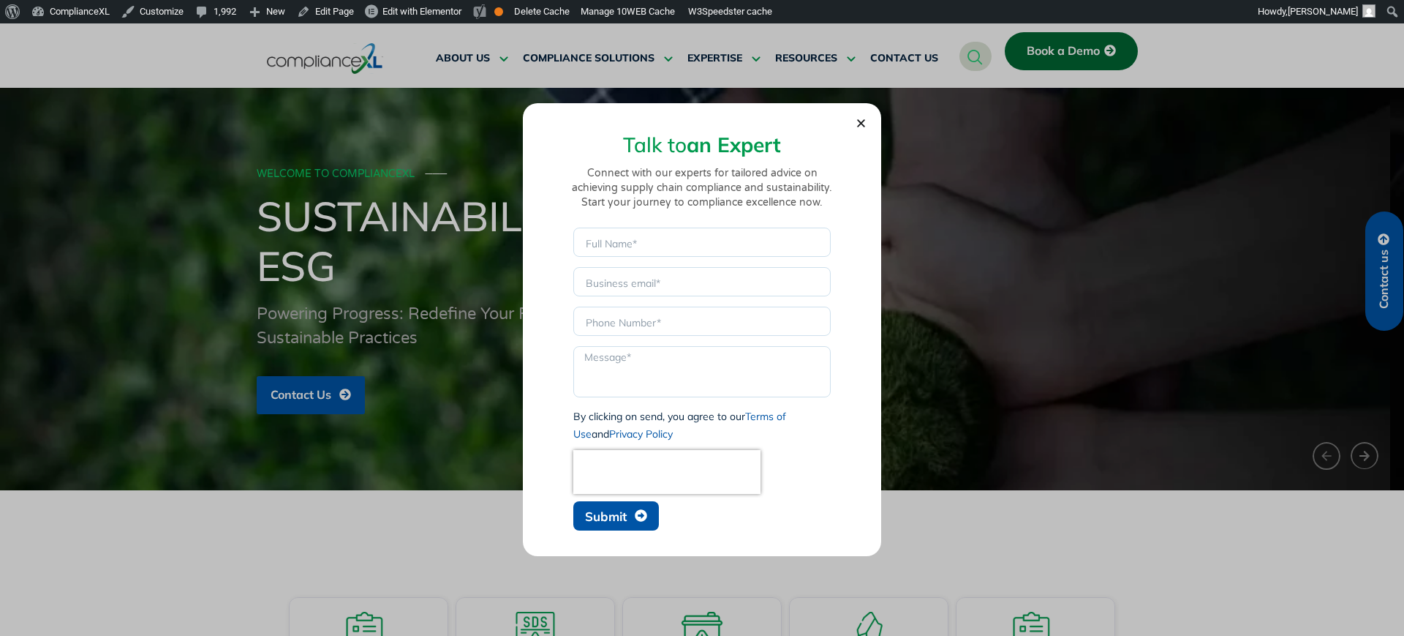
click at [609, 516] on span "Submit" at bounding box center [606, 516] width 42 height 12
click at [862, 118] on icon "Close" at bounding box center [861, 123] width 11 height 11
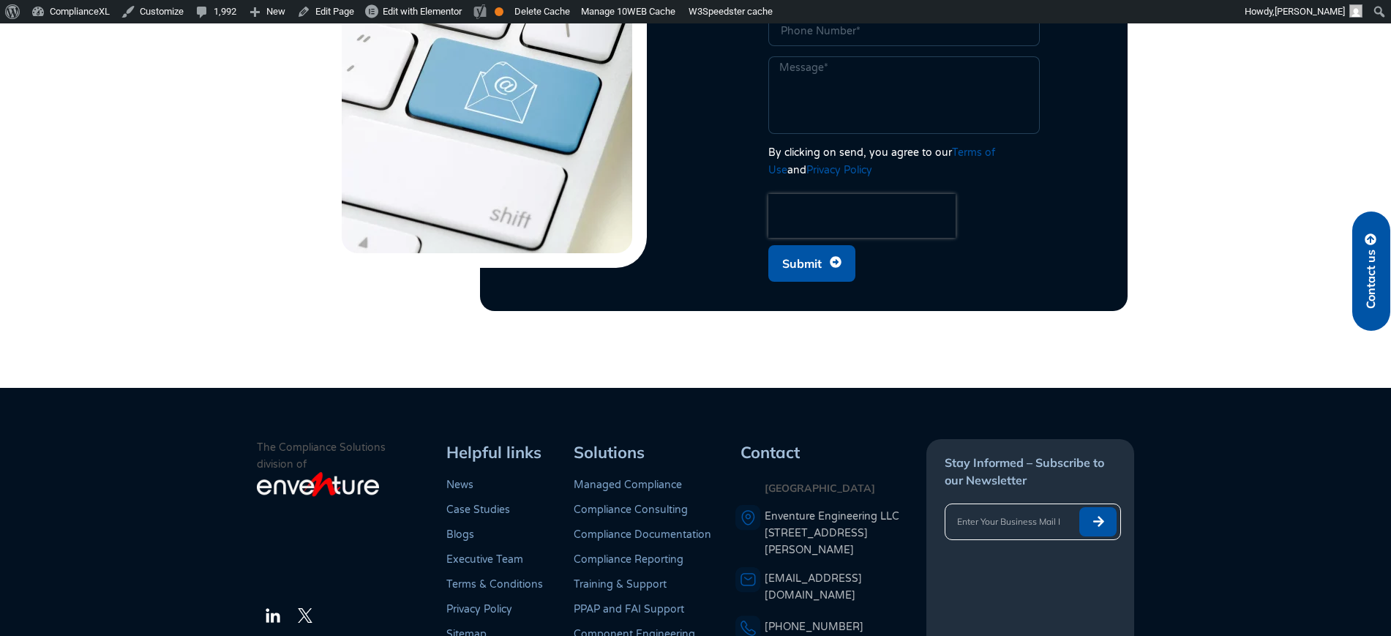
scroll to position [3935, 0]
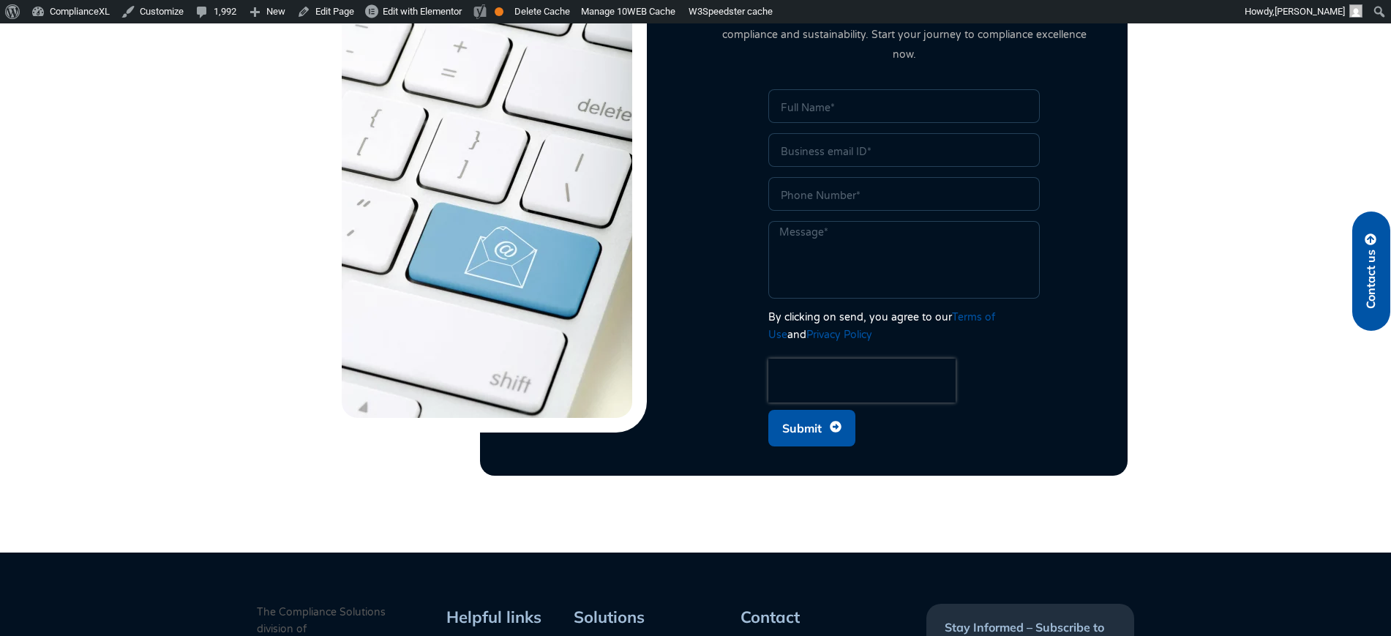
click at [798, 414] on span "Submit" at bounding box center [801, 428] width 39 height 28
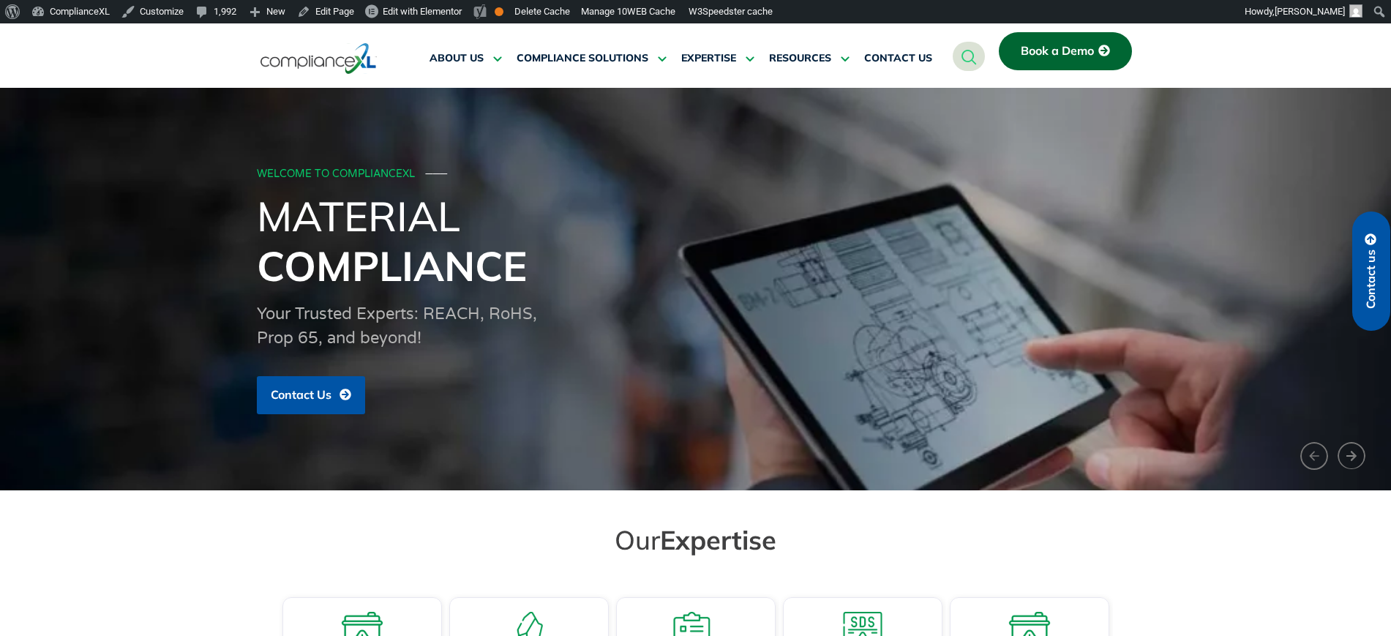
click at [1069, 39] on link "Book a Demo" at bounding box center [1064, 51] width 133 height 38
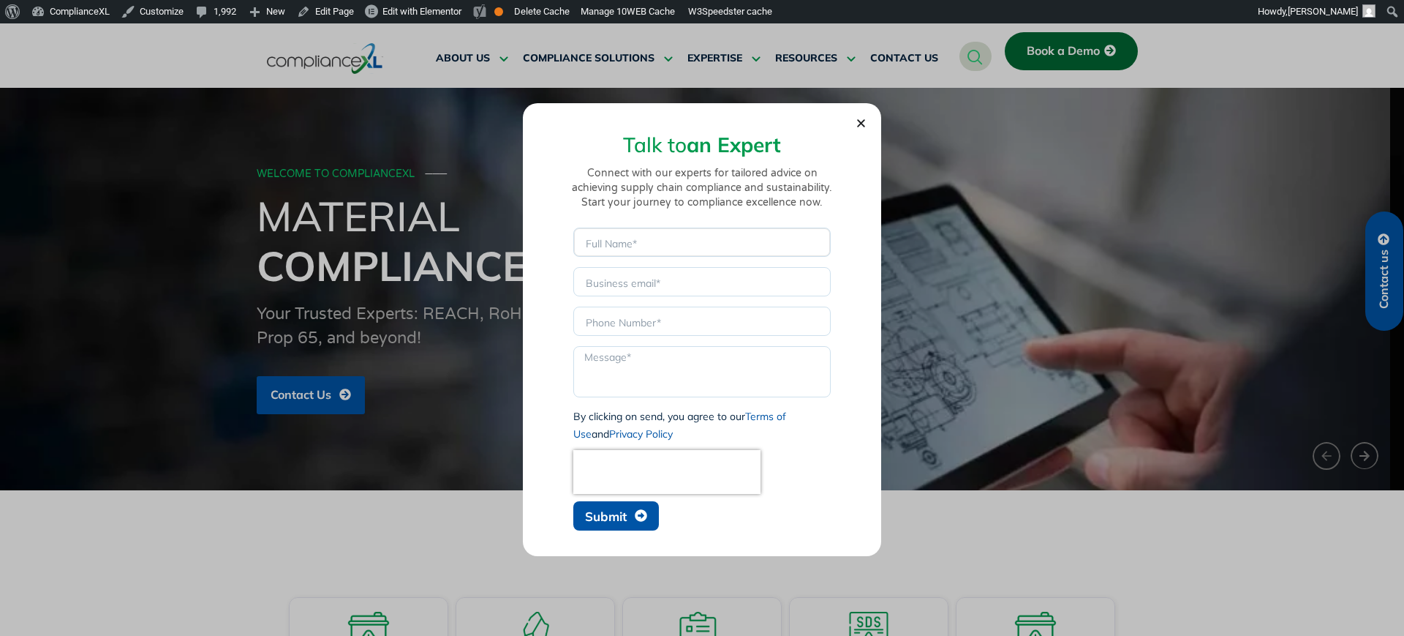
click at [660, 241] on input "Name" at bounding box center [701, 241] width 257 height 29
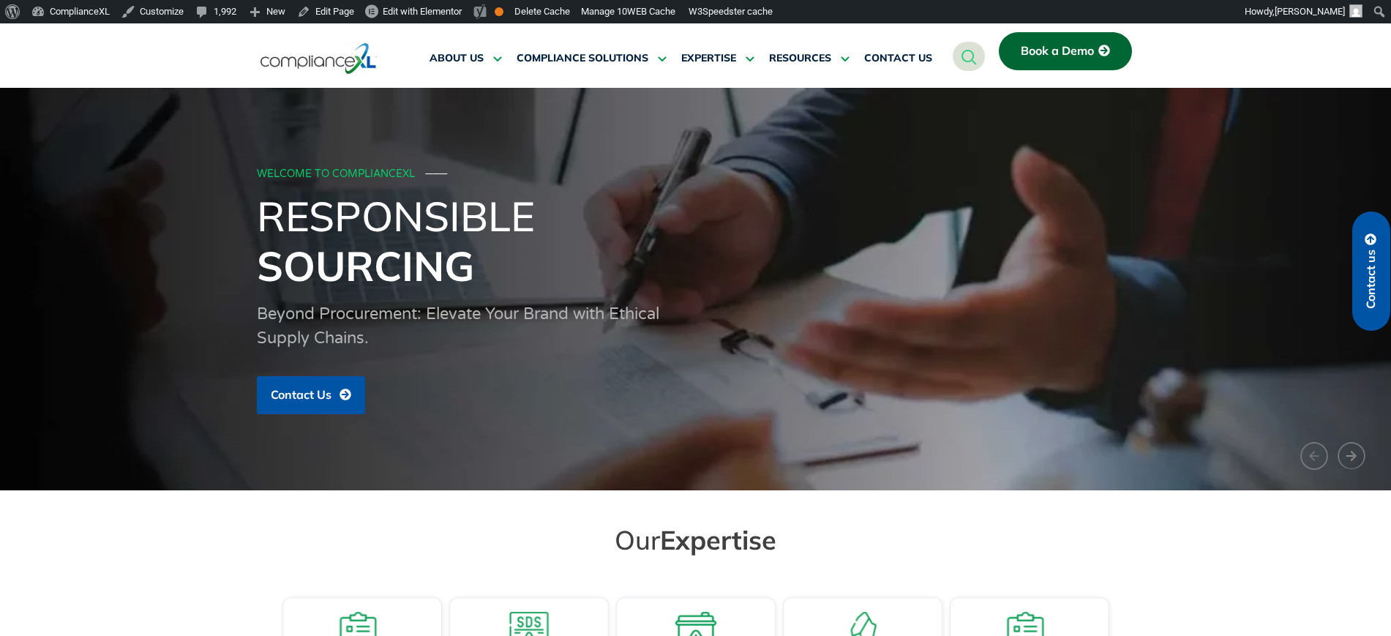
click at [1379, 278] on link "Contact us" at bounding box center [1371, 270] width 38 height 119
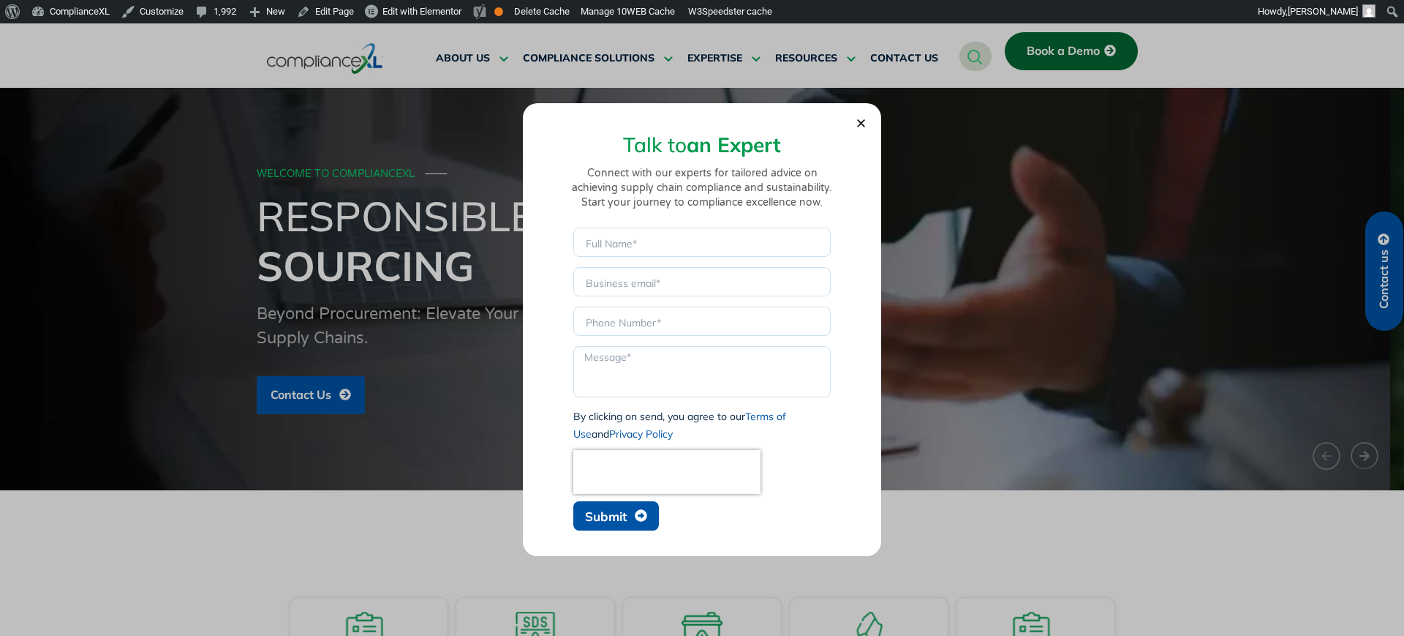
click at [614, 512] on span "Submit" at bounding box center [606, 516] width 42 height 12
type input "adsad"
click at [614, 512] on span "Submit" at bounding box center [606, 516] width 42 height 12
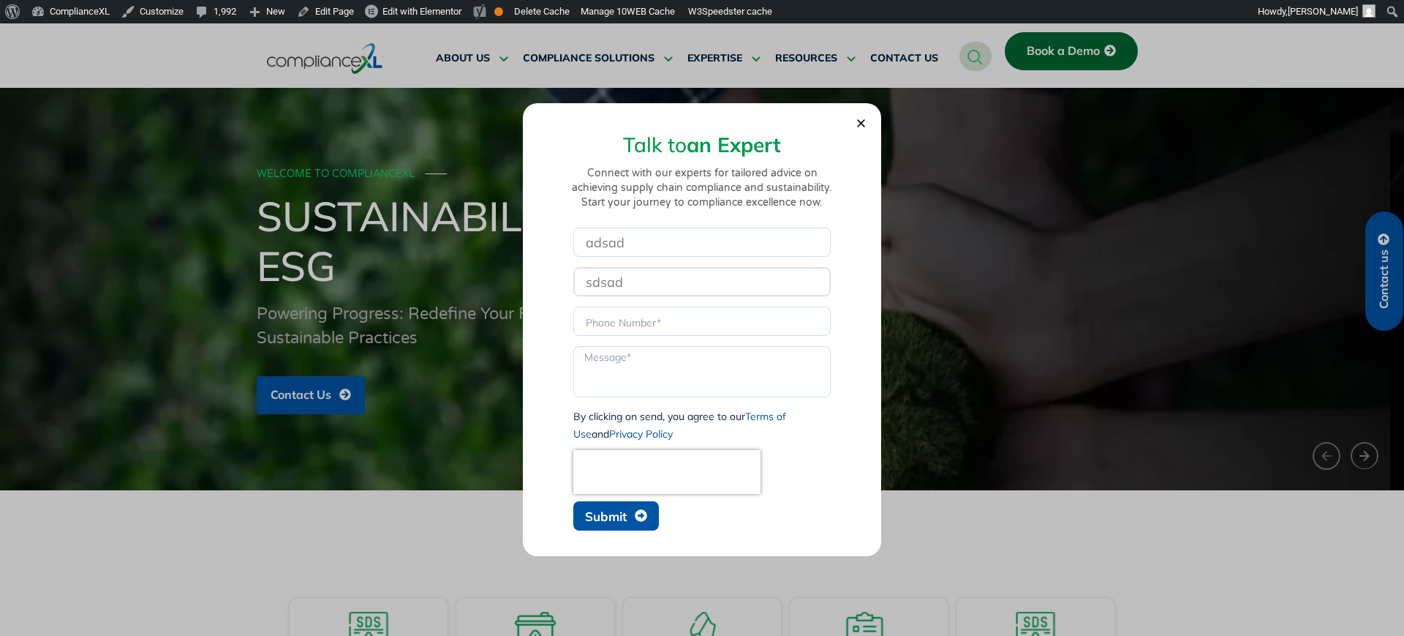
type input "sdsad"
click at [614, 512] on span "Submit" at bounding box center [606, 516] width 42 height 12
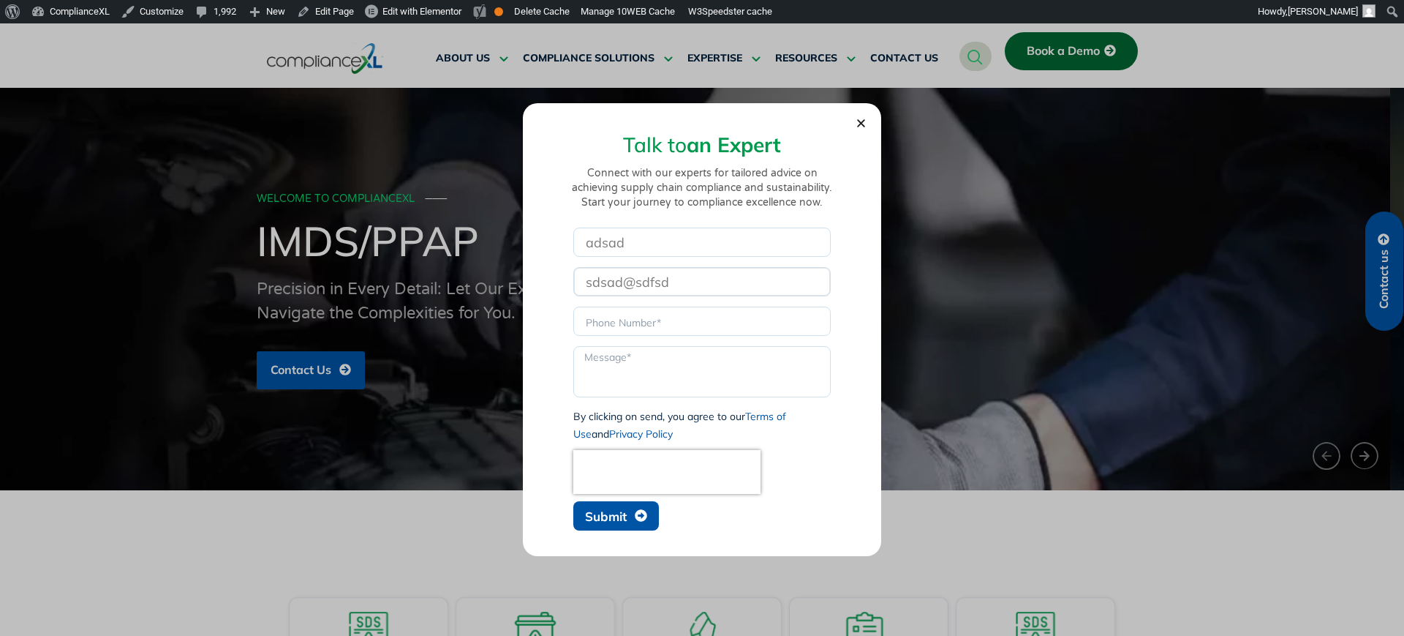
type input "sdsad@sdfsd"
click at [614, 511] on span "Submit" at bounding box center [606, 516] width 42 height 12
click at [712, 271] on input "sdsad@sdfsd" at bounding box center [701, 281] width 257 height 29
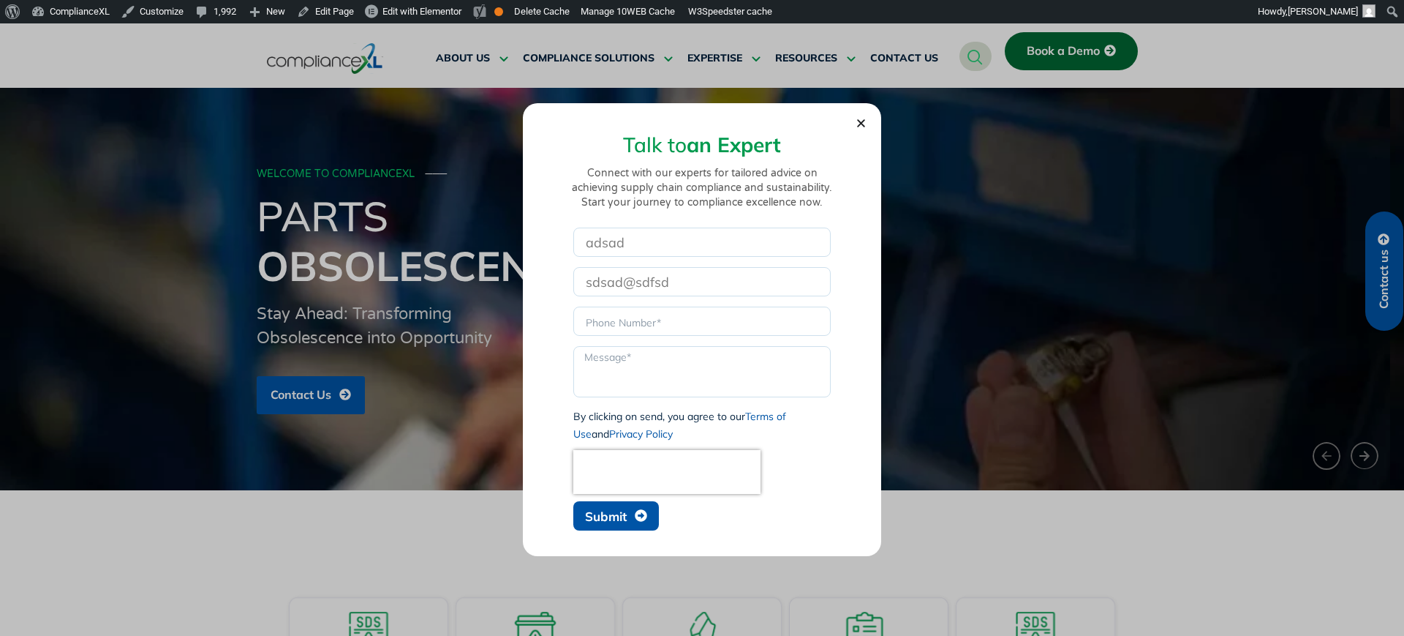
click at [603, 515] on span "Submit" at bounding box center [606, 516] width 42 height 12
click at [684, 320] on input "Phone" at bounding box center [701, 320] width 257 height 29
type input "sdsadas"
click at [628, 501] on button "Submit" at bounding box center [616, 515] width 86 height 29
click at [613, 519] on span "Submit" at bounding box center [606, 516] width 42 height 12
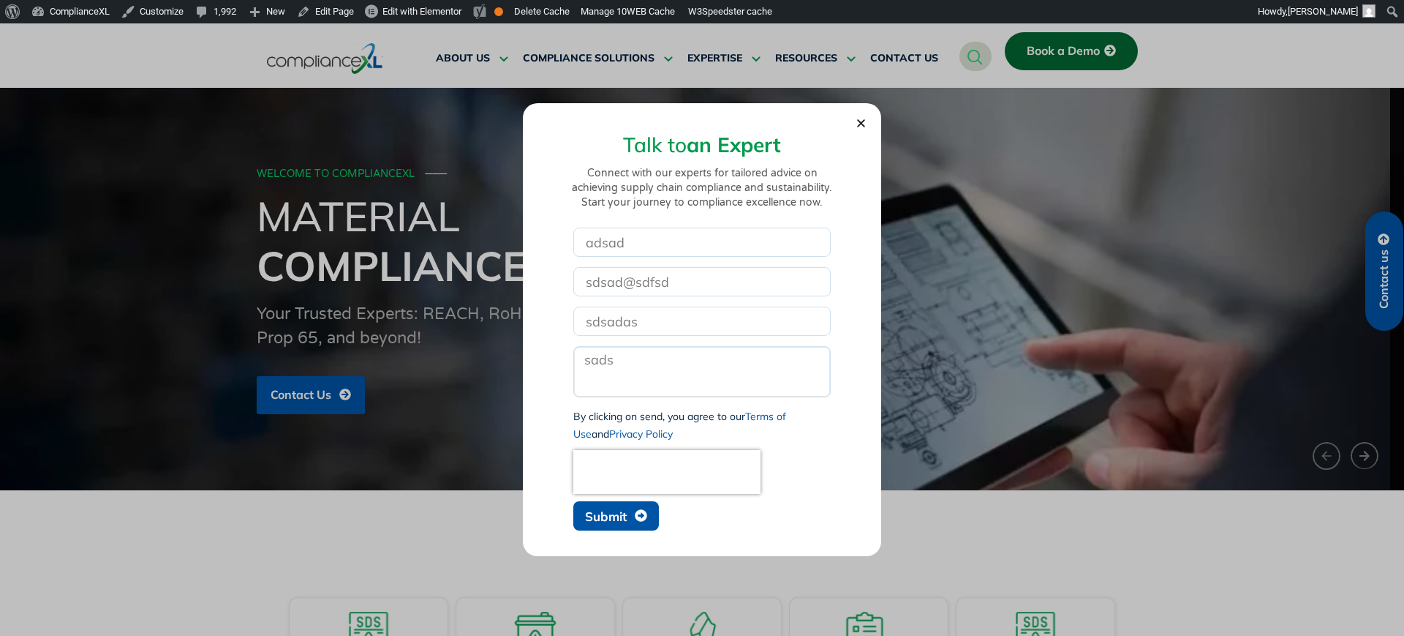
type textarea "sads"
click at [622, 513] on span "Submit" at bounding box center [606, 516] width 42 height 12
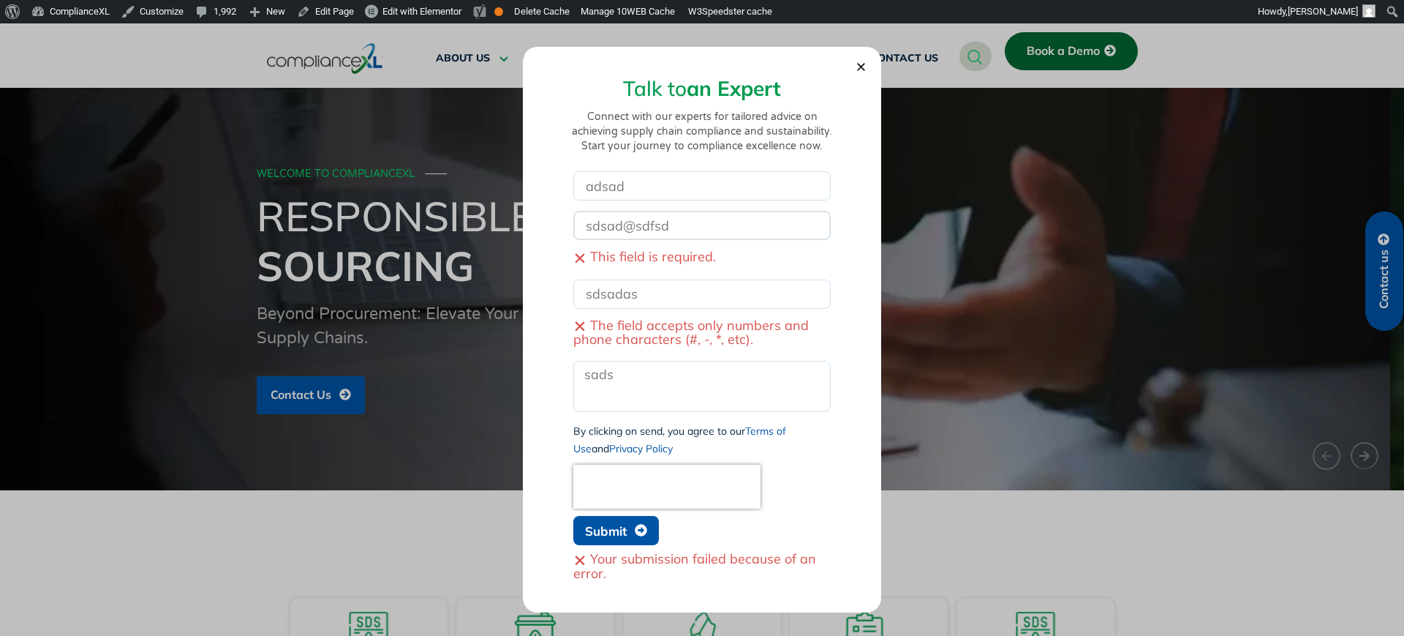
click at [641, 226] on input "sdsad@sdfsd" at bounding box center [701, 225] width 257 height 29
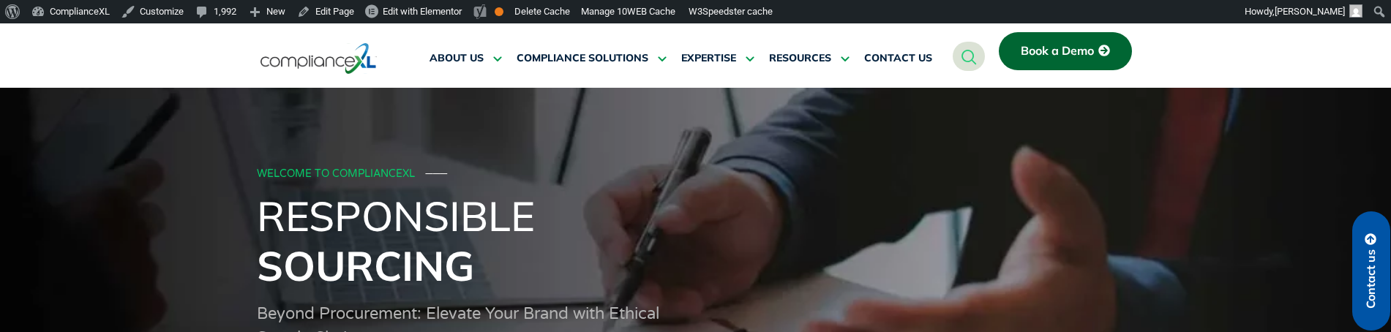
click at [1063, 53] on span "Book a Demo" at bounding box center [1056, 51] width 73 height 13
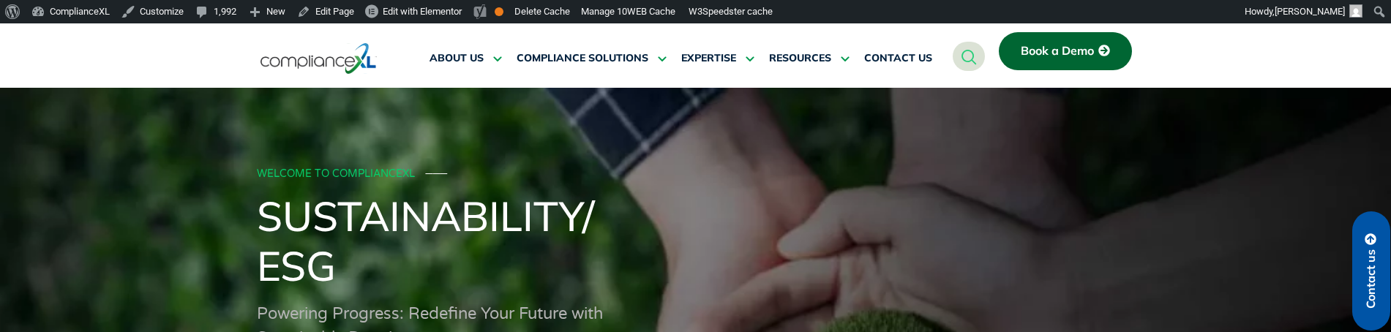
click at [1072, 53] on span "Book a Demo" at bounding box center [1056, 51] width 73 height 13
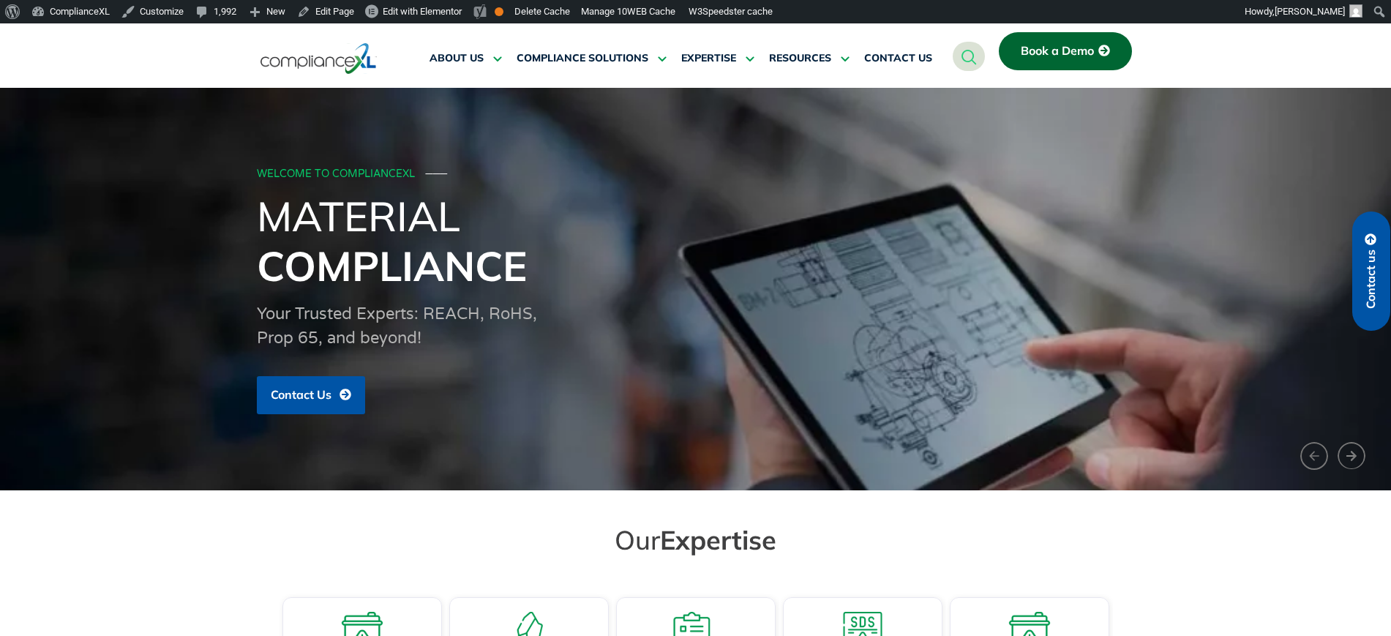
click at [1371, 247] on span "Contact us" at bounding box center [1370, 270] width 13 height 75
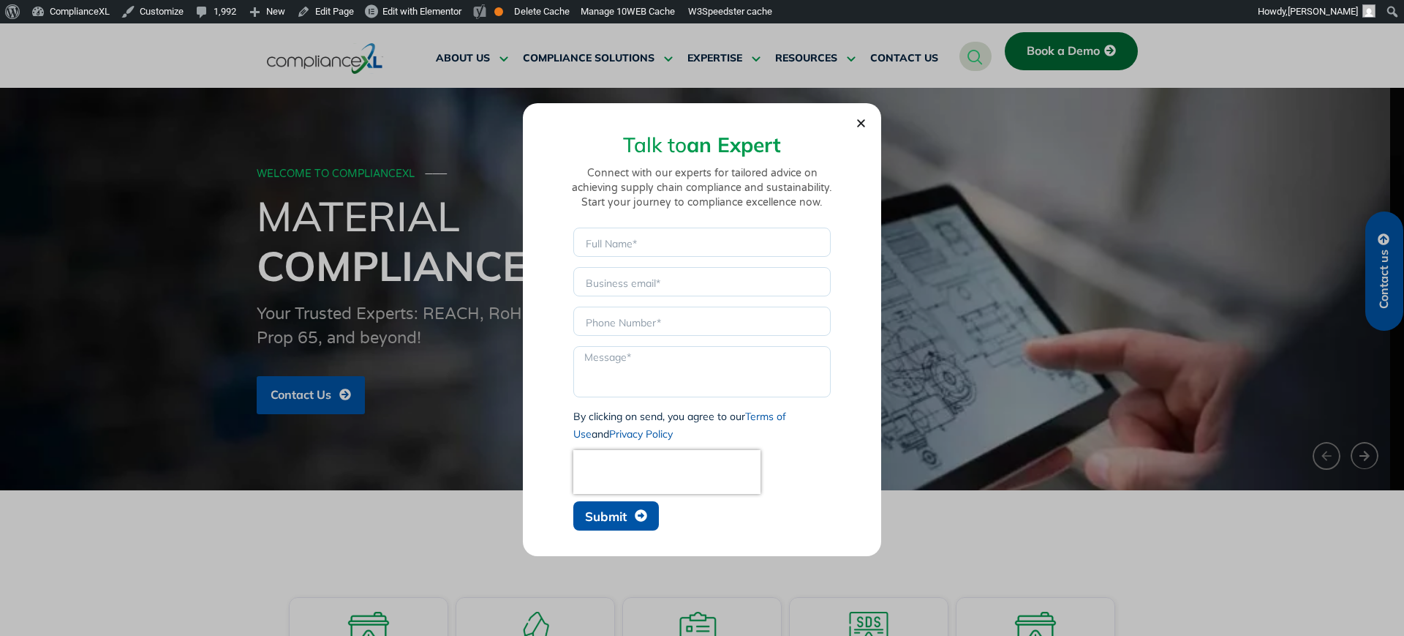
click at [601, 331] on button "Submit" at bounding box center [616, 515] width 86 height 29
type input "1"
click at [592, 331] on span "Submit" at bounding box center [606, 516] width 42 height 12
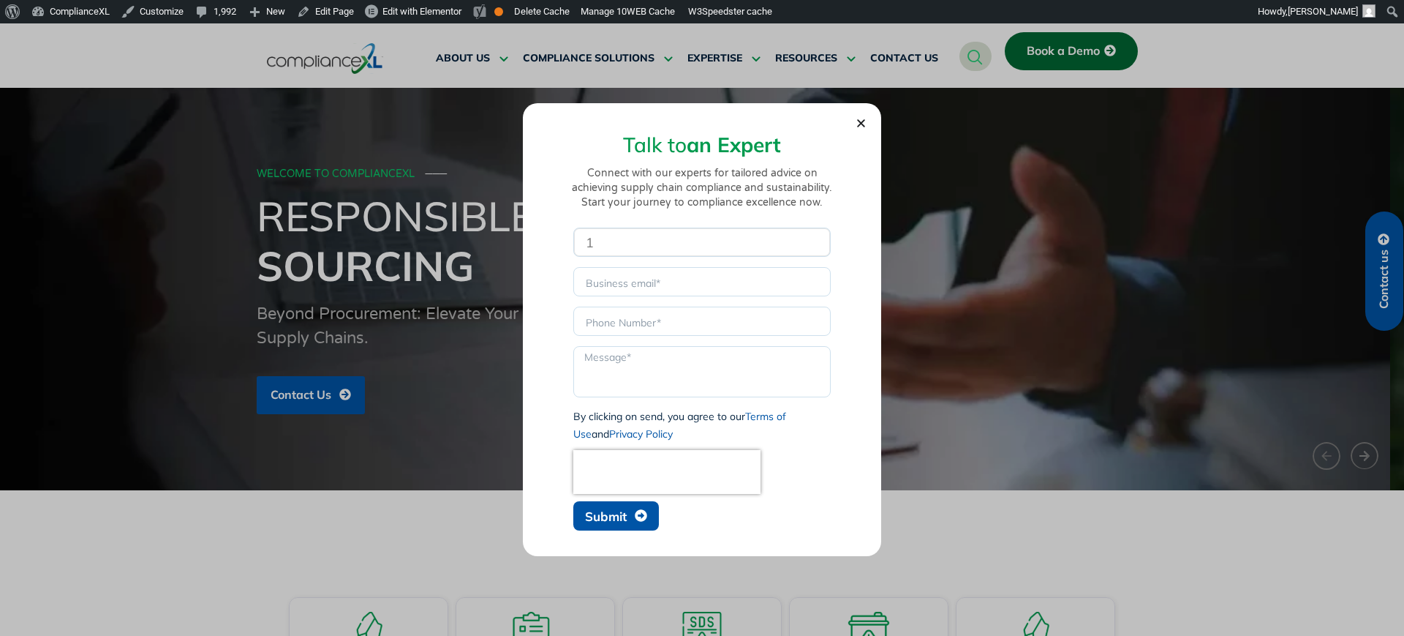
click at [624, 237] on input "1" at bounding box center [701, 241] width 257 height 29
click at [622, 288] on input "Email" at bounding box center [701, 281] width 257 height 29
type input "1"
click at [612, 331] on input "Phone" at bounding box center [701, 320] width 257 height 29
type input "1"
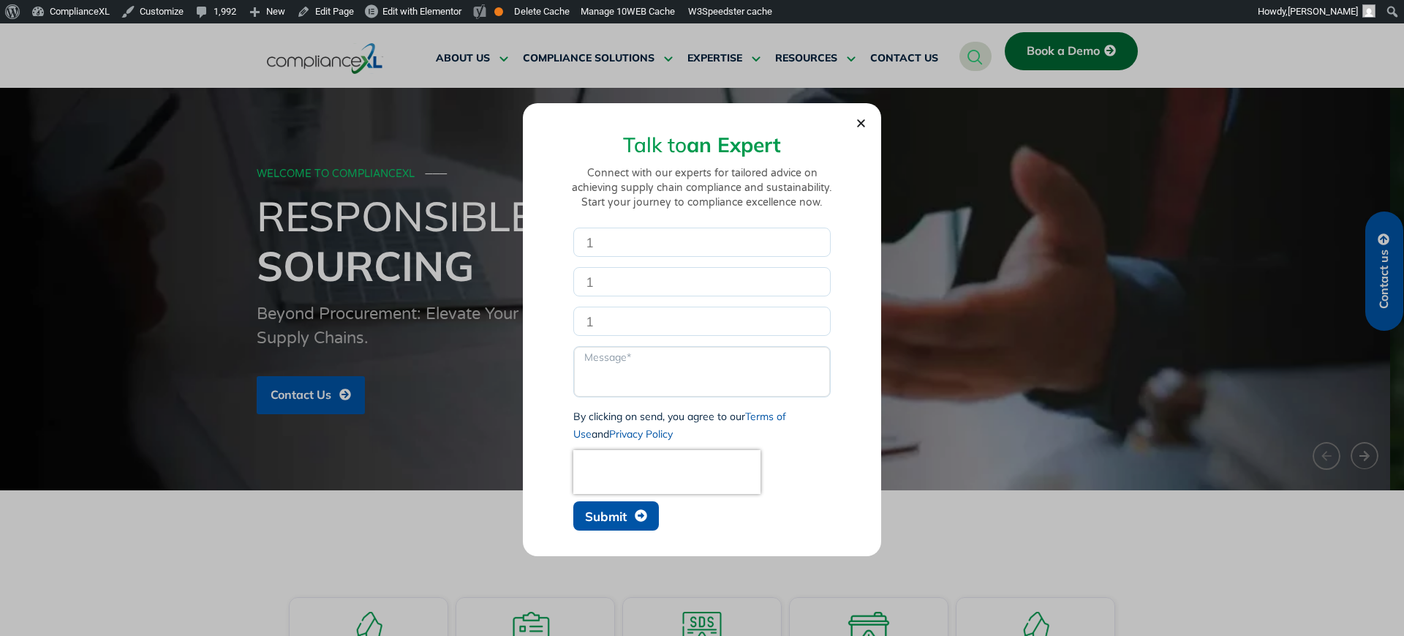
click at [617, 331] on textarea "Message" at bounding box center [701, 371] width 257 height 51
type textarea "1"
click at [619, 331] on span "Submit" at bounding box center [606, 516] width 42 height 12
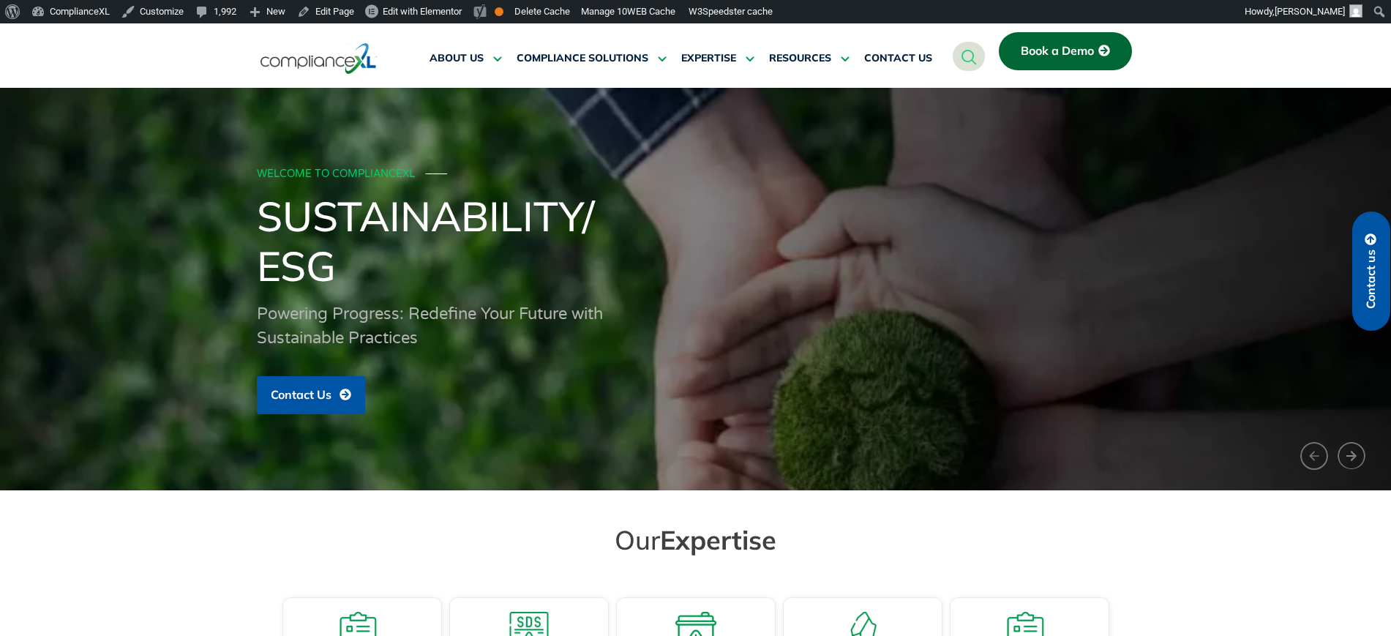
click at [1387, 268] on link "Contact us" at bounding box center [1371, 270] width 38 height 119
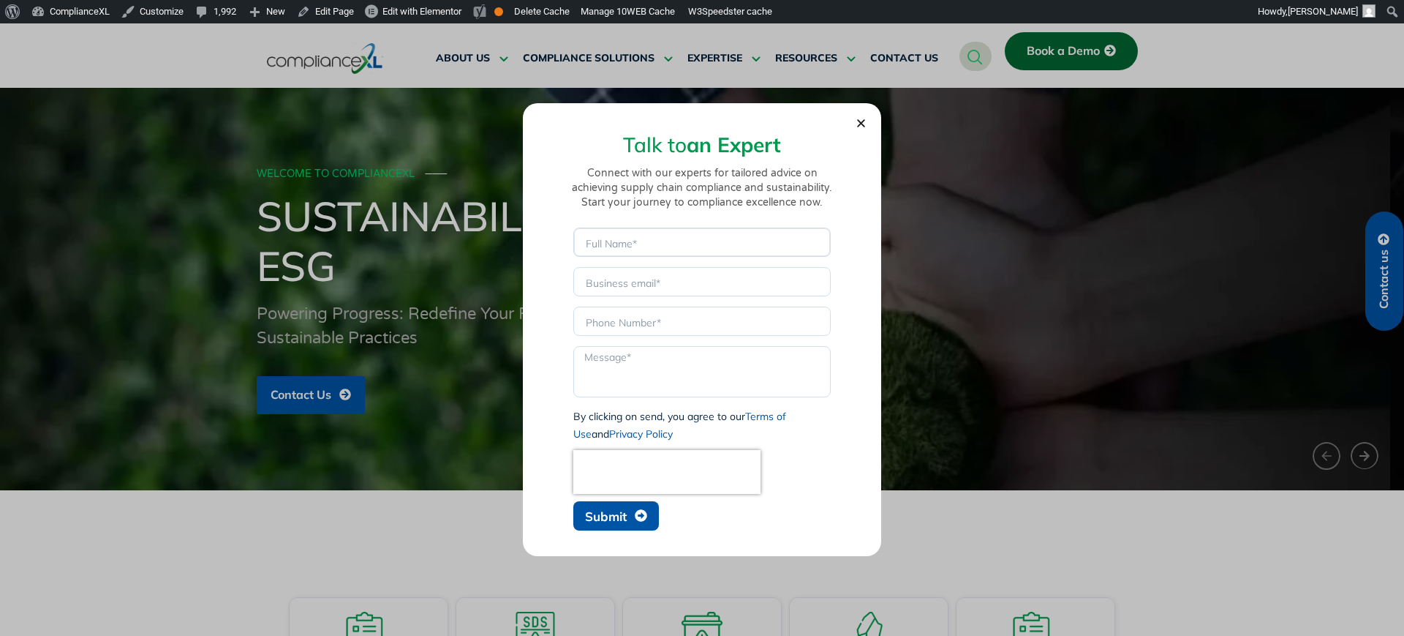
click at [587, 241] on input "Name" at bounding box center [701, 241] width 257 height 29
type input "1"
type input "2"
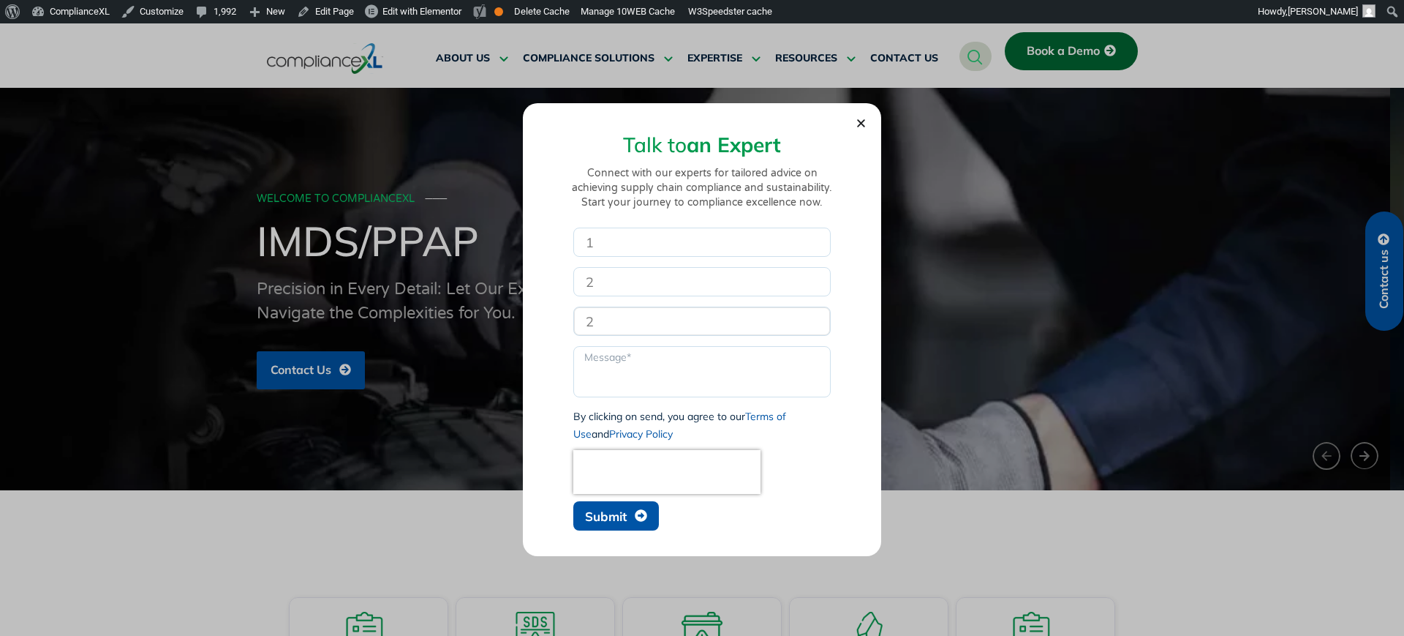
type input "2"
type textarea "#"
click at [623, 283] on input "2" at bounding box center [701, 281] width 257 height 29
type input "2@ddf"
click at [598, 331] on span "Submit" at bounding box center [606, 516] width 42 height 12
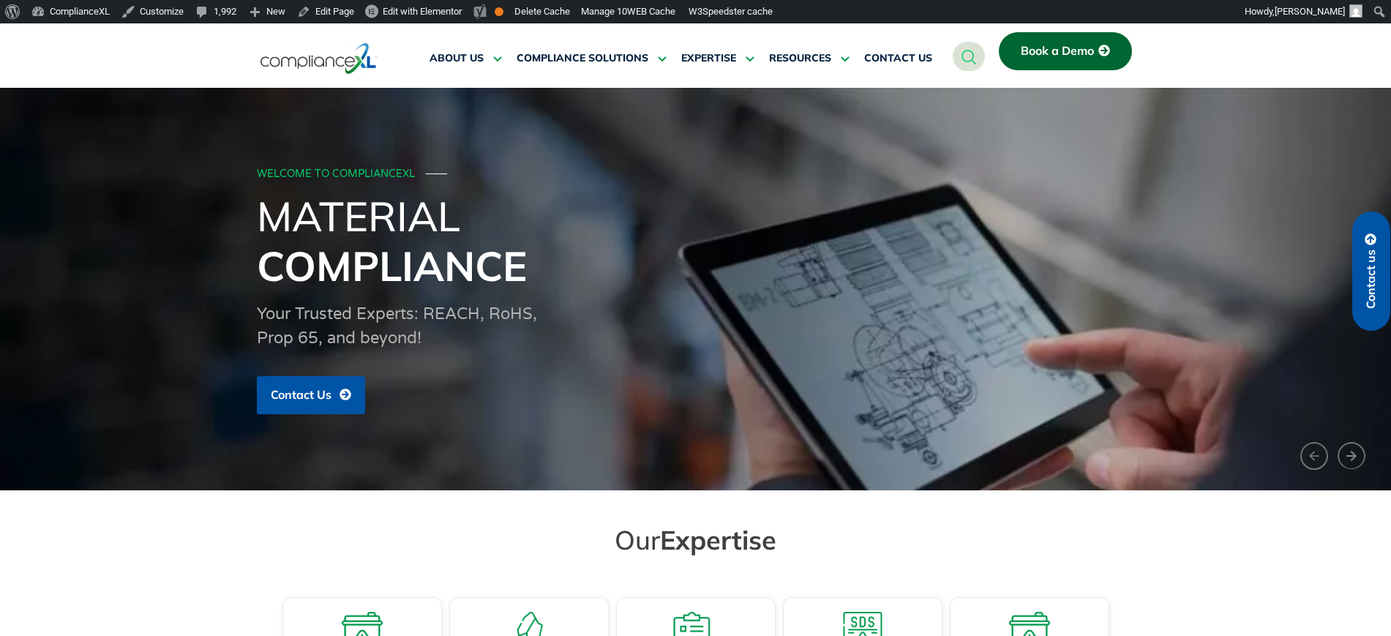
click at [1366, 307] on span "Contact us" at bounding box center [1370, 278] width 13 height 59
click at [1364, 261] on span "Contact us" at bounding box center [1370, 278] width 13 height 59
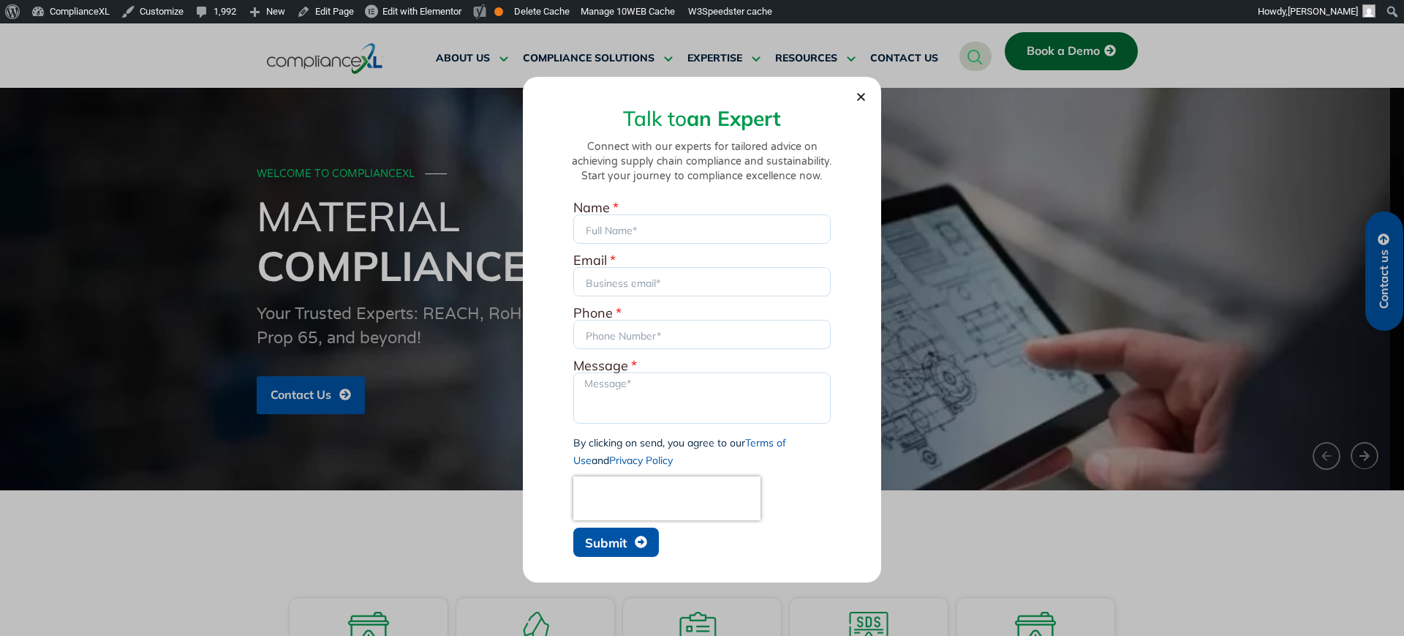
click at [633, 557] on div "Name Email Phone Message By clicking on send, you agree to our Terms of Use and…" at bounding box center [702, 382] width 265 height 363
click at [626, 548] on span "Submit" at bounding box center [606, 542] width 42 height 12
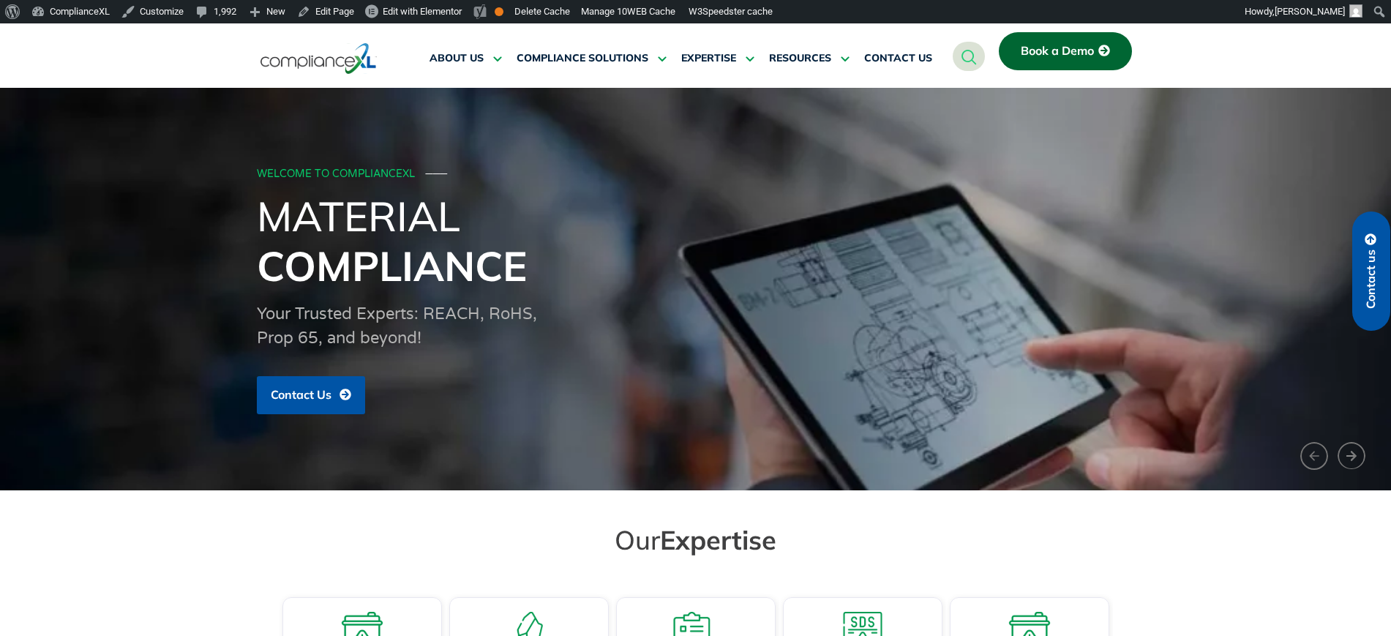
click at [1024, 42] on link "Book a Demo" at bounding box center [1064, 51] width 133 height 38
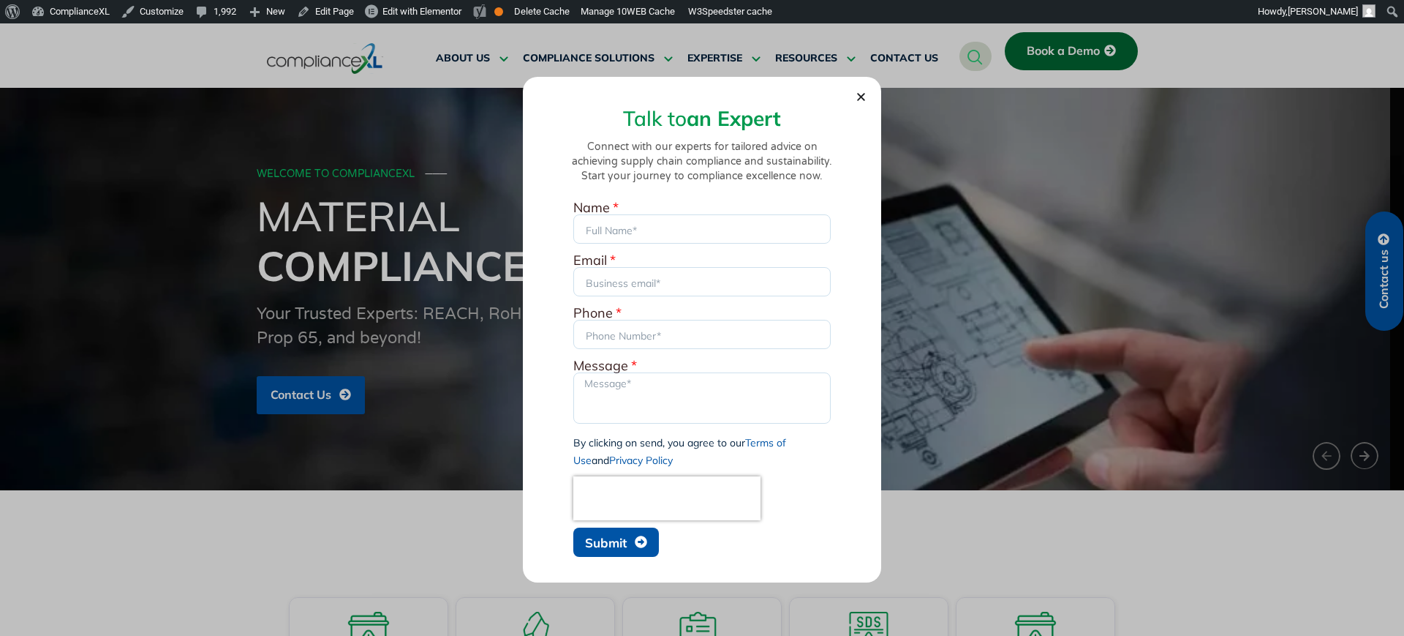
click at [589, 536] on span "Submit" at bounding box center [606, 542] width 42 height 12
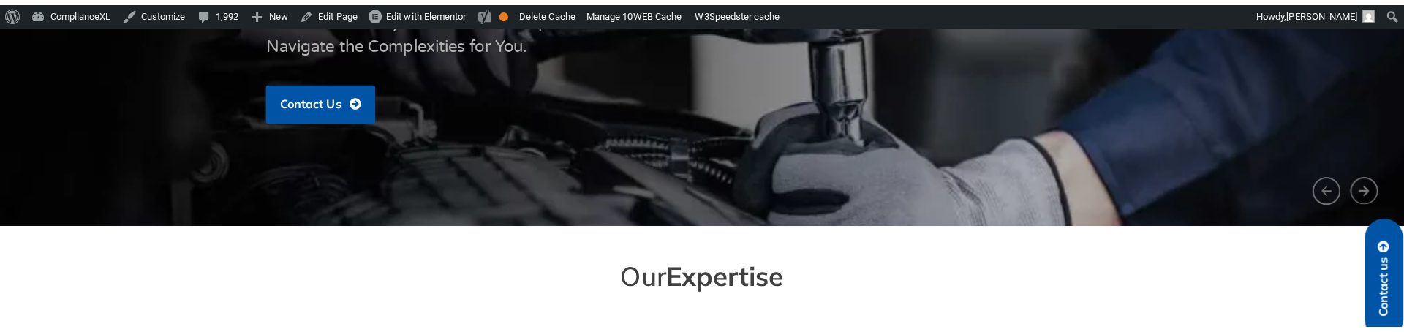
scroll to position [274, 0]
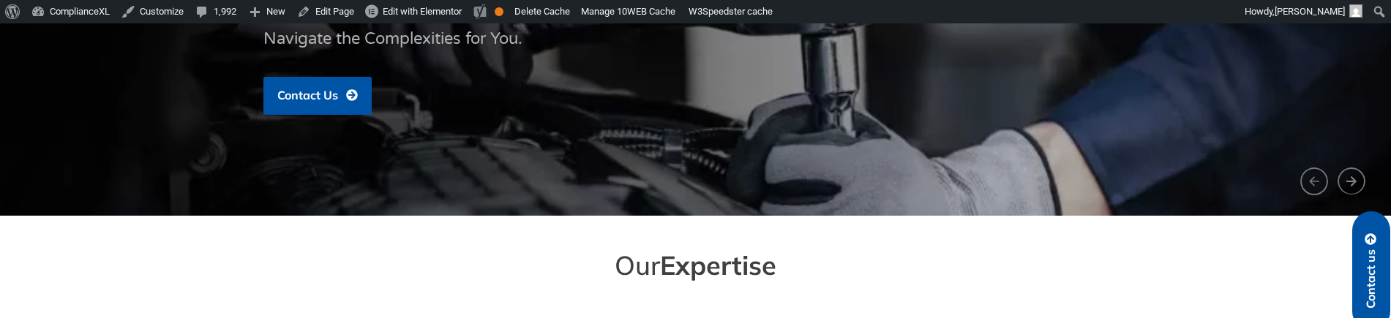
drag, startPoint x: 1380, startPoint y: 257, endPoint x: 1315, endPoint y: 262, distance: 65.3
click at [1380, 257] on link "Contact us" at bounding box center [1371, 270] width 38 height 119
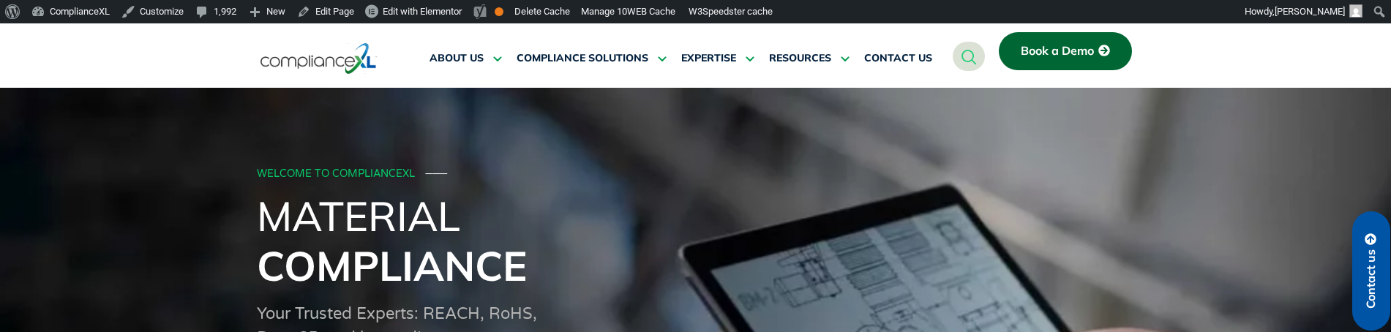
scroll to position [23, 0]
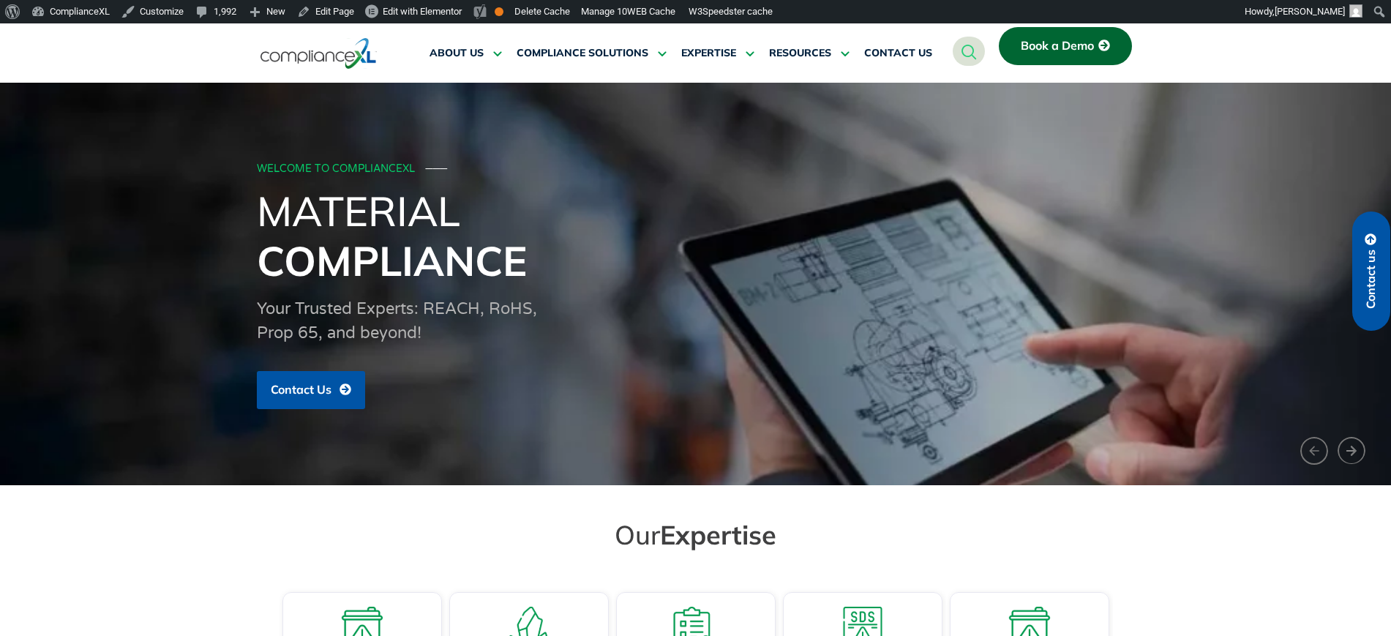
click at [1382, 289] on link "Contact us" at bounding box center [1371, 270] width 38 height 119
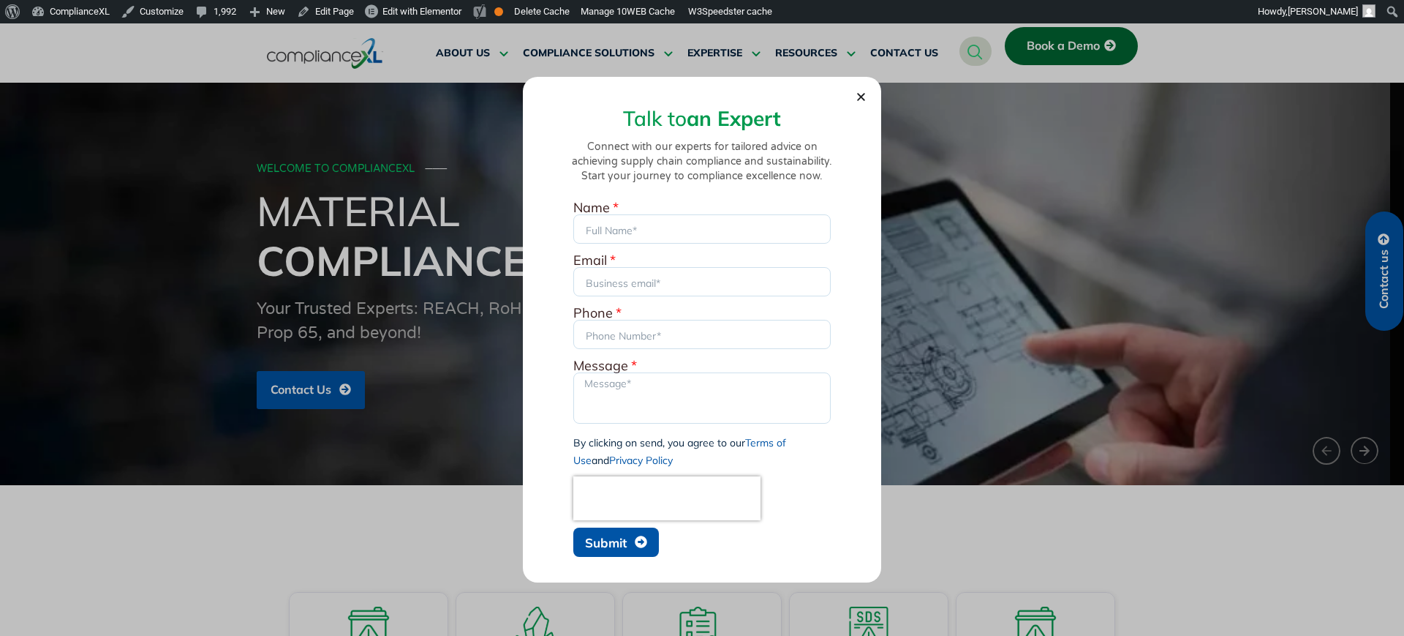
click at [628, 331] on span "Submit" at bounding box center [616, 542] width 62 height 14
click at [604, 331] on span "Submit" at bounding box center [606, 542] width 42 height 12
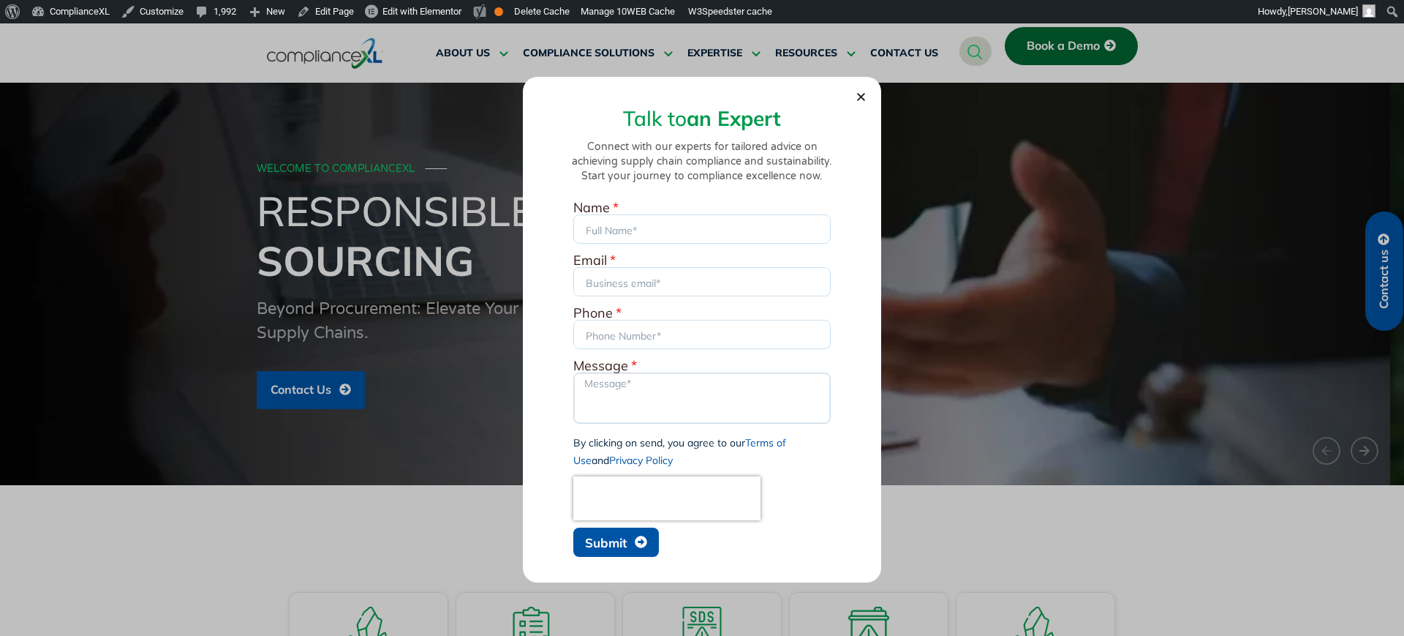
click at [775, 331] on textarea "Message" at bounding box center [701, 397] width 257 height 51
click at [596, 331] on span "Submit" at bounding box center [606, 542] width 42 height 12
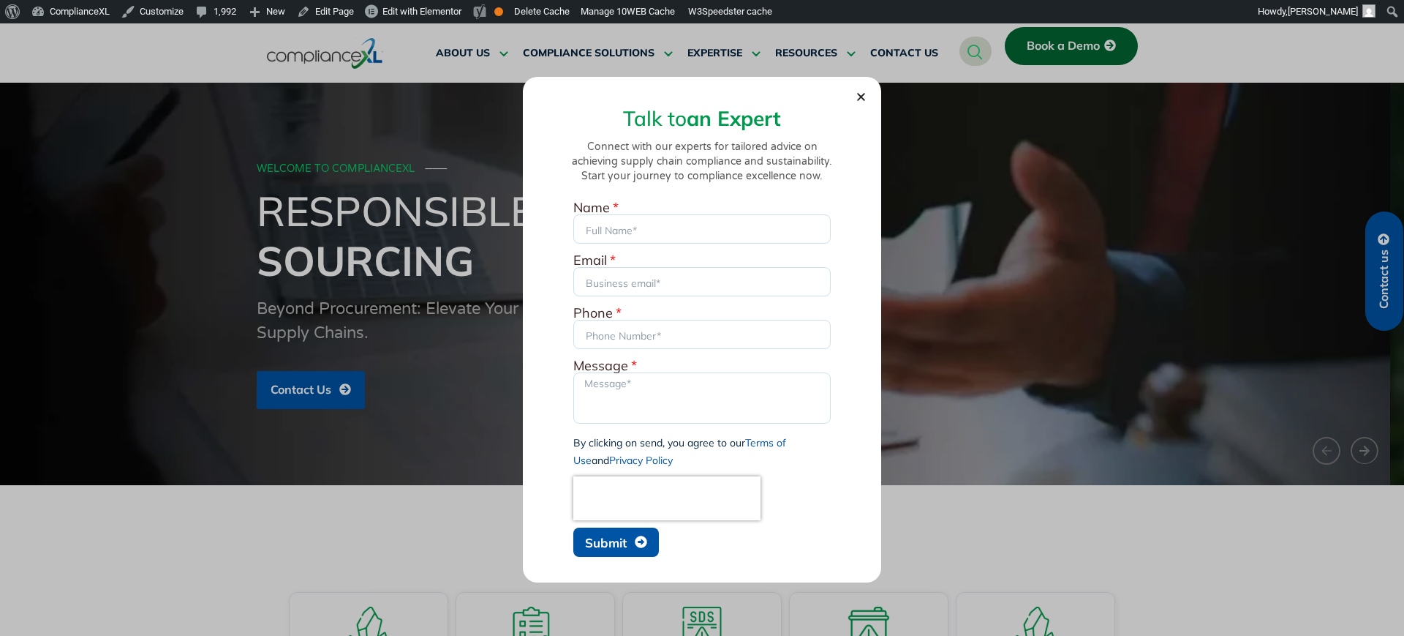
click at [596, 331] on span "Submit" at bounding box center [606, 542] width 42 height 12
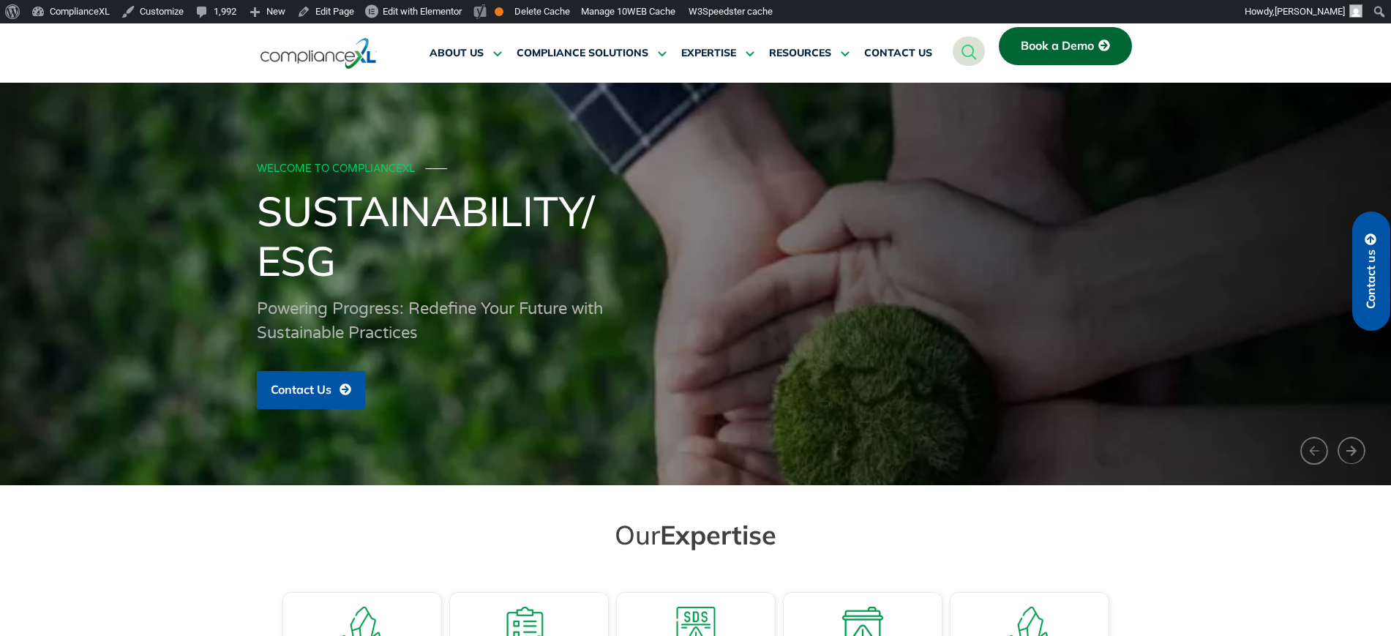
click at [1042, 57] on link "Book a Demo" at bounding box center [1064, 46] width 133 height 38
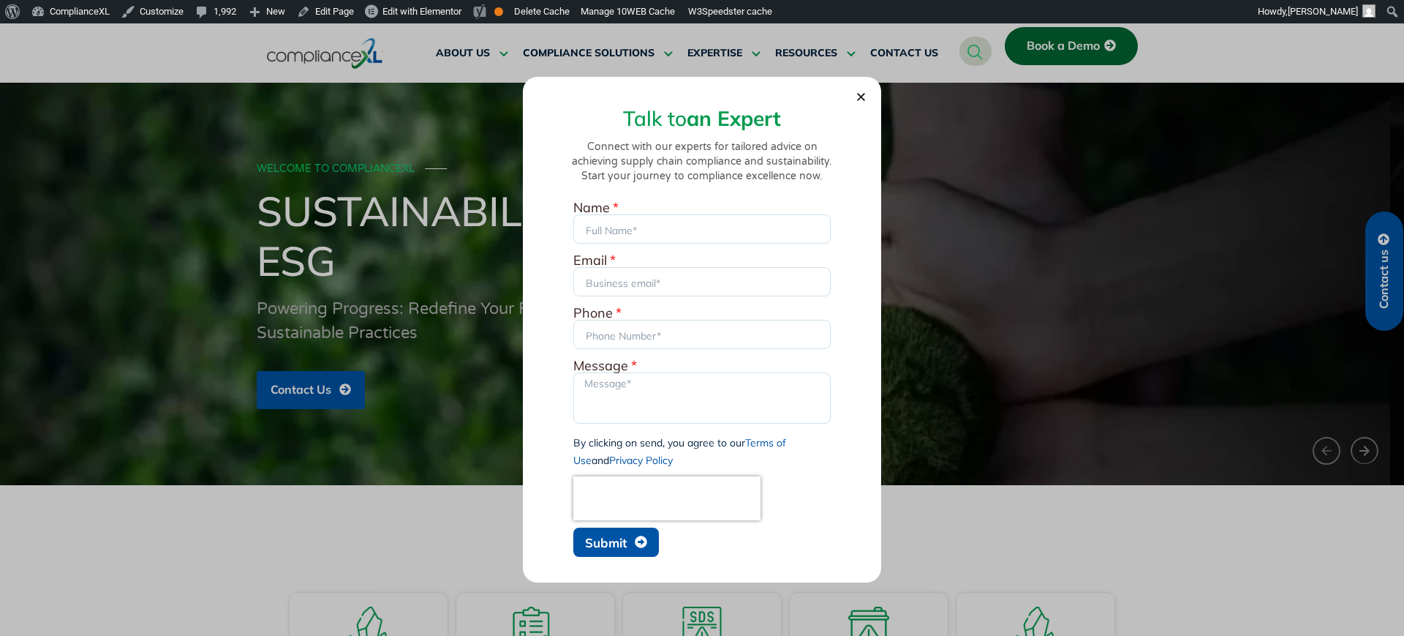
click at [628, 331] on span "Submit" at bounding box center [616, 542] width 62 height 14
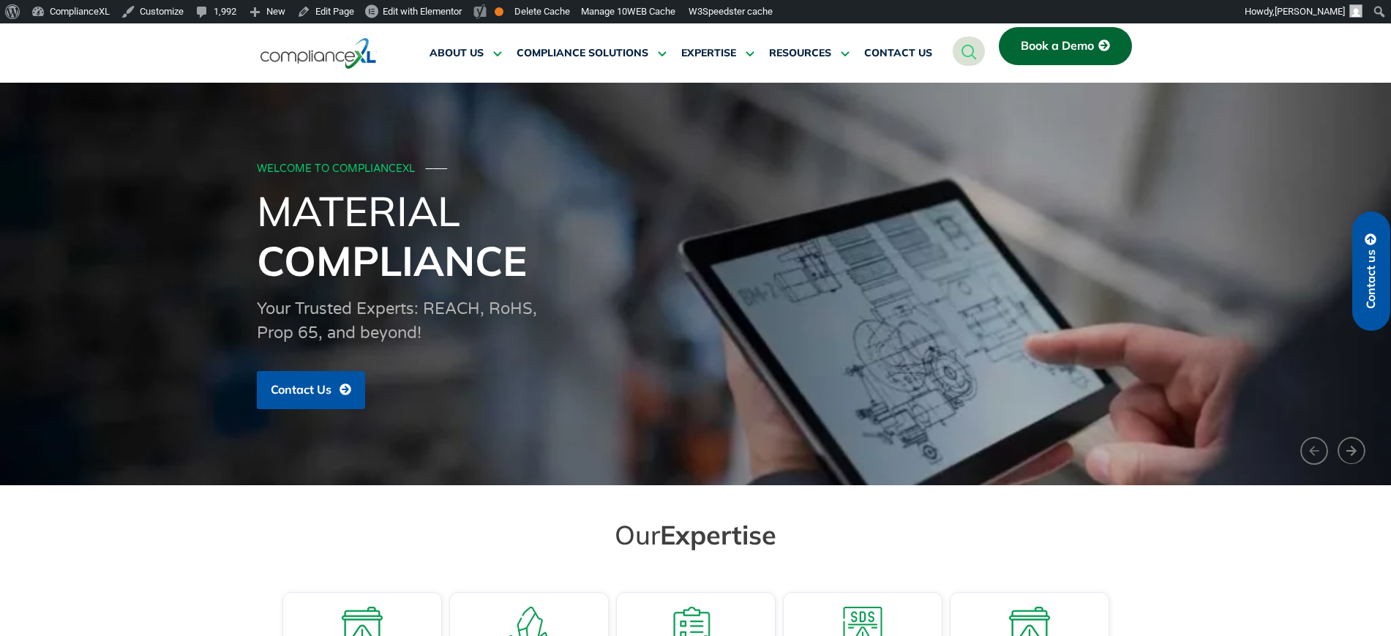
click at [1361, 270] on link "Contact us" at bounding box center [1371, 270] width 38 height 119
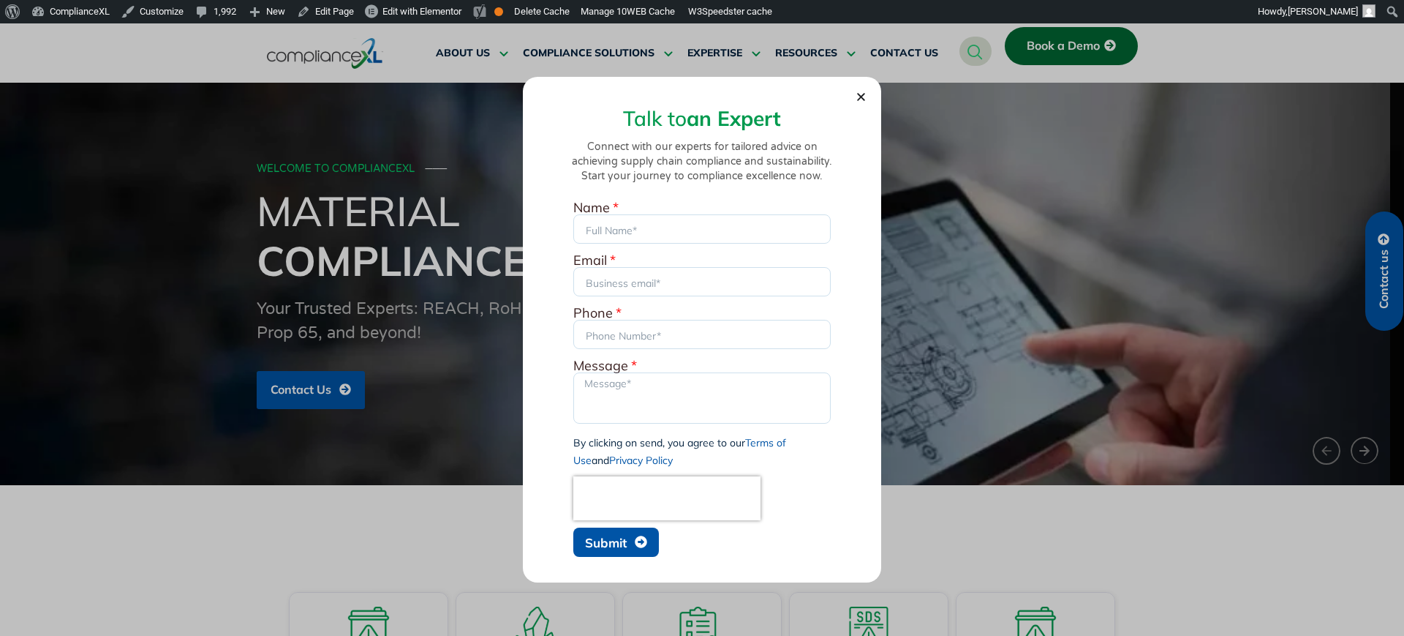
click at [597, 533] on button "Submit" at bounding box center [616, 541] width 86 height 29
click at [639, 249] on div "Name Email Phone Message By clicking on send, you agree to our Terms of Use and…" at bounding box center [702, 382] width 265 height 363
click at [638, 231] on input "Name" at bounding box center [701, 228] width 257 height 29
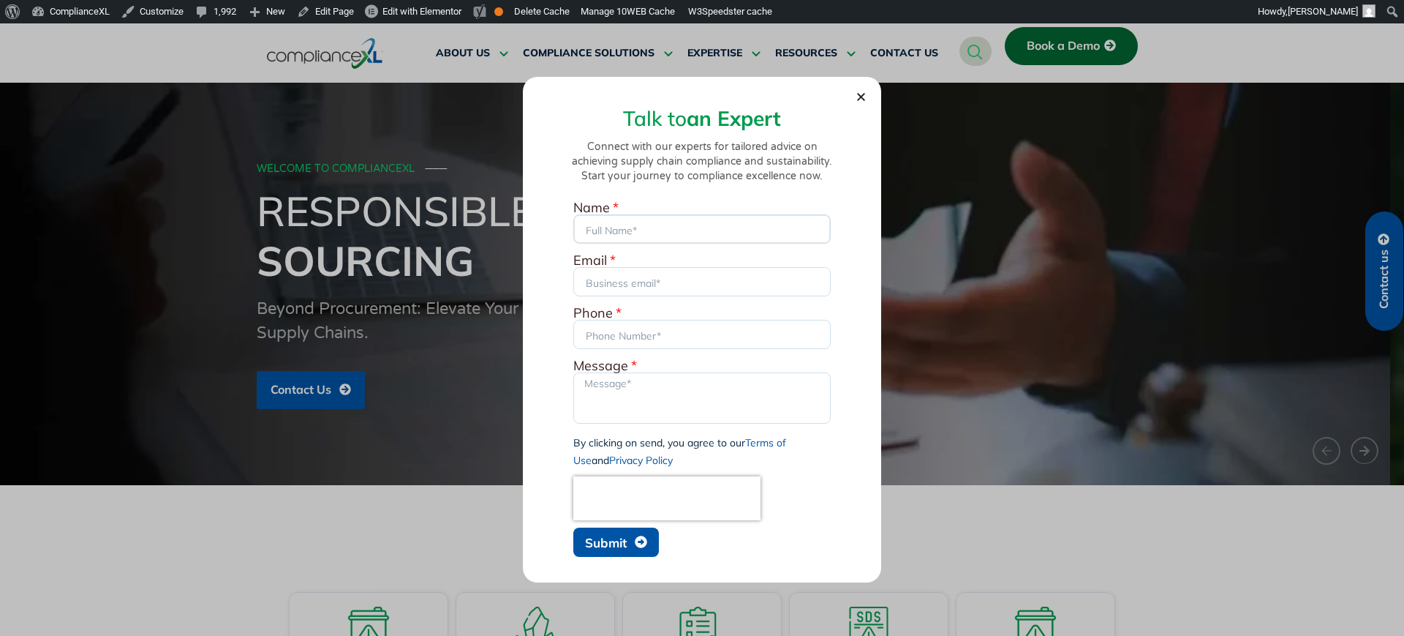
type input "[PERSON_NAME]"
click at [688, 276] on input "Email" at bounding box center [701, 281] width 257 height 29
type input "[EMAIL_ADDRESS][DOMAIN_NAME]"
click at [675, 334] on input "Phone" at bounding box center [701, 334] width 257 height 29
type input "sdsadas"
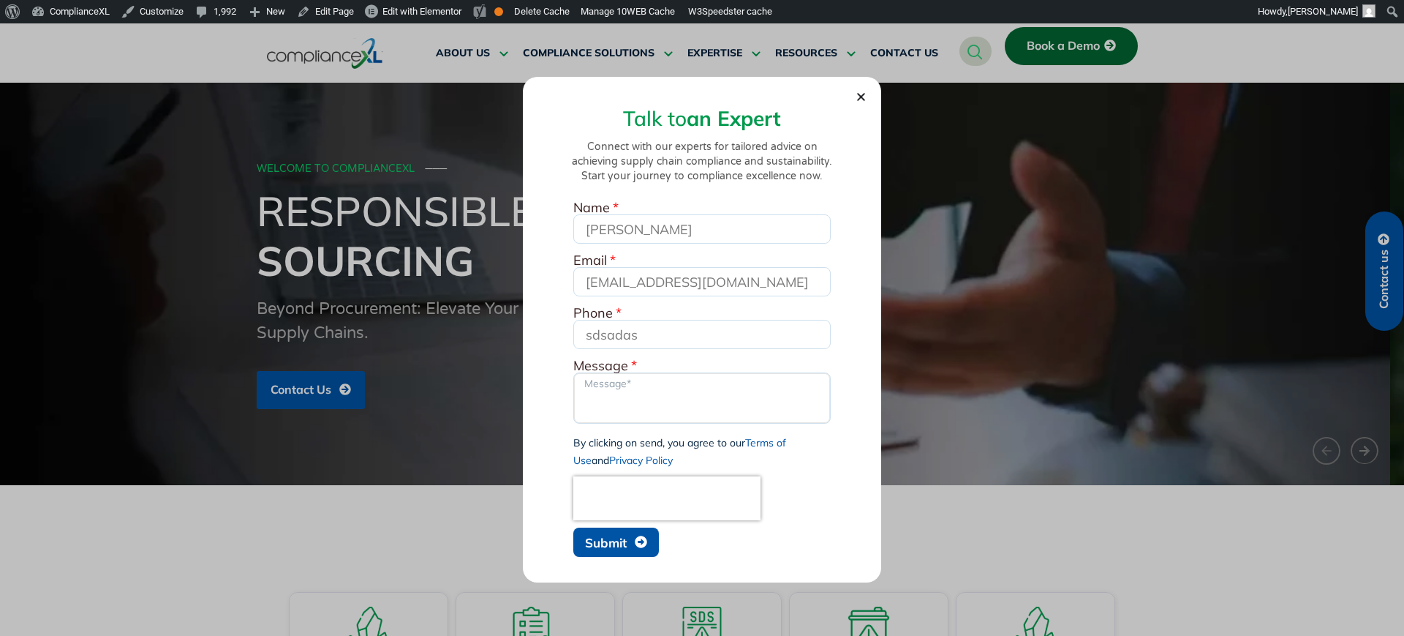
click at [641, 383] on textarea "Message" at bounding box center [701, 397] width 257 height 51
type textarea "dsds"
click at [620, 543] on span "Submit" at bounding box center [606, 542] width 42 height 12
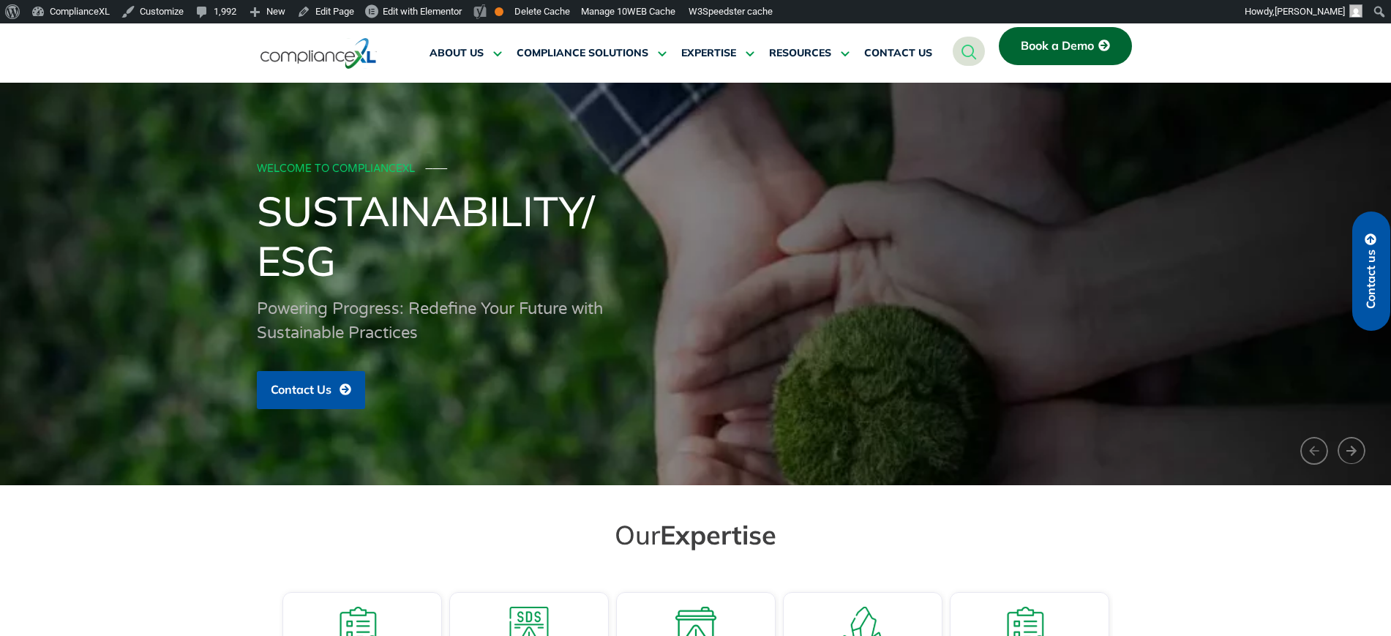
click at [1388, 298] on link "Contact us" at bounding box center [1371, 270] width 38 height 119
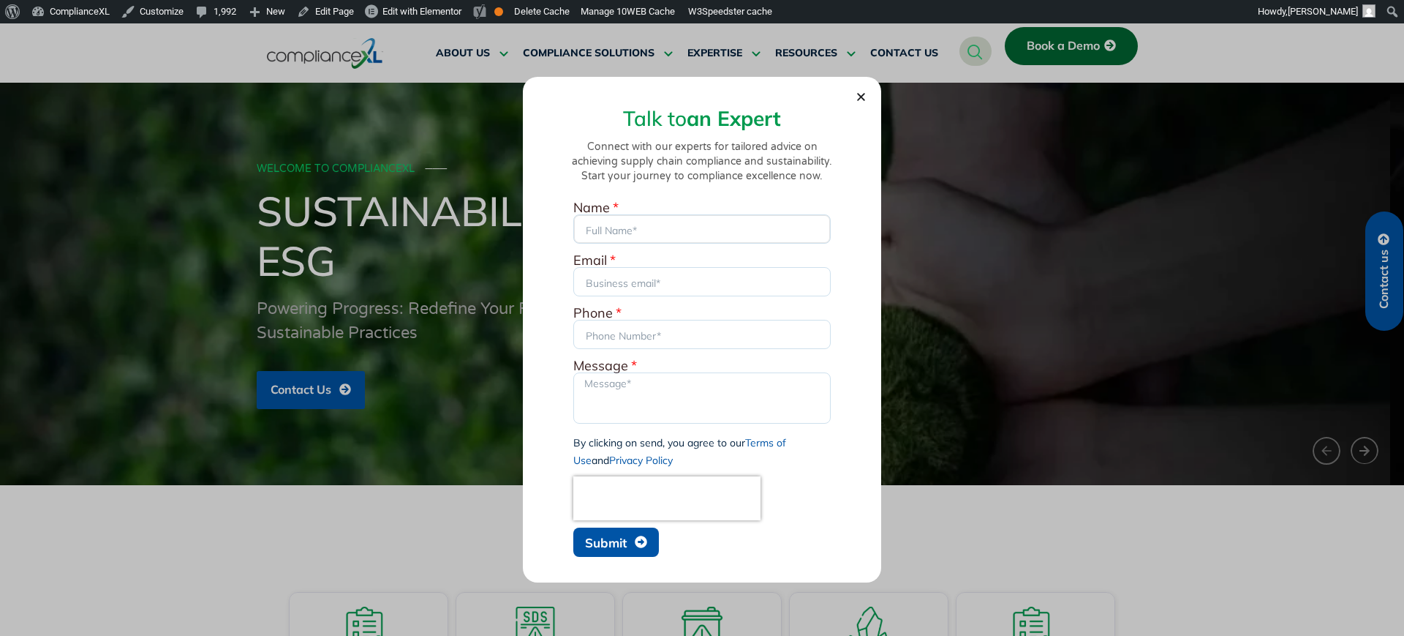
click at [644, 220] on input "Name" at bounding box center [701, 228] width 257 height 29
type input "[PERSON_NAME]"
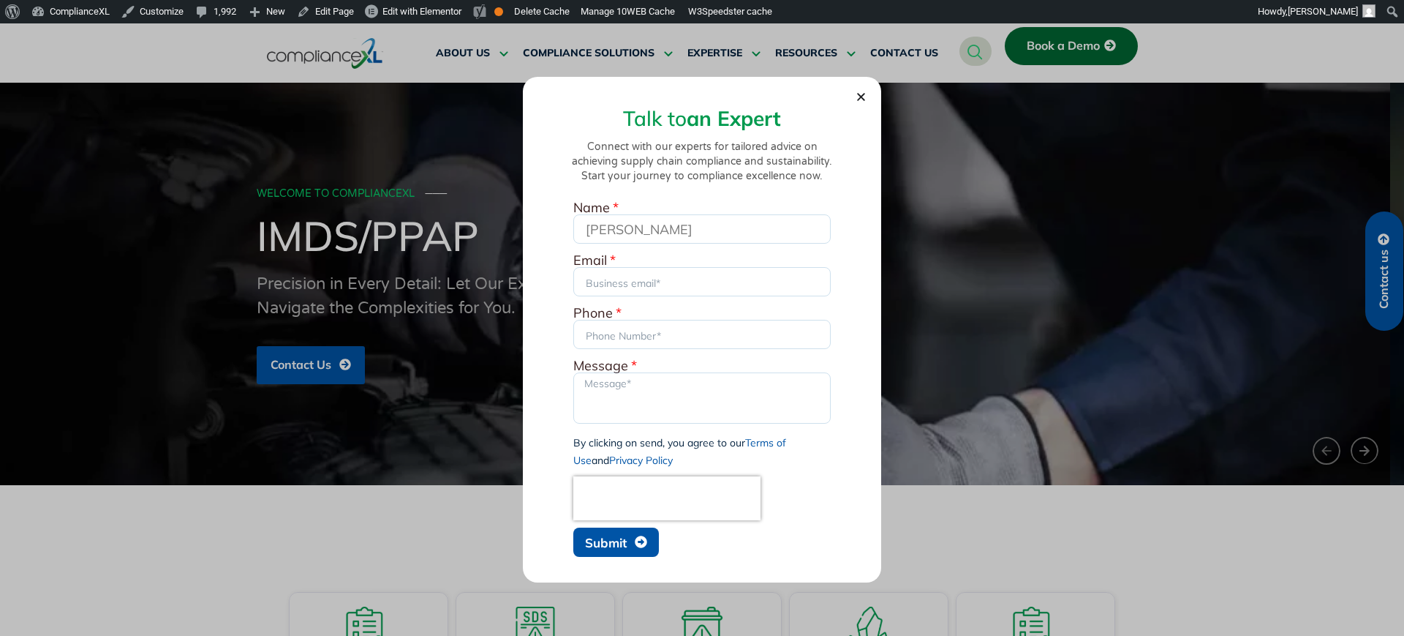
click at [663, 297] on div "Email" at bounding box center [702, 276] width 265 height 45
click at [687, 284] on input "Email" at bounding box center [701, 281] width 257 height 29
type input "[EMAIL_ADDRESS][DOMAIN_NAME]"
click at [652, 316] on div "Phone" at bounding box center [702, 328] width 265 height 45
click at [671, 341] on input "Phone" at bounding box center [701, 334] width 257 height 29
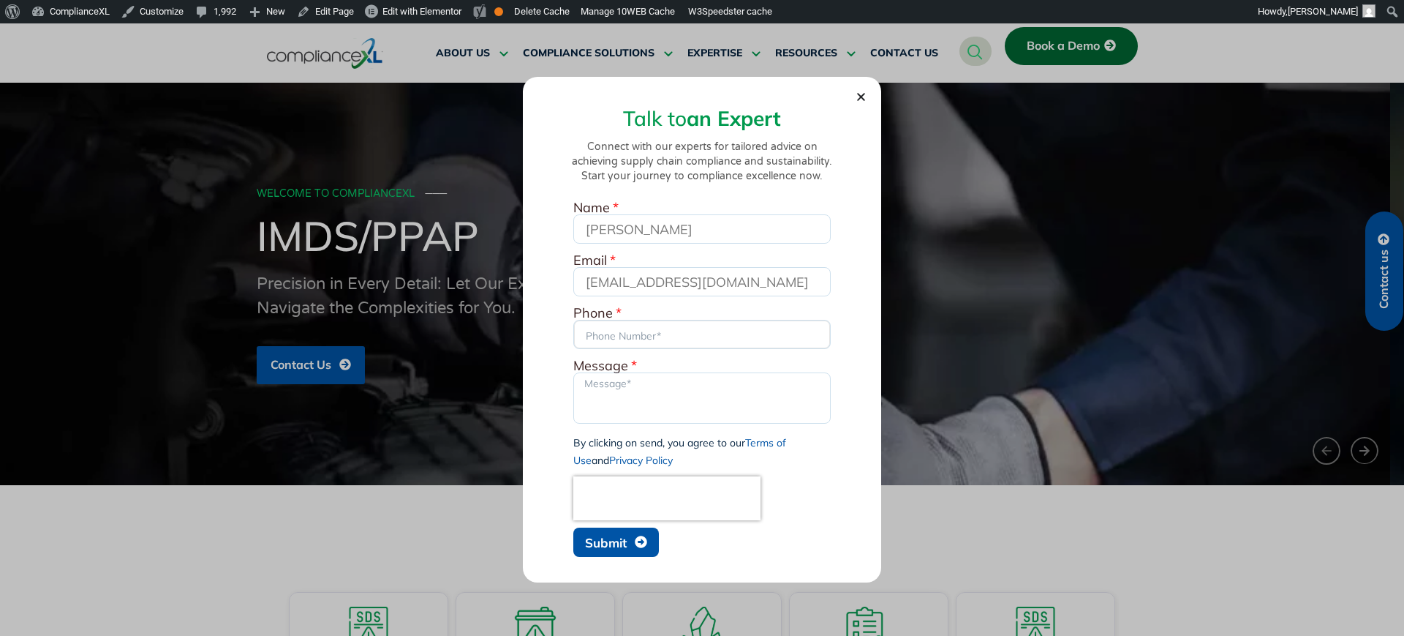
type input "sdsadas"
click at [651, 385] on textarea "Message" at bounding box center [701, 397] width 257 height 51
type textarea "dsds"
click at [613, 540] on span "Submit" at bounding box center [606, 542] width 42 height 12
